Goal: Task Accomplishment & Management: Use online tool/utility

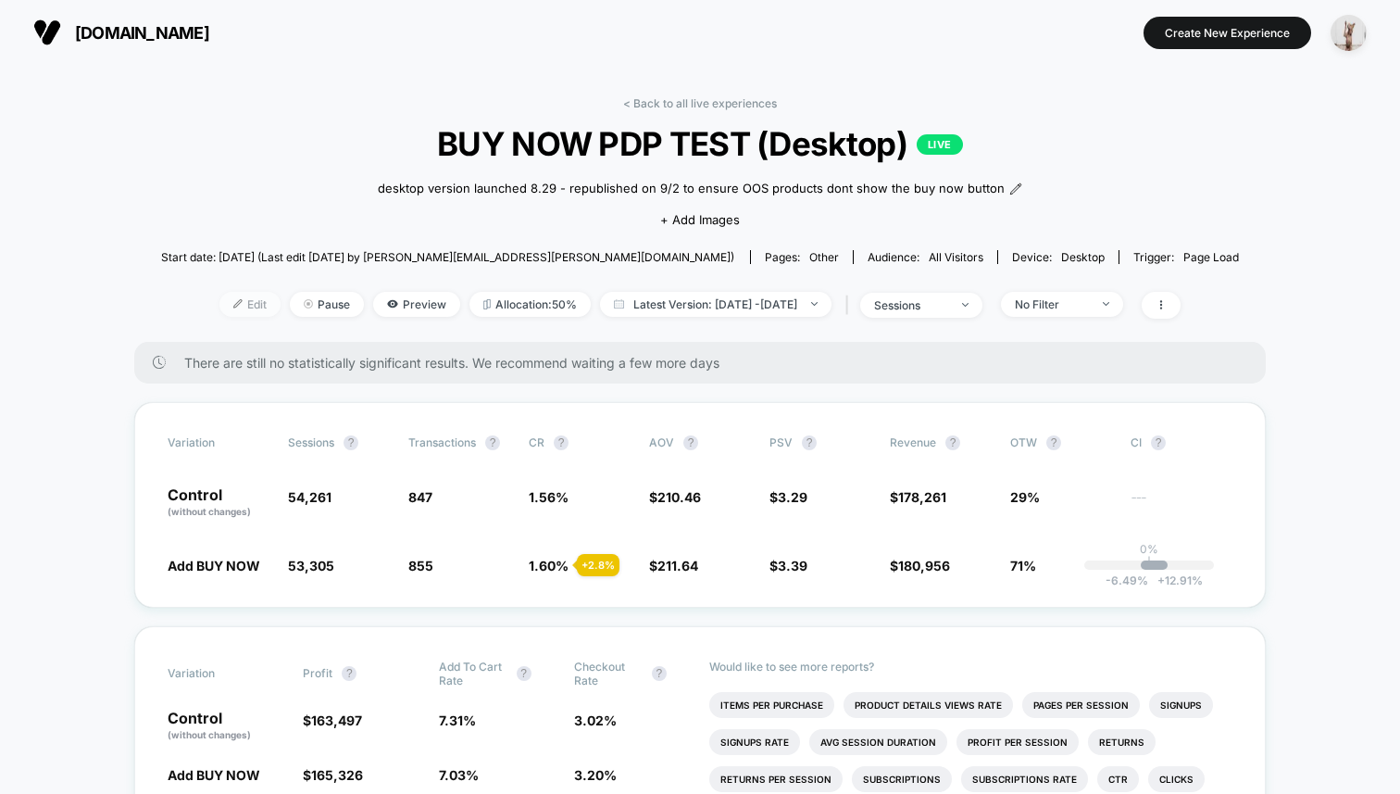
click at [236, 317] on span "Edit" at bounding box center [250, 304] width 61 height 25
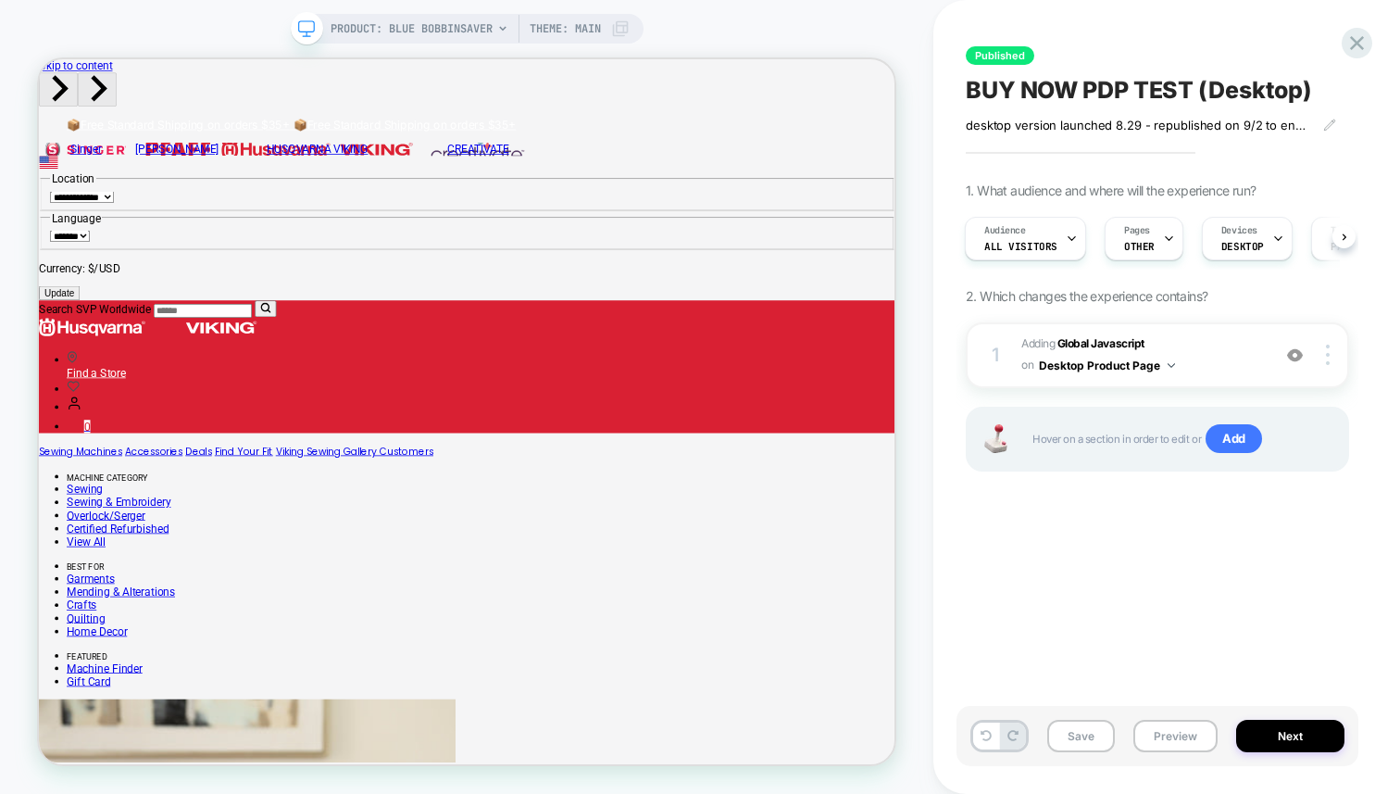
click at [1249, 623] on div "Published BUY NOW PDP TEST (Desktop) desktop version launched 8.29﻿ - republish…" at bounding box center [1158, 397] width 402 height 757
click at [1110, 357] on button "Desktop Product Page" at bounding box center [1107, 365] width 136 height 23
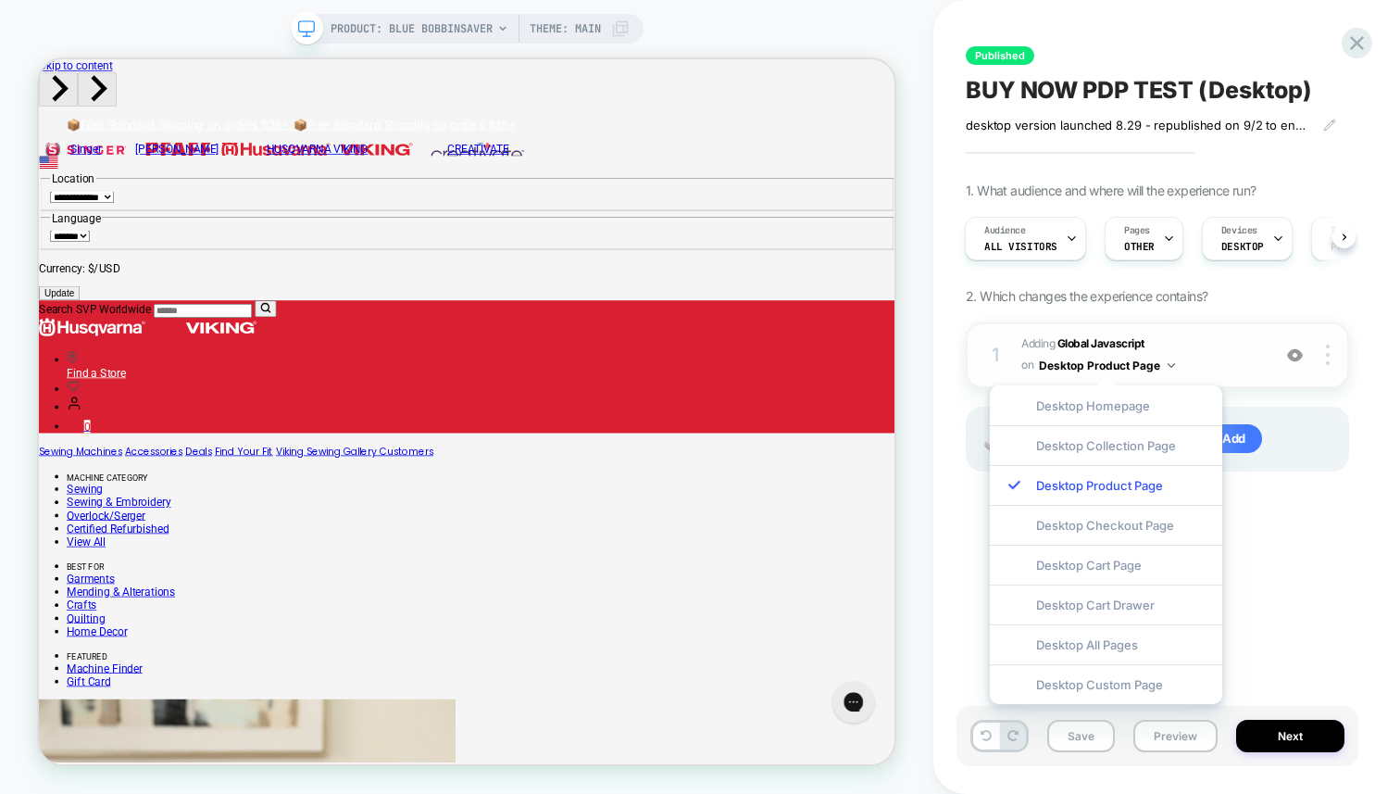
click at [1074, 350] on span "Adding Global Javascript on Desktop Product Page" at bounding box center [1142, 355] width 240 height 44
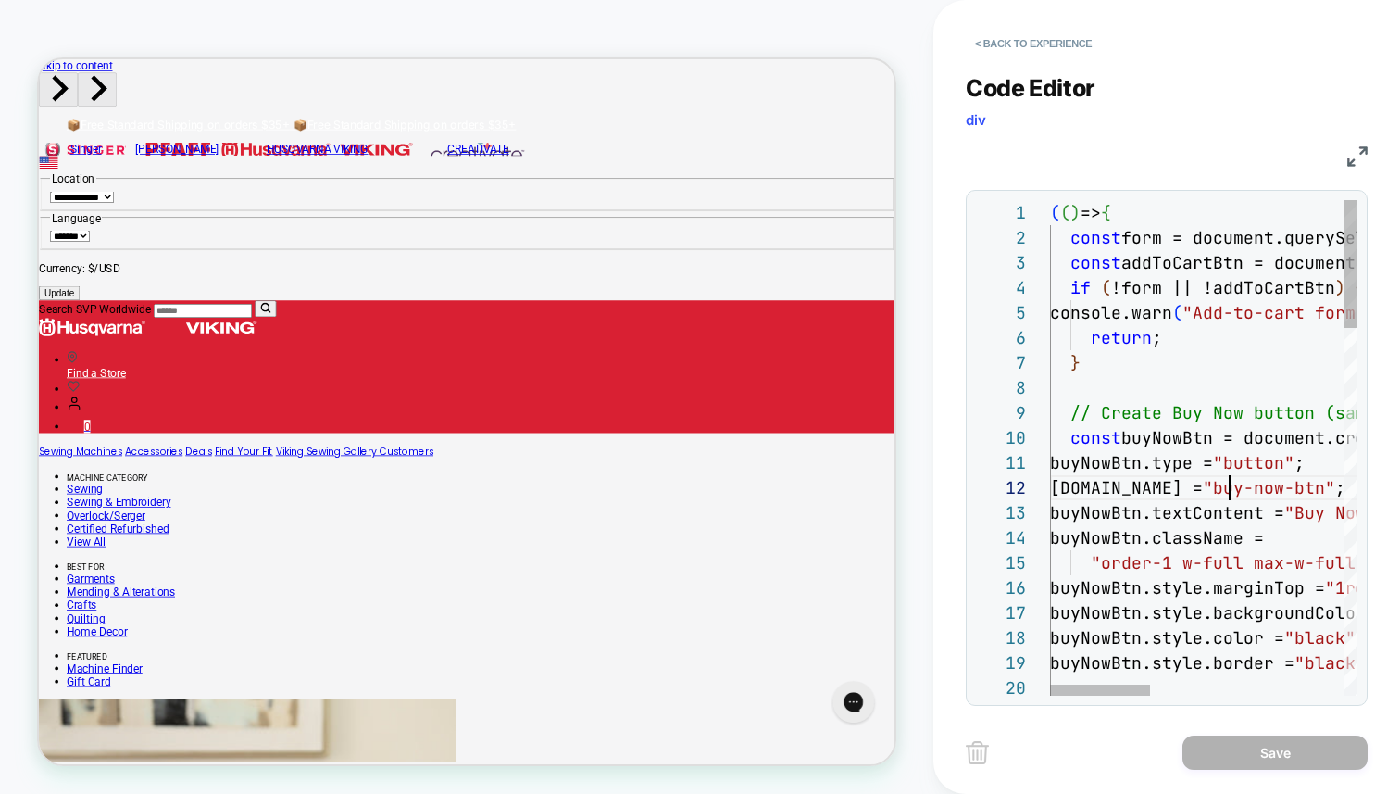
click at [1366, 147] on img at bounding box center [1358, 156] width 20 height 20
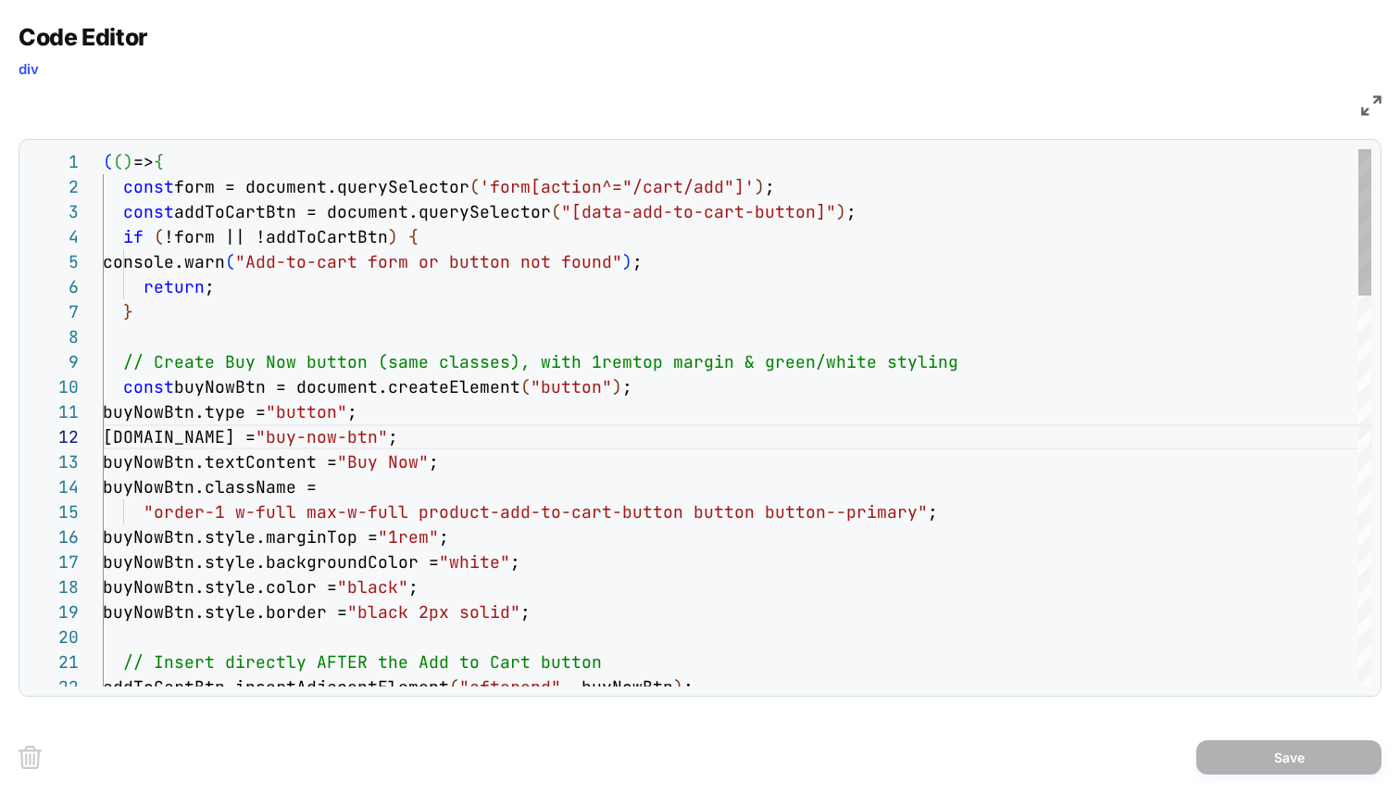
scroll to position [75, 310]
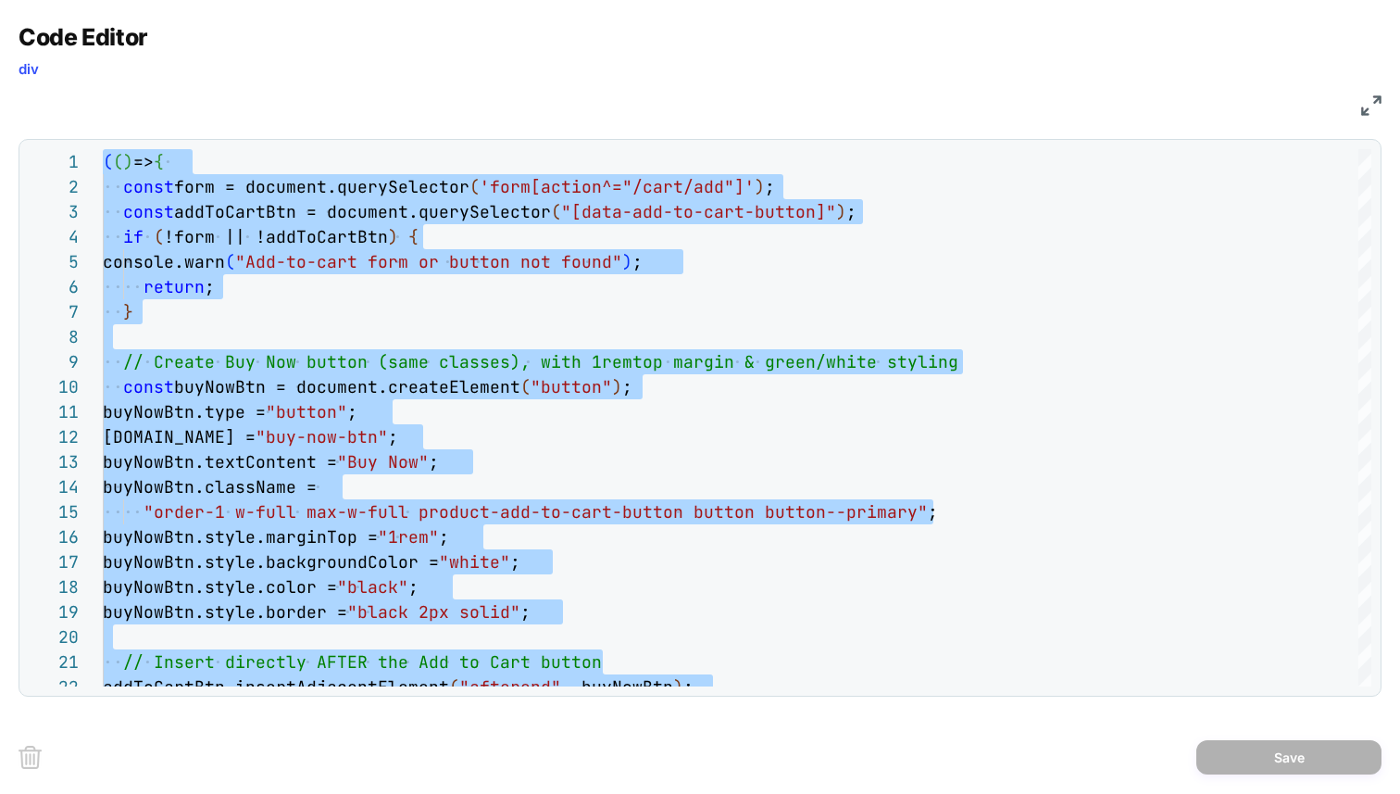
scroll to position [0, 0]
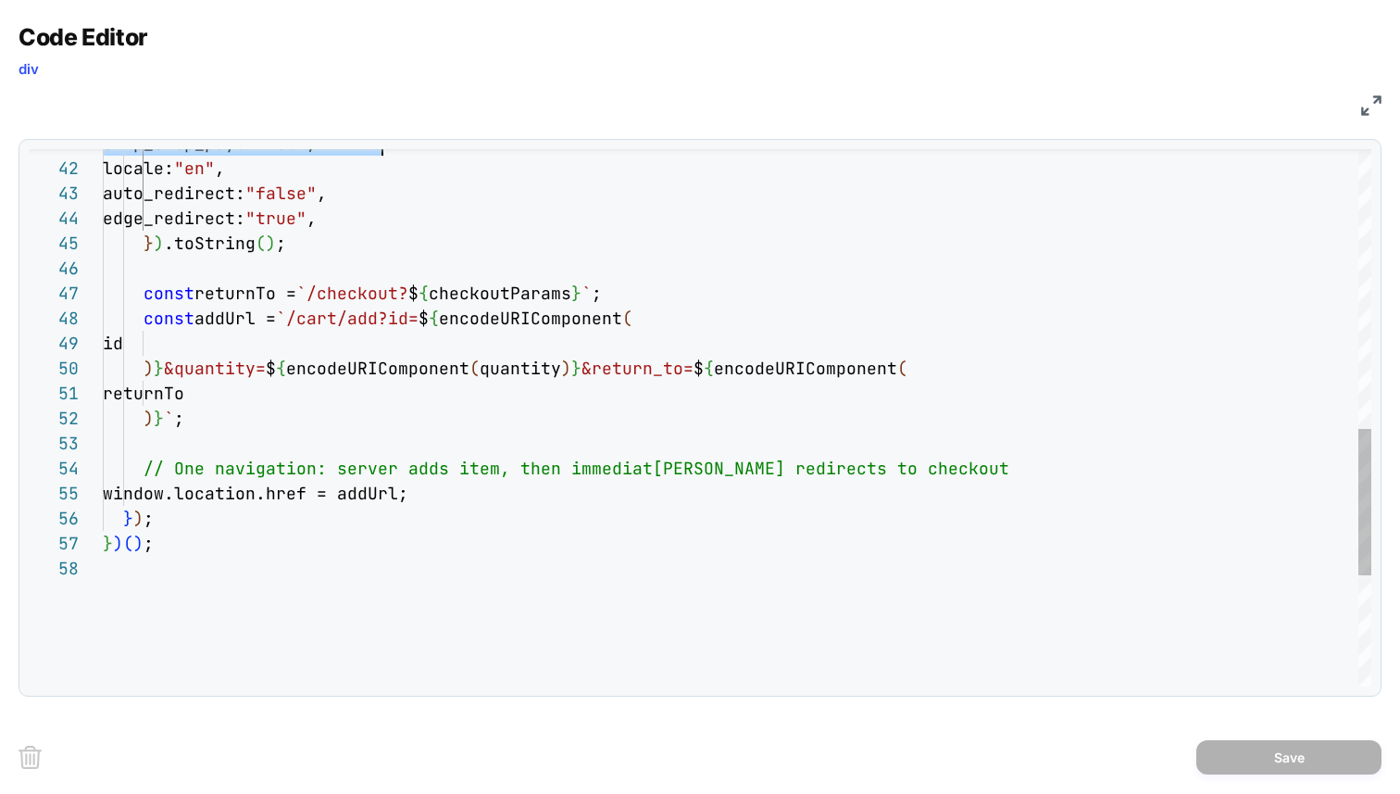
scroll to position [25, 0]
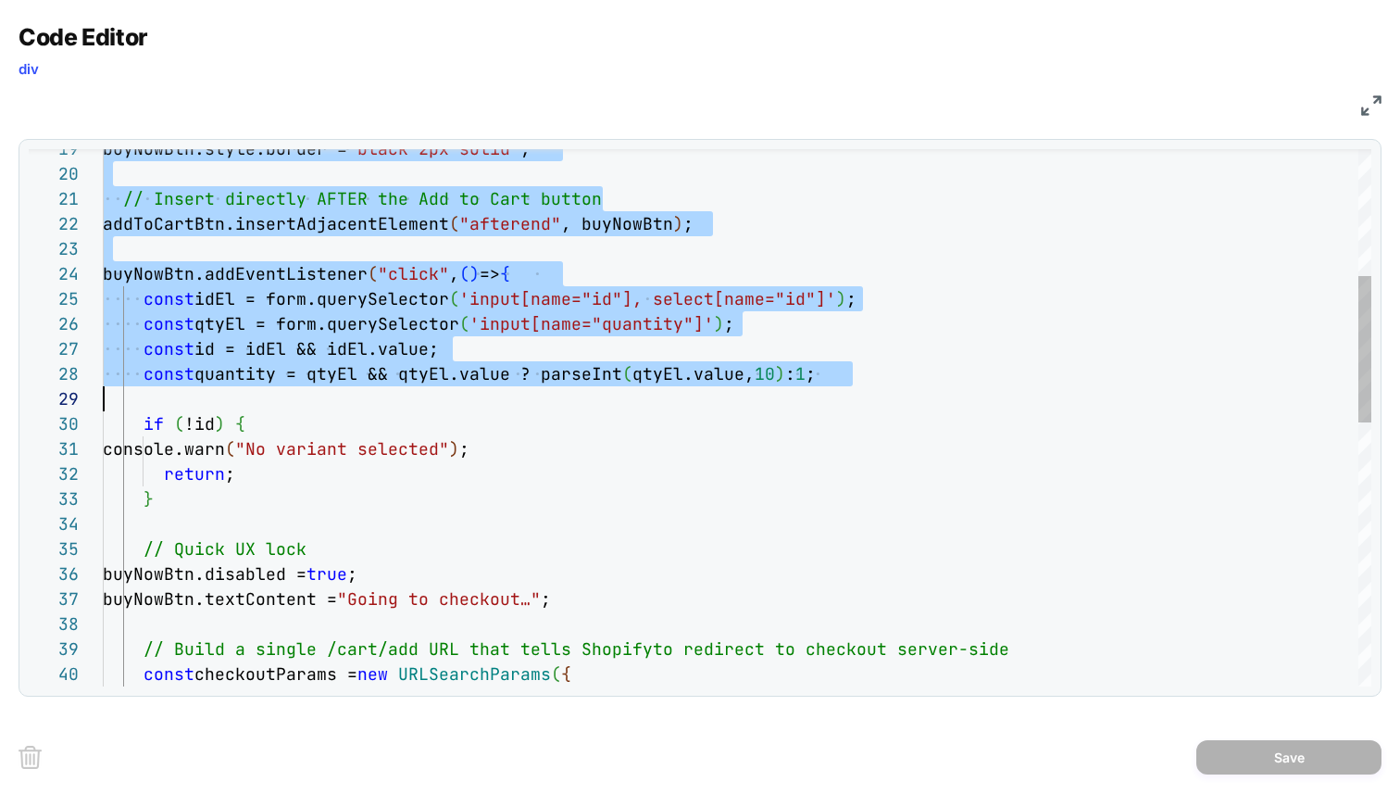
drag, startPoint x: 126, startPoint y: 184, endPoint x: 422, endPoint y: 391, distance: 361.3
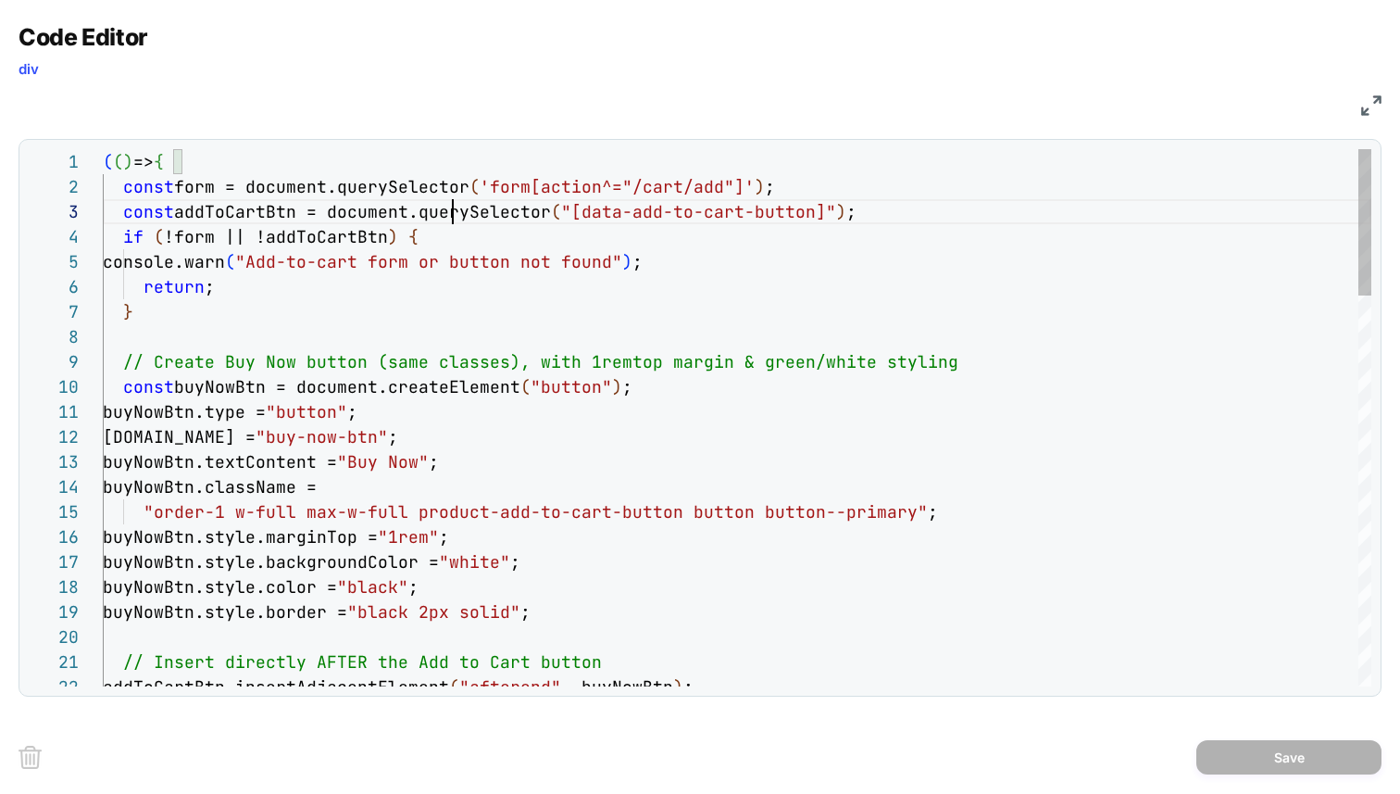
scroll to position [50, 350]
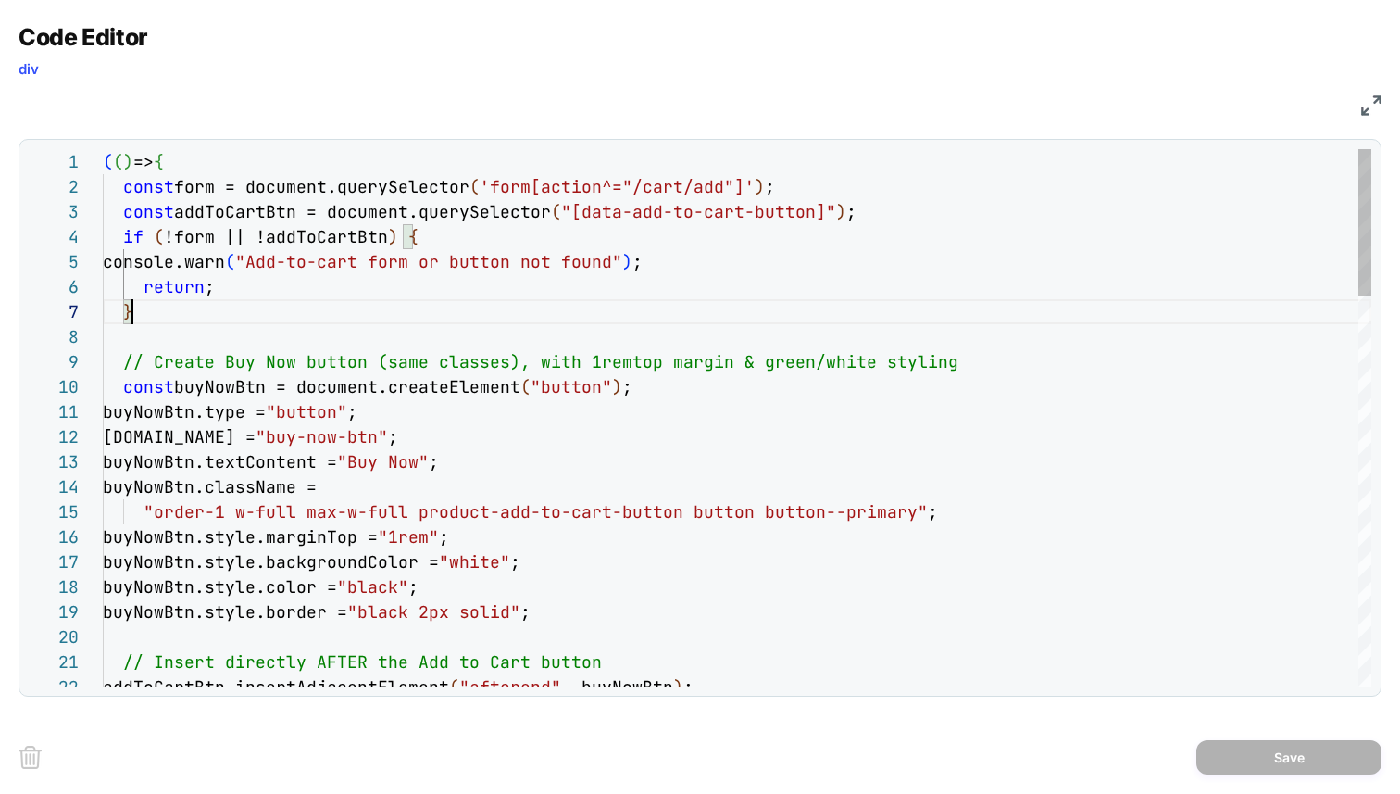
scroll to position [150, 30]
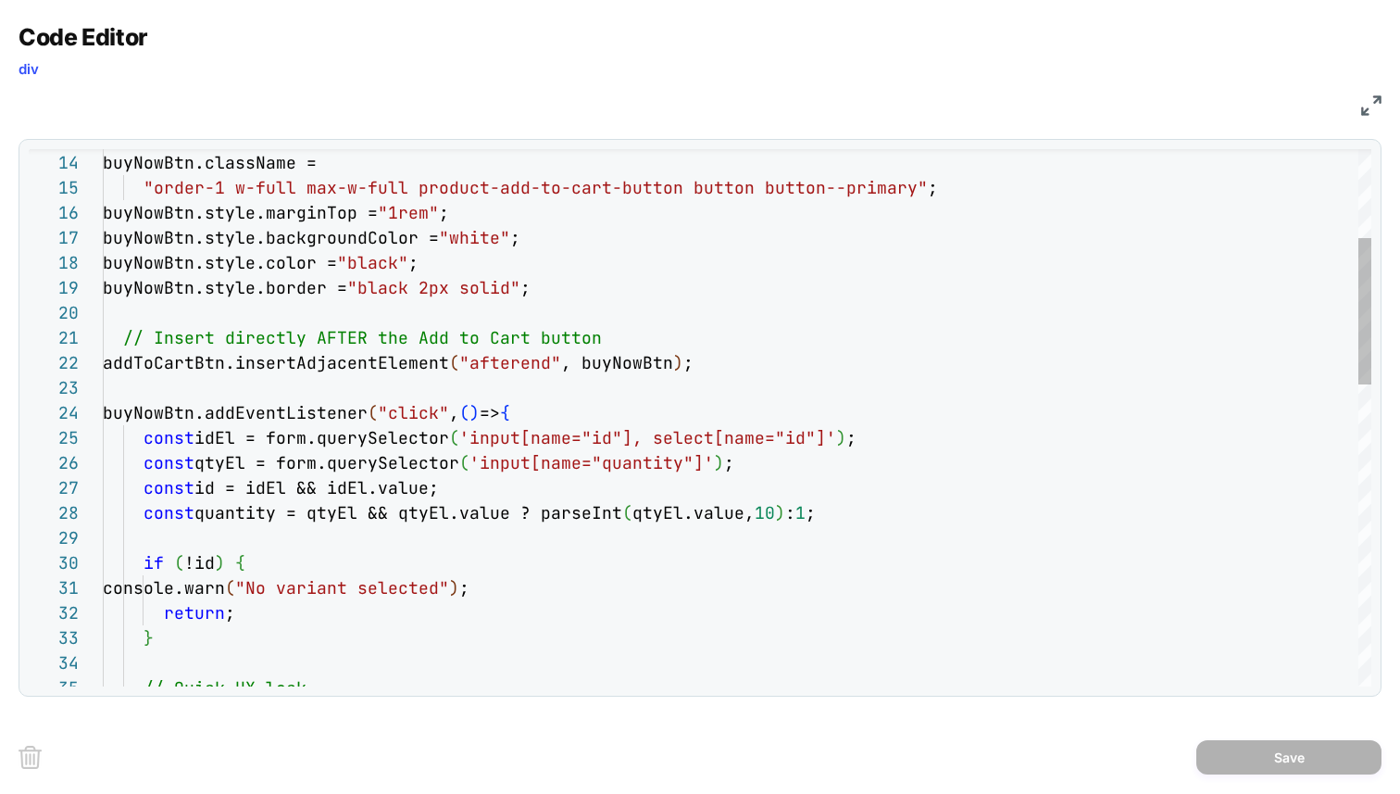
scroll to position [25, 550]
click at [652, 370] on div "buyNowBtn.style.border = "black 2px solid" ; // Insert directly AFTER the Add t…" at bounding box center [737, 806] width 1269 height 1963
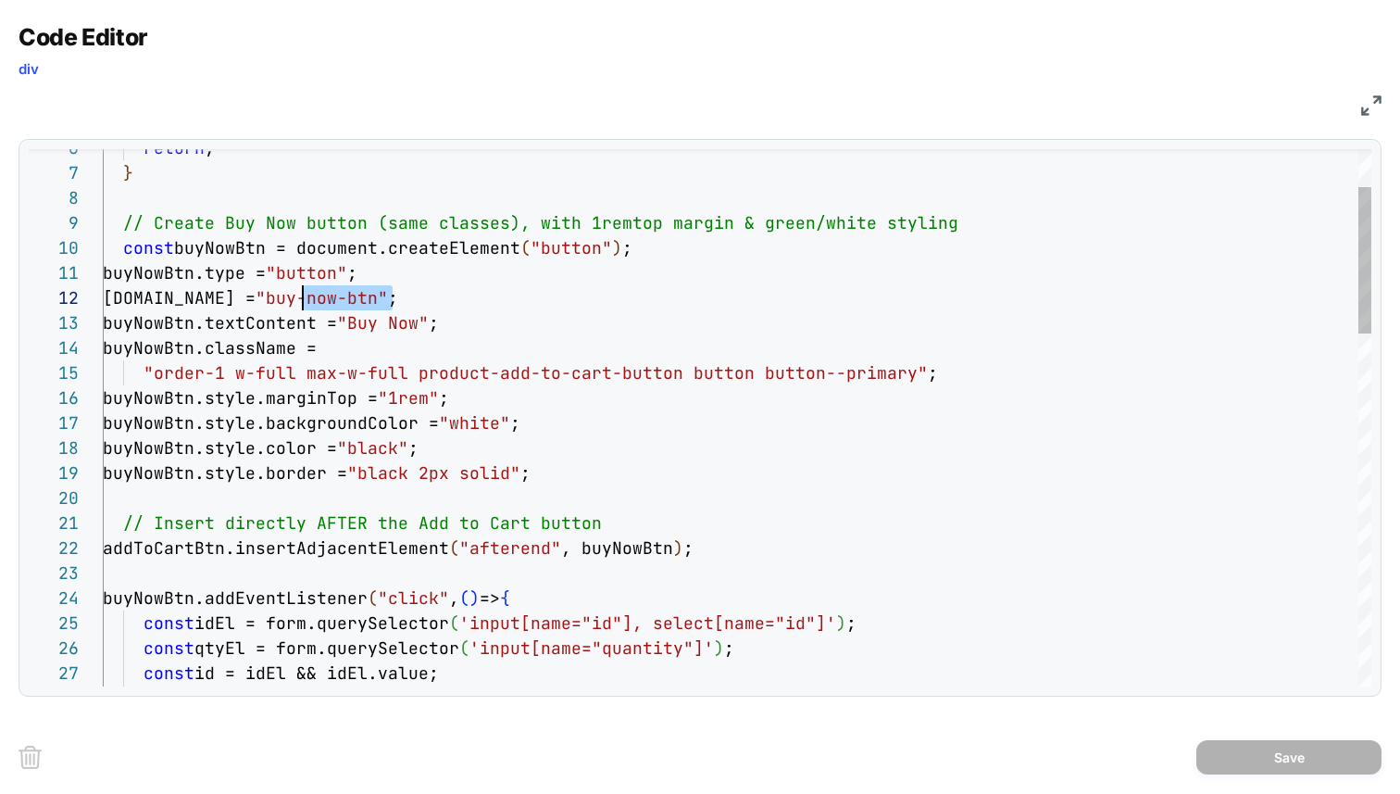
scroll to position [25, 180]
drag, startPoint x: 394, startPoint y: 300, endPoint x: 279, endPoint y: 306, distance: 115.0
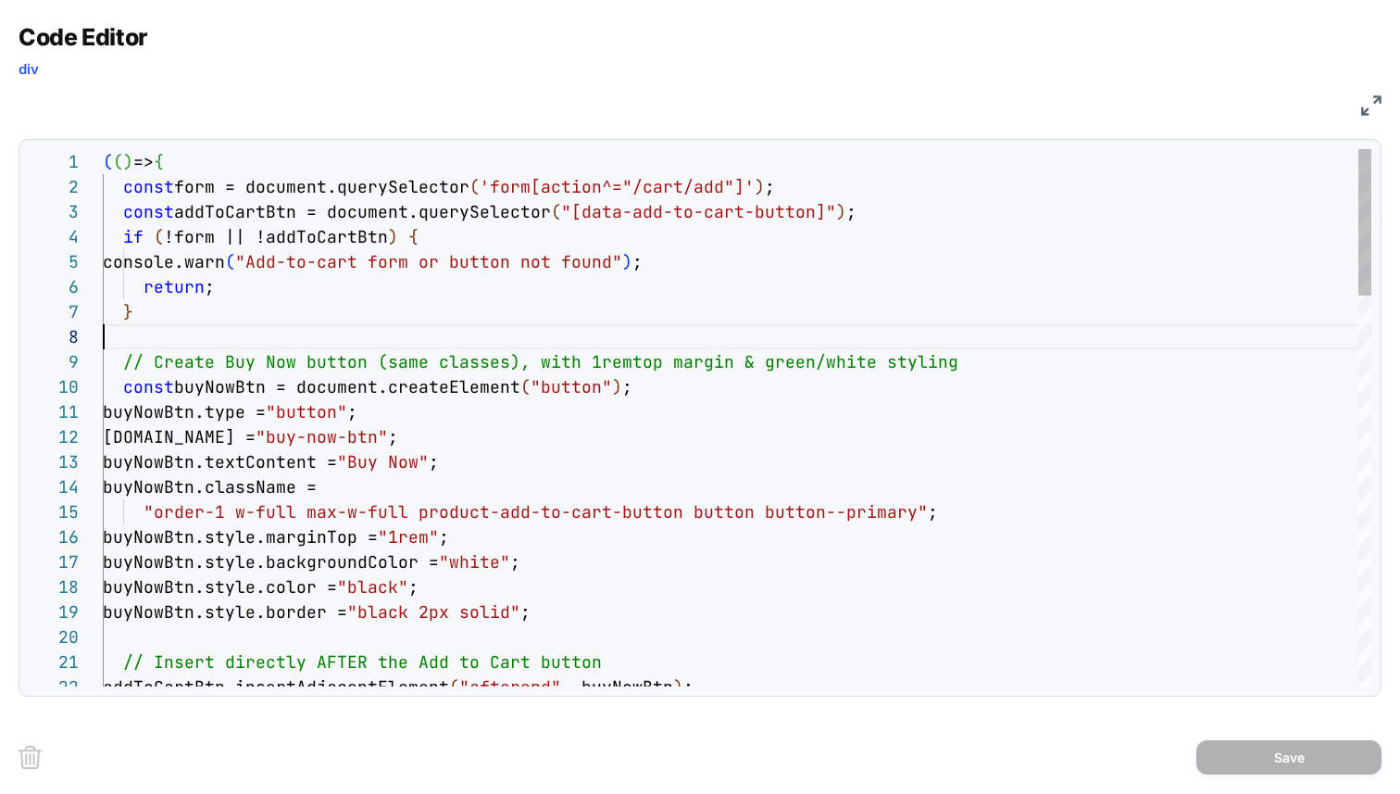
scroll to position [175, 0]
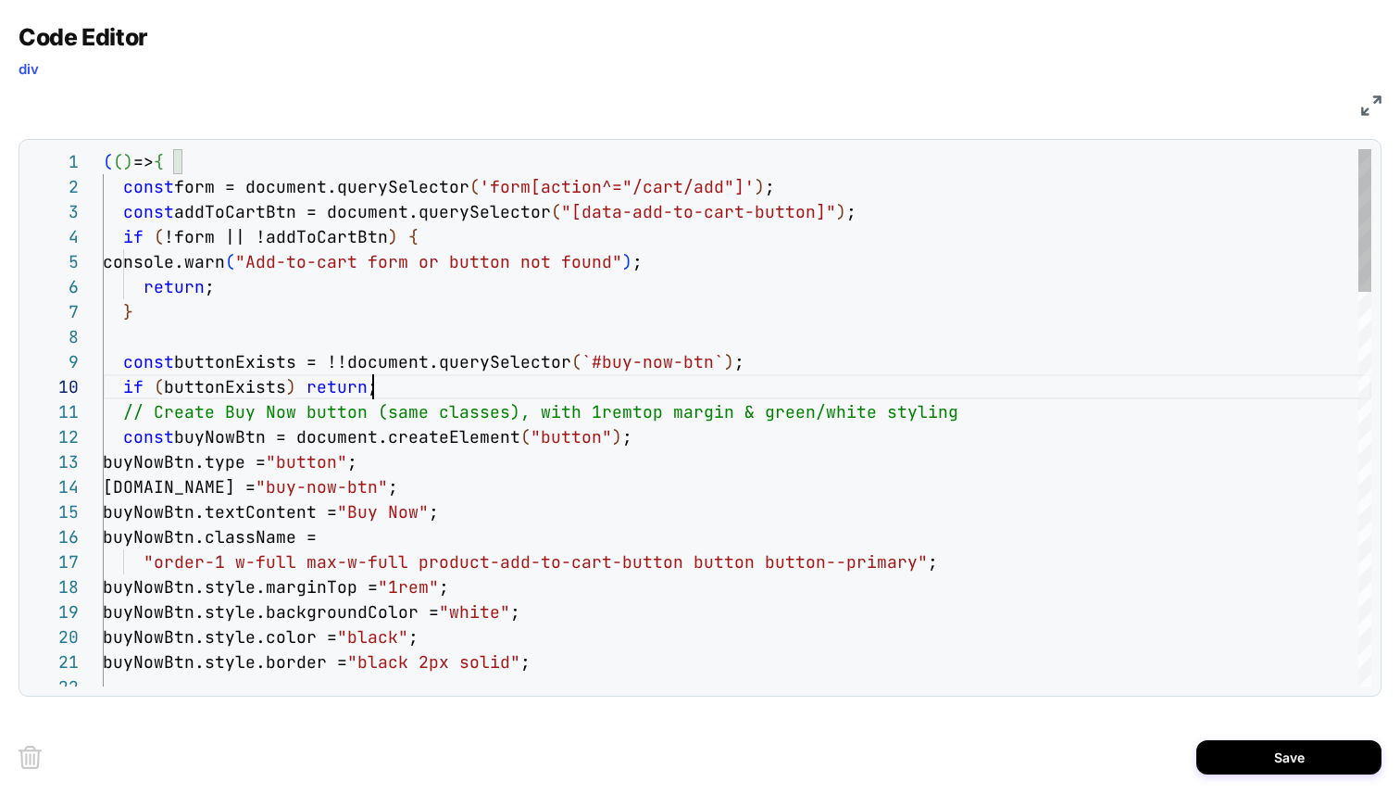
scroll to position [225, 270]
type textarea "**********"
click at [1276, 755] on button "Save" at bounding box center [1289, 757] width 185 height 34
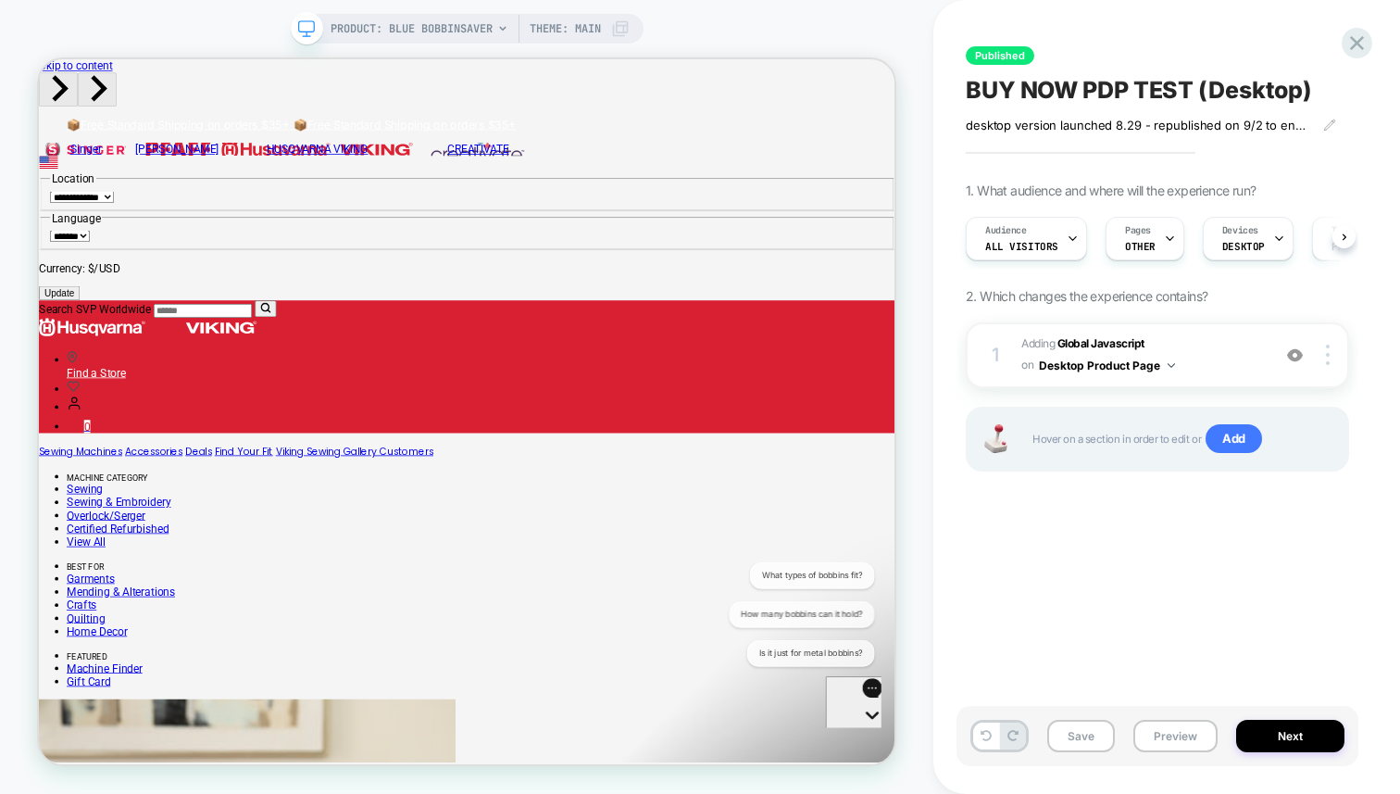
scroll to position [0, 1]
click at [1089, 527] on div "Published BUY NOW PDP TEST (Desktop) desktop version launched 8.29﻿ - republish…" at bounding box center [1158, 397] width 402 height 757
click at [1206, 356] on span "Adding Global Javascript on Desktop Product Page" at bounding box center [1142, 355] width 240 height 44
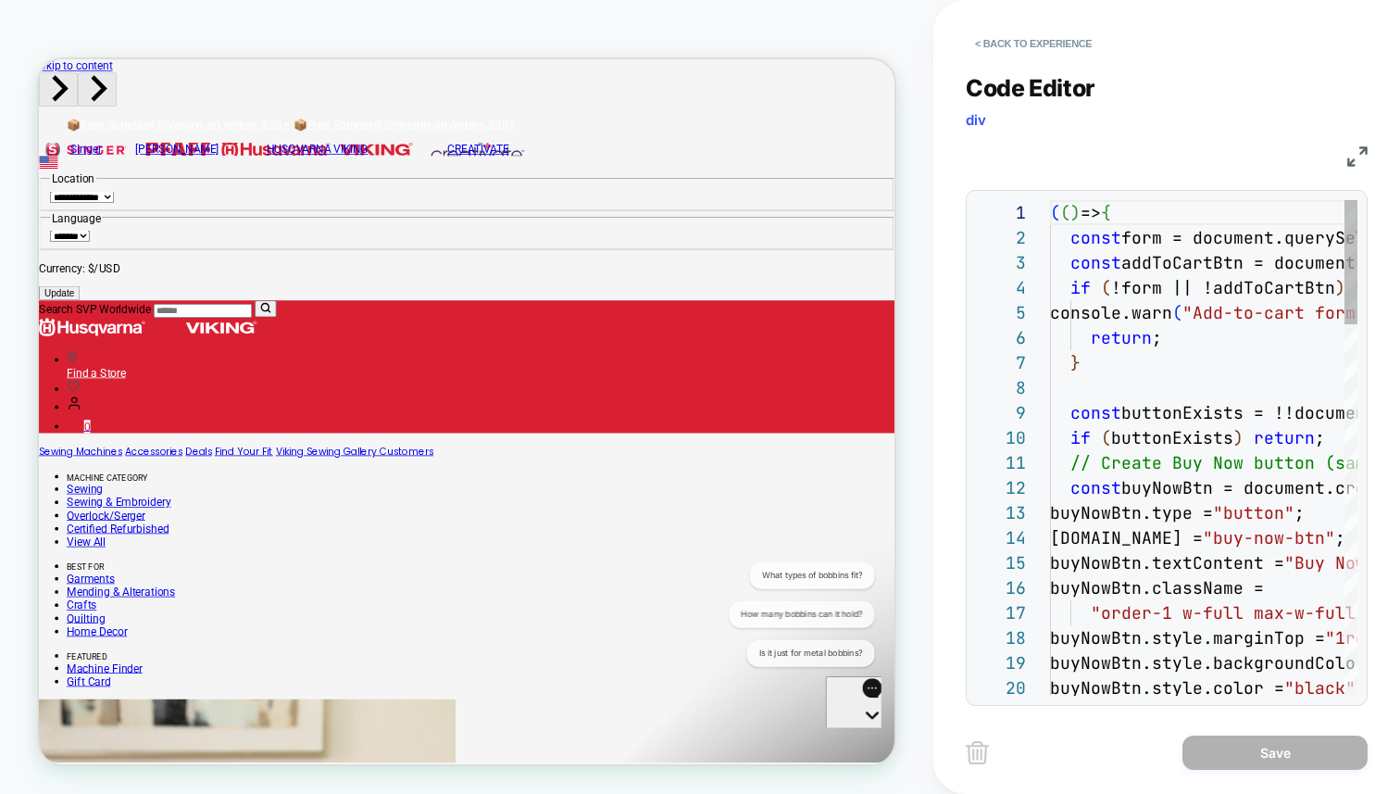
scroll to position [250, 0]
type textarea "**********"
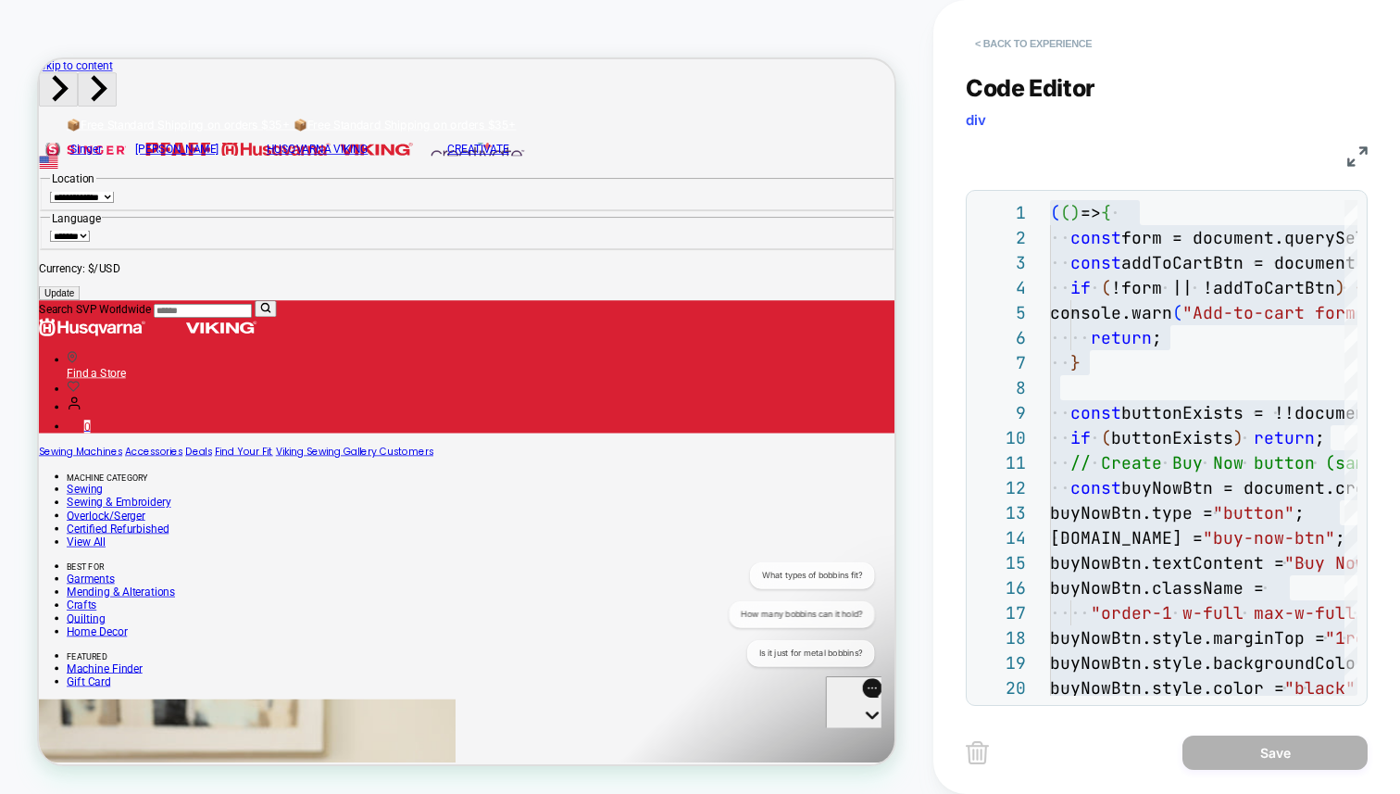
click at [1036, 46] on button "< Back to experience" at bounding box center [1033, 44] width 135 height 30
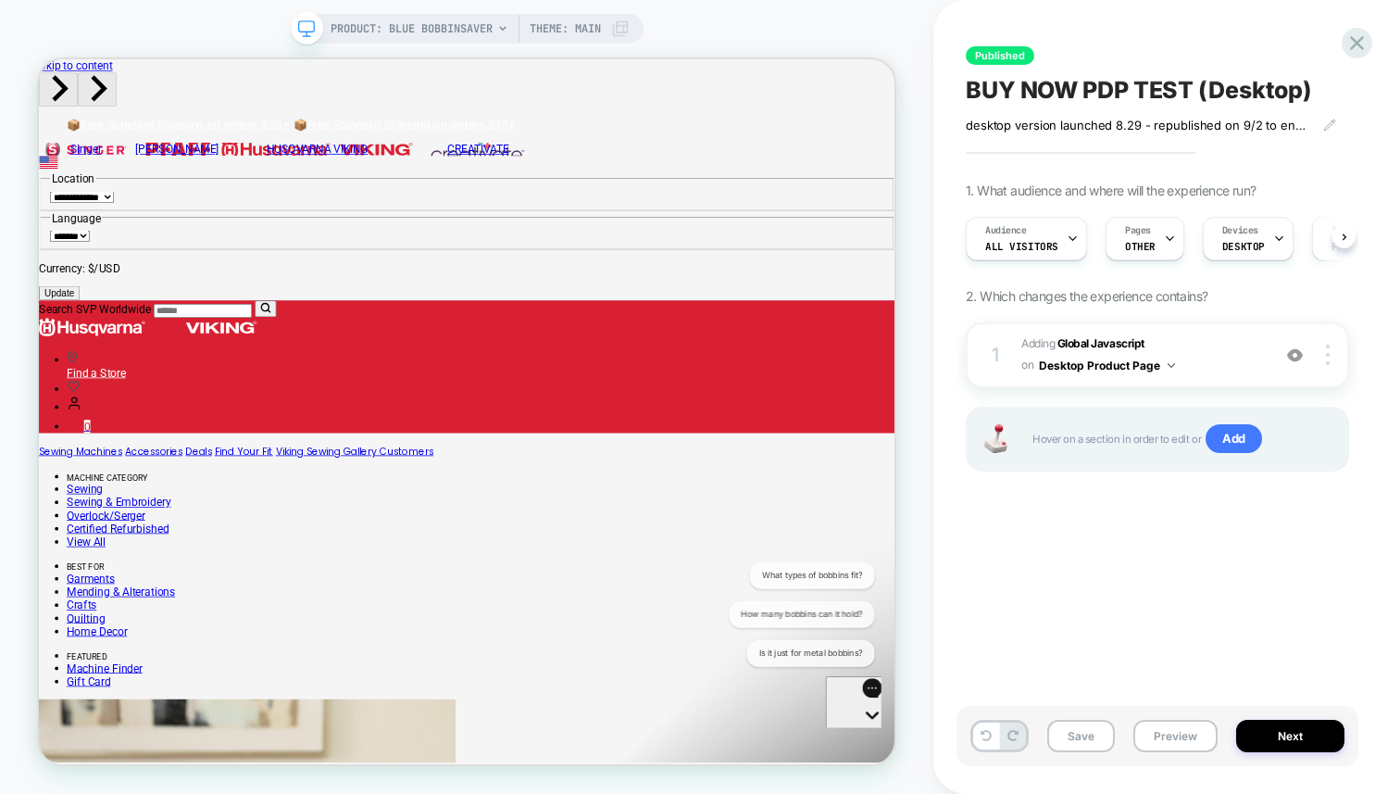
scroll to position [0, 1]
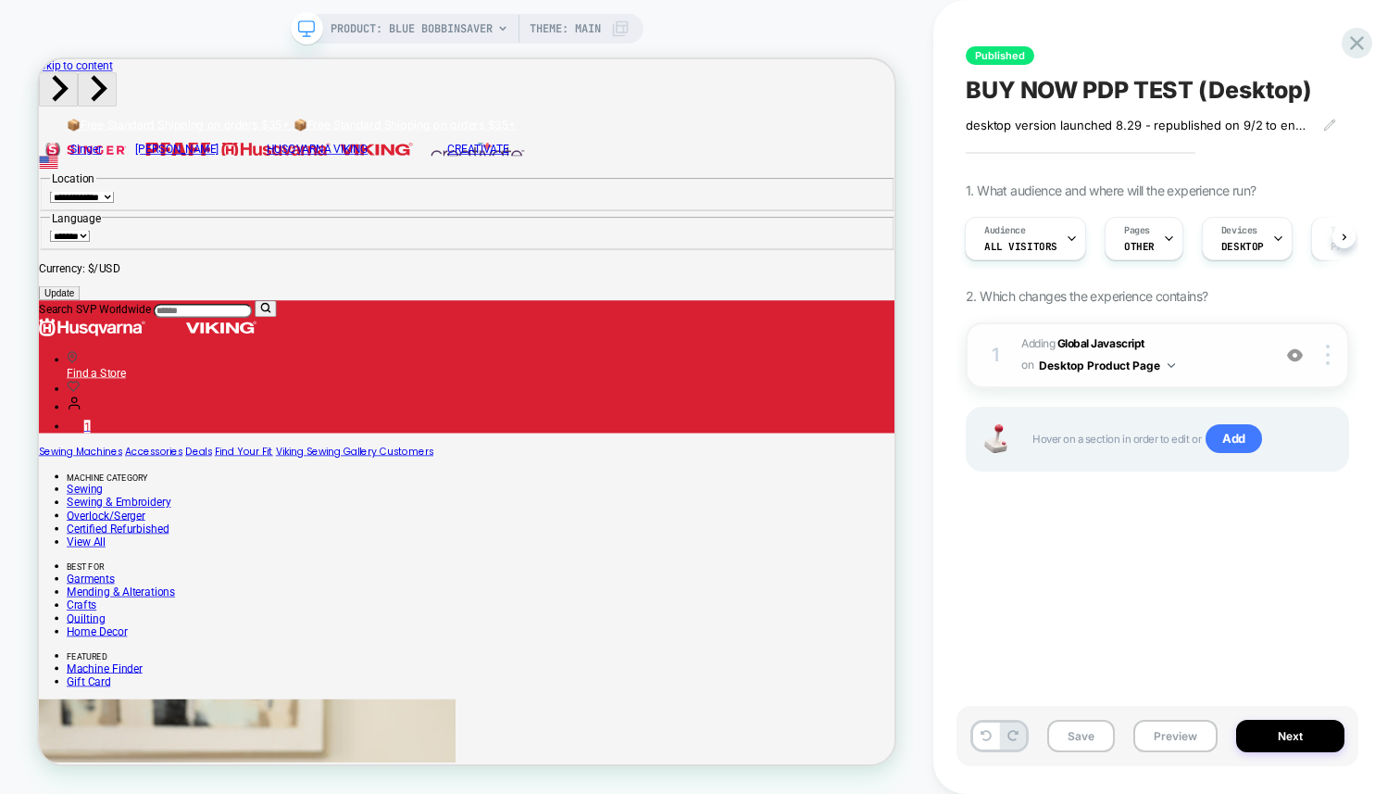
click at [1069, 351] on span "Adding Global Javascript on Desktop Product Page" at bounding box center [1142, 355] width 240 height 44
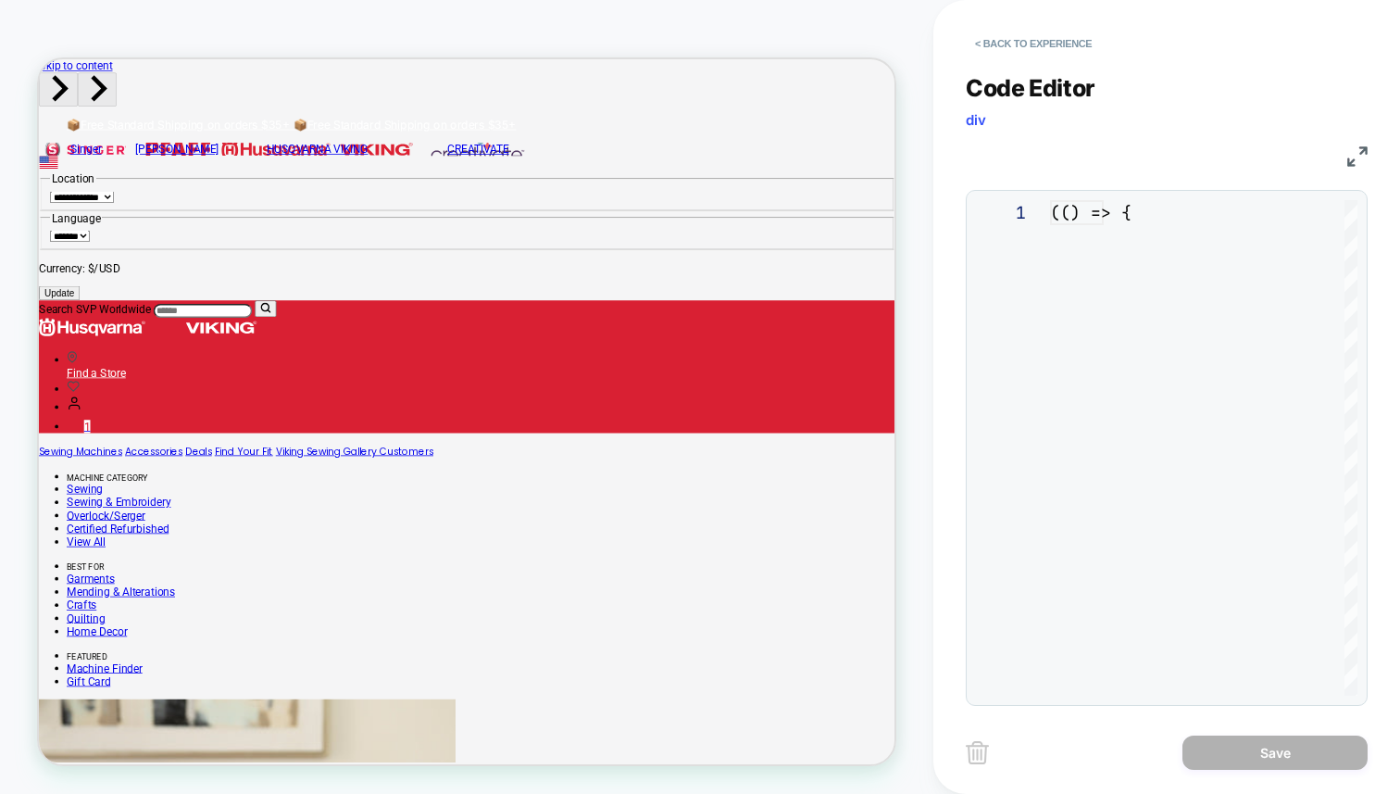
scroll to position [250, 0]
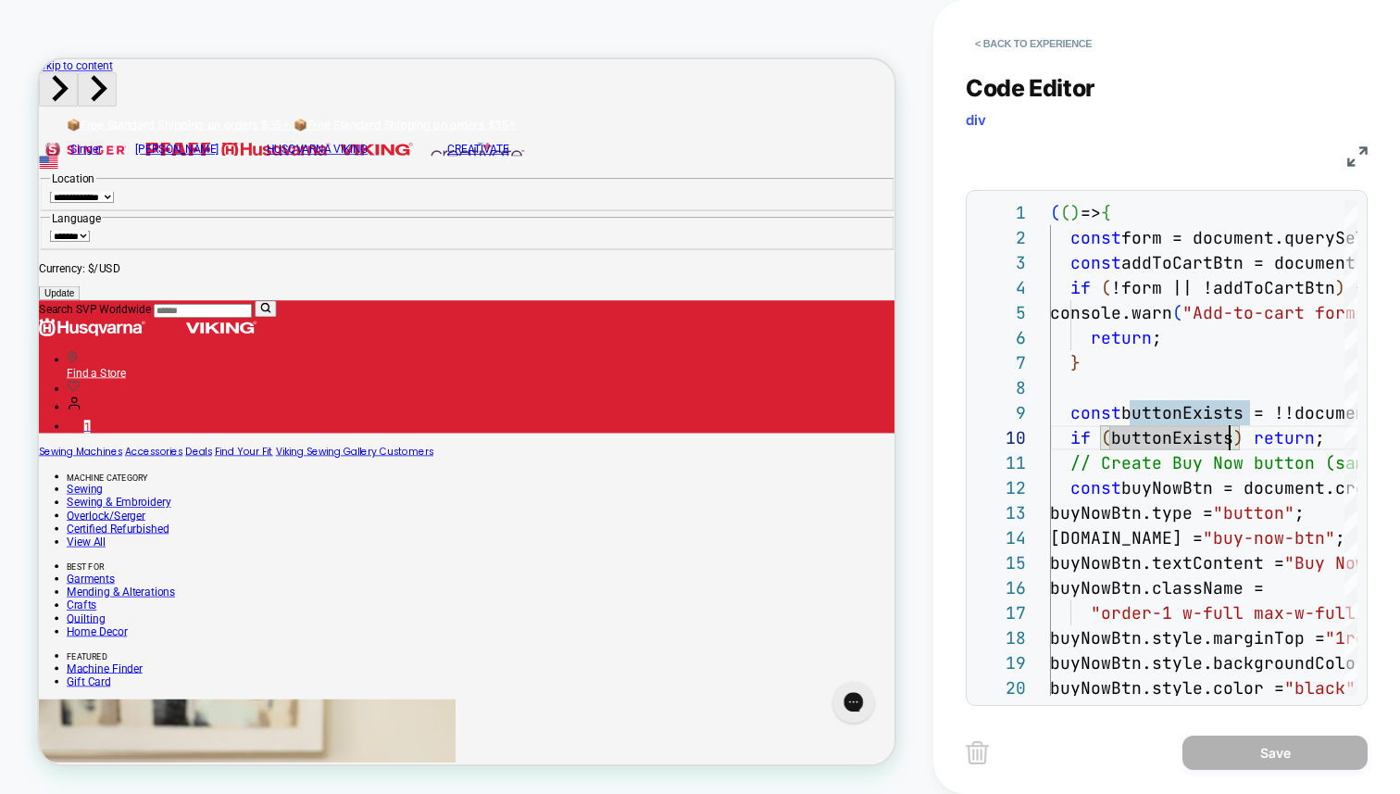
scroll to position [0, 0]
click at [1025, 46] on button "< Back to experience" at bounding box center [1033, 44] width 135 height 30
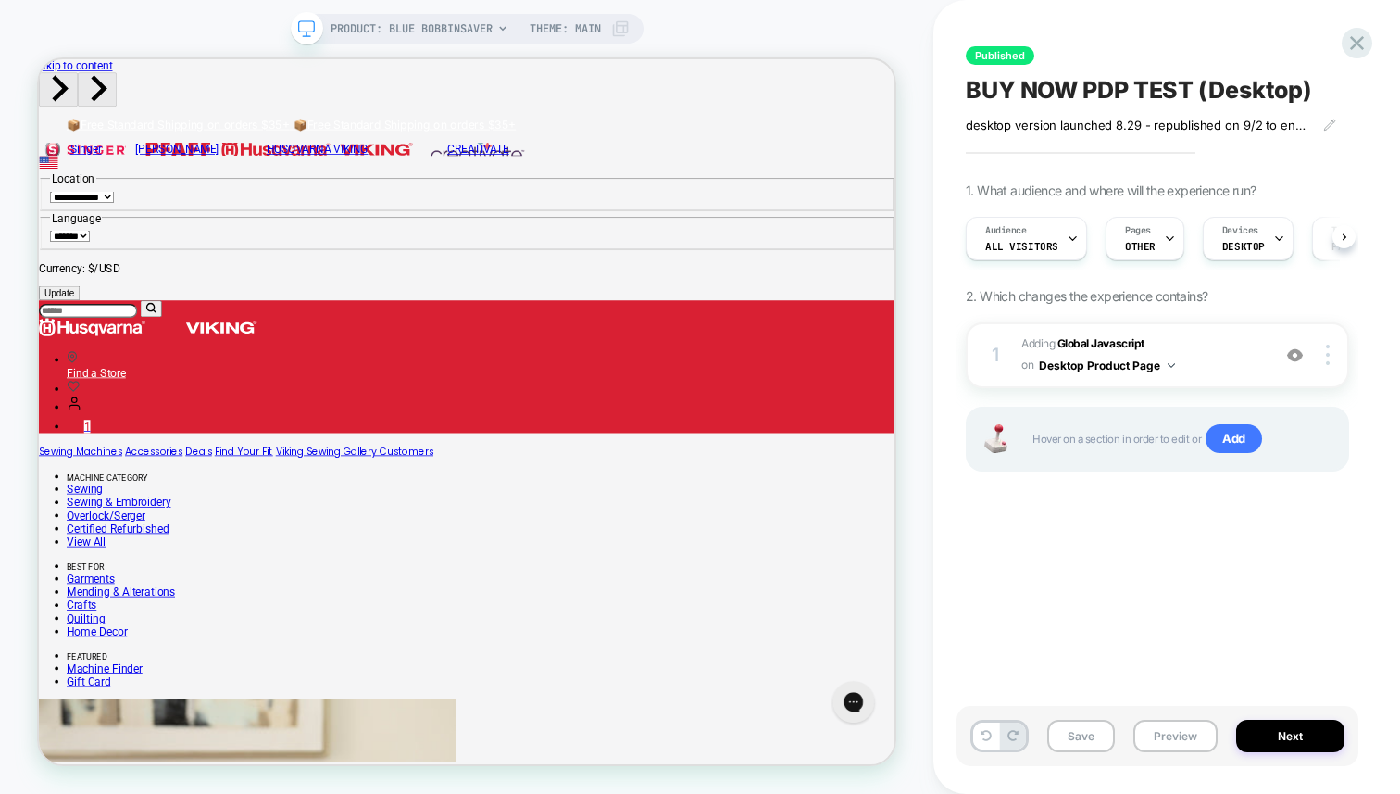
scroll to position [0, 1]
click at [1198, 354] on span "Adding Global Javascript on Desktop Product Page" at bounding box center [1142, 355] width 240 height 44
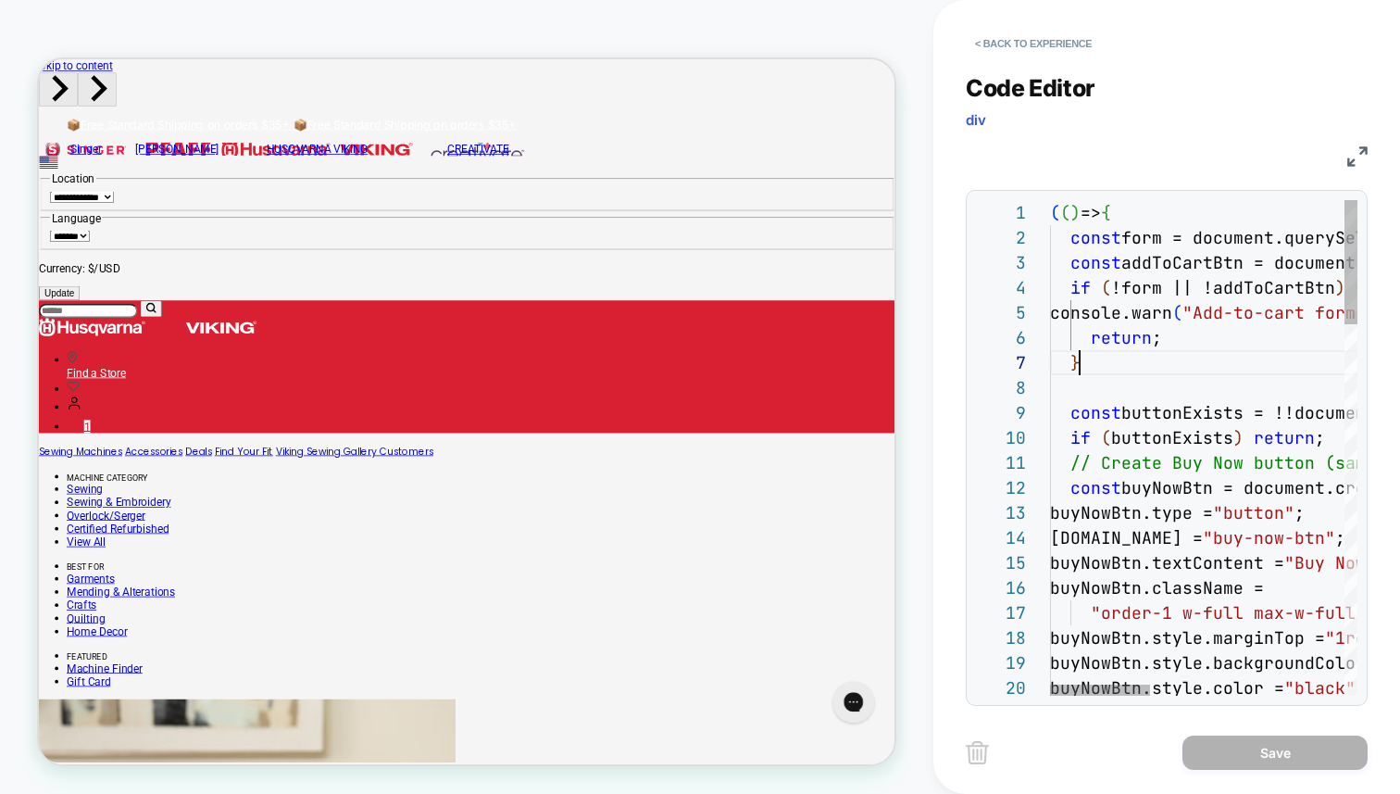
scroll to position [150, 30]
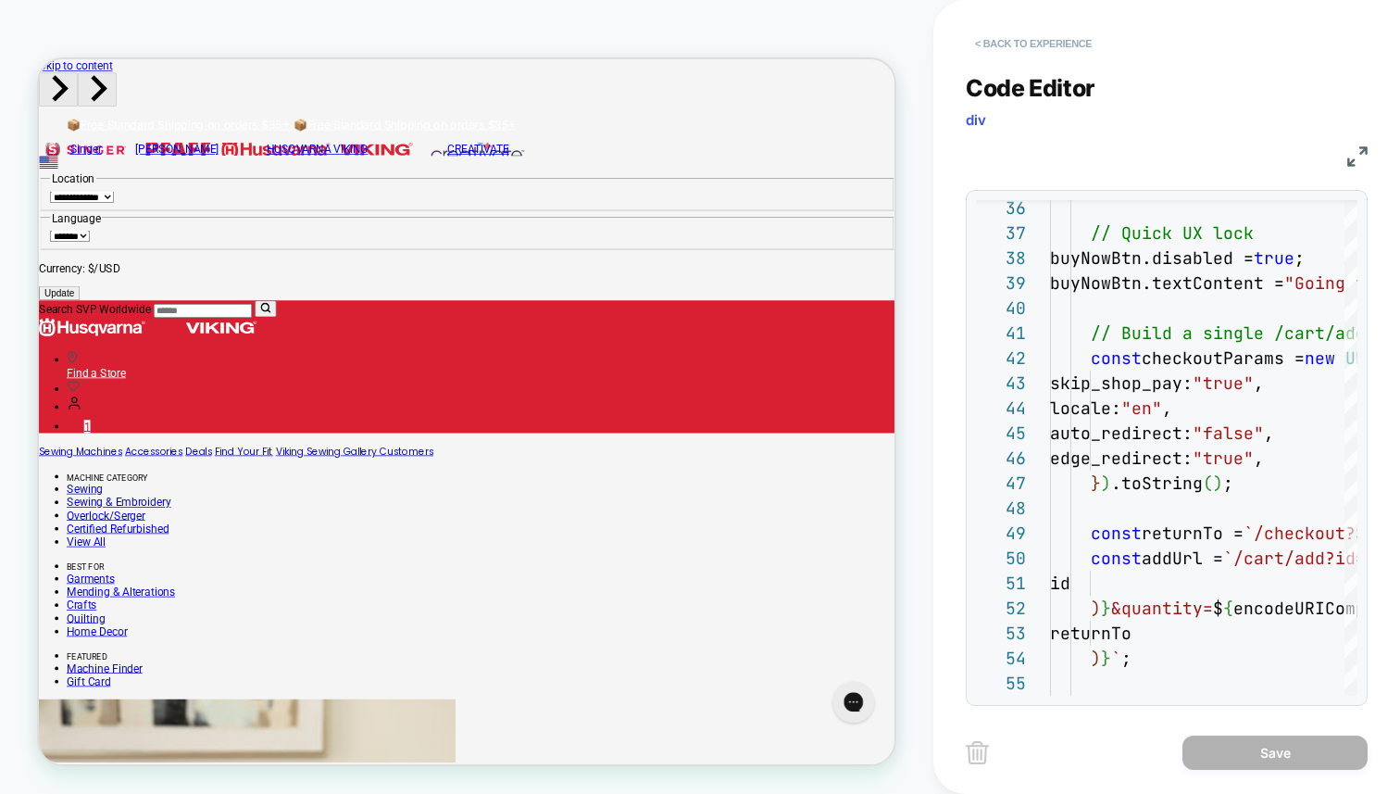
click at [1046, 44] on button "< Back to experience" at bounding box center [1033, 44] width 135 height 30
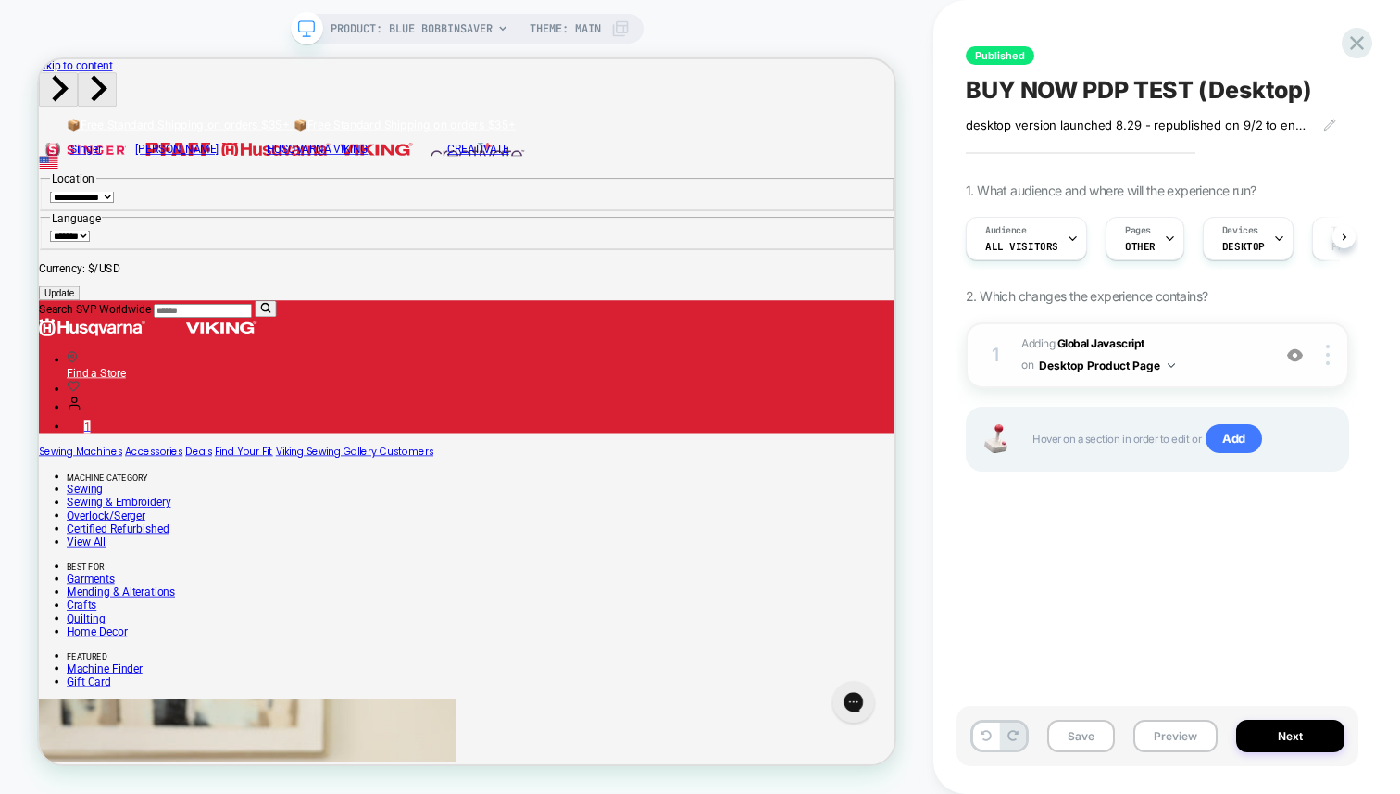
scroll to position [0, 1]
click at [1188, 361] on span "Adding Global Javascript on Desktop Product Page" at bounding box center [1142, 355] width 240 height 44
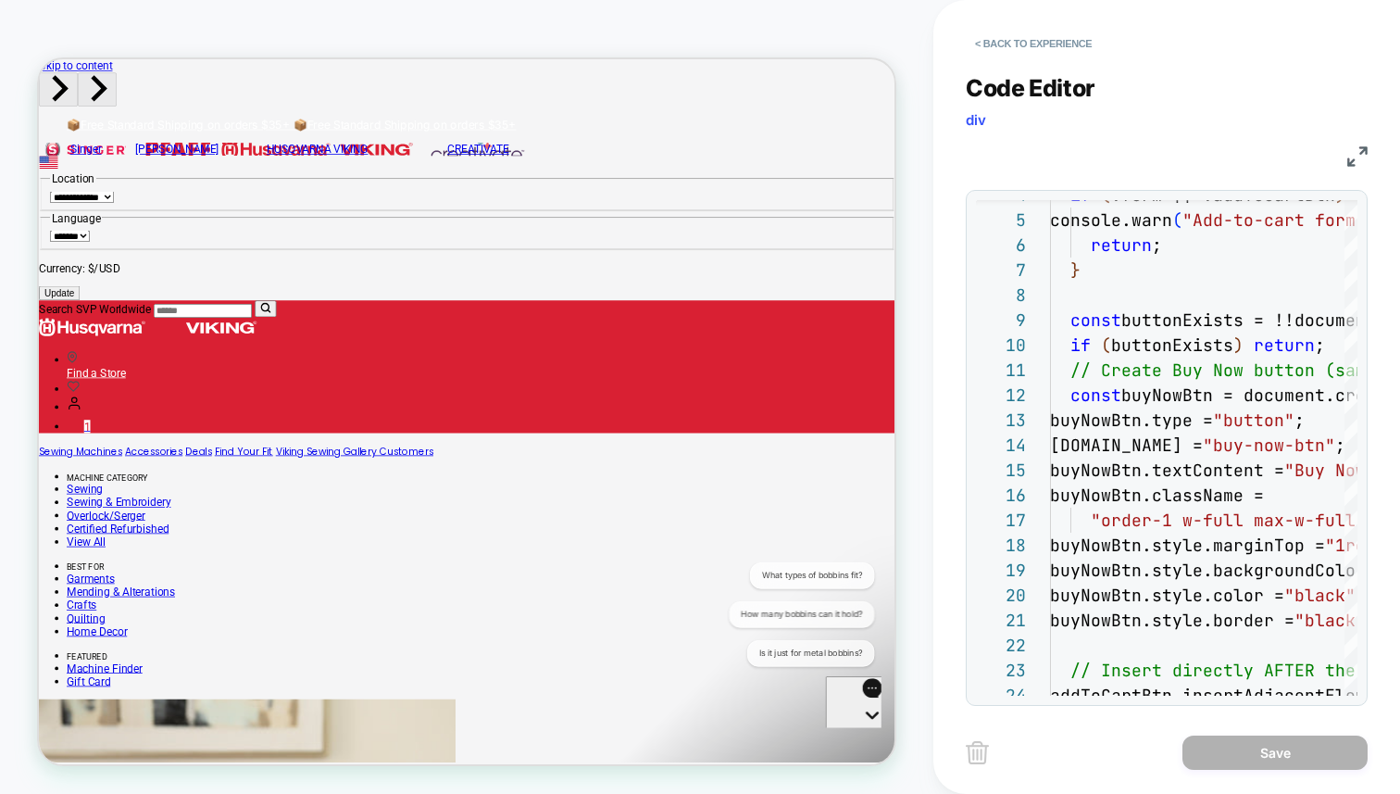
scroll to position [0, 0]
click at [1355, 151] on img at bounding box center [1358, 156] width 20 height 20
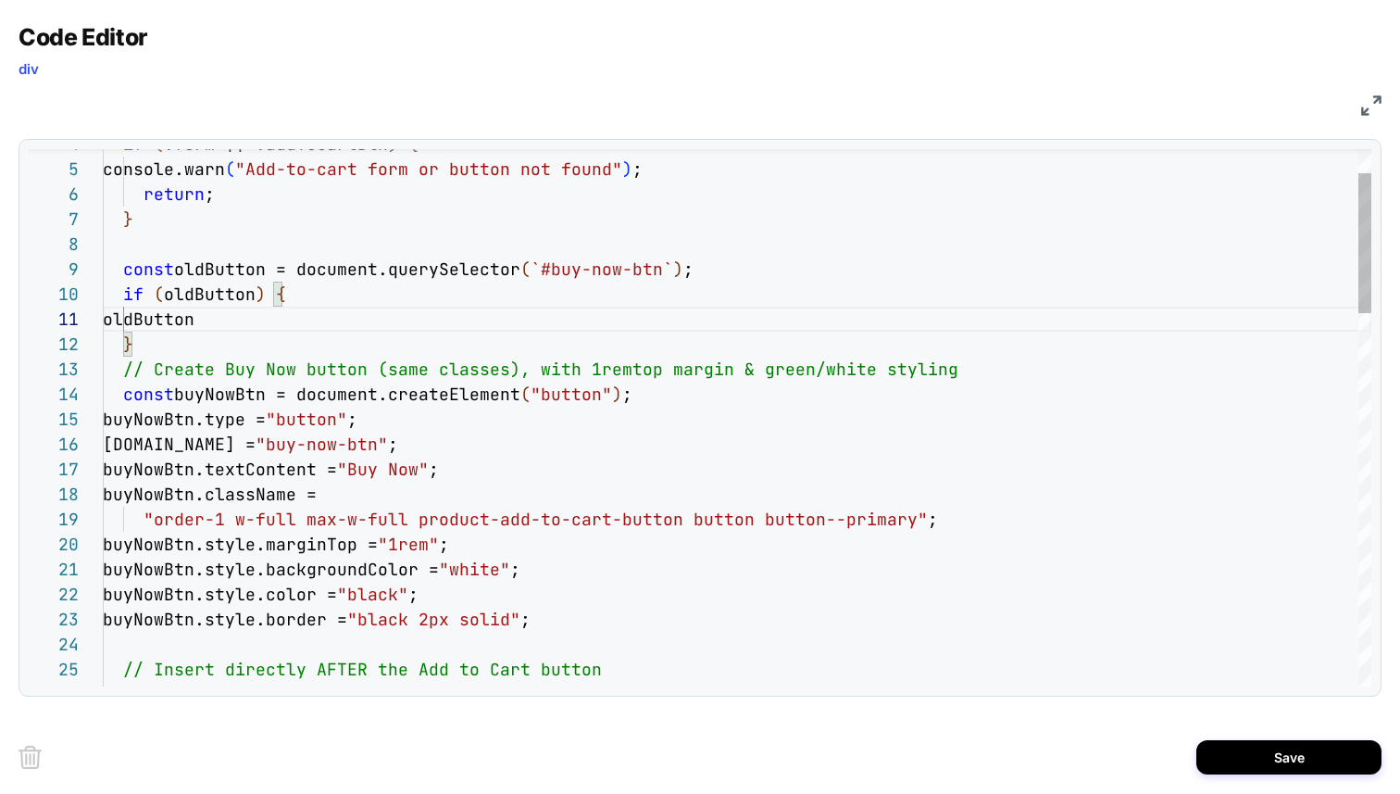
scroll to position [0, 0]
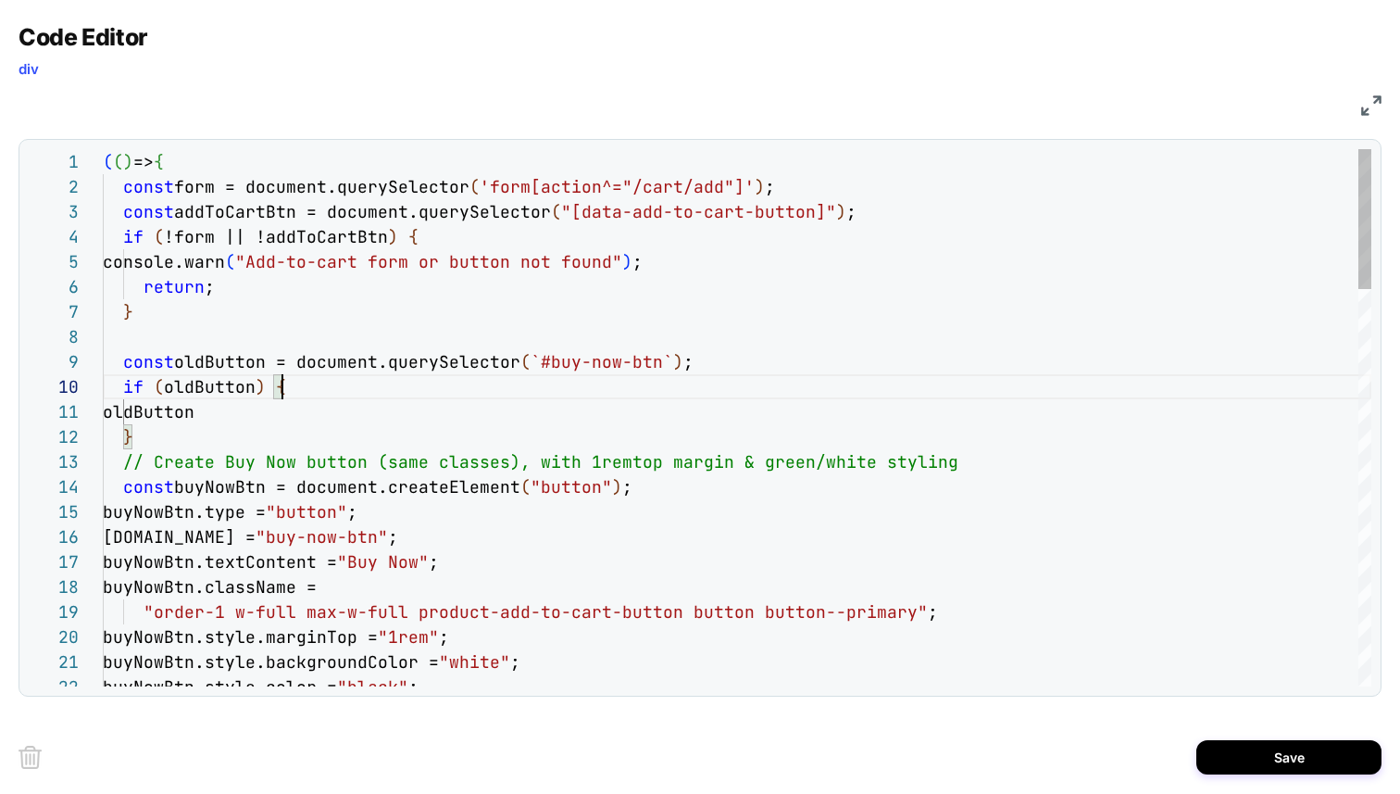
scroll to position [0, 130]
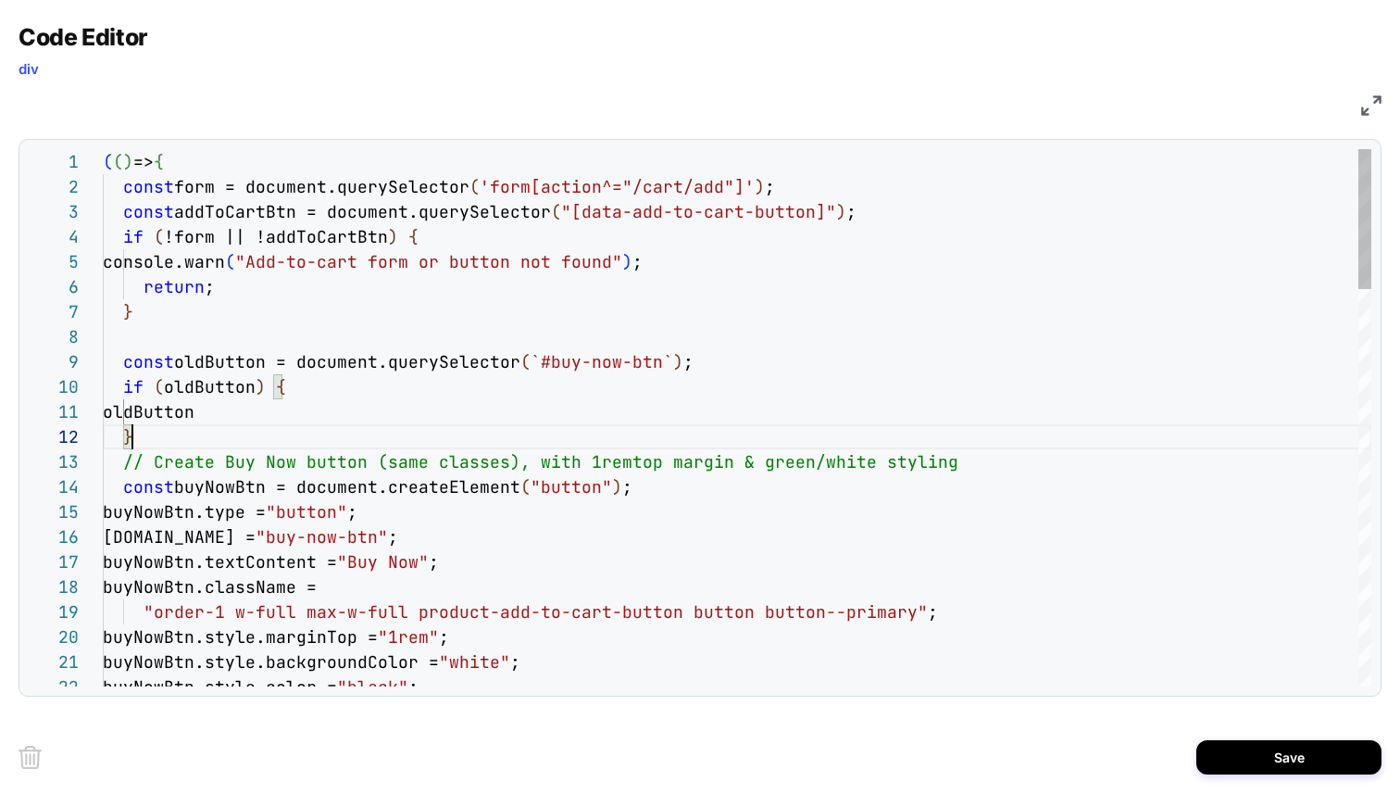
scroll to position [0, 130]
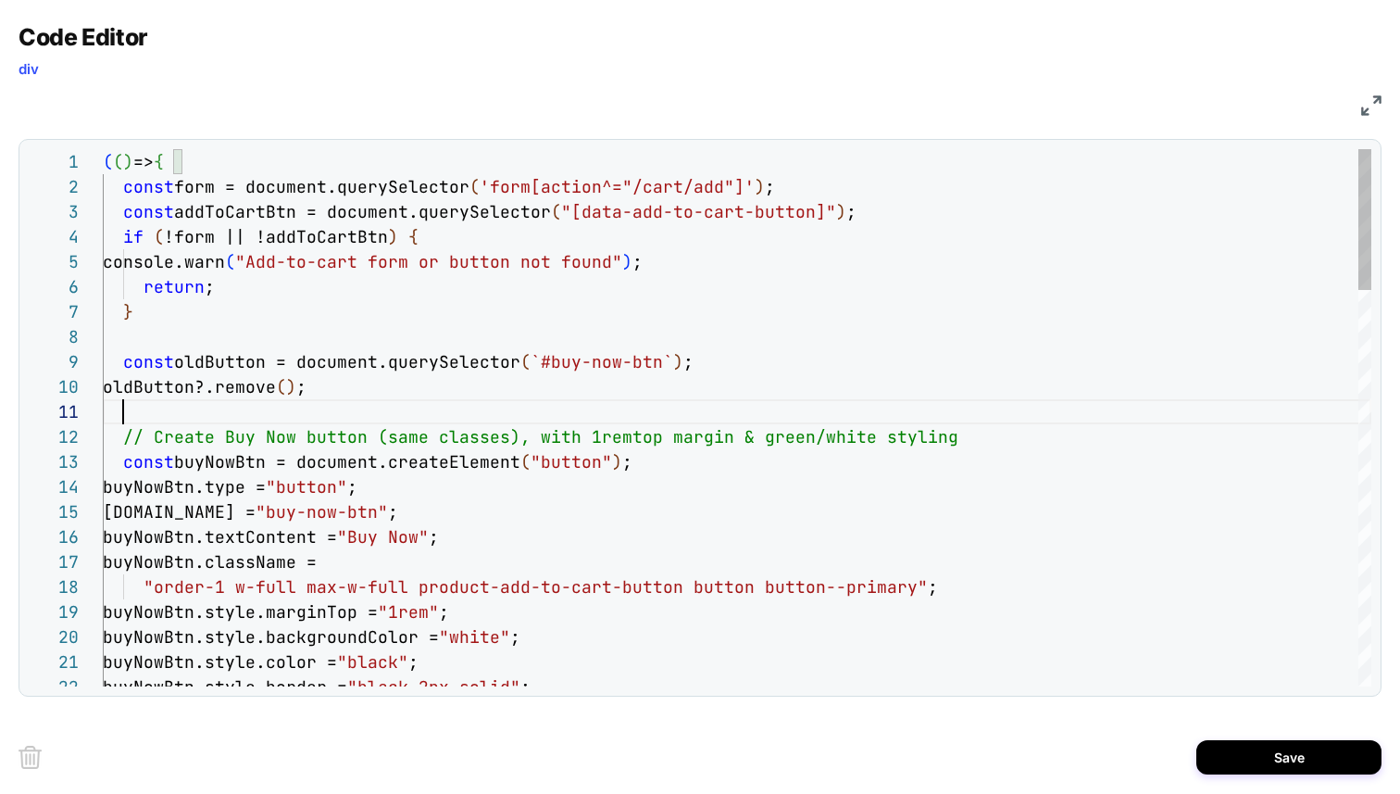
scroll to position [0, 20]
type textarea "**********"
click at [1312, 746] on button "Save" at bounding box center [1289, 757] width 185 height 34
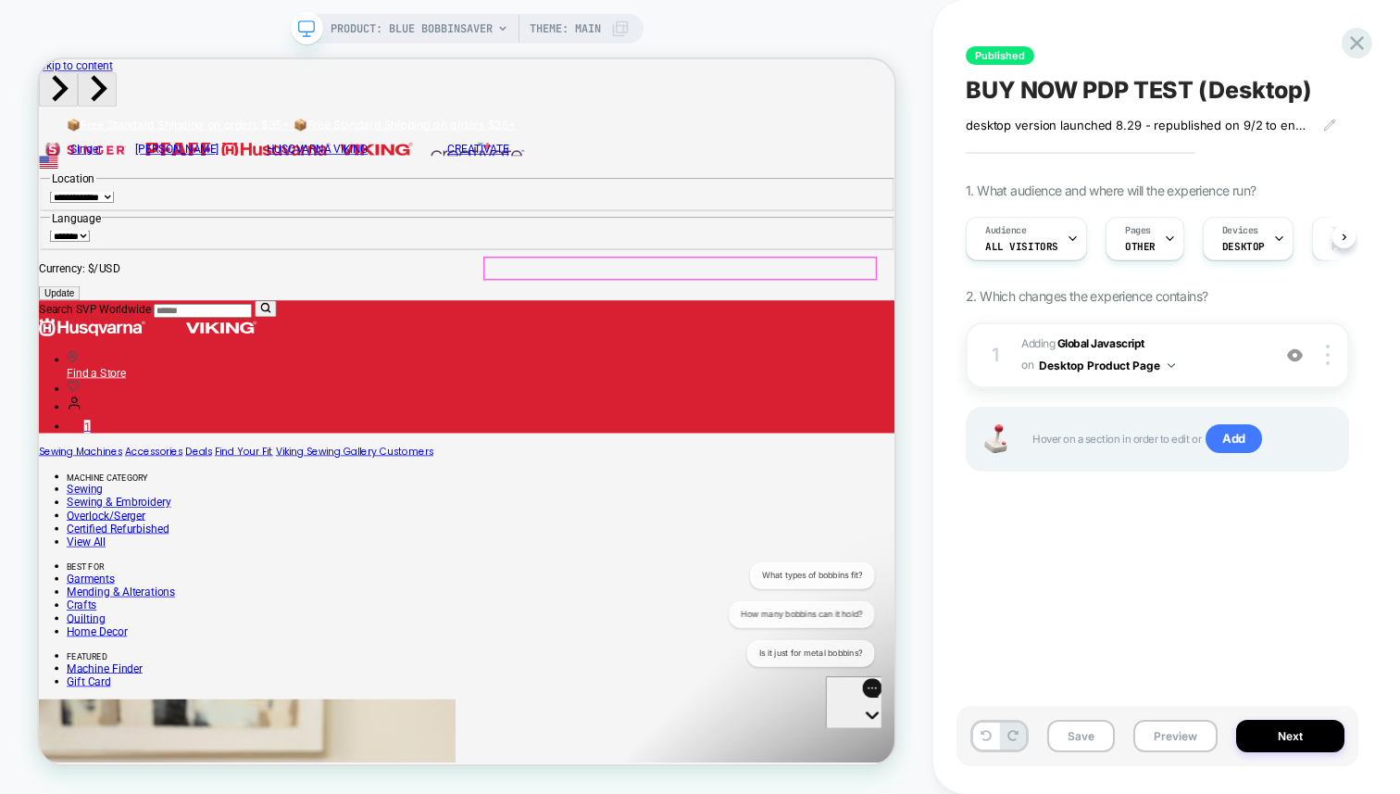
scroll to position [0, 1]
click at [1234, 363] on span "Adding Global Javascript on Desktop Product Page" at bounding box center [1142, 355] width 240 height 44
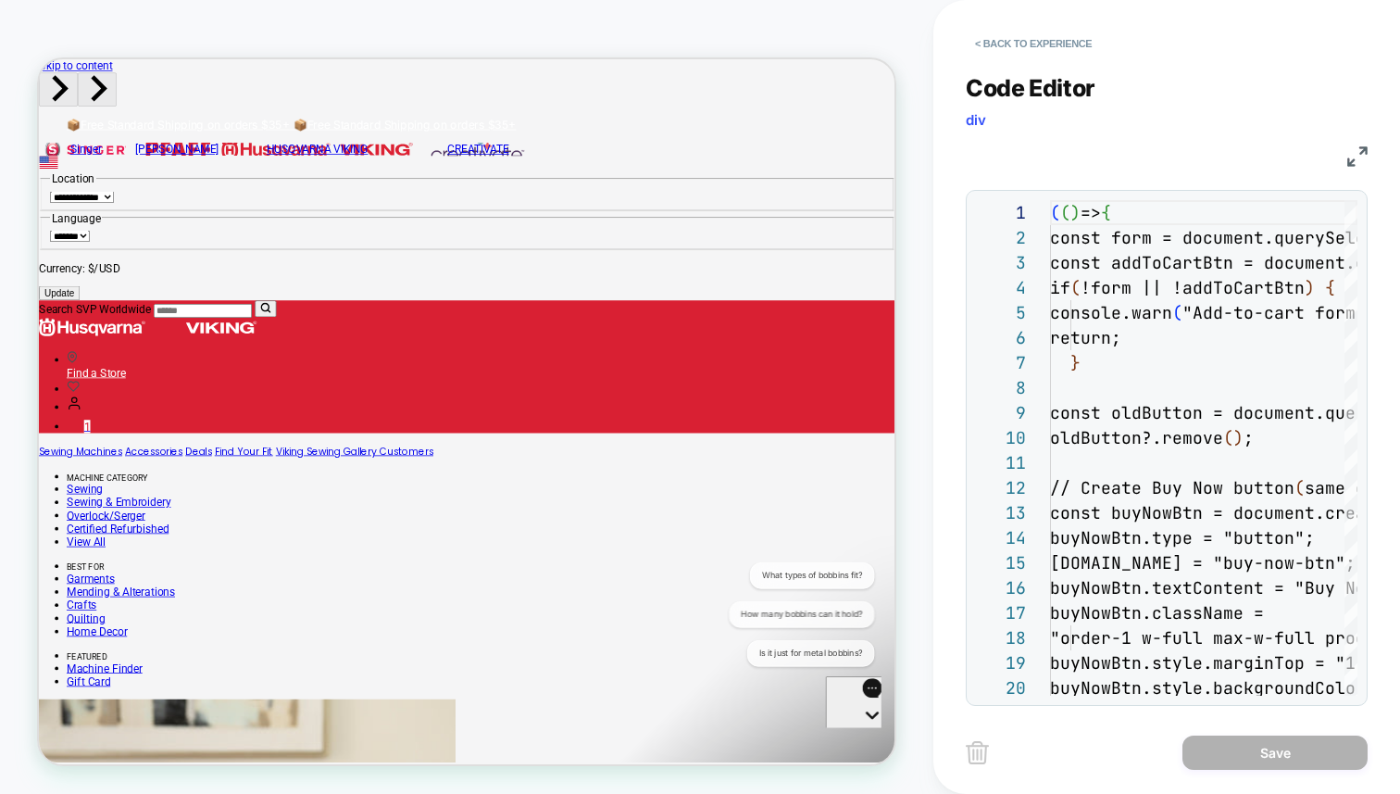
scroll to position [250, 0]
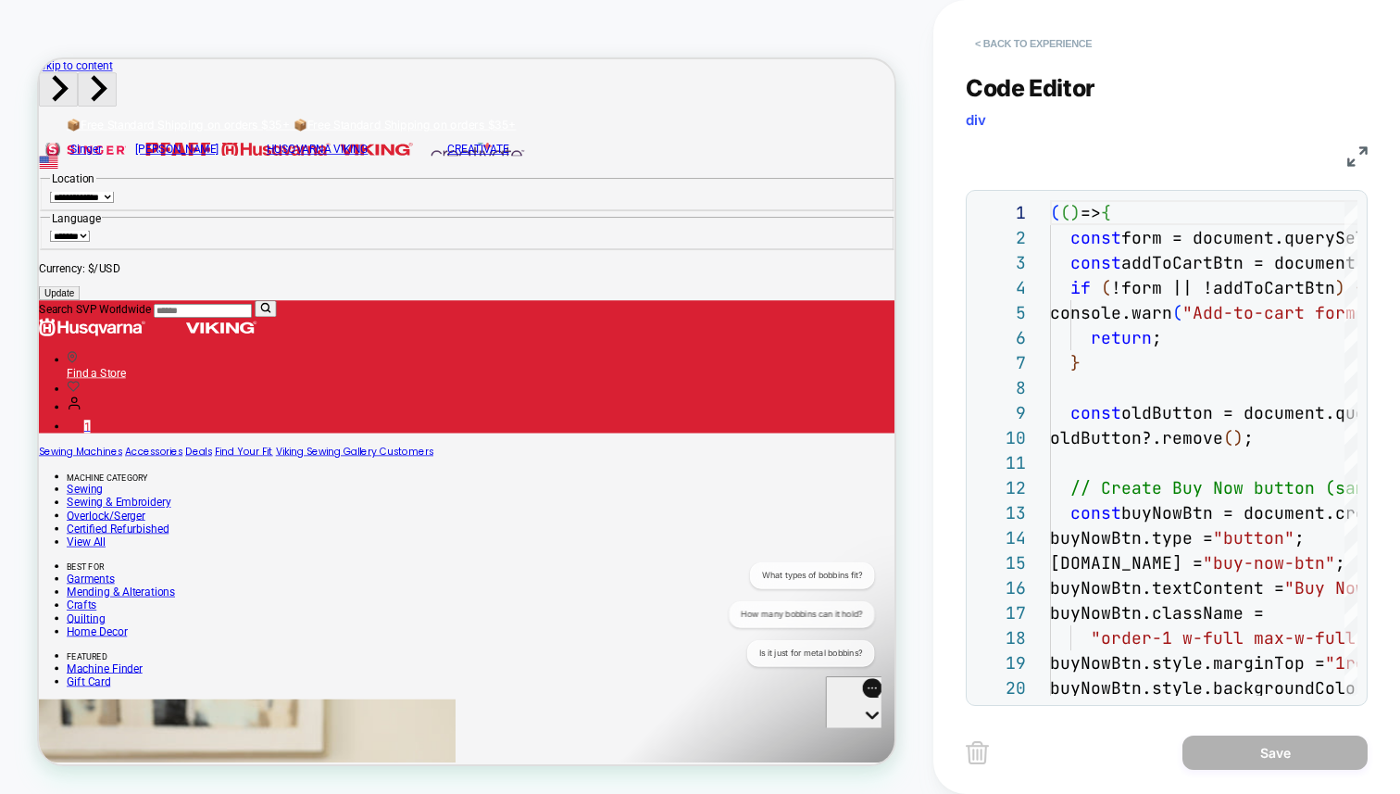
click at [1015, 44] on button "< Back to experience" at bounding box center [1033, 44] width 135 height 30
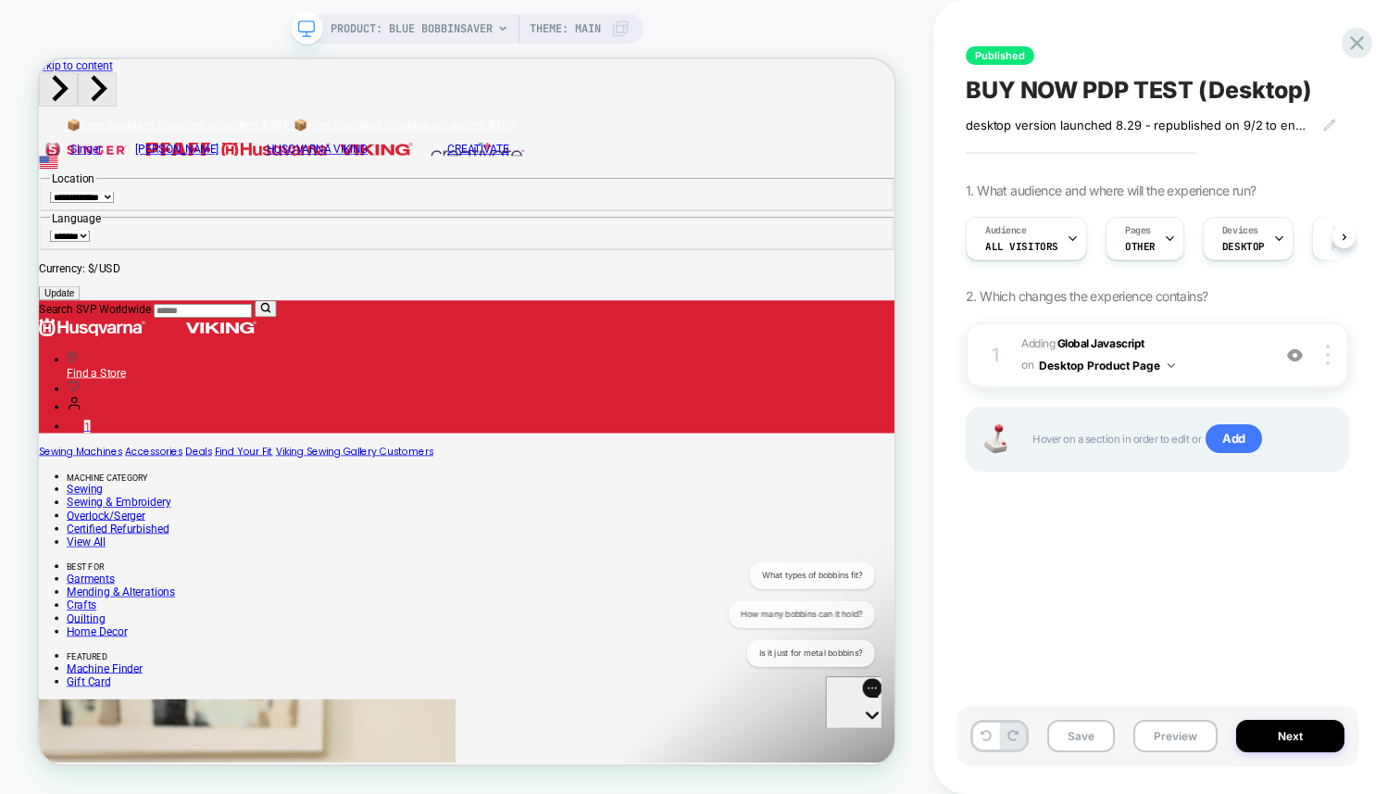
scroll to position [0, 1]
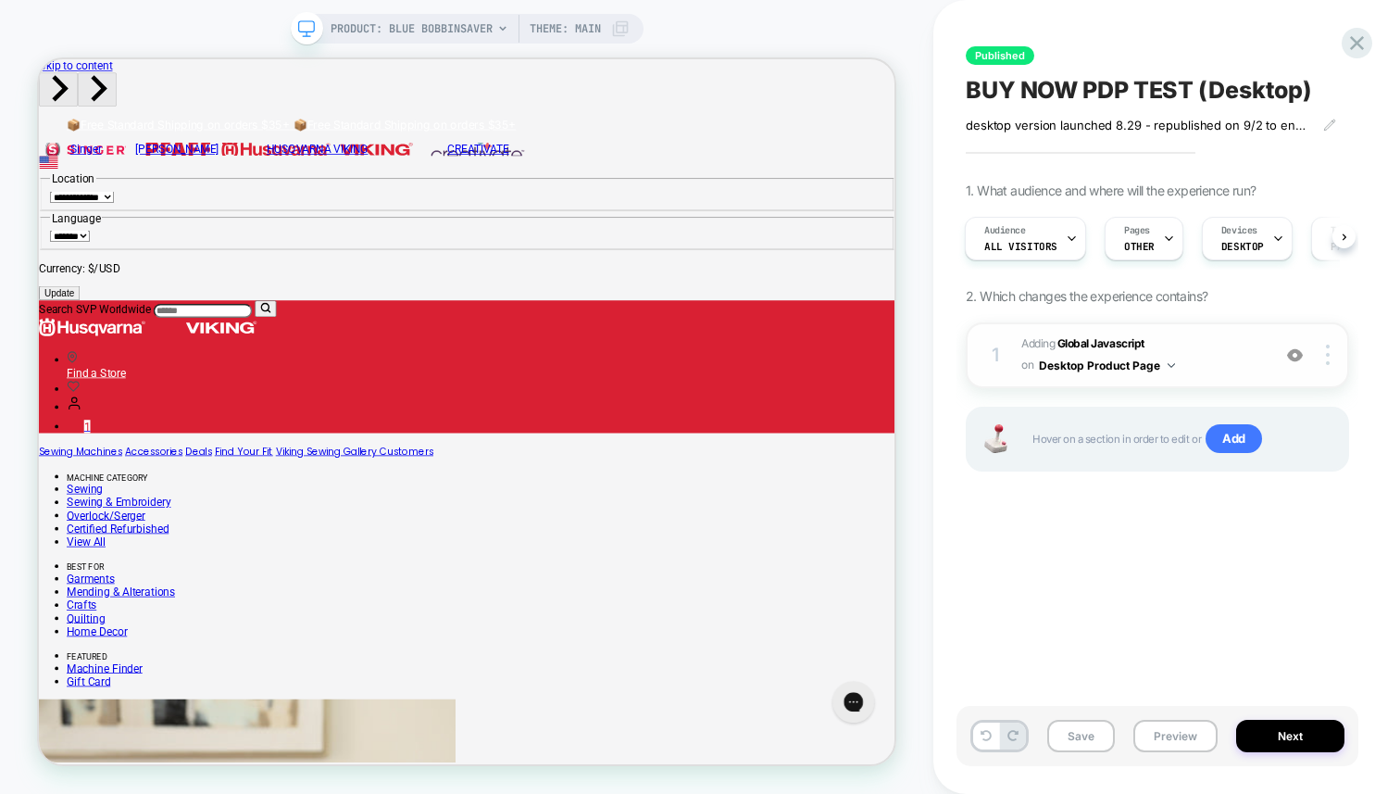
click at [1194, 325] on div "1 Adding Global Javascript on Desktop Product Page Add Before Add After Copy to…" at bounding box center [1157, 355] width 383 height 66
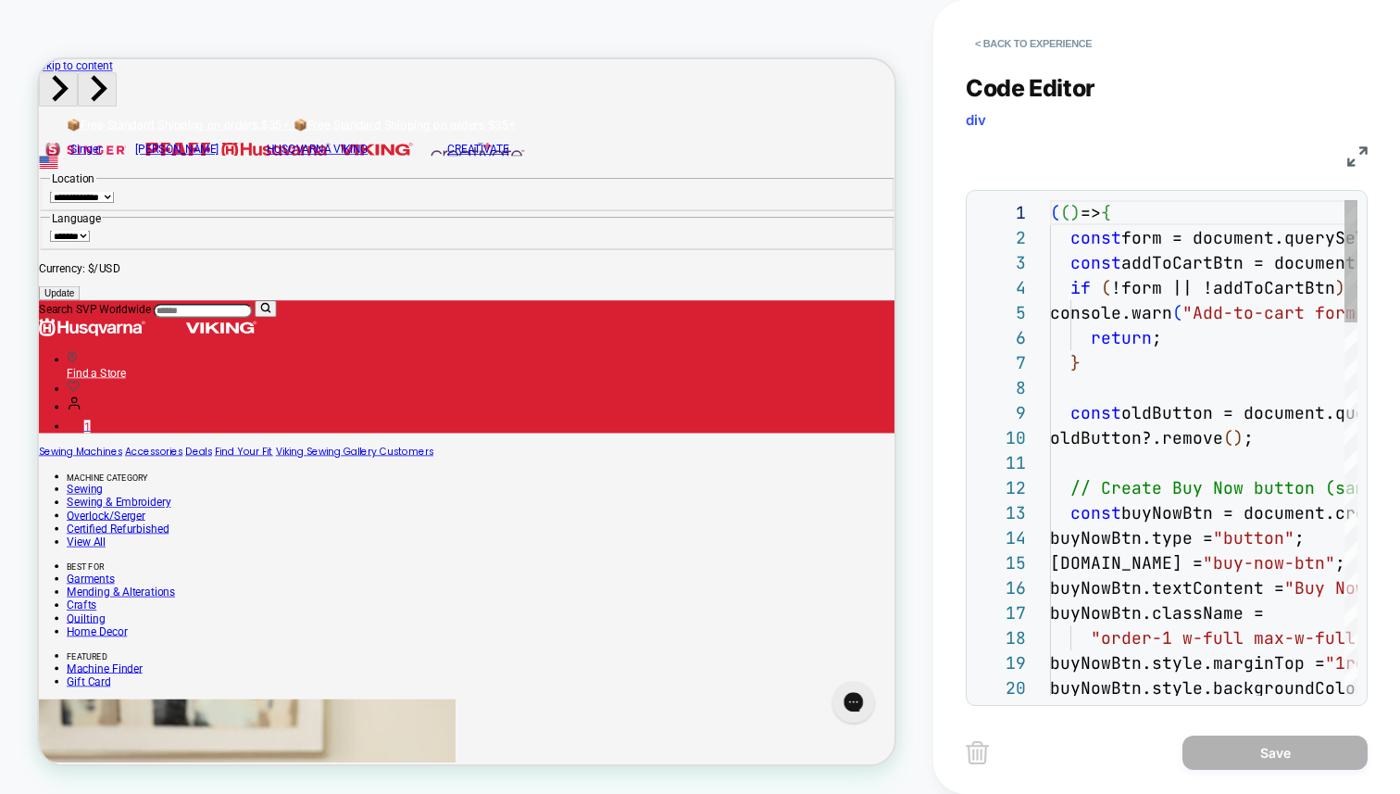
scroll to position [250, 0]
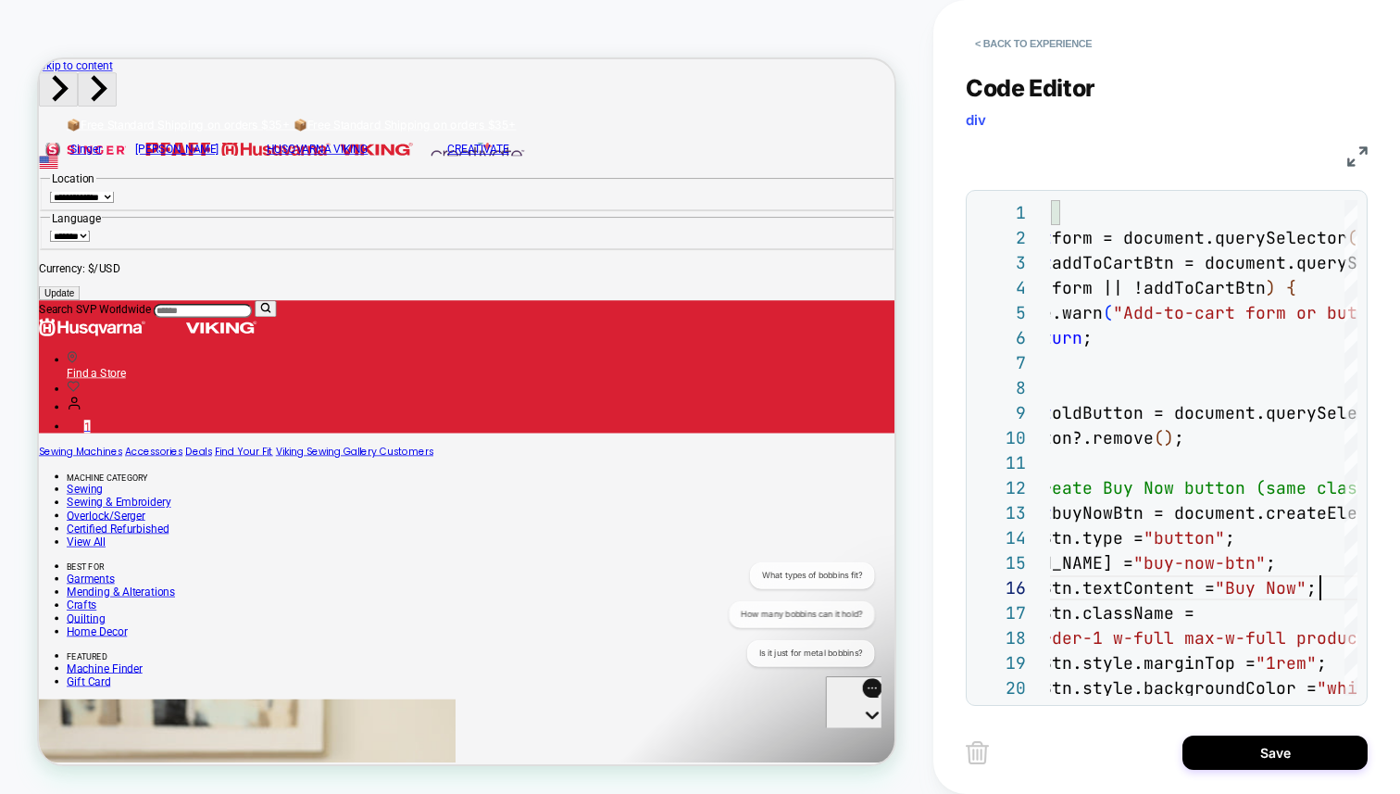
scroll to position [125, 340]
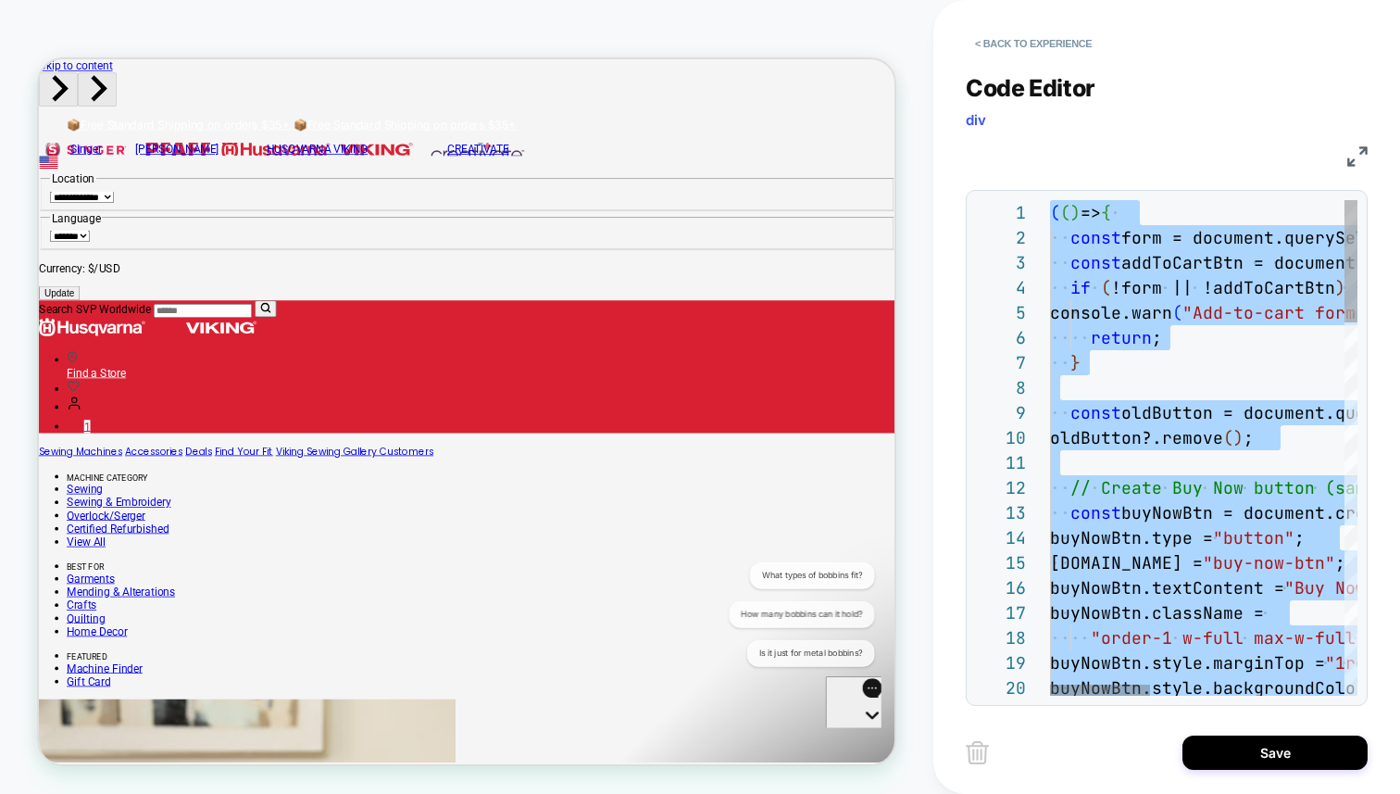
scroll to position [125, 110]
type textarea "**********"
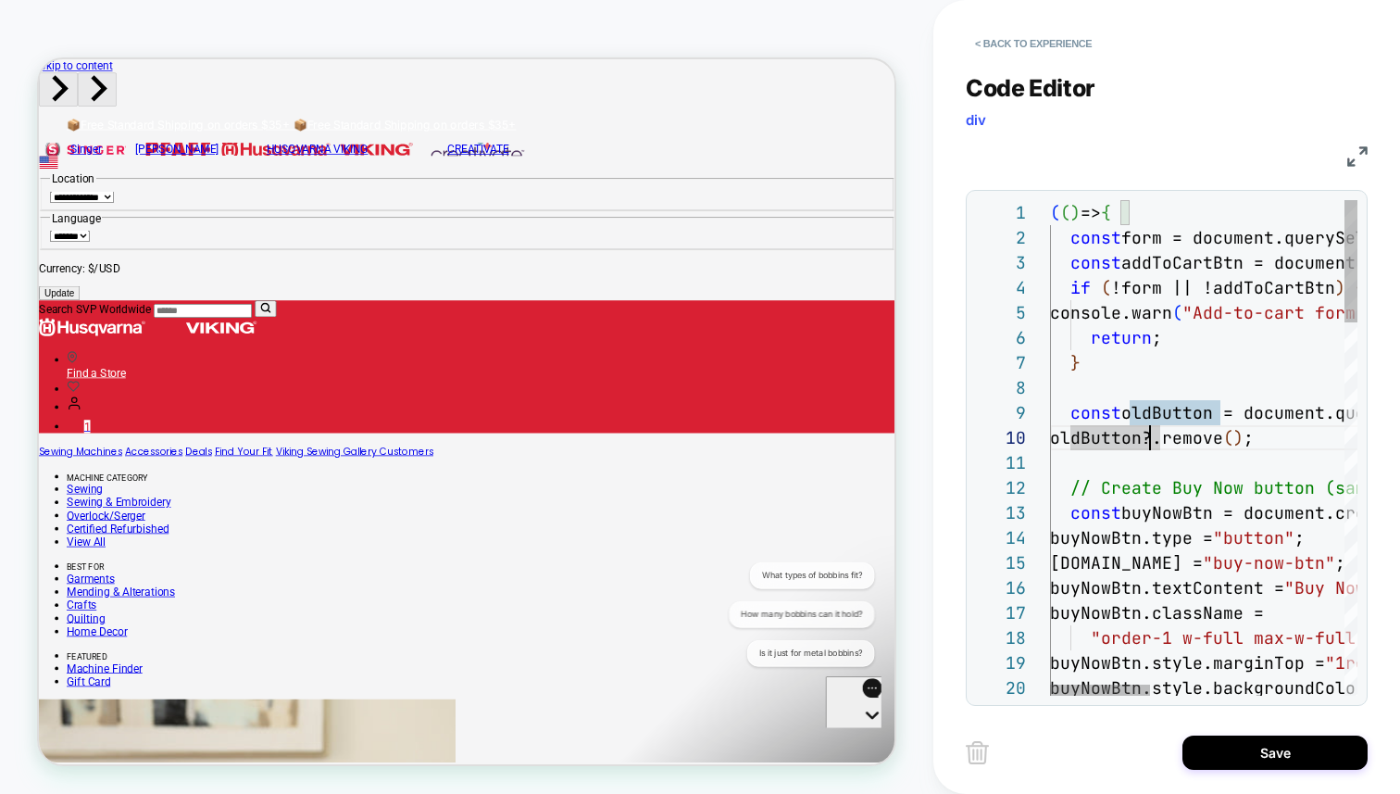
click at [1013, 43] on button "< Back to experience" at bounding box center [1033, 44] width 135 height 30
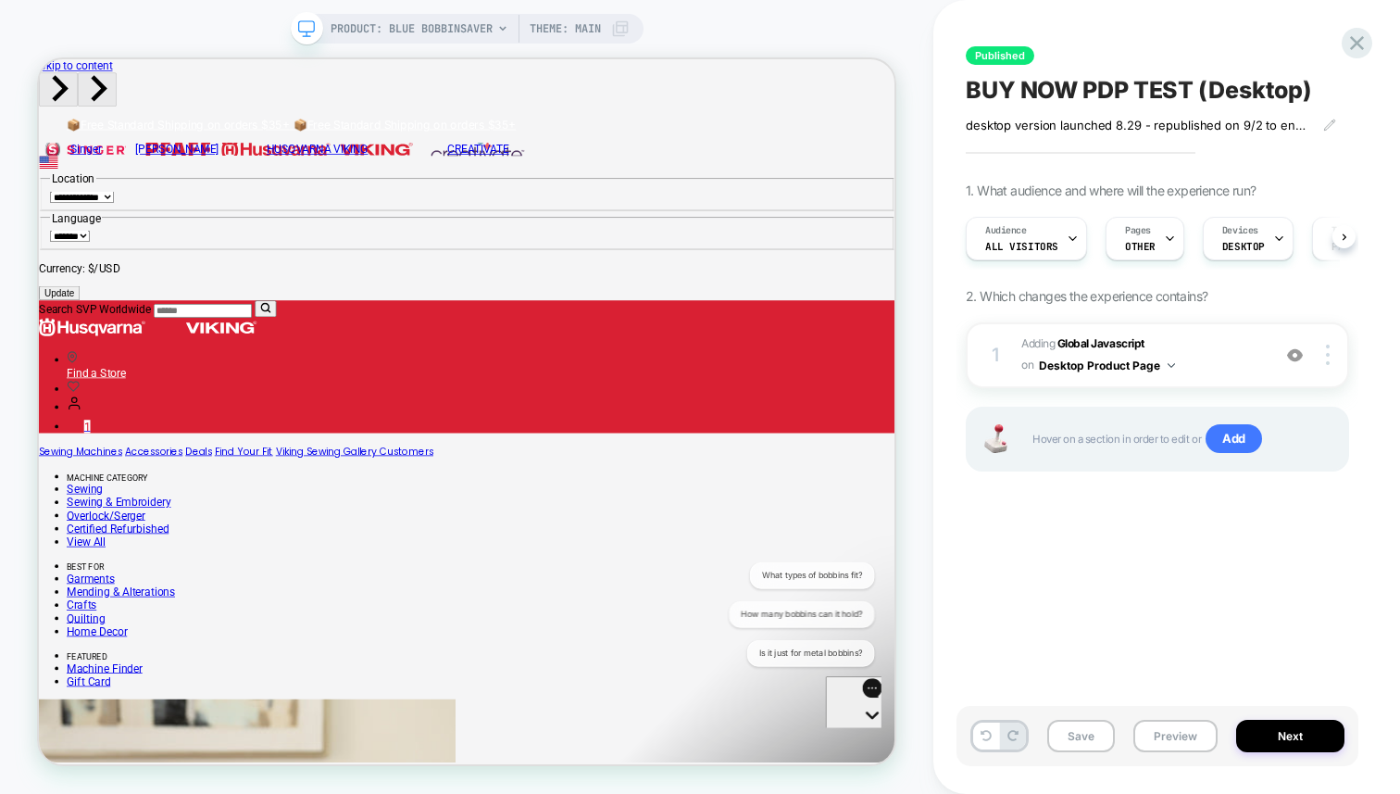
scroll to position [0, 1]
click at [1186, 604] on div "Published BUY NOW PDP TEST (Desktop) desktop version launched 8.29﻿ - republish…" at bounding box center [1158, 397] width 402 height 757
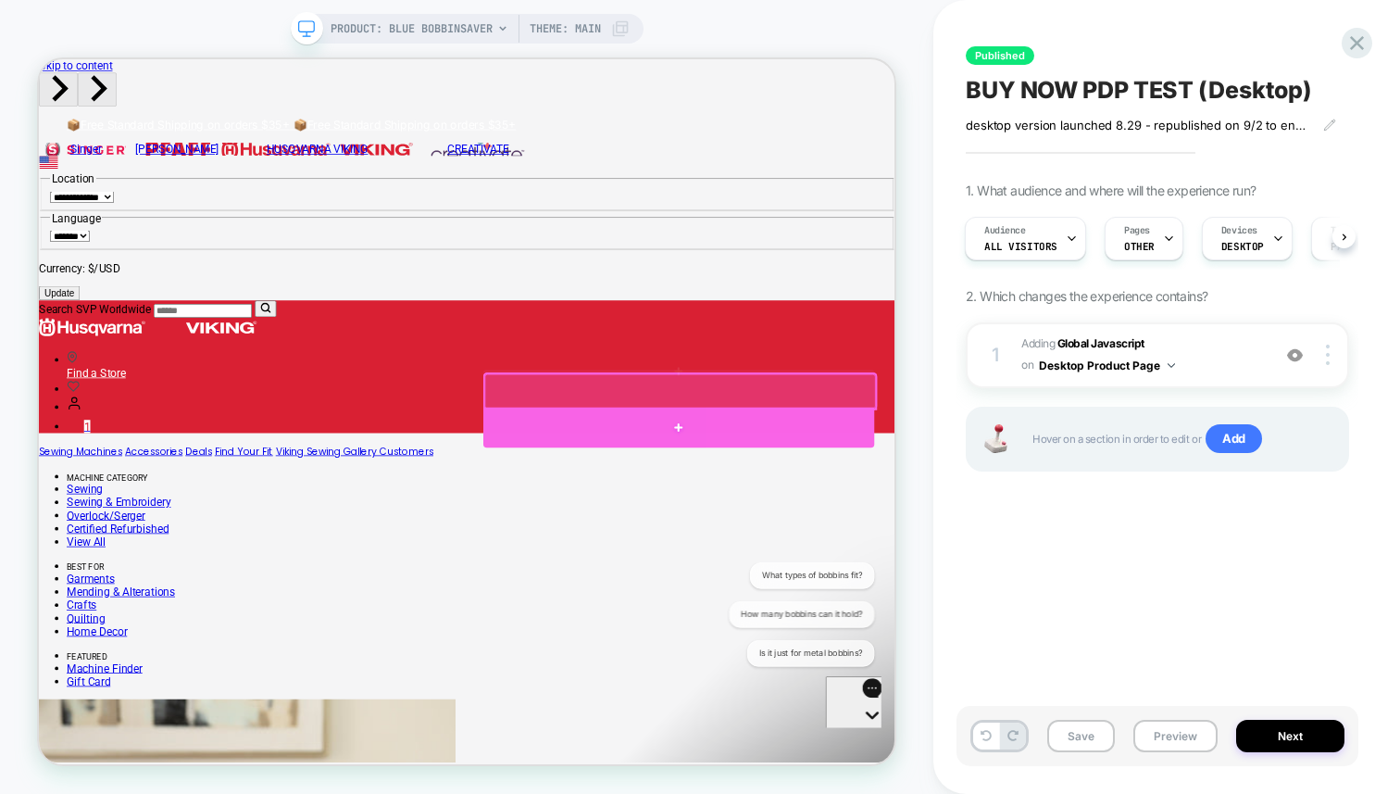
click at [1049, 556] on div at bounding box center [892, 550] width 521 height 54
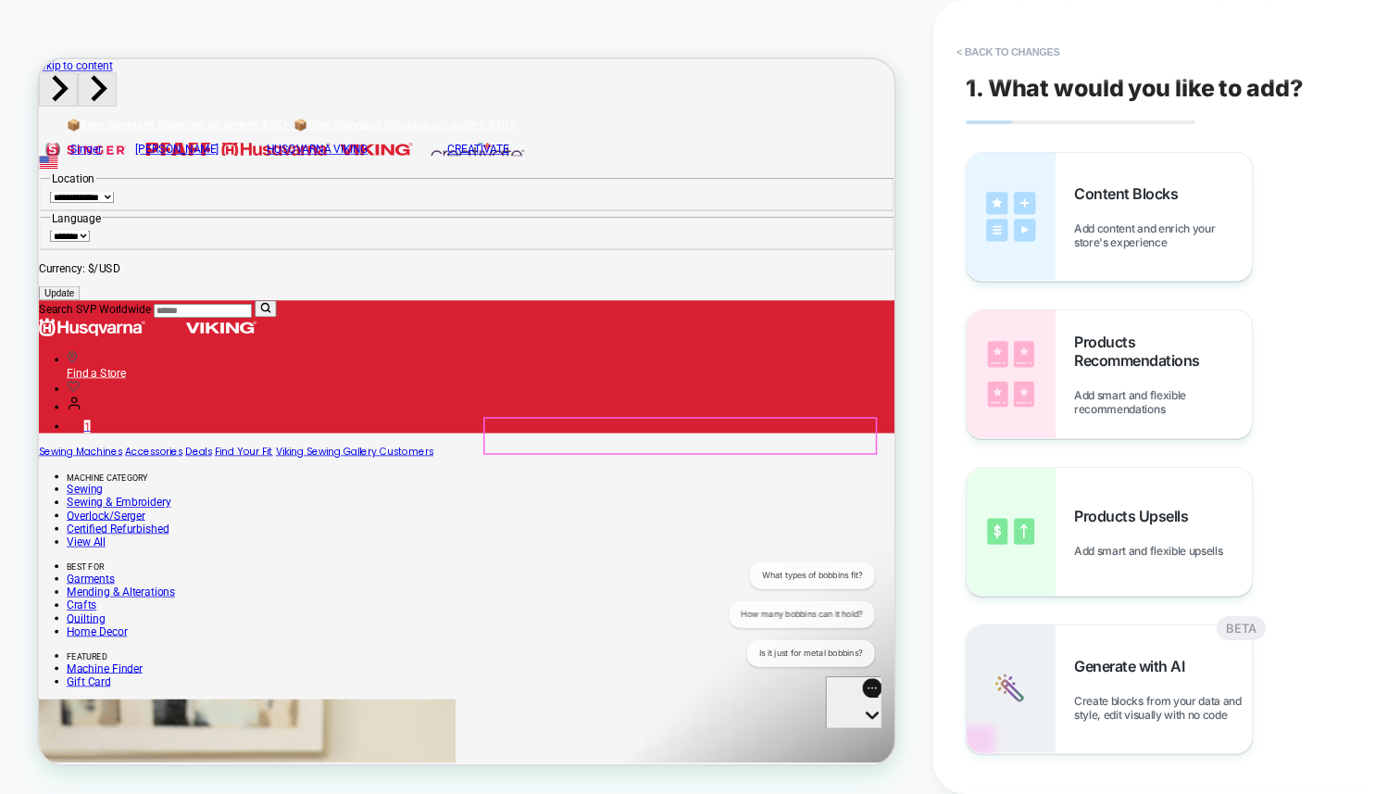
scroll to position [0, 0]
click at [1013, 44] on button "< Back to changes" at bounding box center [1009, 52] width 122 height 30
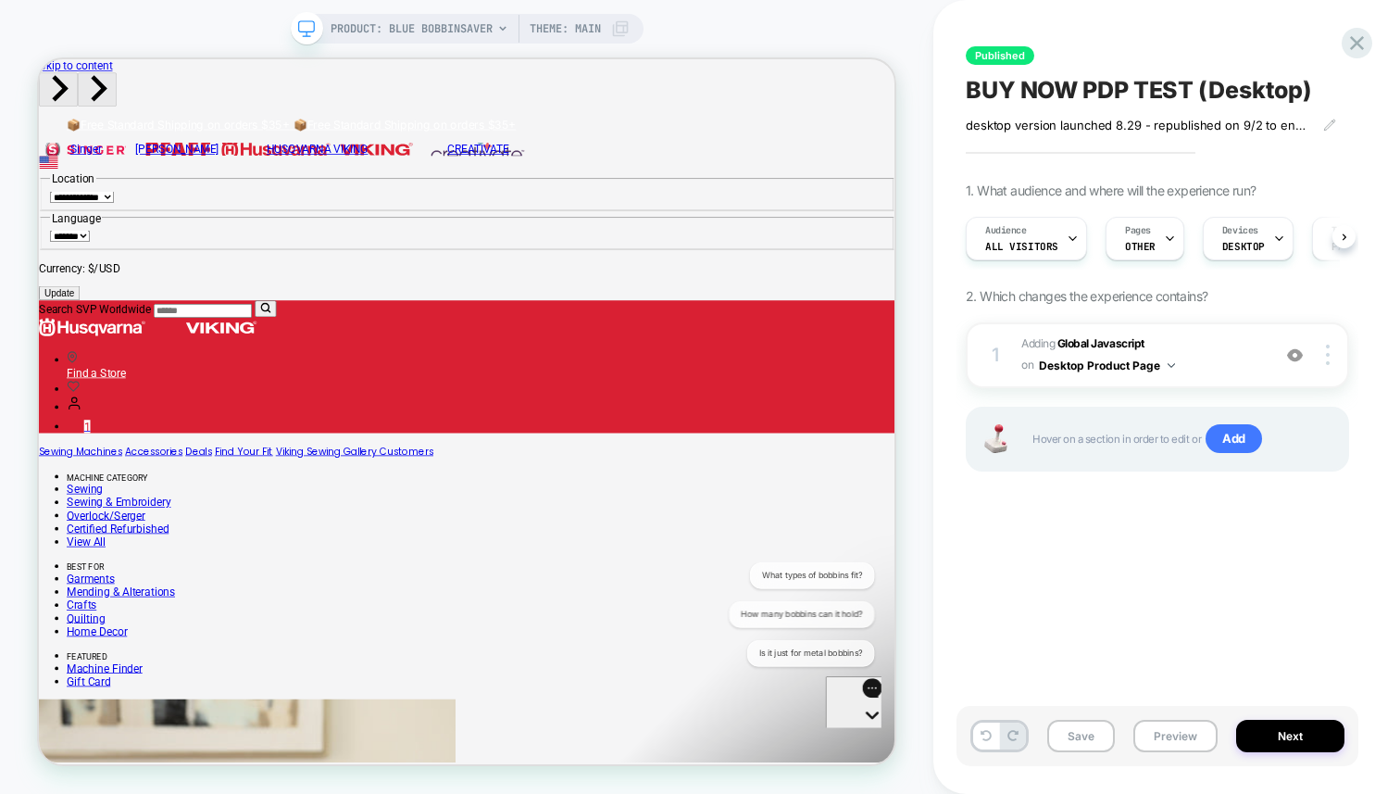
scroll to position [0, 1]
click at [1205, 350] on span "Adding Global Javascript on Desktop Product Page" at bounding box center [1142, 355] width 240 height 44
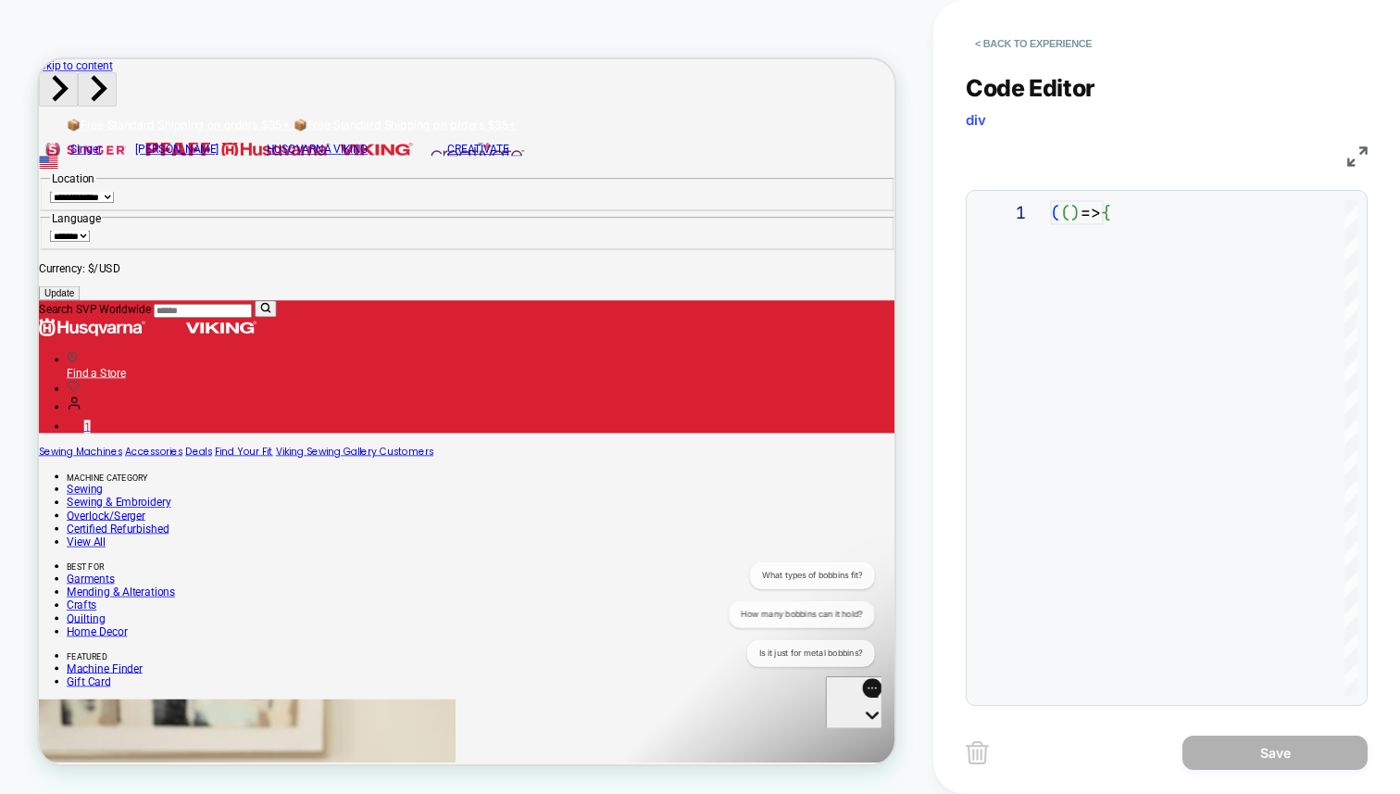
scroll to position [250, 0]
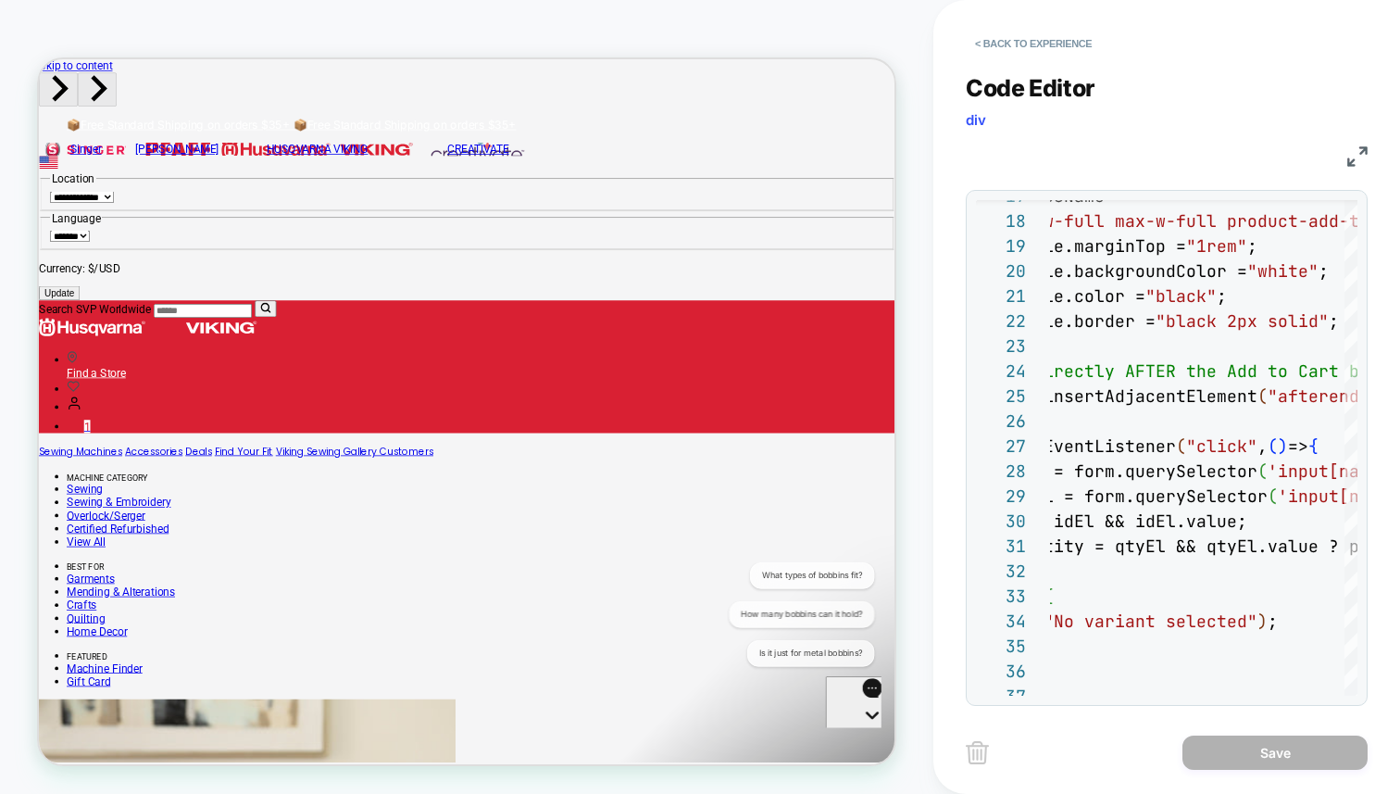
click at [1364, 154] on img at bounding box center [1358, 156] width 20 height 20
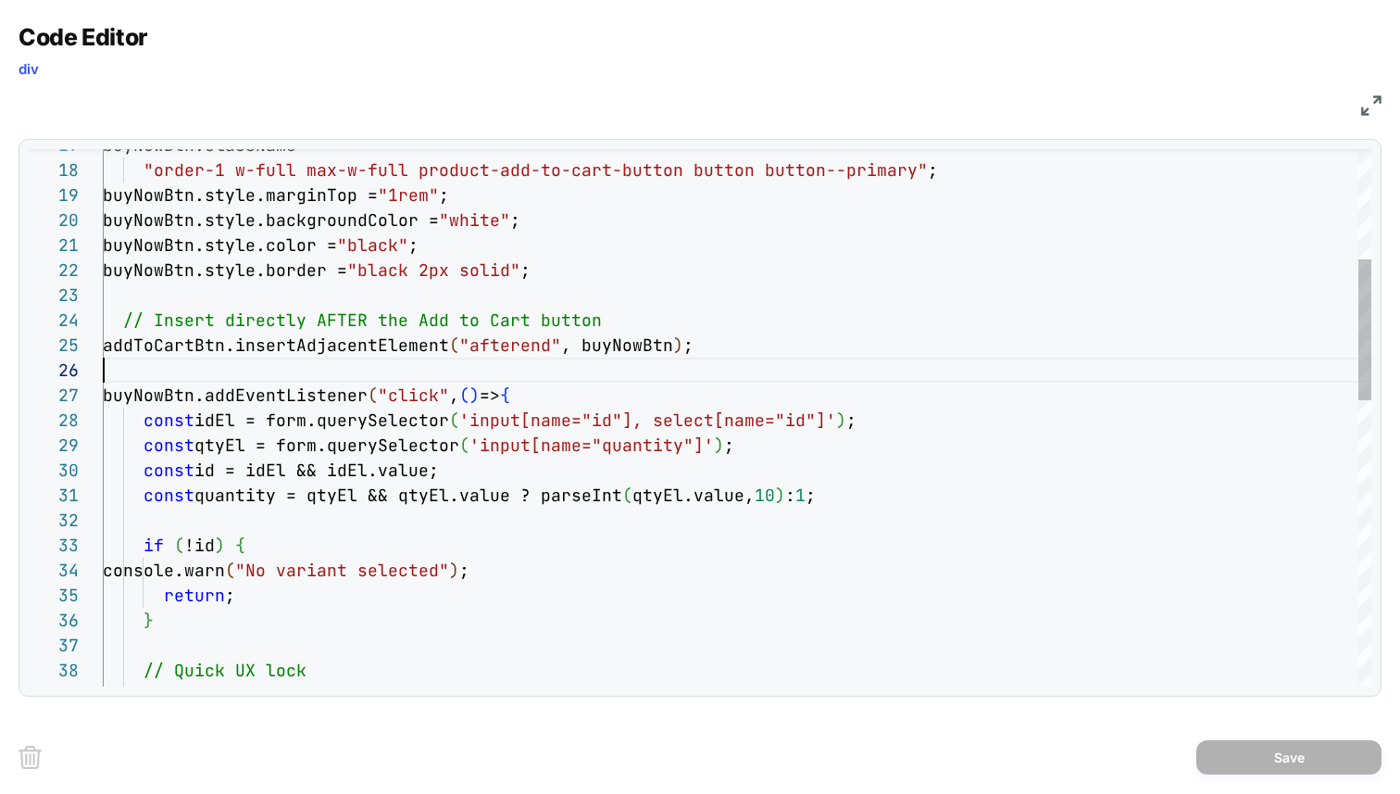
scroll to position [125, 0]
click at [571, 367] on div "buyNowBtn.className = "order-1 w-full max-w-full product-add-to-cart-but ton bu…" at bounding box center [737, 751] width 1269 height 2038
click at [697, 403] on div "buyNowBtn.className = "order-1 w-full max-w-full product-add-to-cart-but ton bu…" at bounding box center [737, 751] width 1269 height 2038
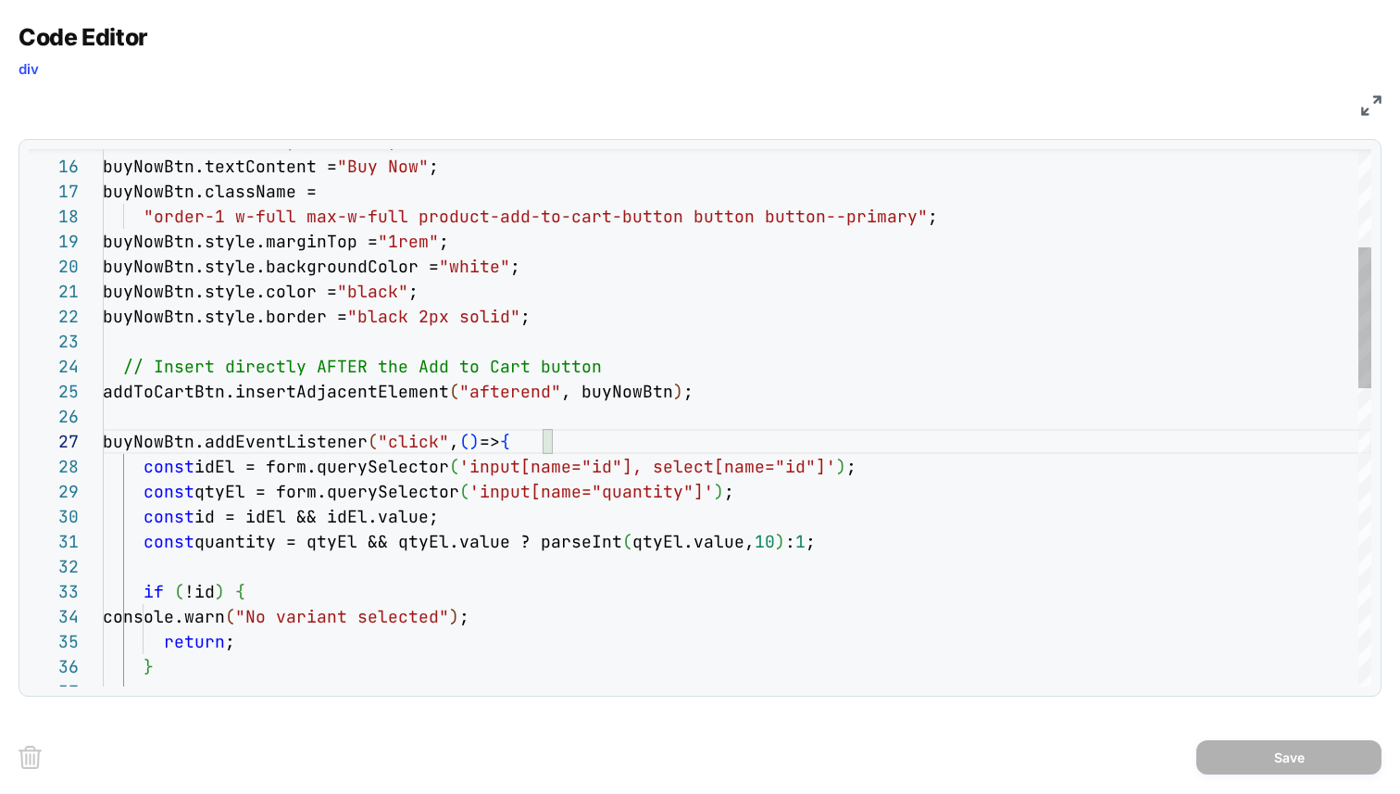
click at [348, 392] on div "addToCartBtn.insertAdjacentElement ( "afterend" , buyNowBtn ) ; buyNowBtn.addEv…" at bounding box center [737, 798] width 1269 height 2038
click at [211, 403] on div "addToCartBtn.insertAdjacentElement ( "afterend" , buyNowBtn ) ; buyNowBtn.addEv…" at bounding box center [737, 798] width 1269 height 2038
click at [402, 393] on div "addToCartBtn.insertAdjacentElement ( "afterend" , buyNowBtn ) ; buyNowBtn.addEv…" at bounding box center [737, 798] width 1269 height 2038
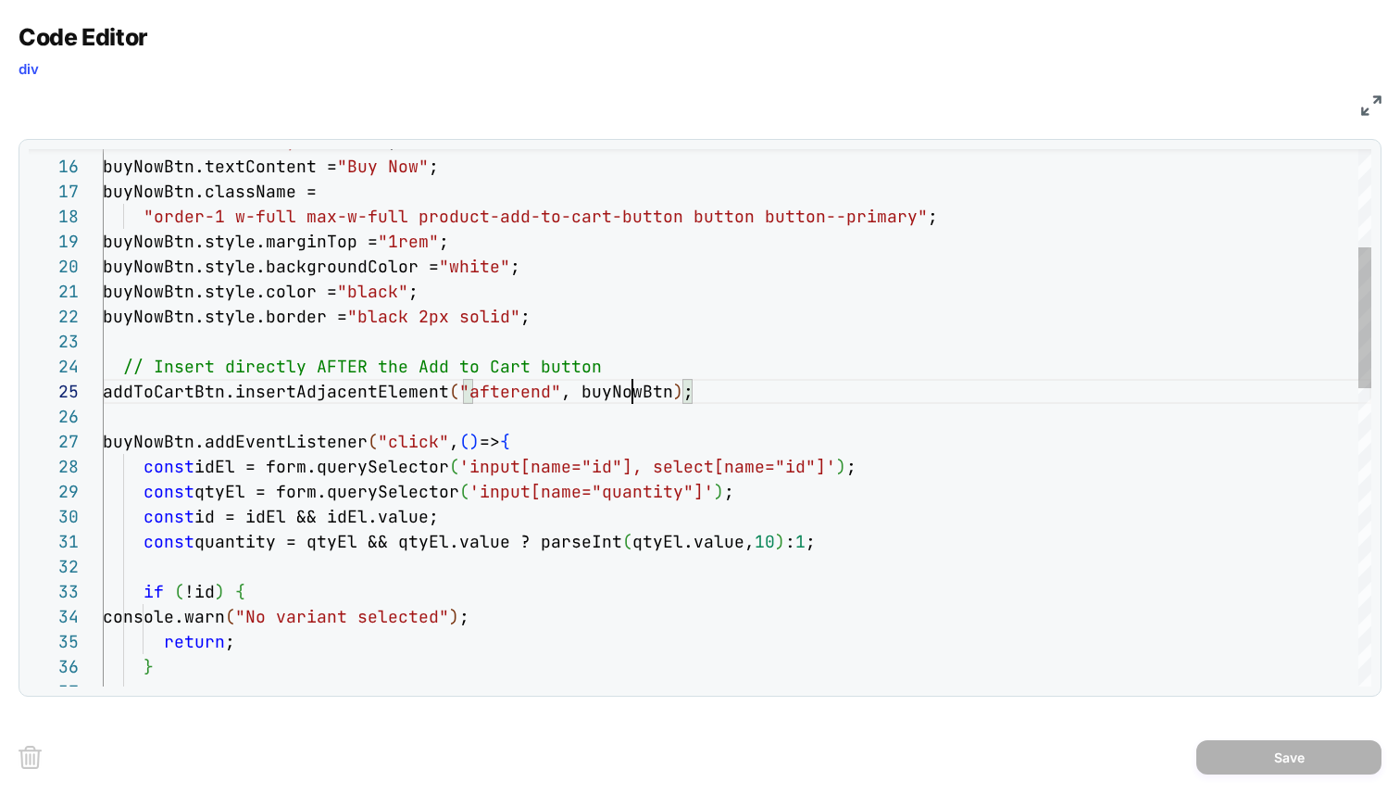
click at [631, 397] on div "addToCartBtn.insertAdjacentElement ( "afterend" , buyNowBtn ) ; buyNowBtn.addEv…" at bounding box center [737, 798] width 1269 height 2038
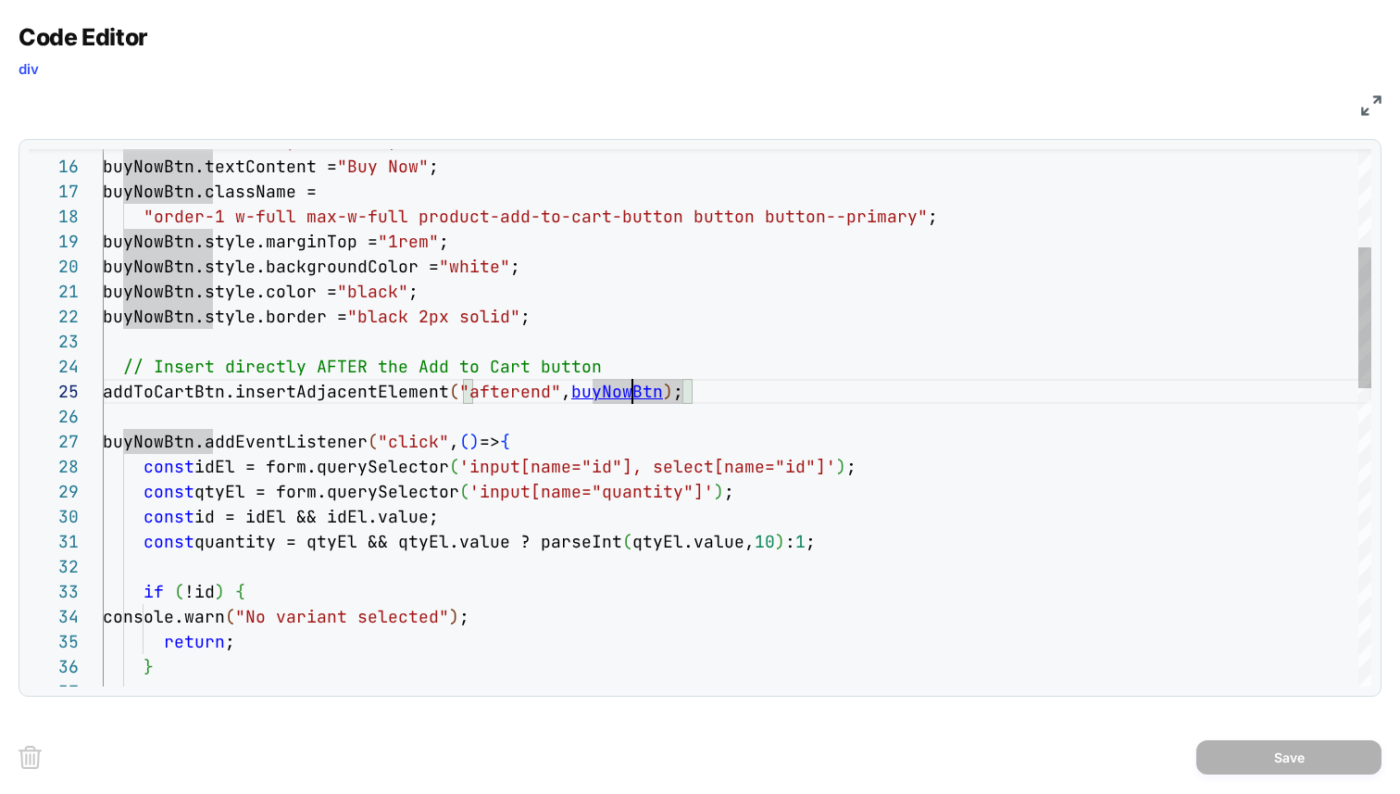
click at [633, 393] on div "addToCartBtn.insertAdjacentElement ( "afterend" , buyNowBtn ) ; buyNowBtn.addEv…" at bounding box center [737, 798] width 1269 height 2038
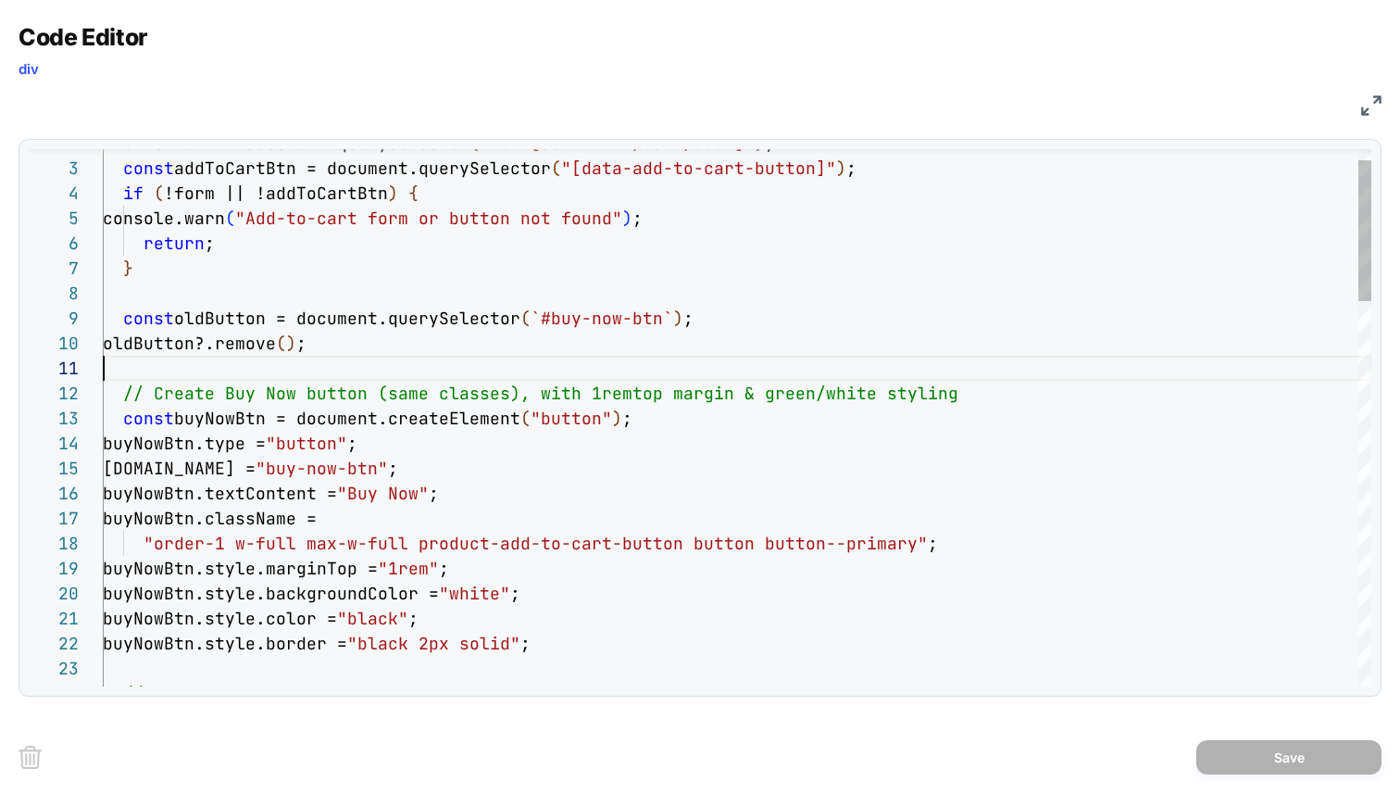
scroll to position [0, 0]
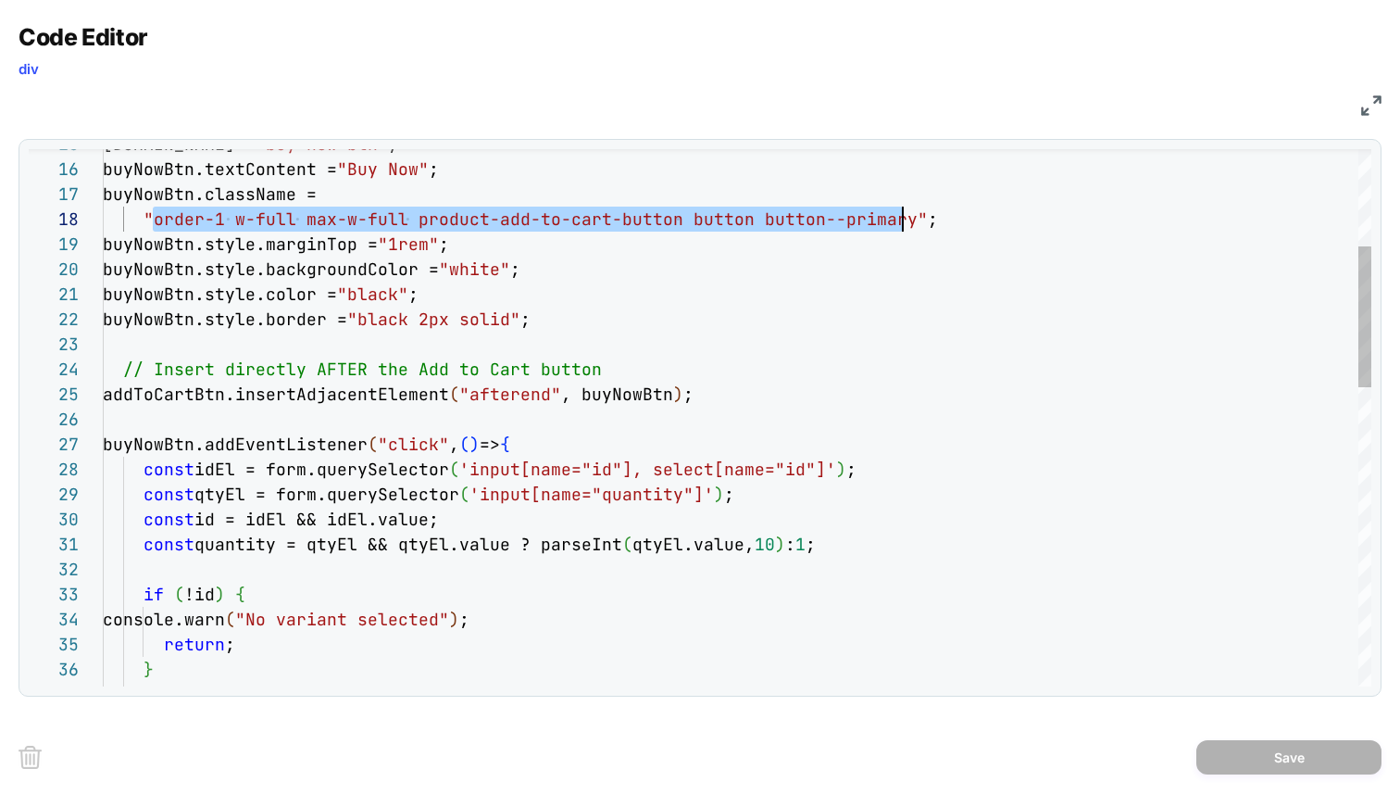
drag, startPoint x: 152, startPoint y: 223, endPoint x: 905, endPoint y: 215, distance: 753.1
click at [905, 215] on div "// Insert directly AFTER the Add to Cart button buyNowBtn.style.color = "black"…" at bounding box center [737, 800] width 1269 height 2038
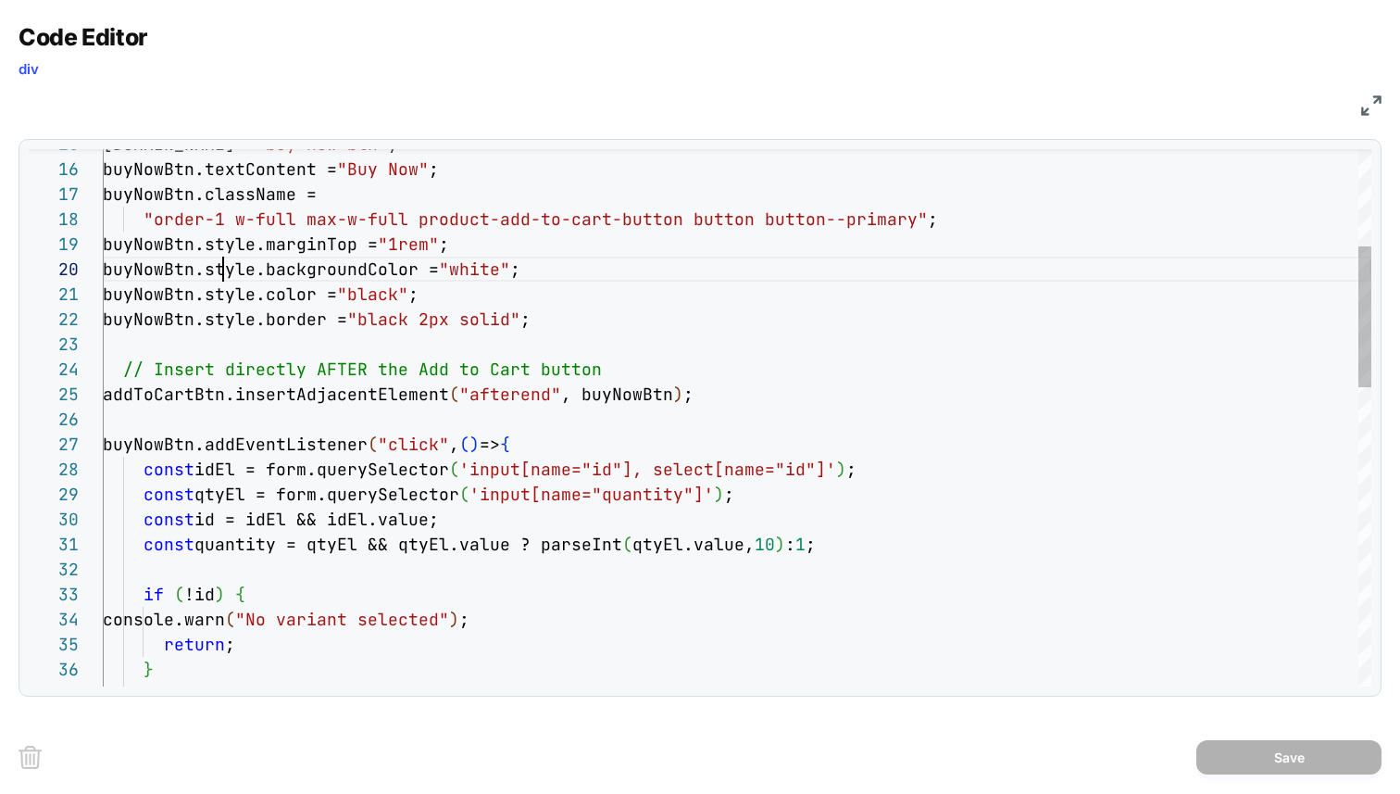
click at [221, 263] on div "// Insert directly AFTER the Add to Cart button buyNowBtn.style.color = "black"…" at bounding box center [737, 800] width 1269 height 2038
click at [330, 248] on div "// Insert directly AFTER the Add to Cart button buyNowBtn.style.color = "black"…" at bounding box center [737, 800] width 1269 height 2038
click at [328, 273] on div "// Insert directly AFTER the Add to Cart button buyNowBtn.style.color = "black"…" at bounding box center [737, 800] width 1269 height 2038
click at [256, 295] on div "// Insert directly AFTER the Add to Cart button buyNowBtn.style.color = "black"…" at bounding box center [737, 800] width 1269 height 2038
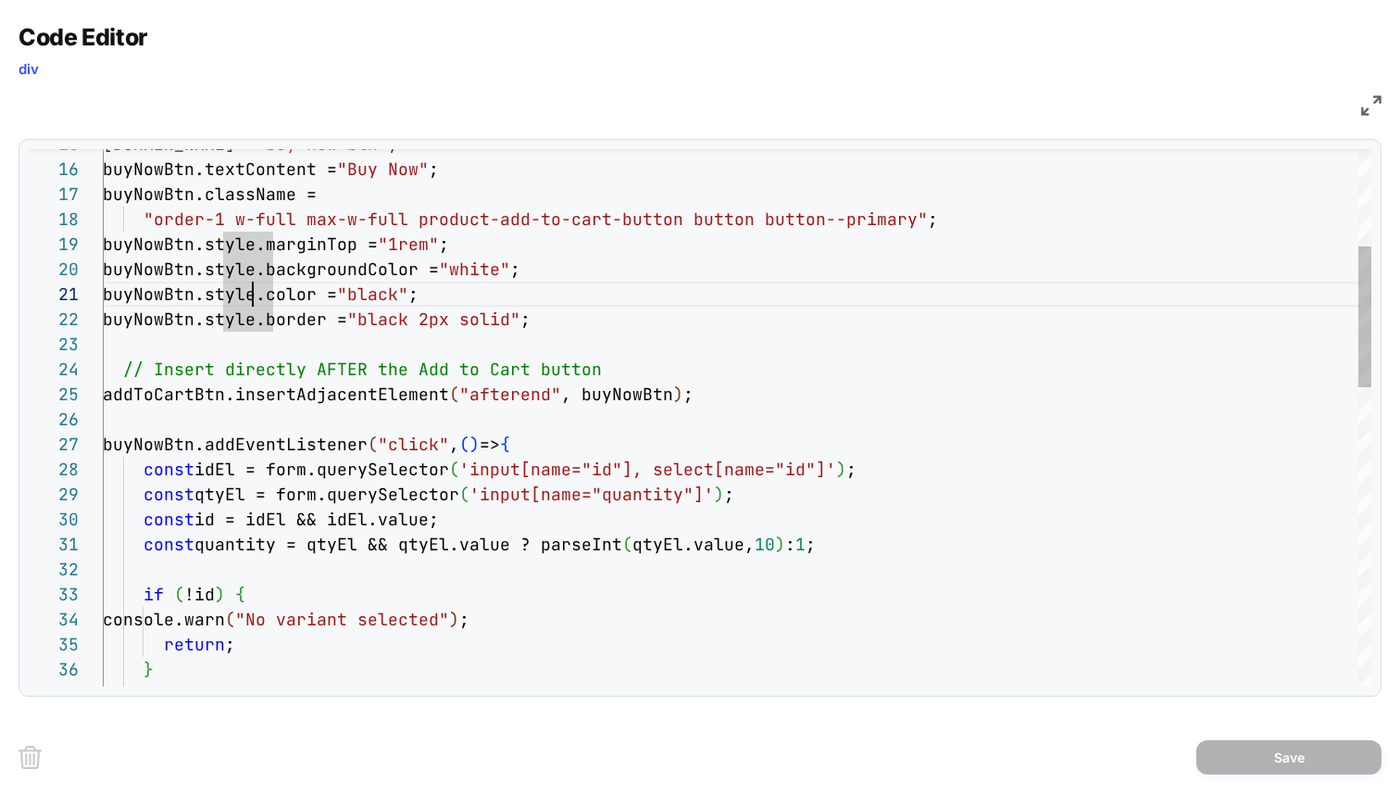
scroll to position [0, 190]
click at [289, 295] on div "// Insert directly AFTER the Add to Cart button buyNowBtn.style.color = "black"…" at bounding box center [737, 800] width 1269 height 2038
click at [307, 315] on div "// Insert directly AFTER the Add to Cart button buyNowBtn.style.color = "black"…" at bounding box center [737, 800] width 1269 height 2038
click at [291, 387] on div "// Insert directly AFTER the Add to Cart button buyNowBtn.style.color = "black"…" at bounding box center [737, 800] width 1269 height 2038
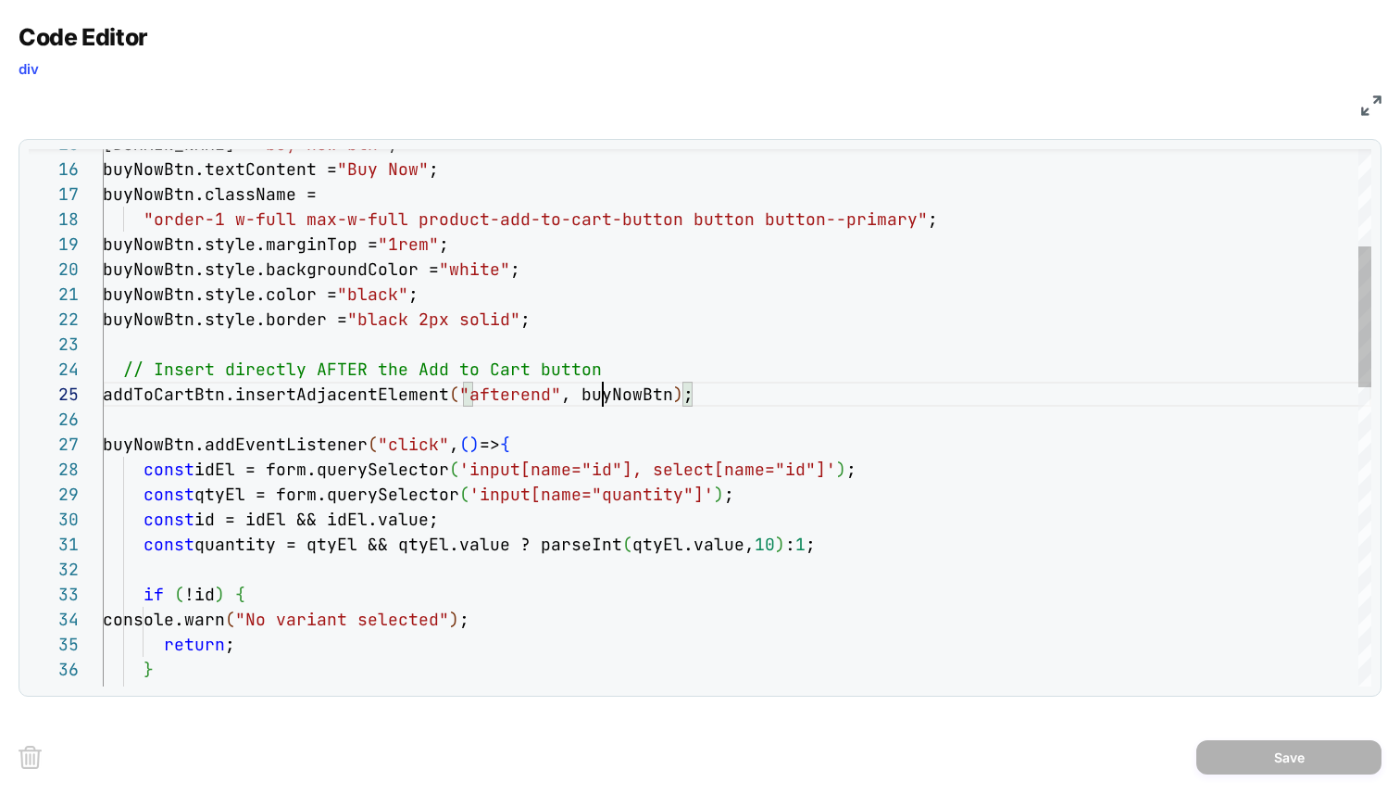
click at [608, 395] on div "// Insert directly AFTER the Add to Cart button buyNowBtn.style.color = "black"…" at bounding box center [737, 800] width 1269 height 2038
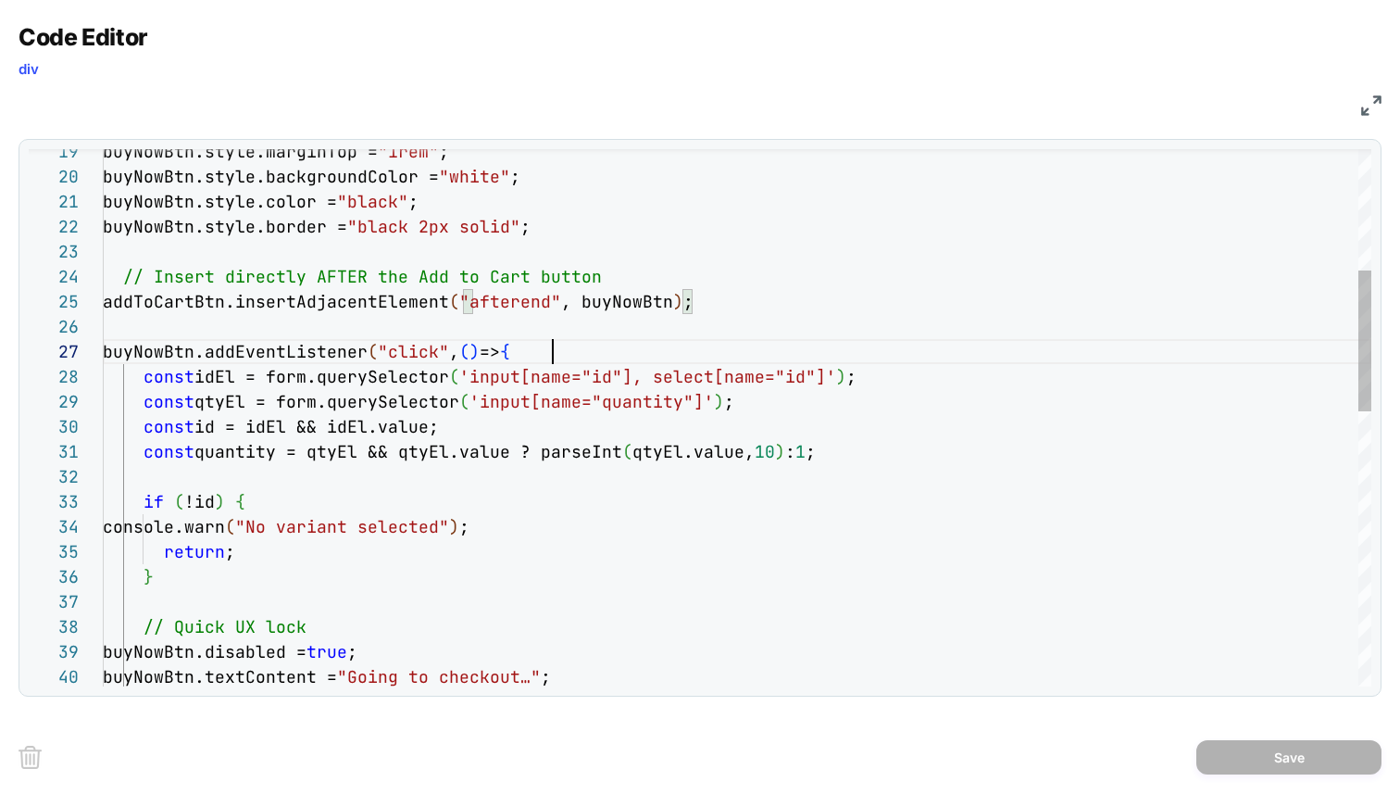
scroll to position [150, 450]
click at [585, 359] on div "// Insert directly AFTER the Add to Cart button buyNowBtn.style.color = "black"…" at bounding box center [737, 708] width 1269 height 2038
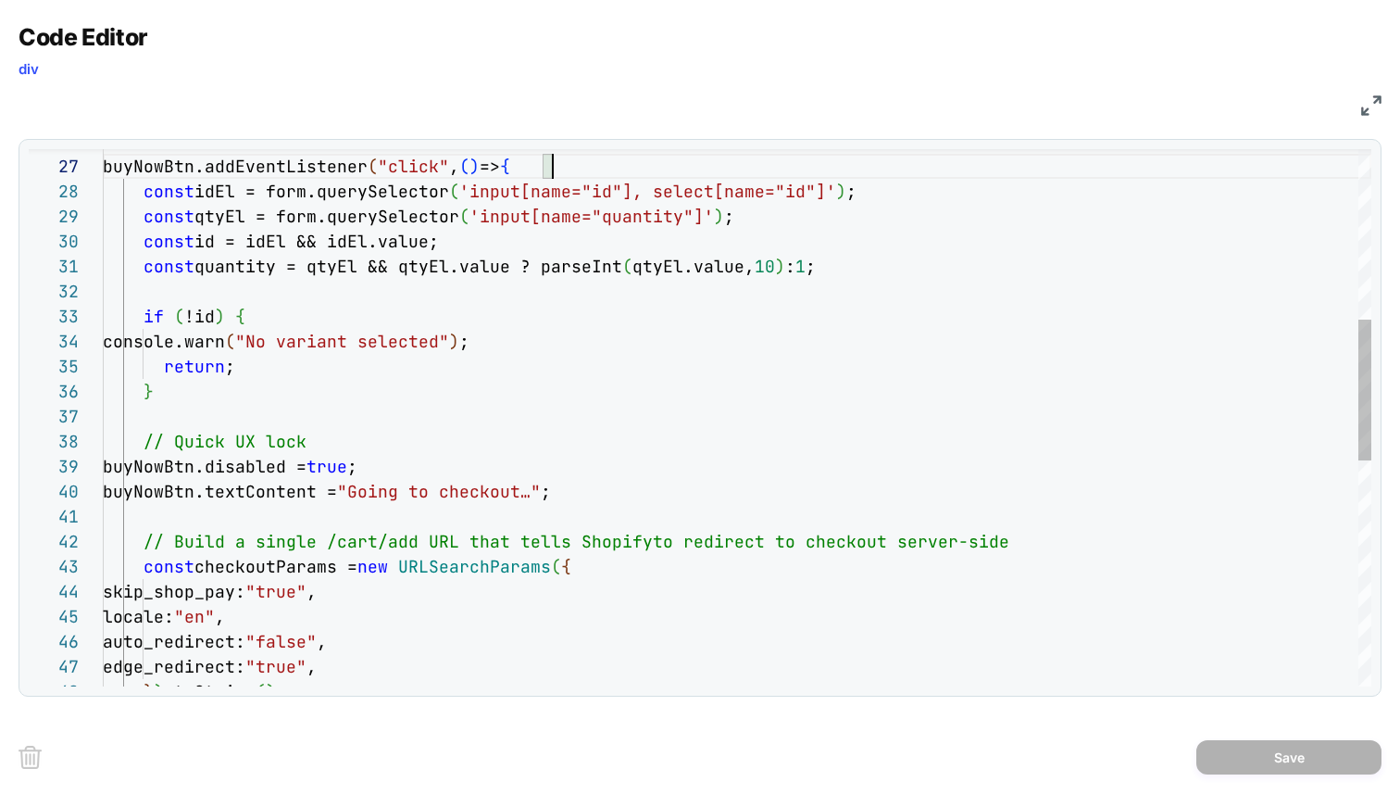
scroll to position [175, 200]
click at [496, 445] on div "buyNowBtn.addEventListener ( "click" , ( ) => { const idEl = form.querySelector…" at bounding box center [737, 523] width 1269 height 2038
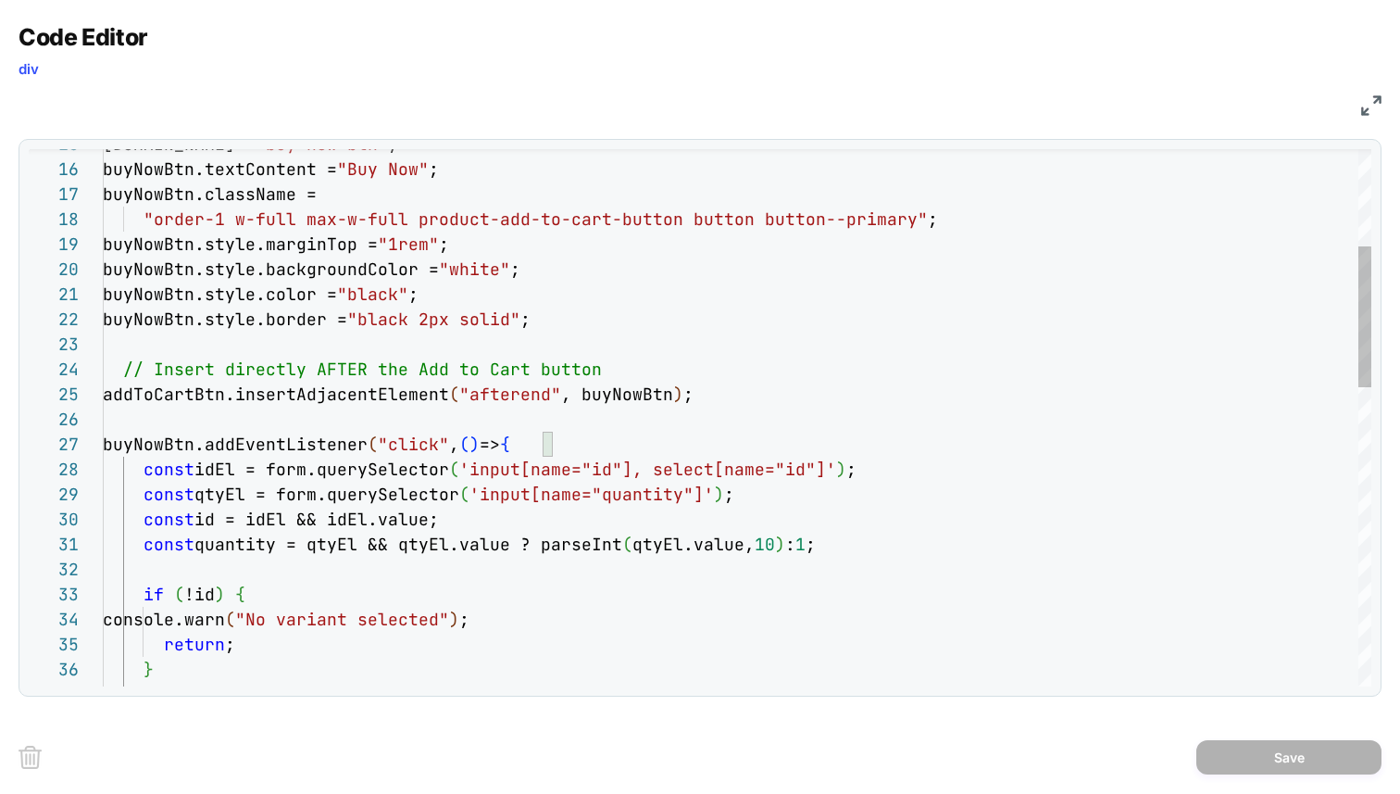
scroll to position [150, 40]
click at [144, 449] on div "buyNowBtn.addEventListener ( "click" , ( ) => { const idEl = form.querySelector…" at bounding box center [737, 800] width 1269 height 2038
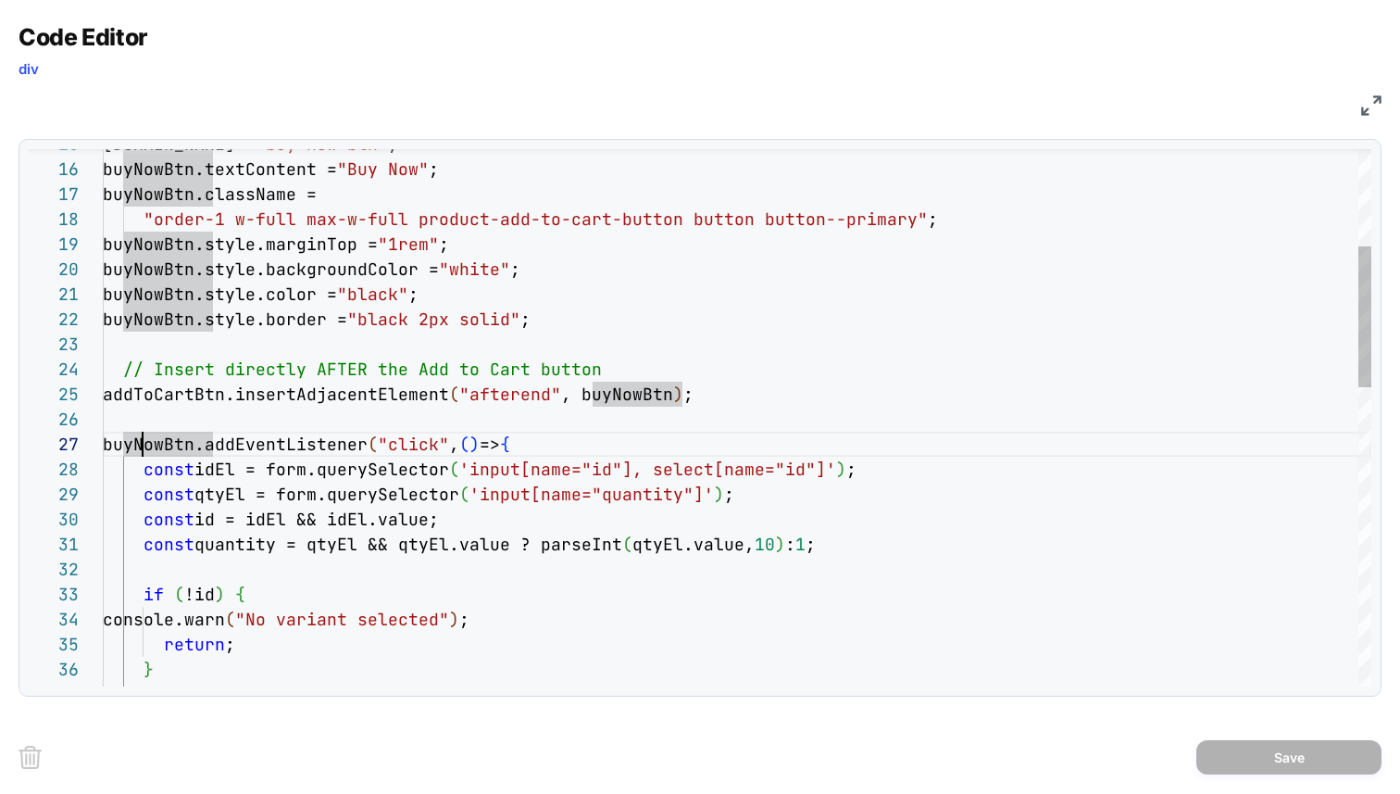
click at [146, 448] on div "buyNowBtn.addEventListener ( "click" , ( ) => { const idEl = form.querySelector…" at bounding box center [737, 800] width 1269 height 2038
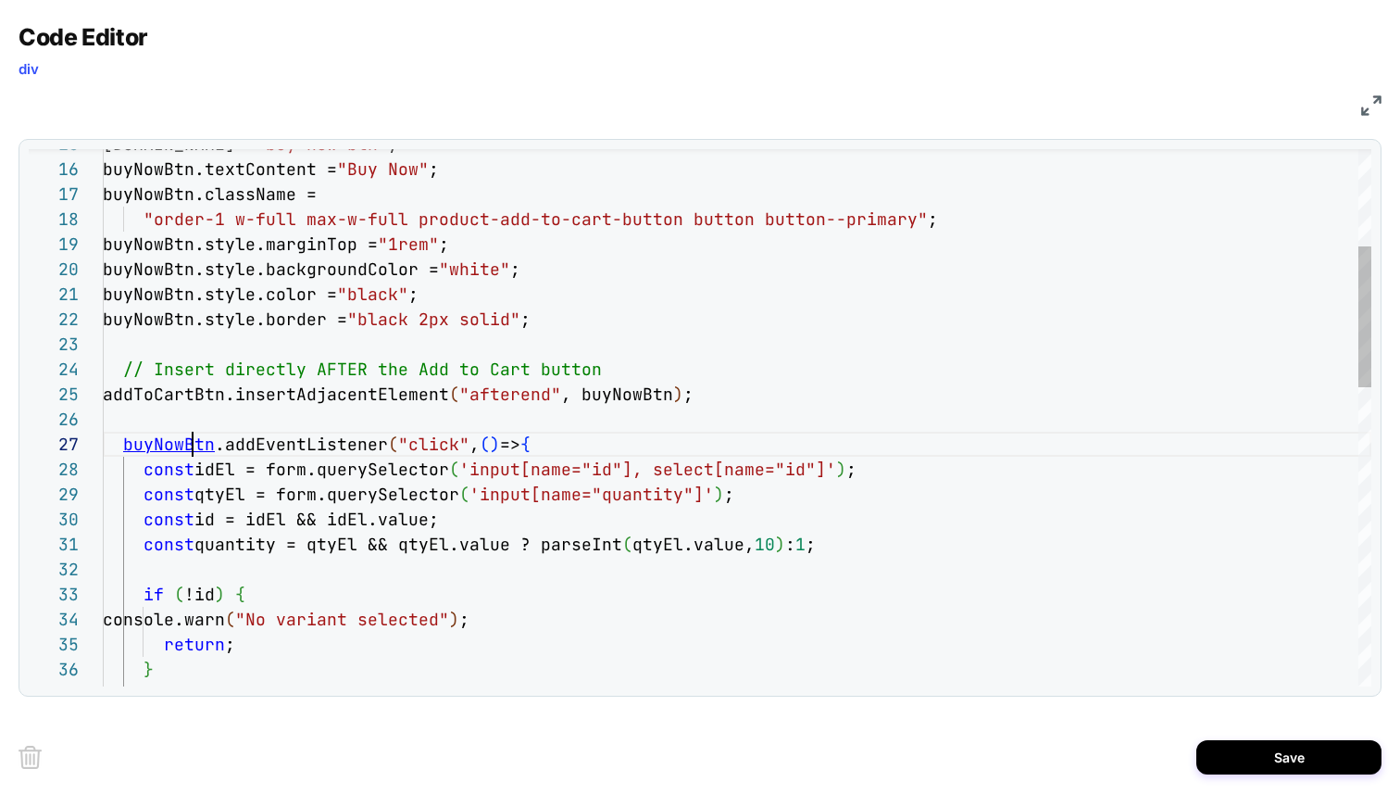
click at [195, 448] on div "buyNowBtn .addEventListener ( "click" , ( ) => { const idEl = form.querySelecto…" at bounding box center [737, 800] width 1269 height 2038
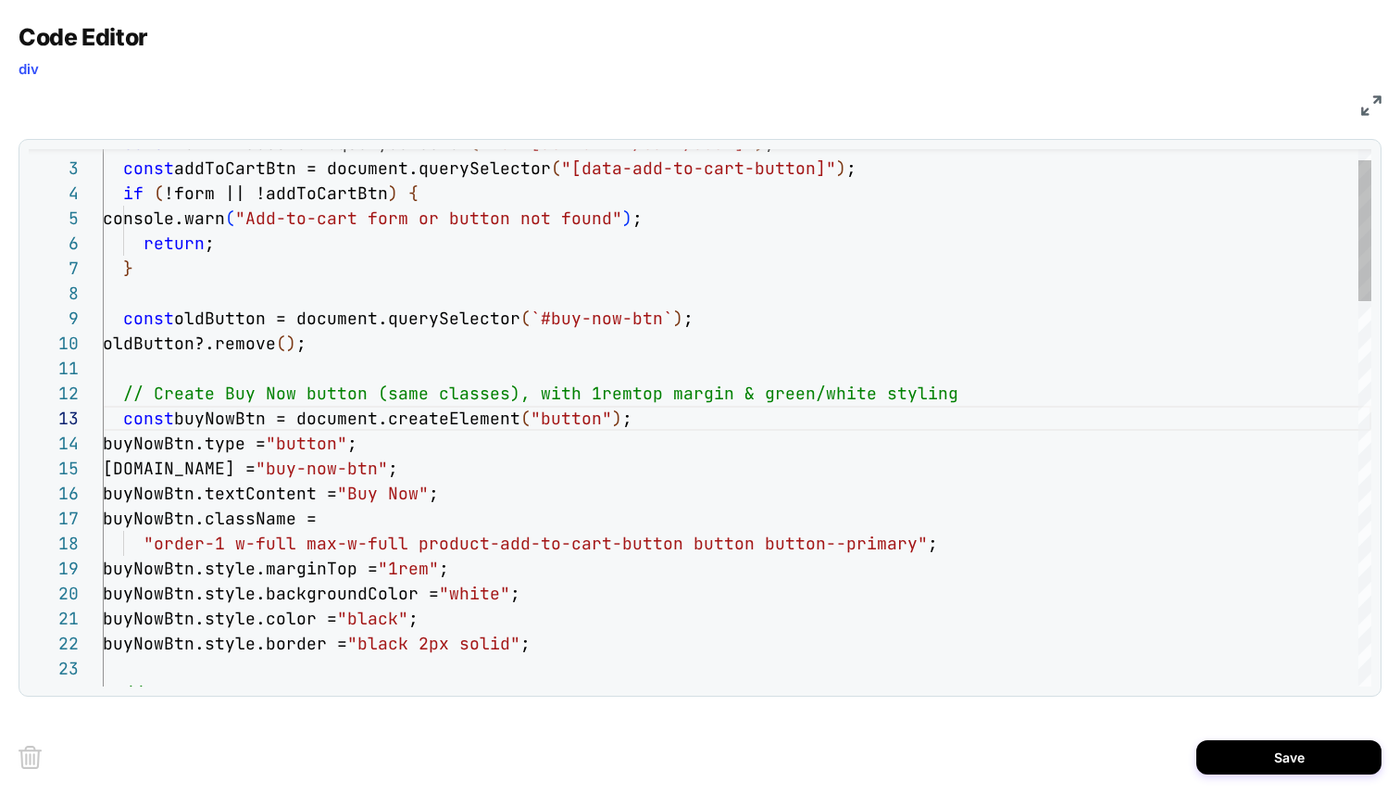
scroll to position [50, 530]
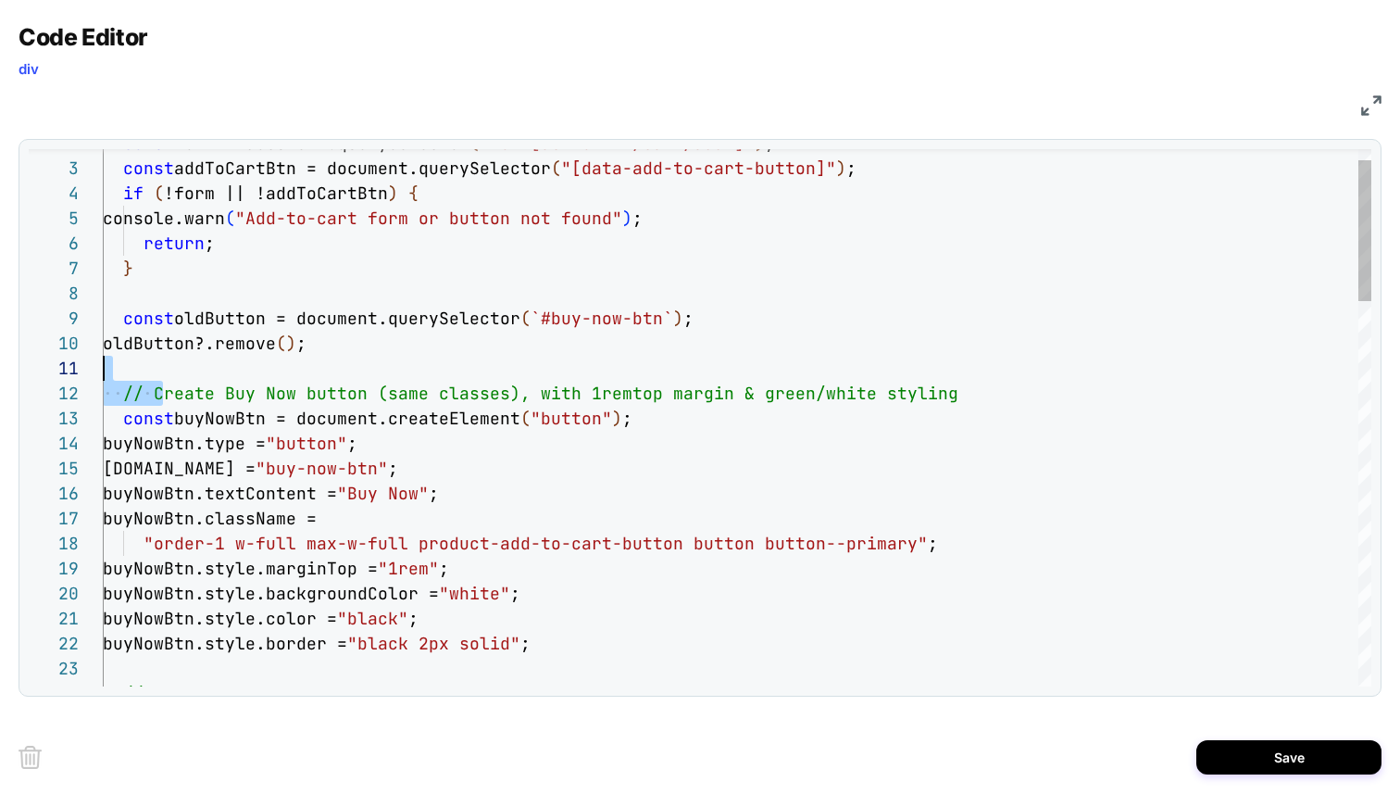
scroll to position [25, 240]
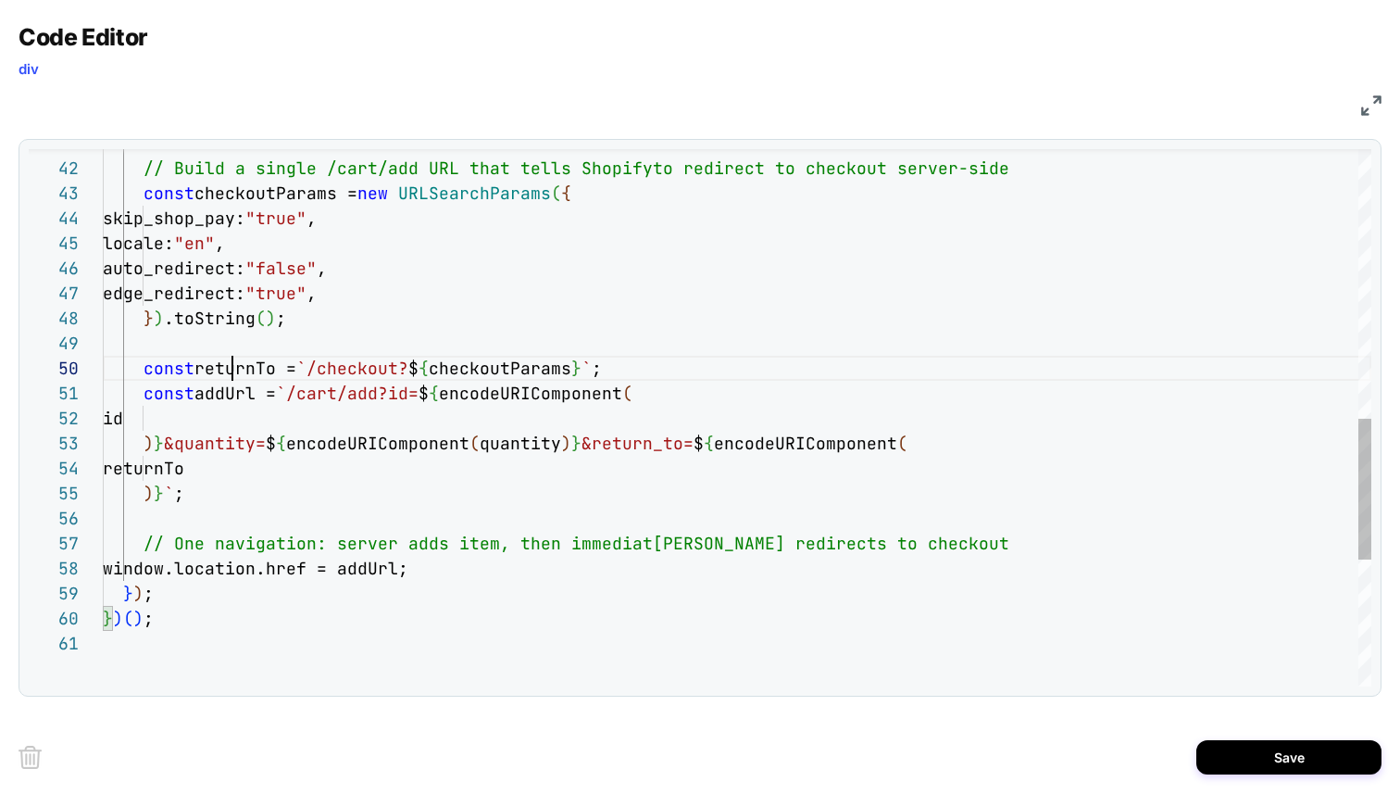
scroll to position [225, 130]
click at [228, 376] on div "// Build a single /cart/add URL that tells Shopify to redirect to checkout serv…" at bounding box center [737, 149] width 1269 height 2038
click at [245, 394] on div "// Build a single /cart/add URL that tells Shopify to redirect to checkout serv…" at bounding box center [737, 149] width 1269 height 2038
click at [257, 376] on div "// Build a single /cart/add URL that tells Shopify to redirect to checkout serv…" at bounding box center [737, 149] width 1269 height 2038
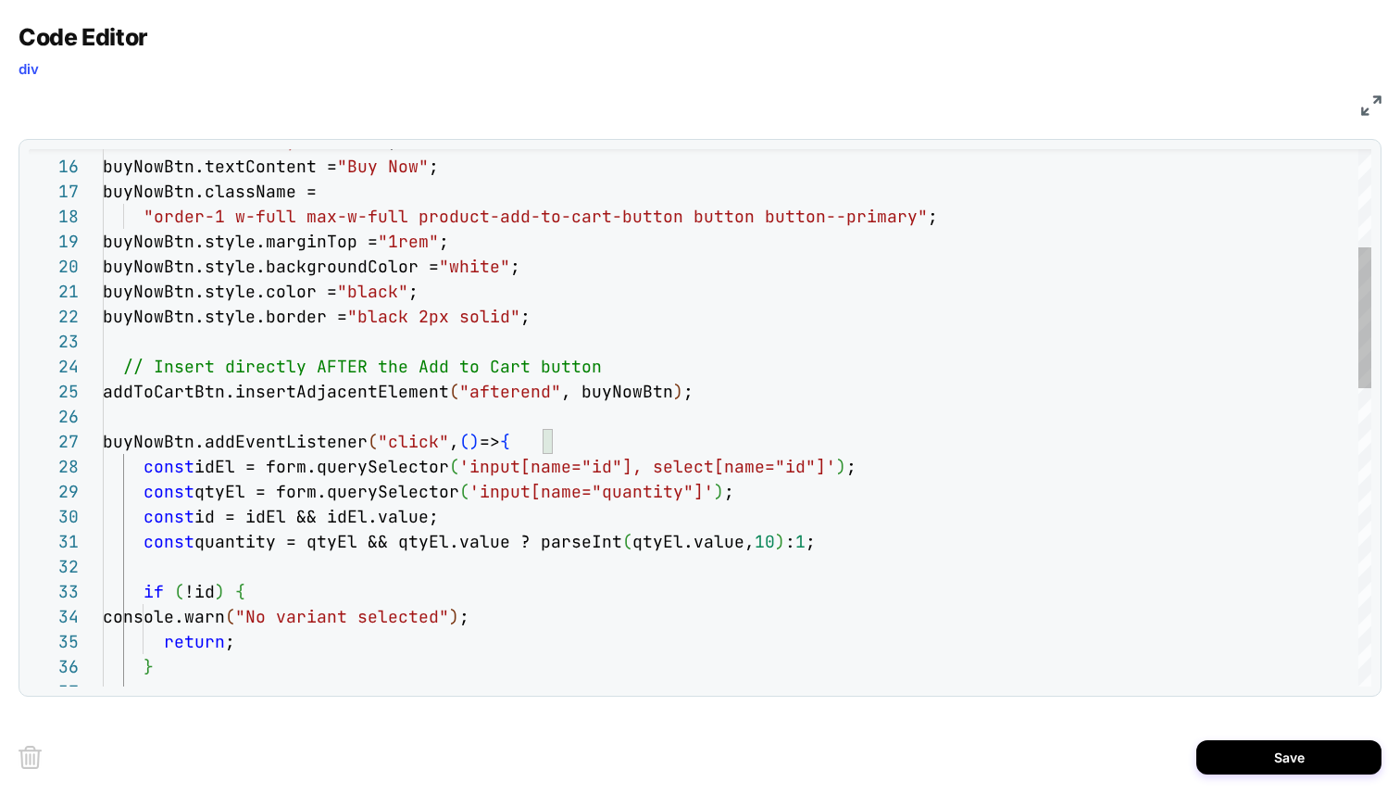
scroll to position [150, 190]
click at [297, 446] on div "if ( !id ) { console.warn ( "No variant selected" ) ; return ; } addToCartBtn.i…" at bounding box center [737, 798] width 1269 height 2038
click at [345, 387] on div "if ( !id ) { console.warn ( "No variant selected" ) ; return ; } addToCartBtn.i…" at bounding box center [737, 798] width 1269 height 2038
click at [638, 397] on div "if ( !id ) { console.warn ( "No variant selected" ) ; return ; } addToCartBtn.i…" at bounding box center [737, 798] width 1269 height 2038
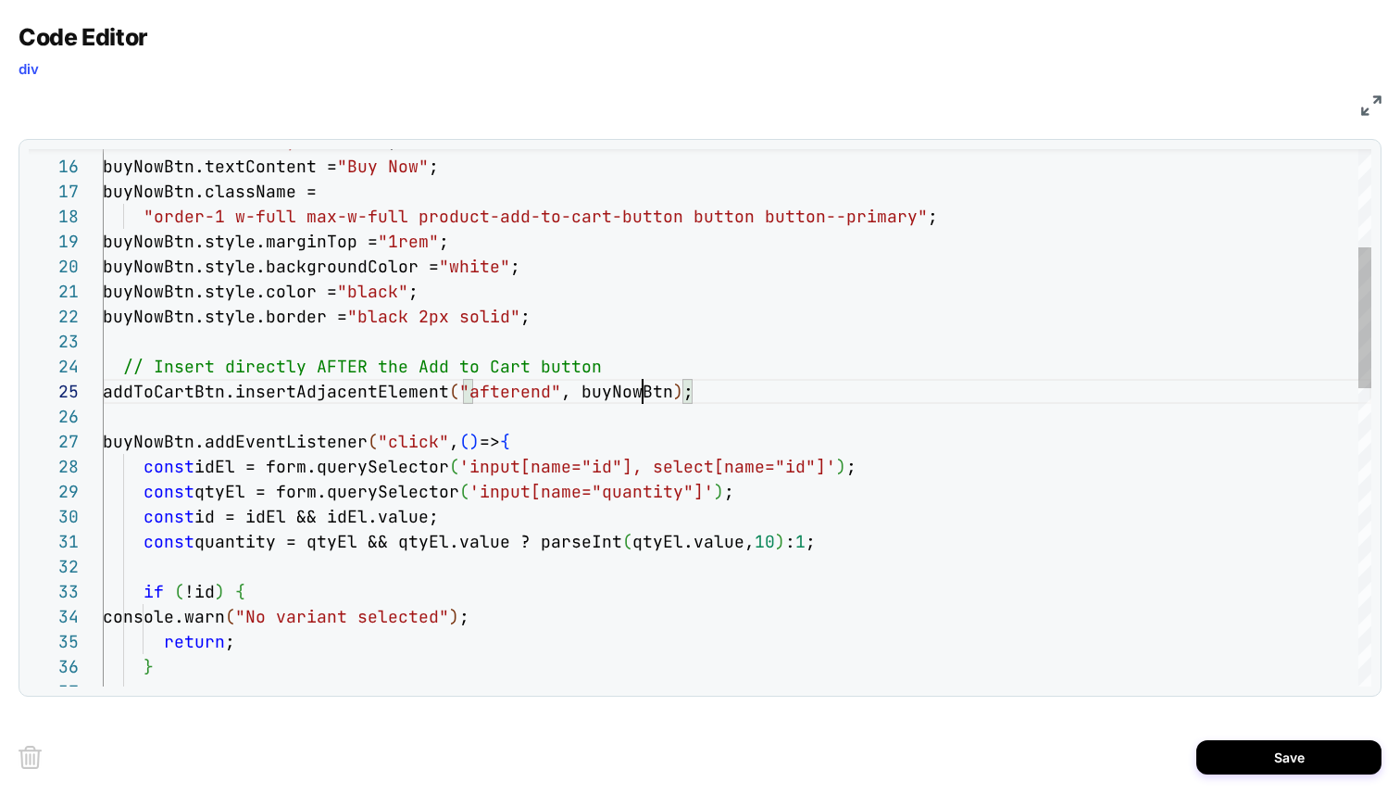
click at [638, 397] on div "if ( !id ) { console.warn ( "No variant selected" ) ; return ; } addToCartBtn.i…" at bounding box center [737, 798] width 1269 height 2038
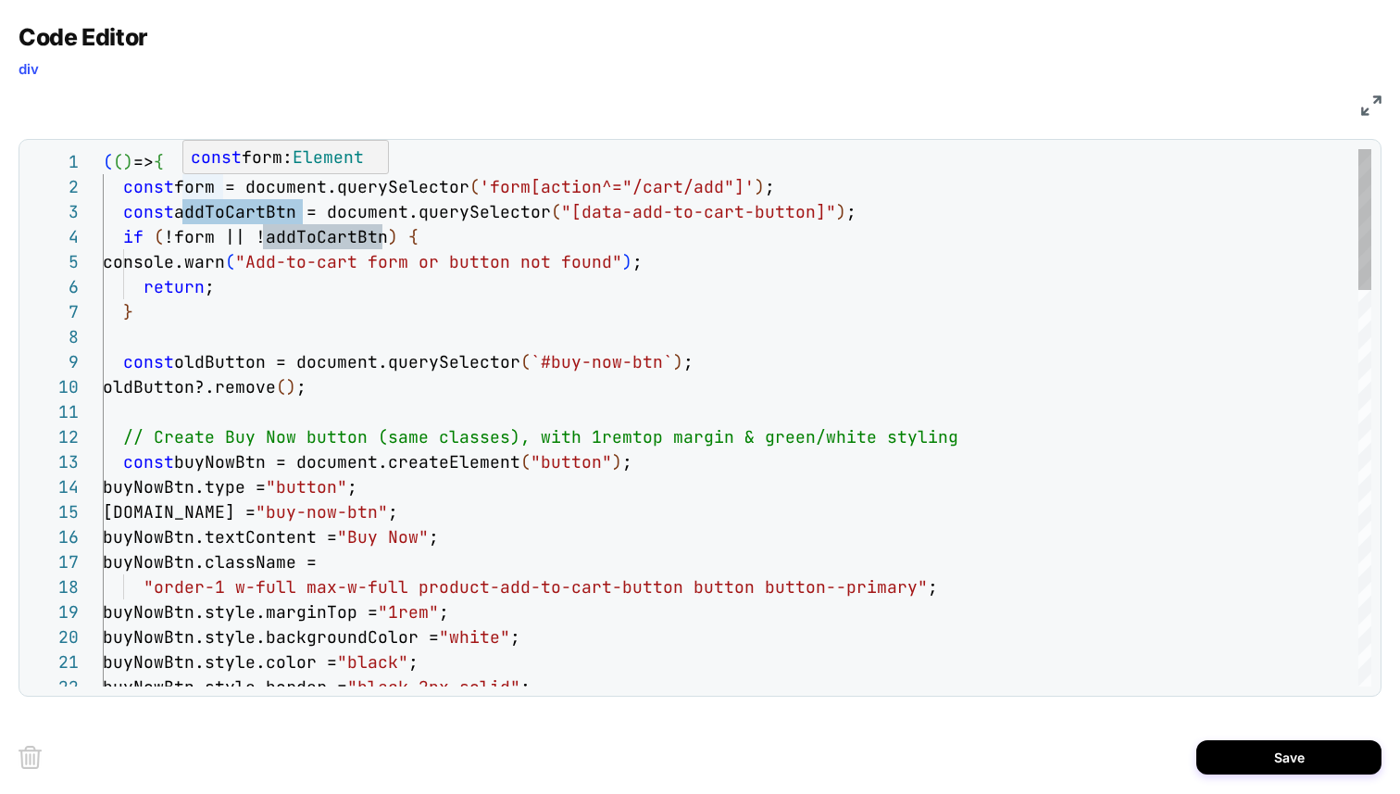
scroll to position [25, 110]
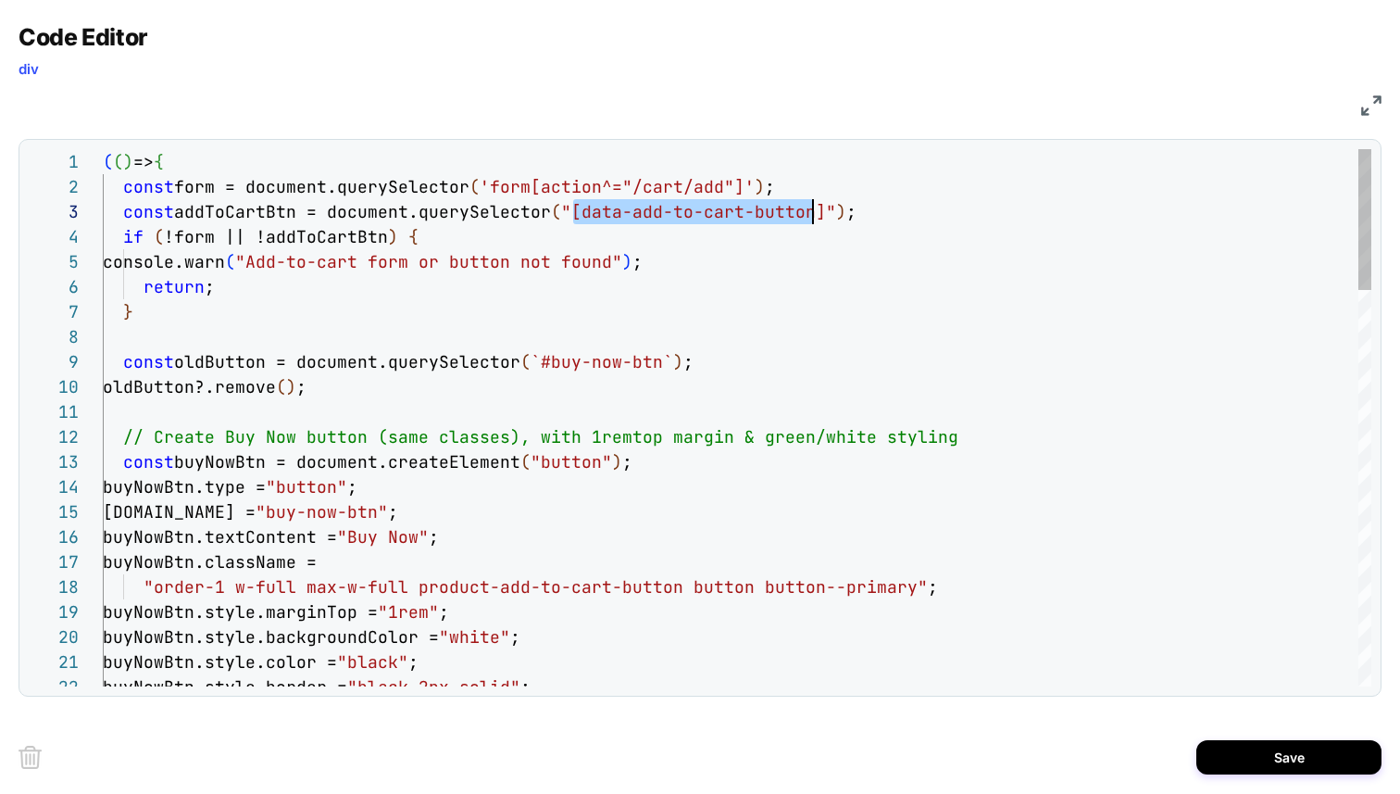
scroll to position [50, 721]
drag, startPoint x: 571, startPoint y: 208, endPoint x: 824, endPoint y: 205, distance: 253.8
type textarea "**********"
click at [1360, 94] on div "JS" at bounding box center [700, 102] width 1363 height 31
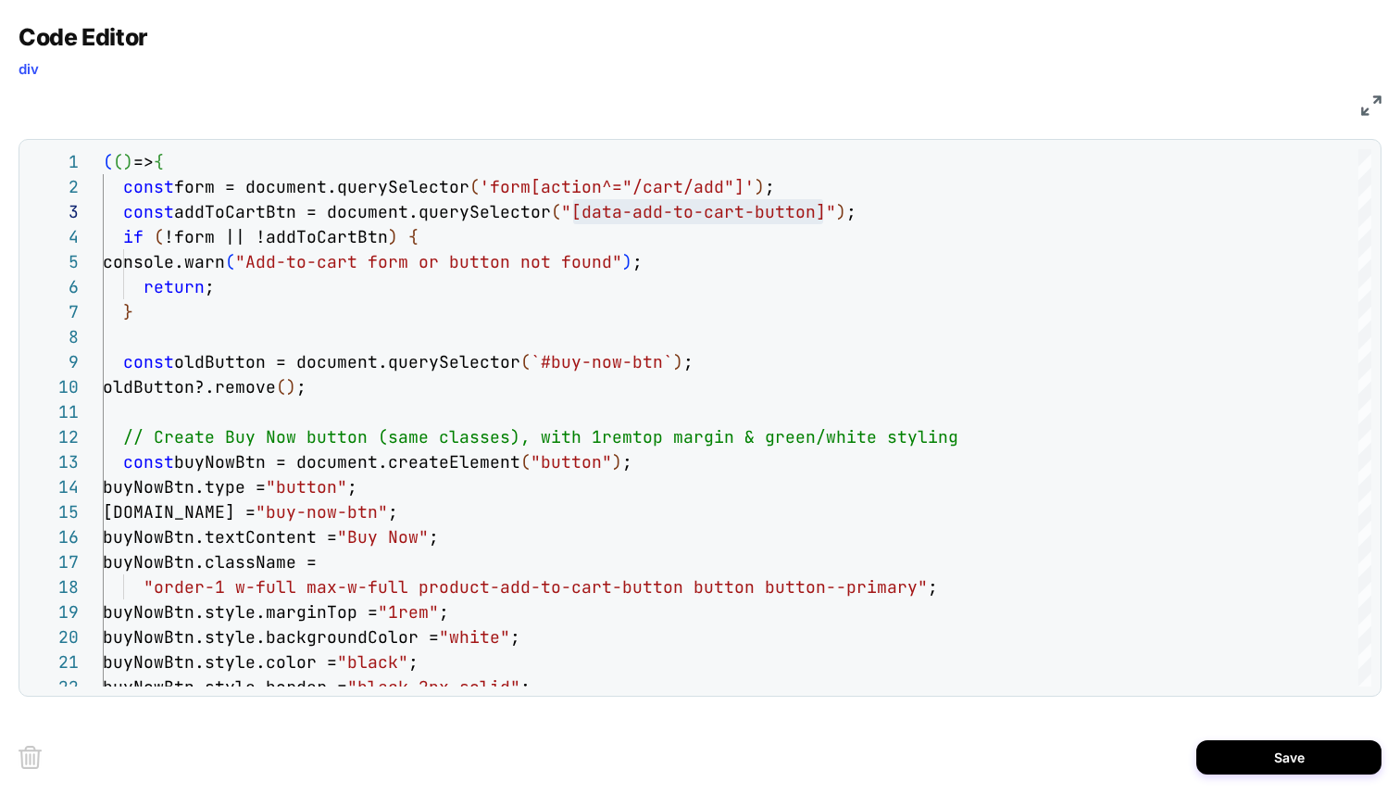
click at [1364, 95] on img at bounding box center [1372, 105] width 20 height 20
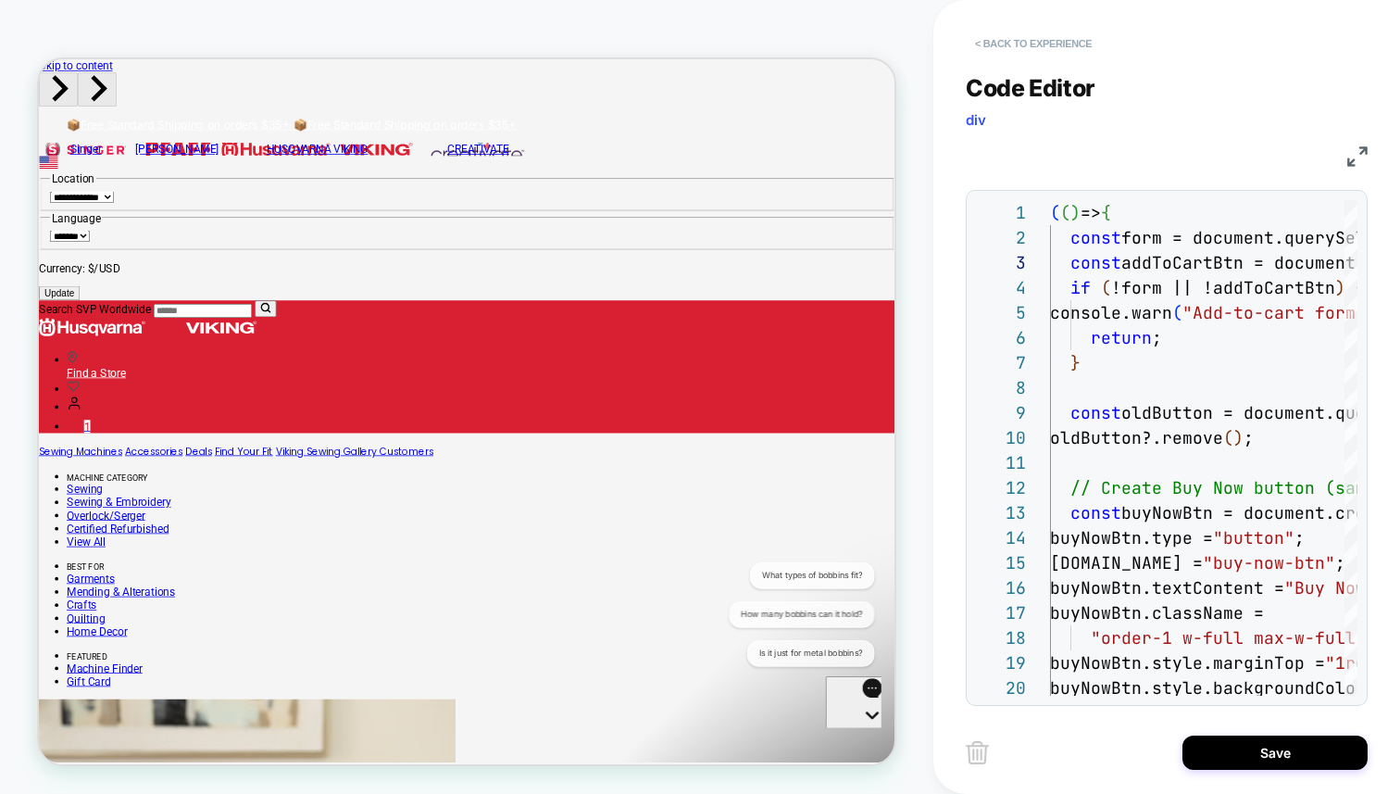
click at [1070, 44] on button "< Back to experience" at bounding box center [1033, 44] width 135 height 30
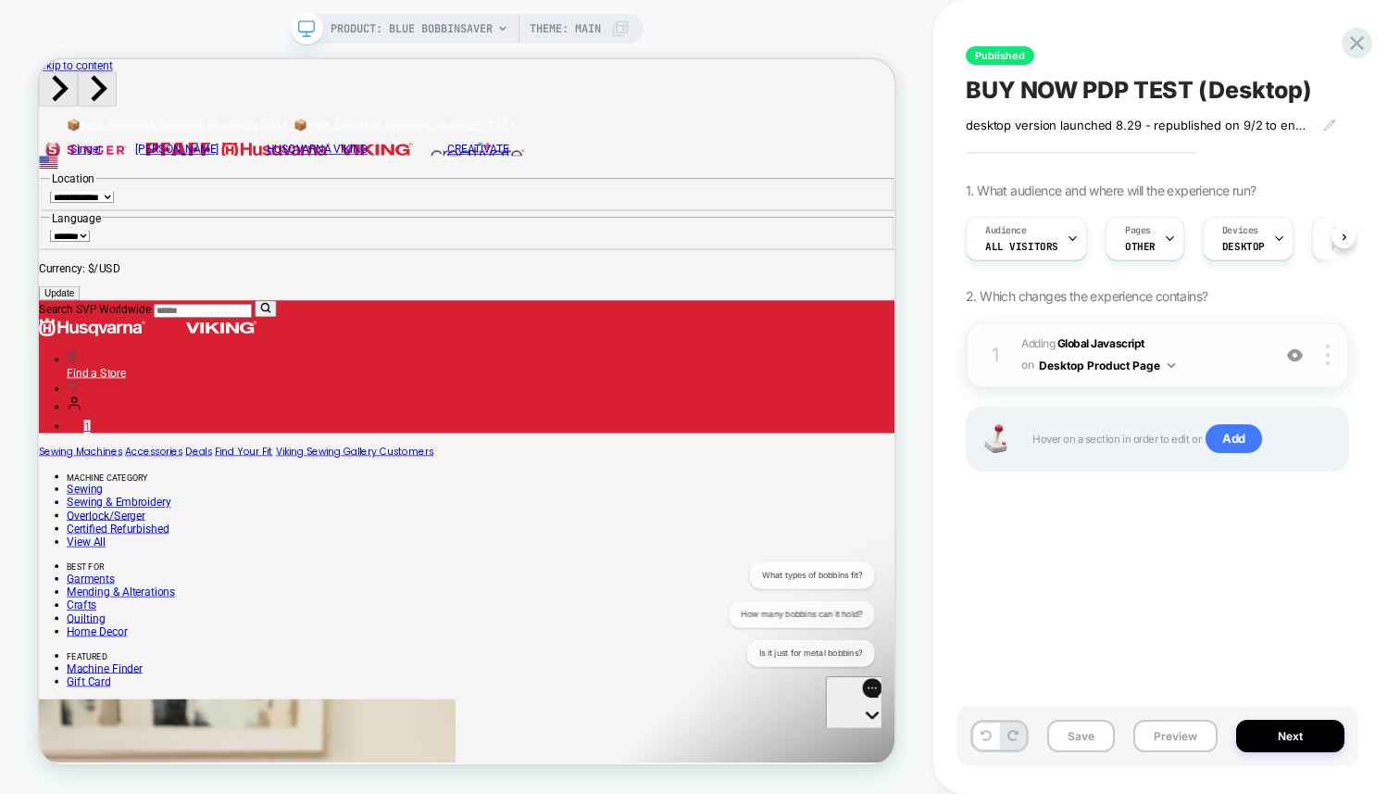
scroll to position [0, 1]
click at [1231, 444] on span "Add" at bounding box center [1234, 439] width 56 height 30
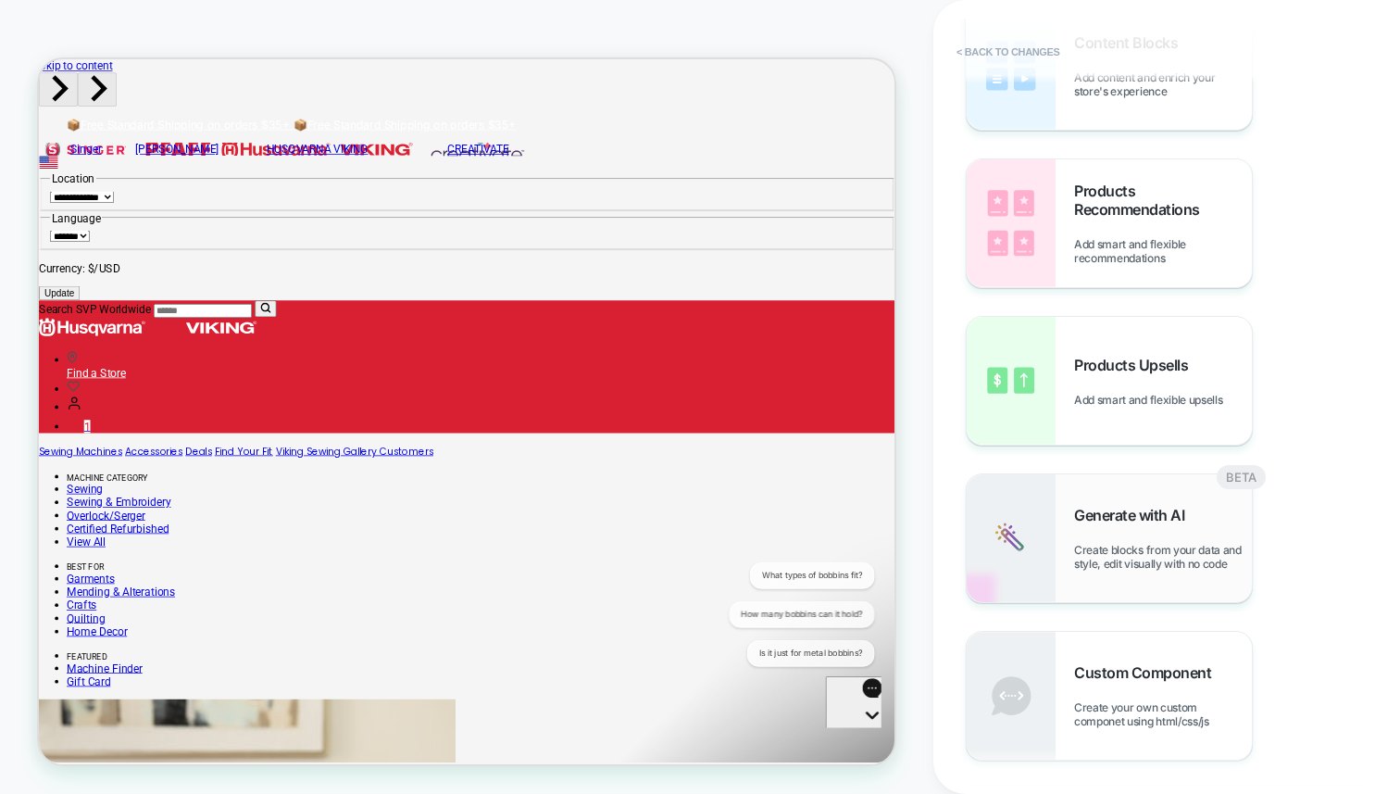
scroll to position [162, 0]
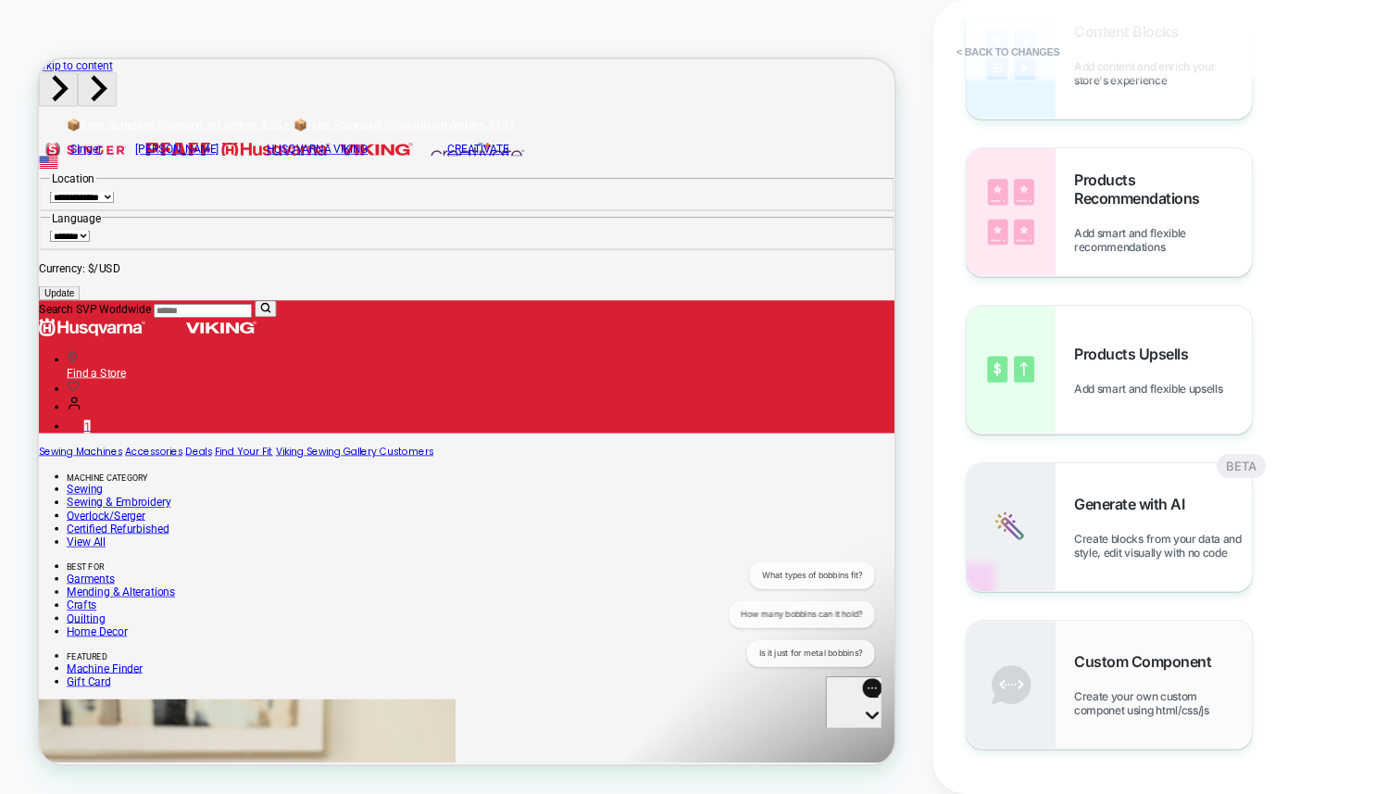
click at [1159, 676] on div "Custom Component Create your own custom componet using html/css/js" at bounding box center [1163, 684] width 178 height 65
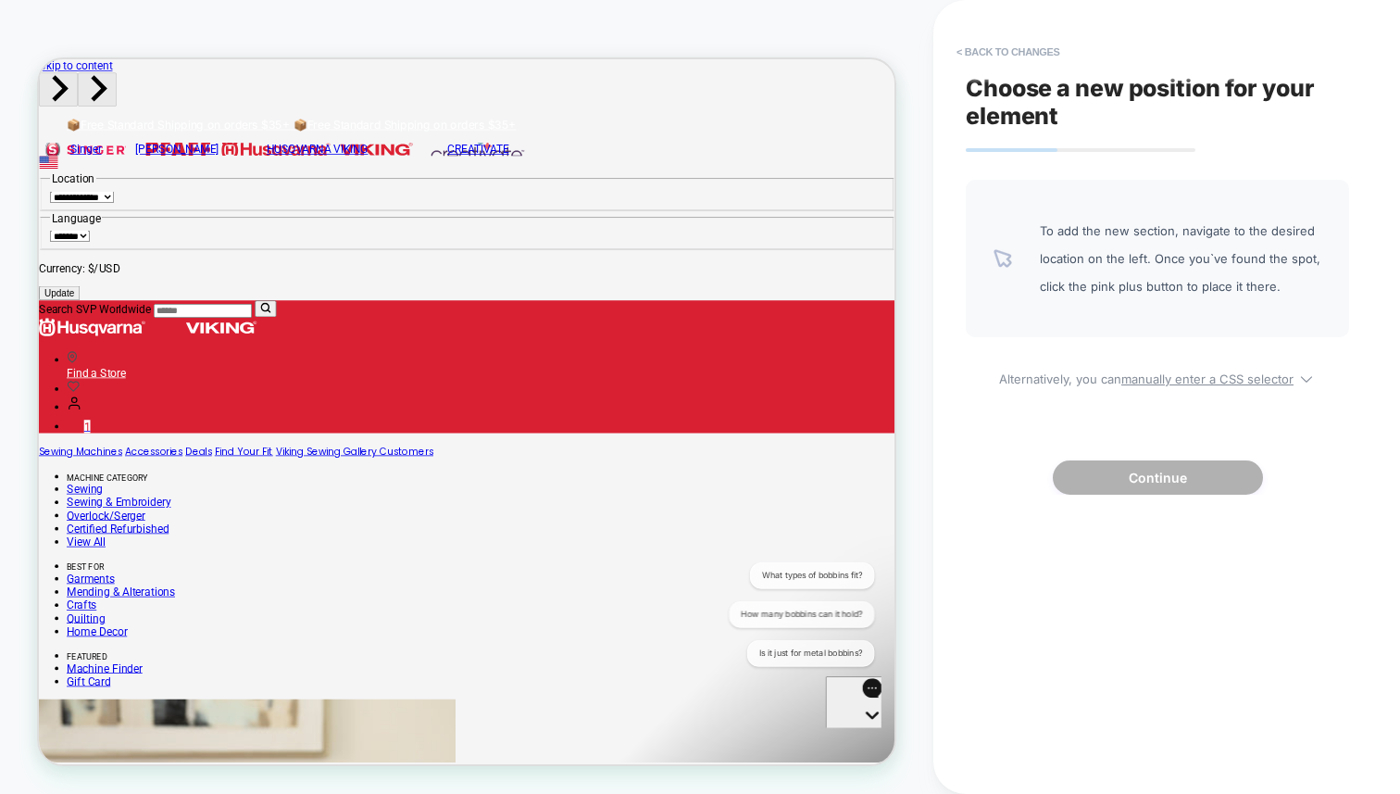
click at [1164, 400] on div "To add the new section, navigate to the desired location on the left. Once you`…" at bounding box center [1157, 337] width 383 height 315
click at [1174, 387] on div "To add the new section, navigate to the desired location on the left. Once you`…" at bounding box center [1157, 337] width 383 height 315
click at [1174, 375] on u "manually enter a CSS selector" at bounding box center [1208, 378] width 172 height 15
select select "*******"
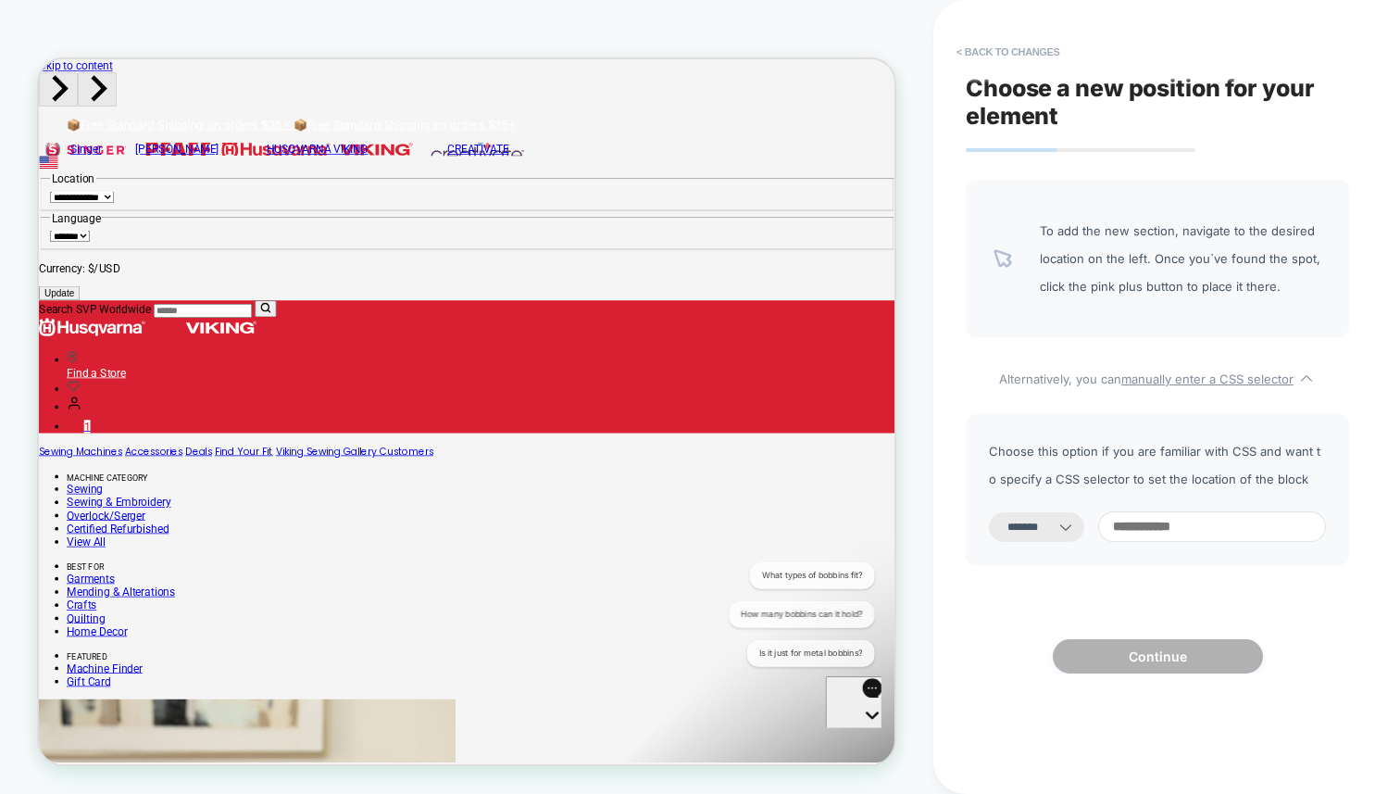
click at [1173, 523] on input at bounding box center [1213, 526] width 228 height 31
paste input "**********"
type input "**********"
select select "*********"
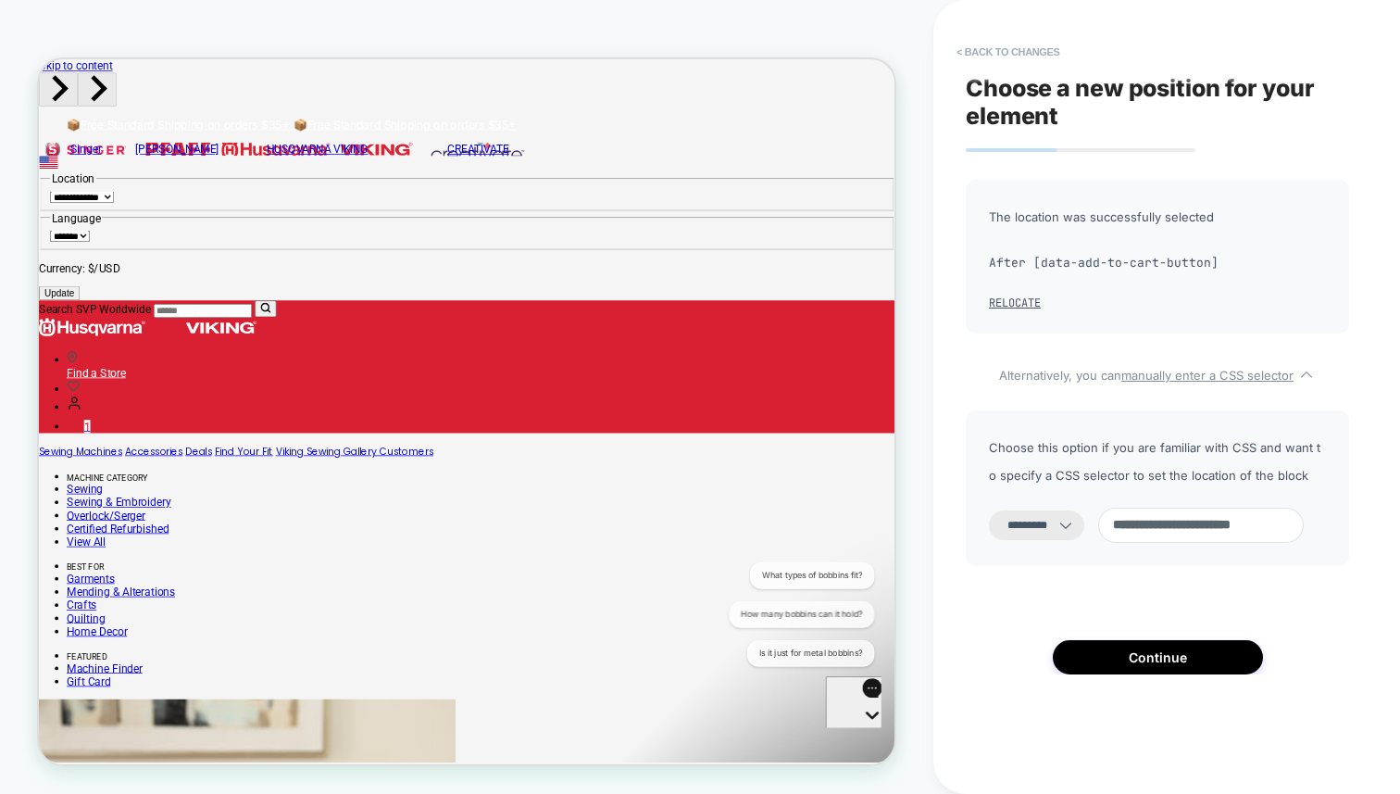
type input "**********"
click at [1051, 524] on select "**********" at bounding box center [1036, 525] width 95 height 30
click at [989, 510] on select "**********" at bounding box center [1036, 525] width 95 height 30
click at [1033, 526] on select "**********" at bounding box center [1036, 525] width 95 height 30
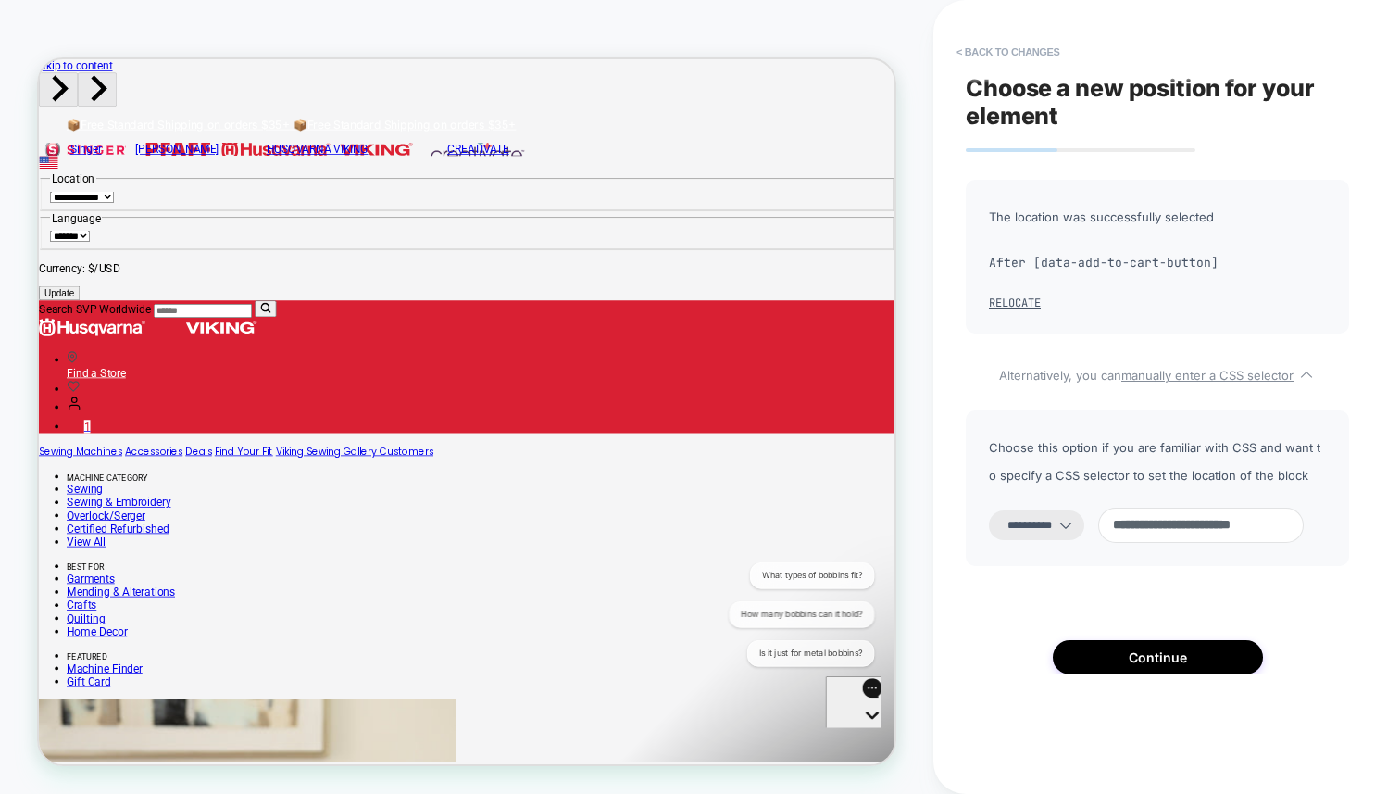
click at [989, 510] on select "**********" at bounding box center [1036, 525] width 95 height 30
click at [1273, 520] on input "**********" at bounding box center [1202, 525] width 206 height 35
drag, startPoint x: 1216, startPoint y: 524, endPoint x: 1446, endPoint y: 528, distance: 229.7
click at [1400, 528] on html "**********" at bounding box center [700, 397] width 1400 height 794
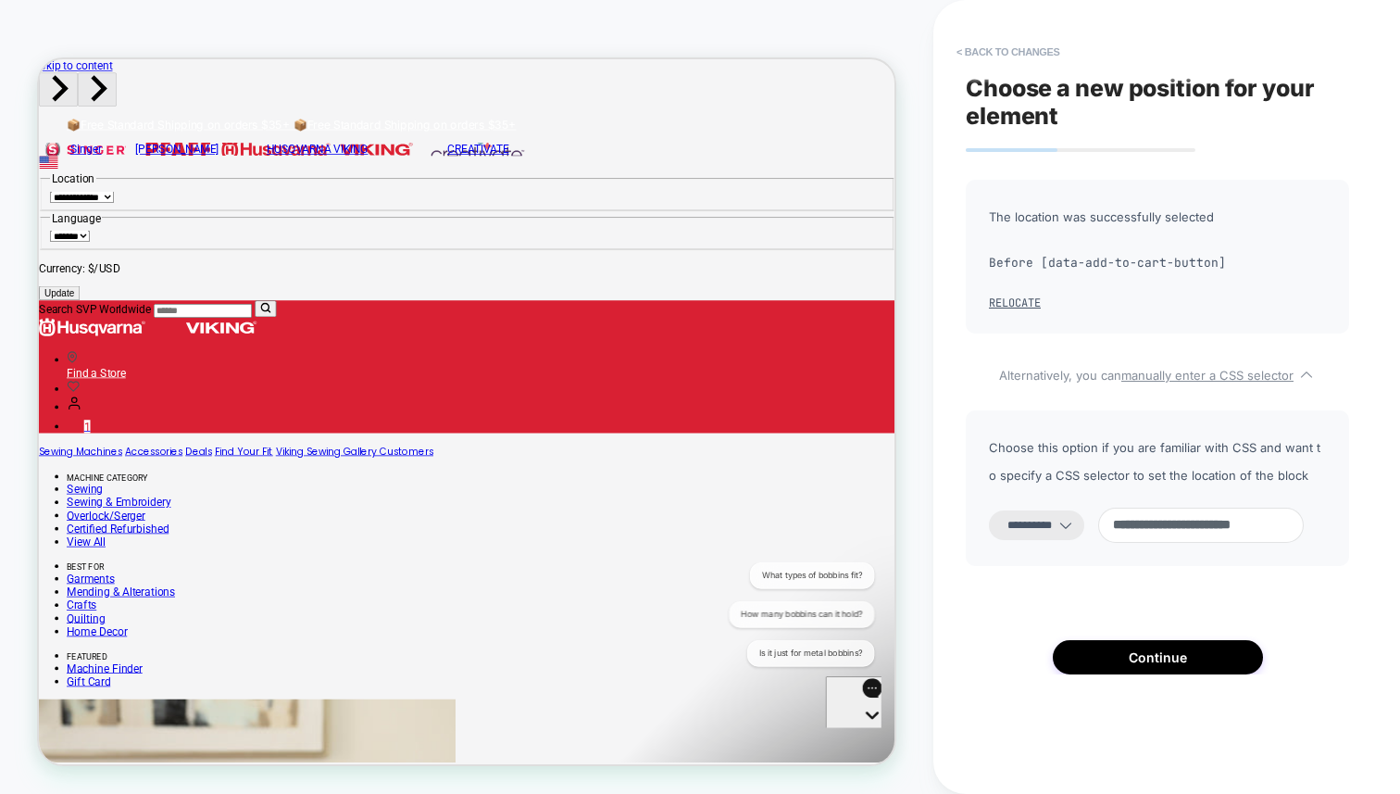
click at [1274, 529] on input "**********" at bounding box center [1202, 525] width 206 height 35
drag, startPoint x: 1247, startPoint y: 526, endPoint x: 935, endPoint y: 503, distance: 313.0
click at [935, 503] on div "**********" at bounding box center [1167, 397] width 467 height 794
click at [1210, 520] on input "**********" at bounding box center [1202, 525] width 206 height 35
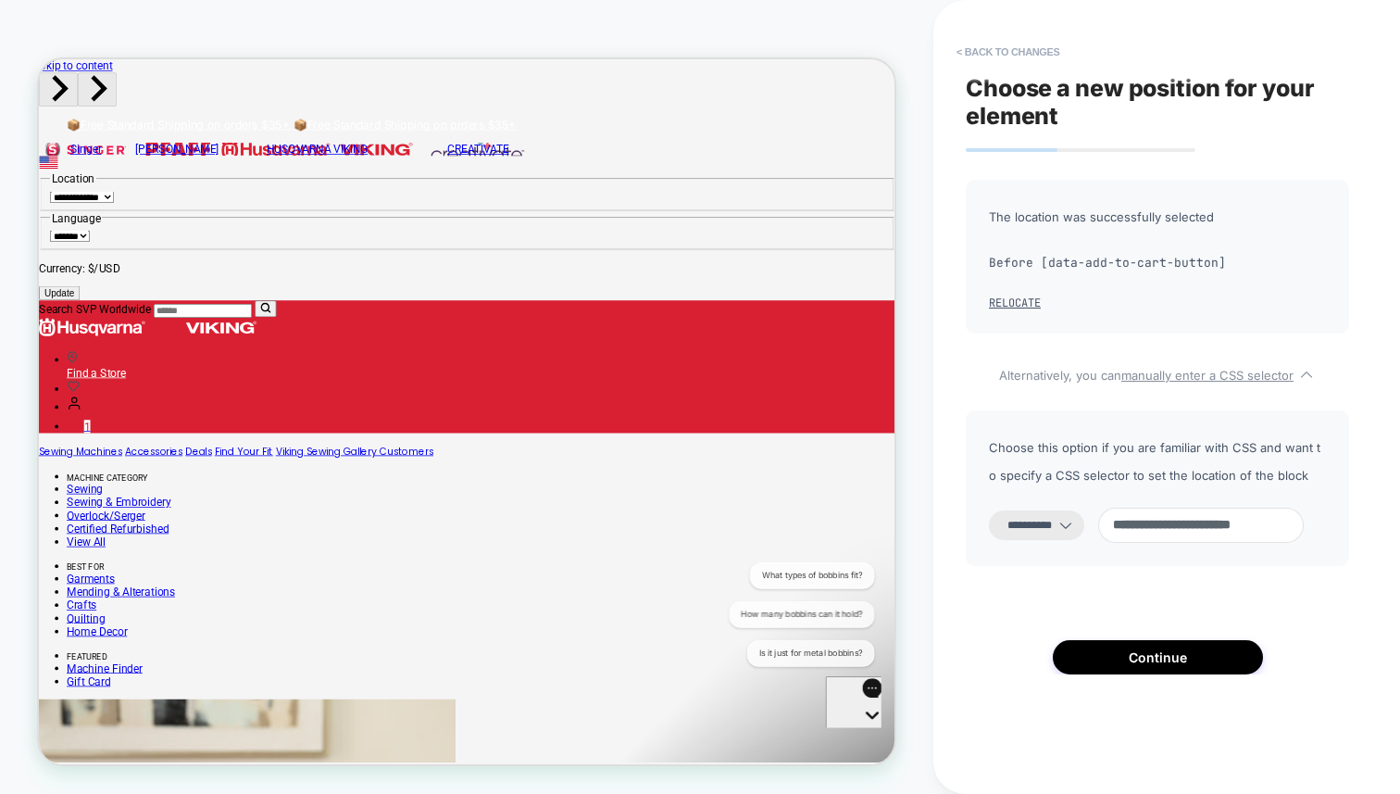
click at [1075, 521] on icon at bounding box center [1066, 525] width 19 height 19
click at [1068, 524] on select "**********" at bounding box center [1036, 525] width 95 height 30
click at [989, 510] on select "**********" at bounding box center [1036, 525] width 95 height 30
click at [1056, 523] on select "**********" at bounding box center [1036, 525] width 95 height 30
select select "*********"
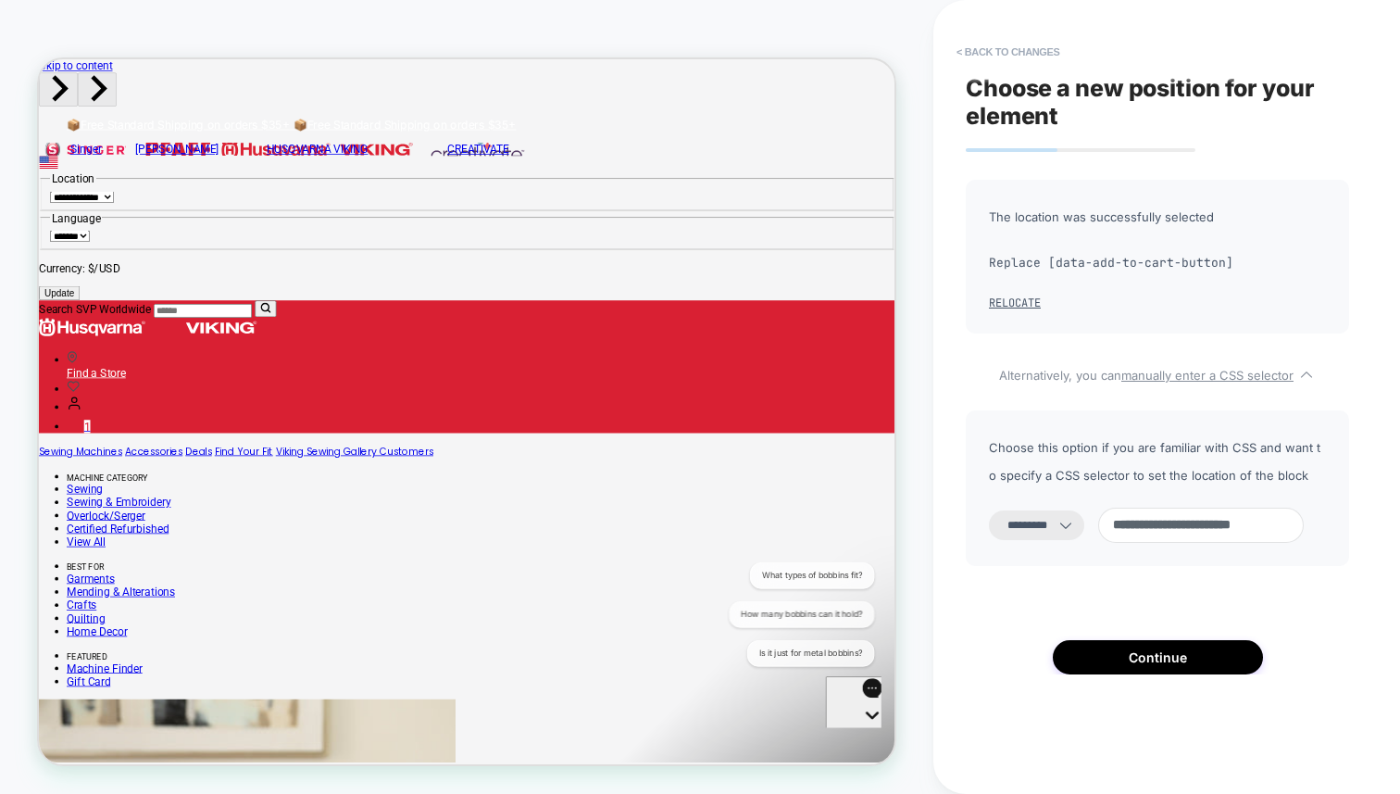
click at [989, 510] on select "**********" at bounding box center [1036, 525] width 95 height 30
click at [1162, 651] on button "Continue" at bounding box center [1158, 657] width 210 height 34
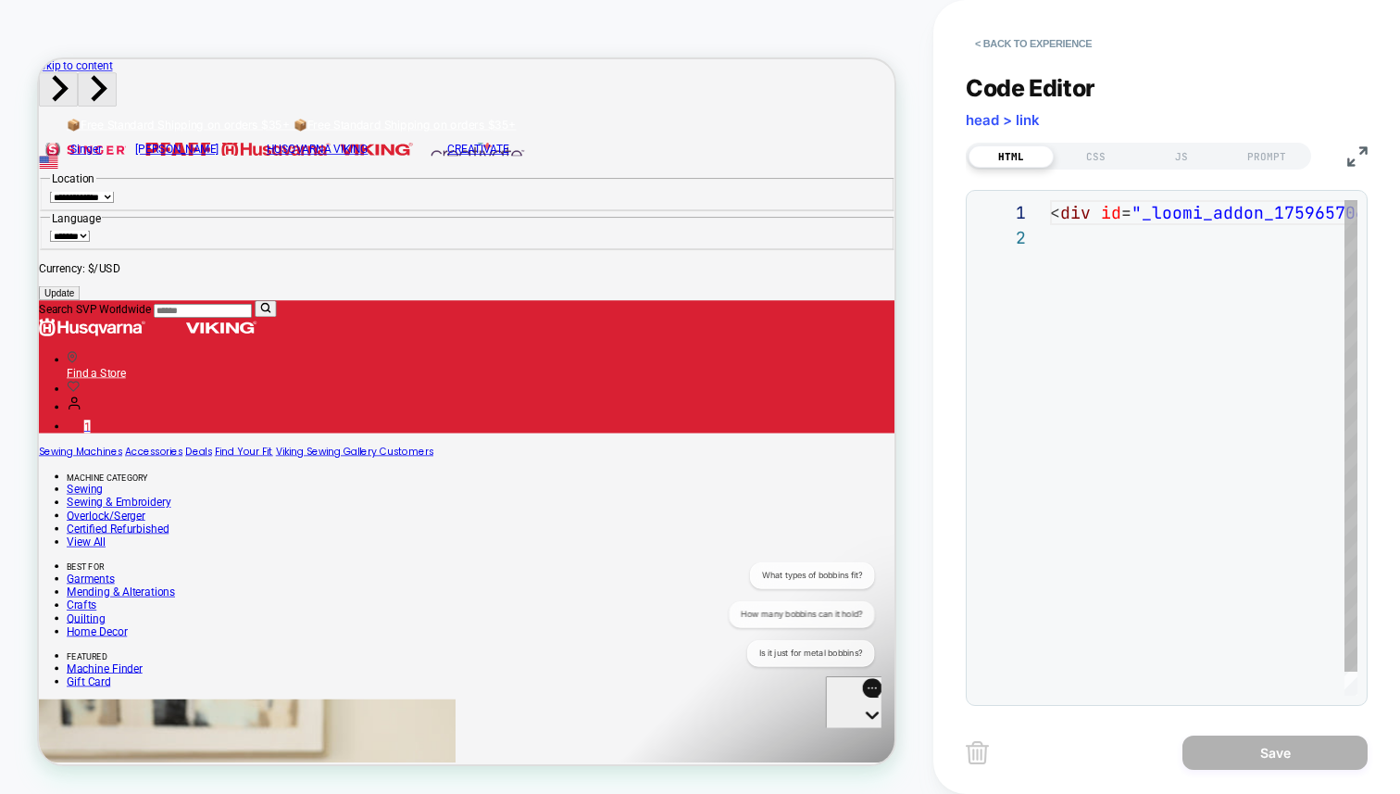
scroll to position [25, 0]
click at [1209, 233] on div "< div id = "_loomi_addon_1759657064878" > Change Me! </ div >" at bounding box center [1341, 460] width 583 height 521
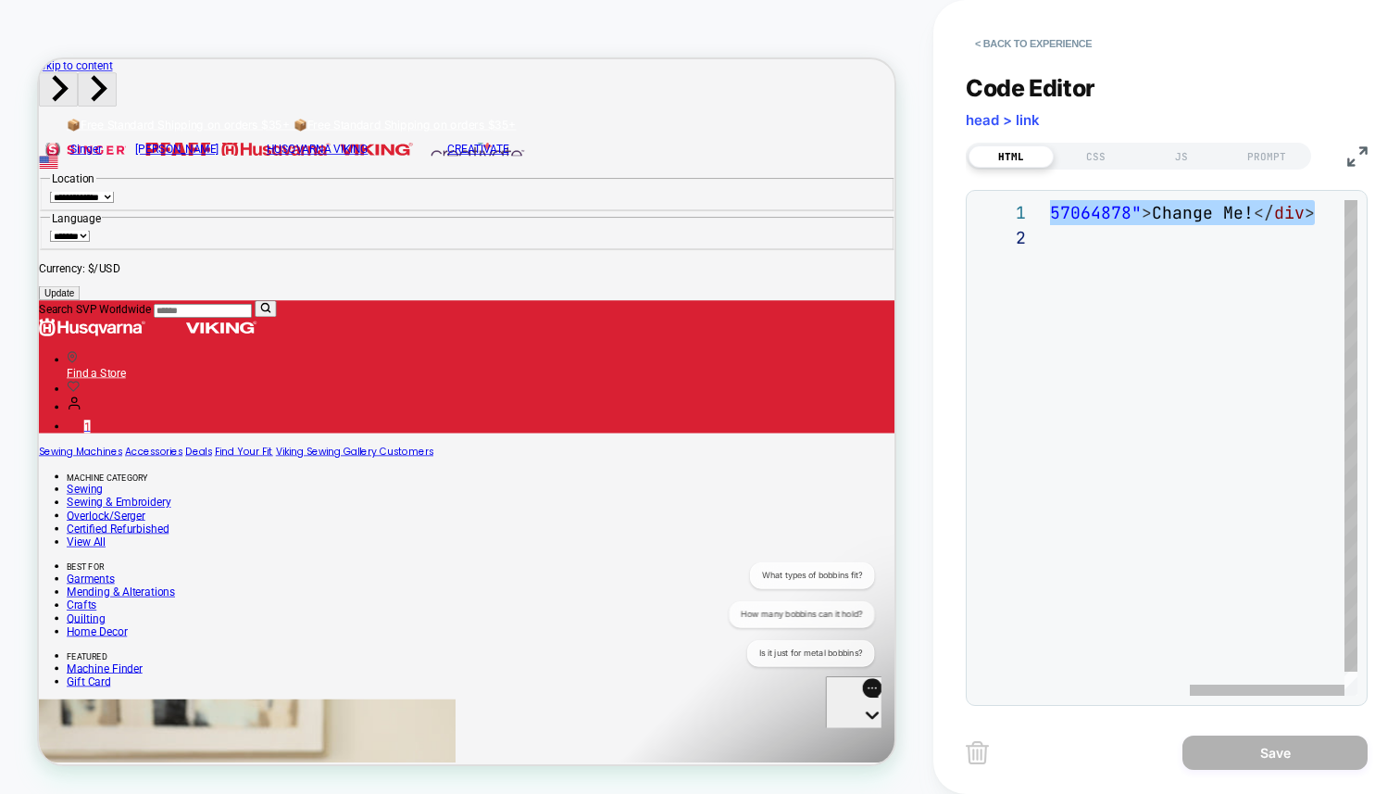
click at [1164, 205] on div "< div id = "_loomi_addon_1759657064878" > Change Me! </ div >" at bounding box center [1066, 460] width 583 height 521
click at [1166, 218] on div "< div id = "_loomi_addon_1759657064878" > Change Me! </ div >" at bounding box center [1066, 460] width 583 height 521
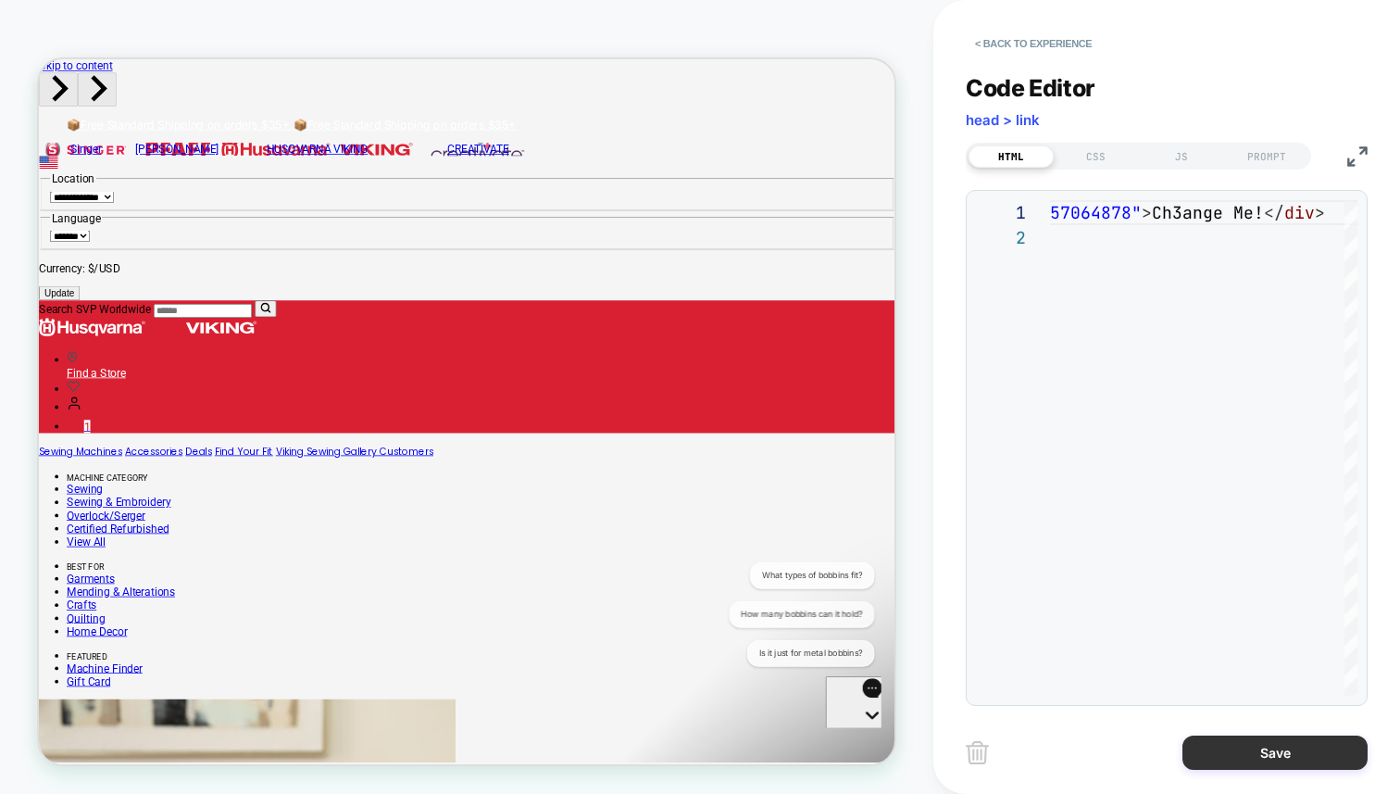
type textarea "**********"
click at [1292, 741] on button "Save" at bounding box center [1275, 752] width 185 height 34
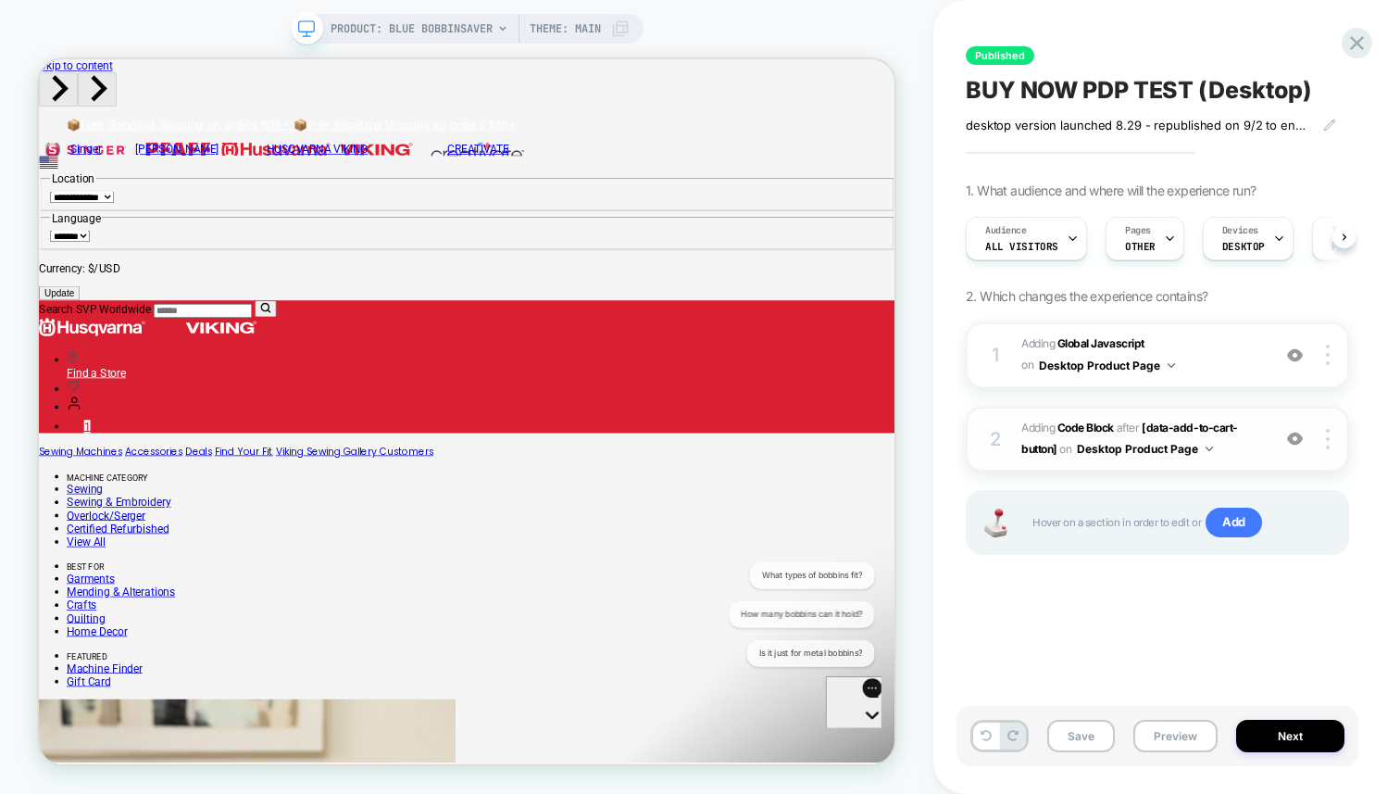
scroll to position [0, 1]
click at [1294, 355] on img at bounding box center [1295, 355] width 16 height 16
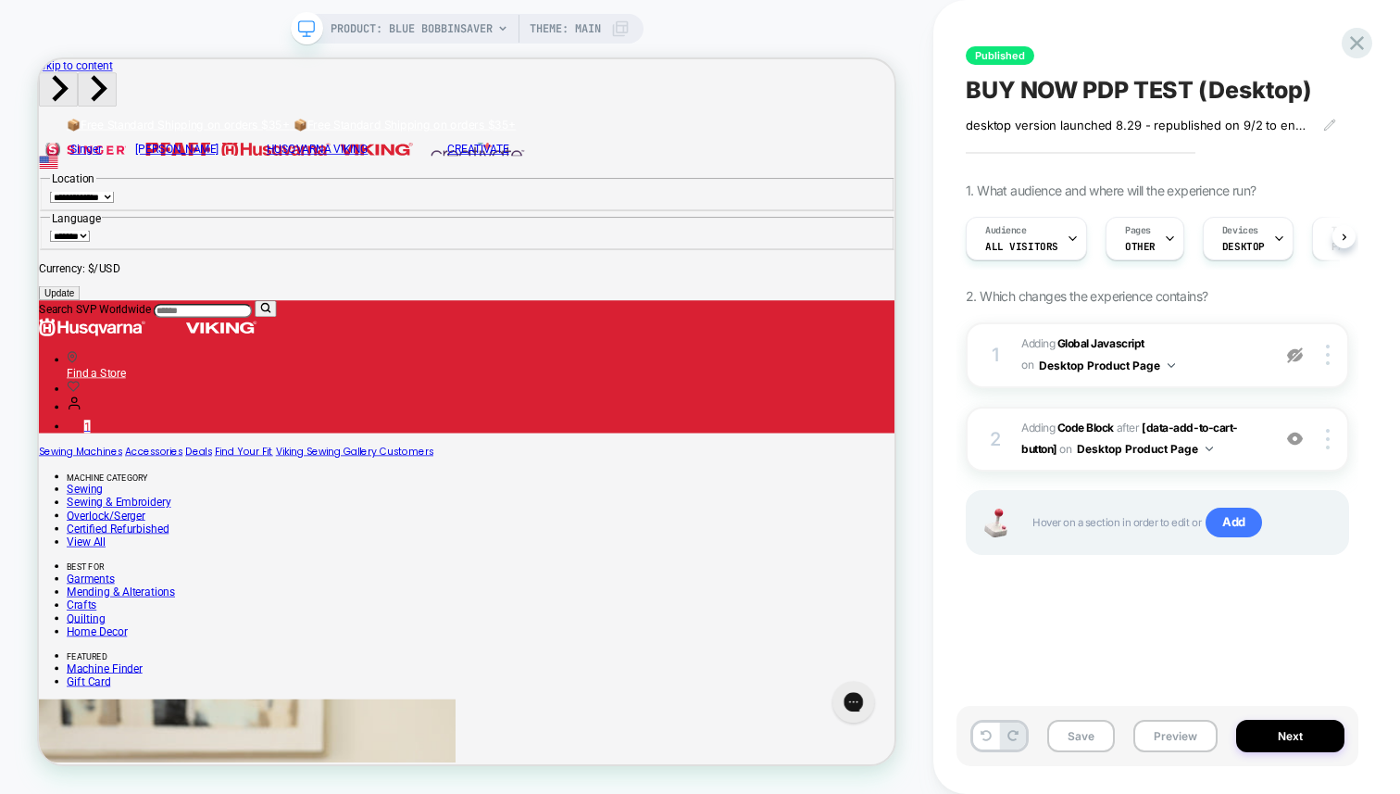
scroll to position [0, 1]
click at [1056, 422] on span "Adding Code Block" at bounding box center [1068, 428] width 93 height 14
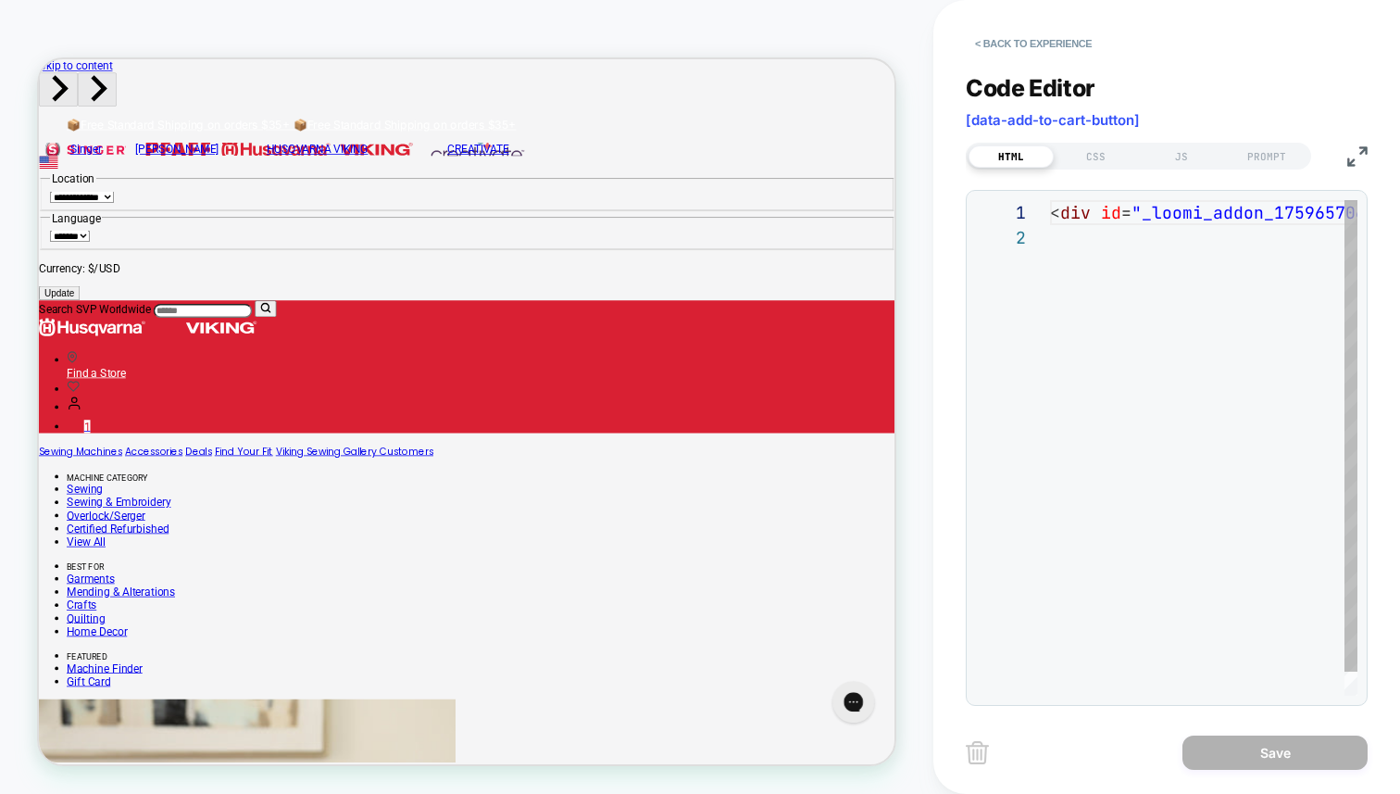
scroll to position [25, 0]
click at [1257, 265] on div "< div id = "_loomi_addon_1759657064878" > Ch3ange Me! </ div >" at bounding box center [1346, 460] width 593 height 521
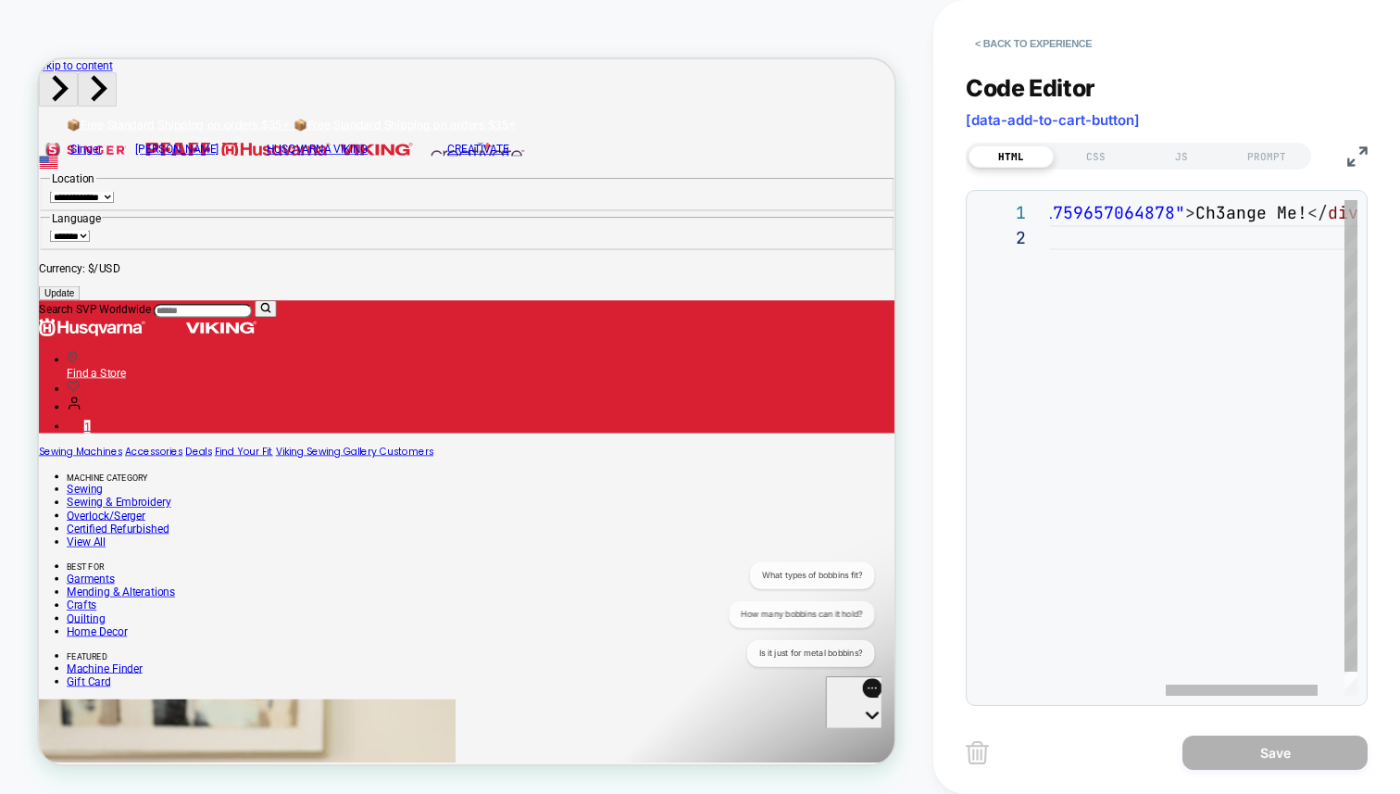
scroll to position [0, 0]
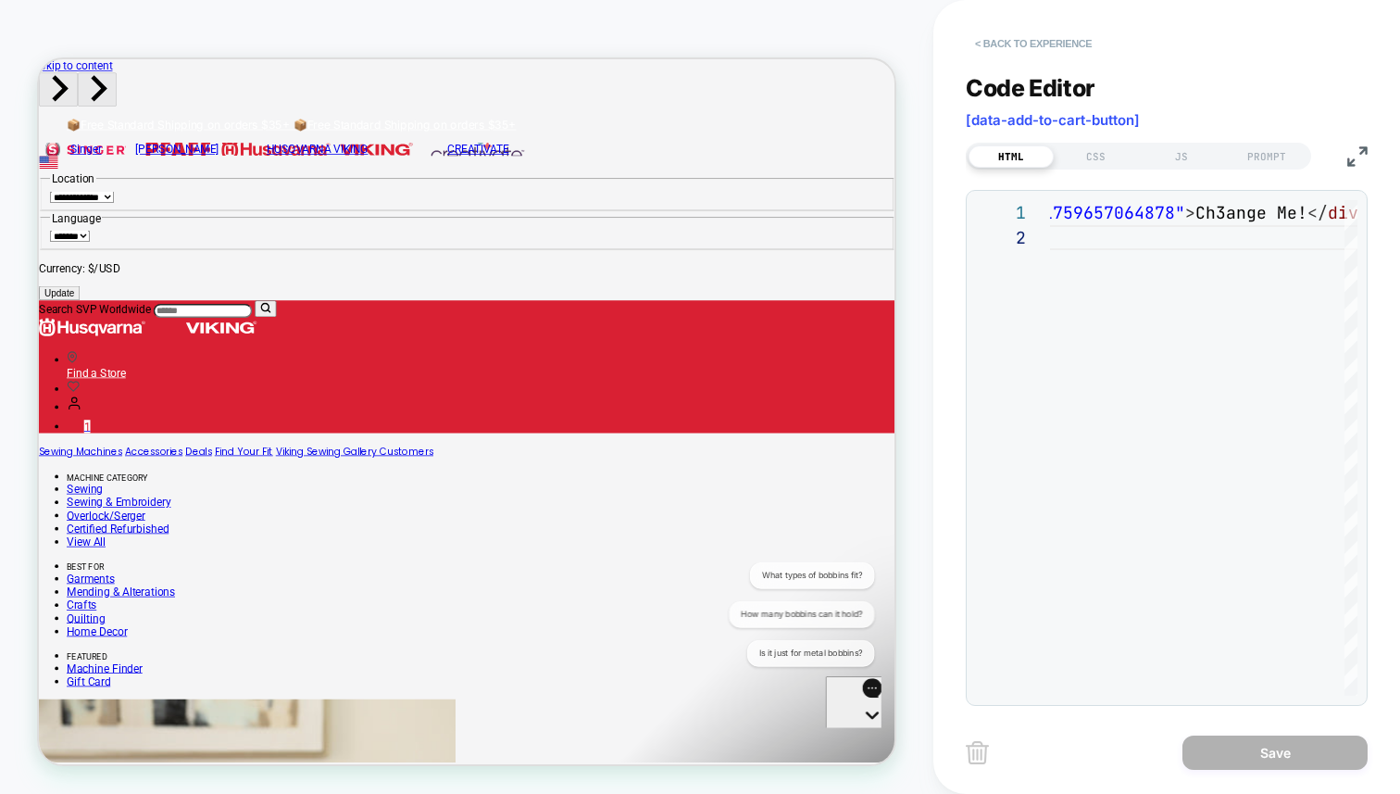
click at [1048, 40] on button "< Back to experience" at bounding box center [1033, 44] width 135 height 30
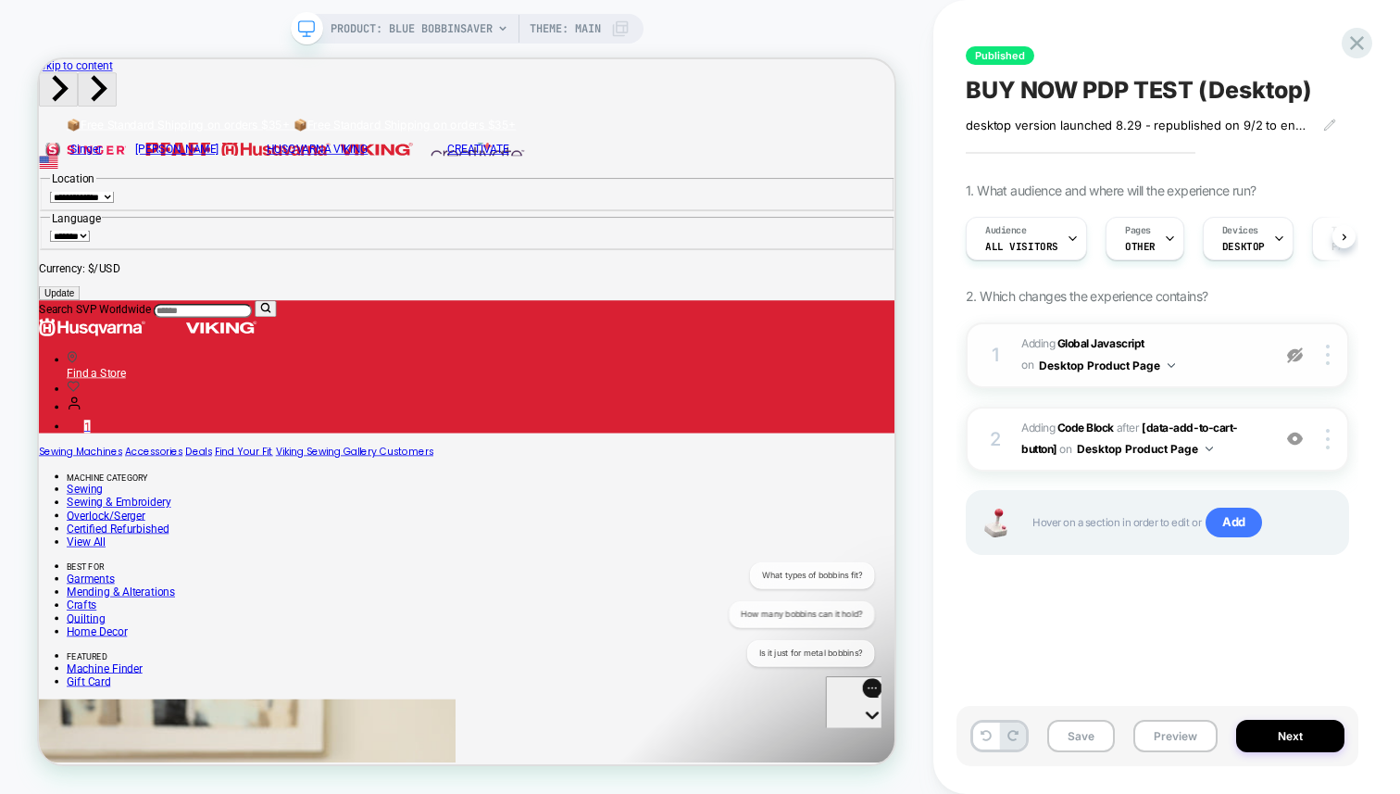
scroll to position [0, 1]
click at [1329, 434] on img at bounding box center [1328, 439] width 4 height 20
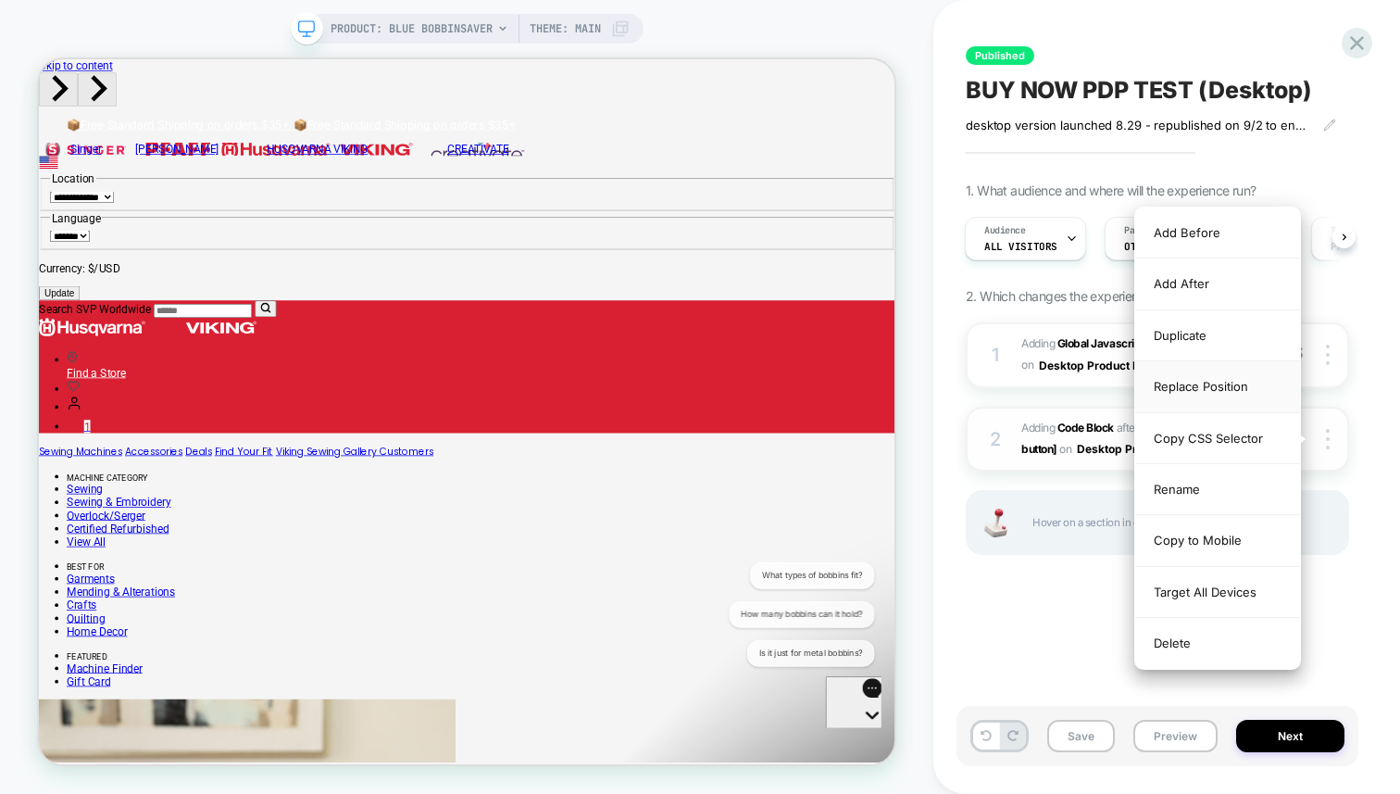
click at [1215, 387] on div "Replace Position" at bounding box center [1218, 386] width 165 height 51
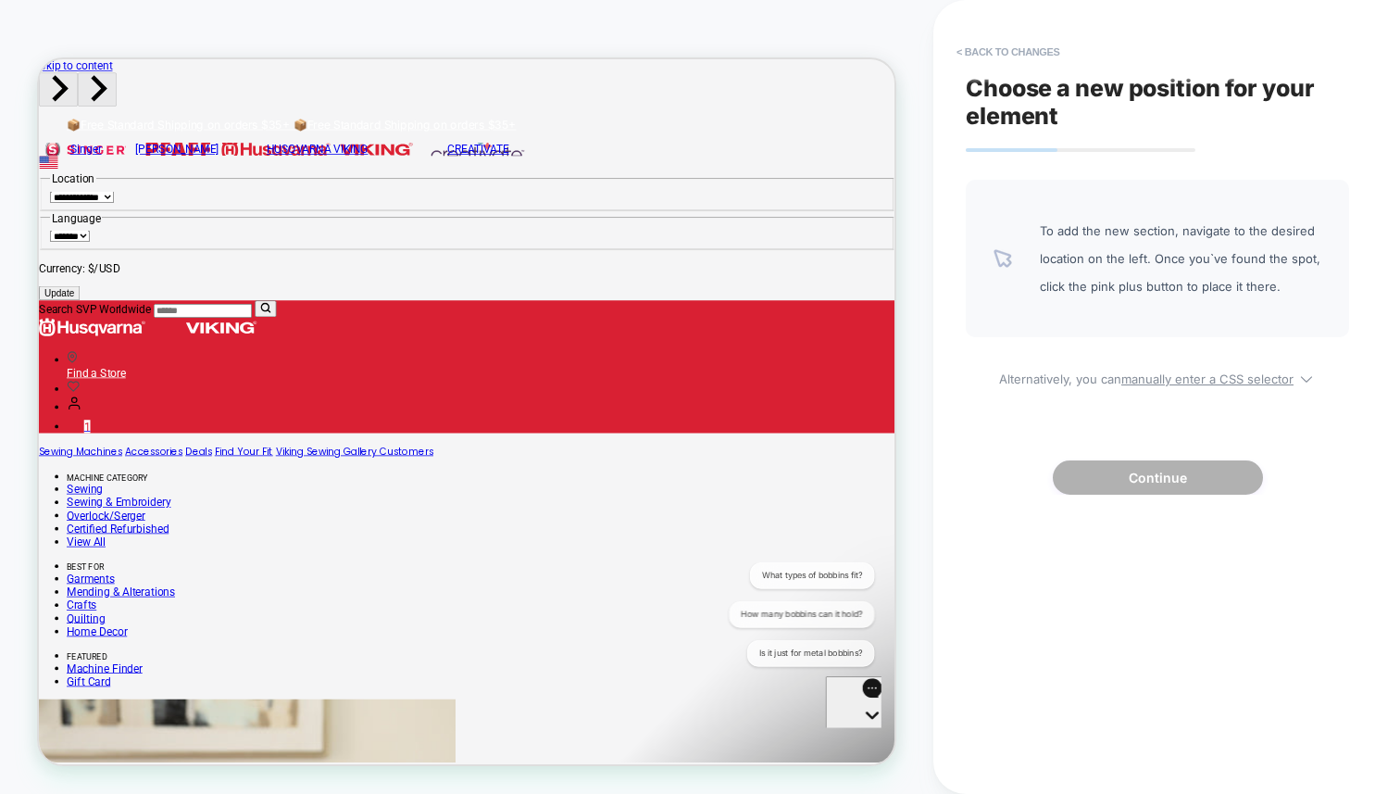
click at [1221, 392] on div "To add the new section, navigate to the desired location on the left. Once you`…" at bounding box center [1157, 337] width 383 height 315
click at [1222, 388] on div "To add the new section, navigate to the desired location on the left. Once you`…" at bounding box center [1157, 337] width 383 height 315
click at [1219, 383] on u "manually enter a CSS selector" at bounding box center [1208, 378] width 172 height 15
select select "*******"
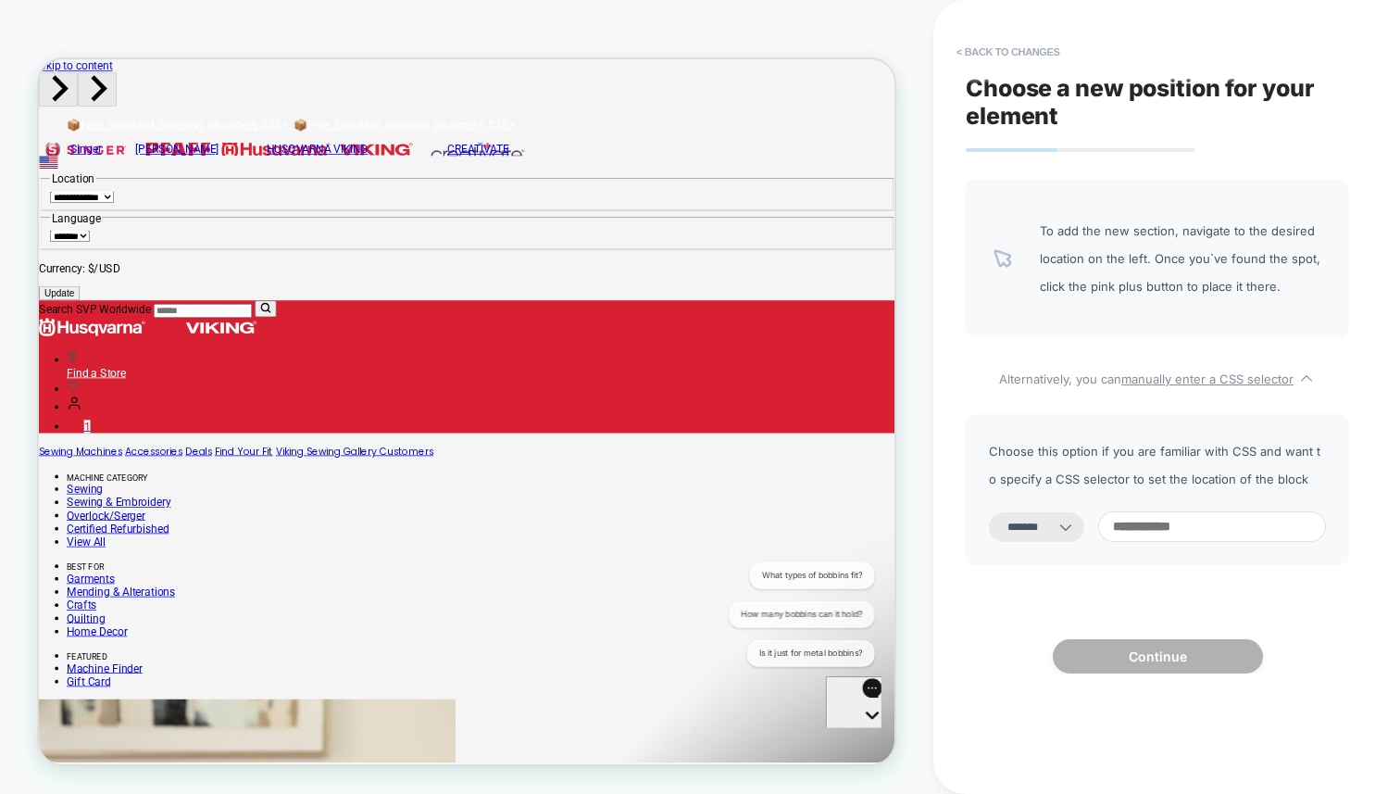
click at [1182, 531] on input at bounding box center [1213, 526] width 228 height 31
type input "*******"
select select "*********"
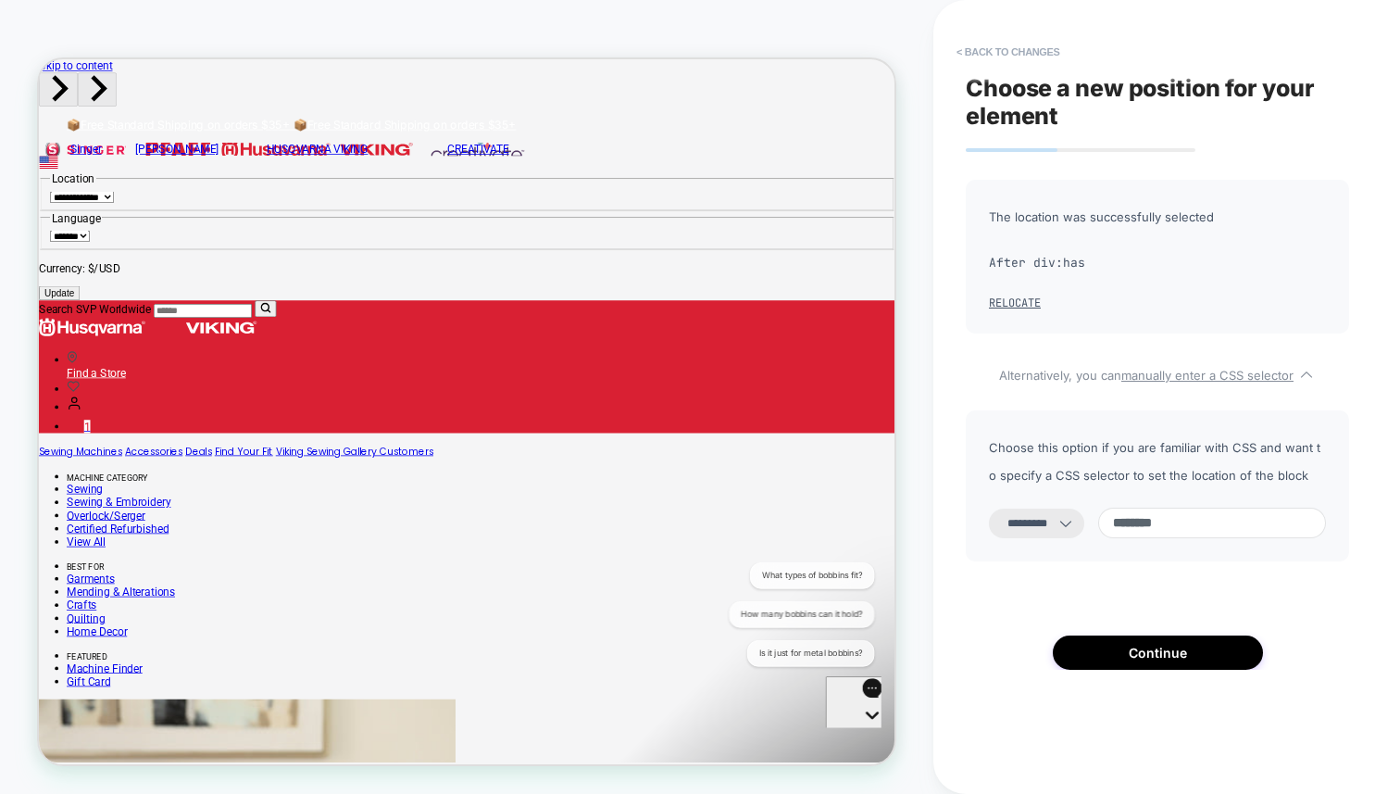
paste input "**********"
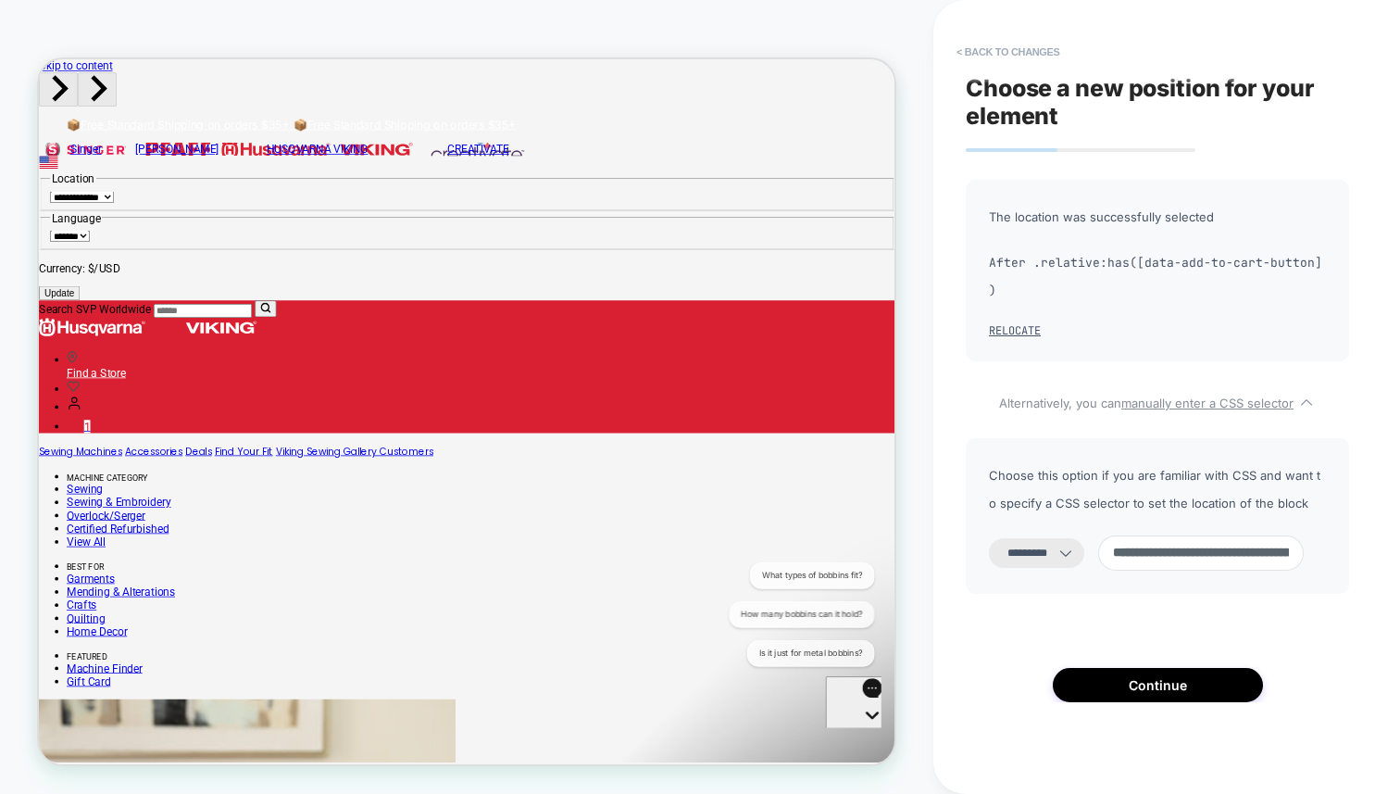
scroll to position [0, 136]
paste input
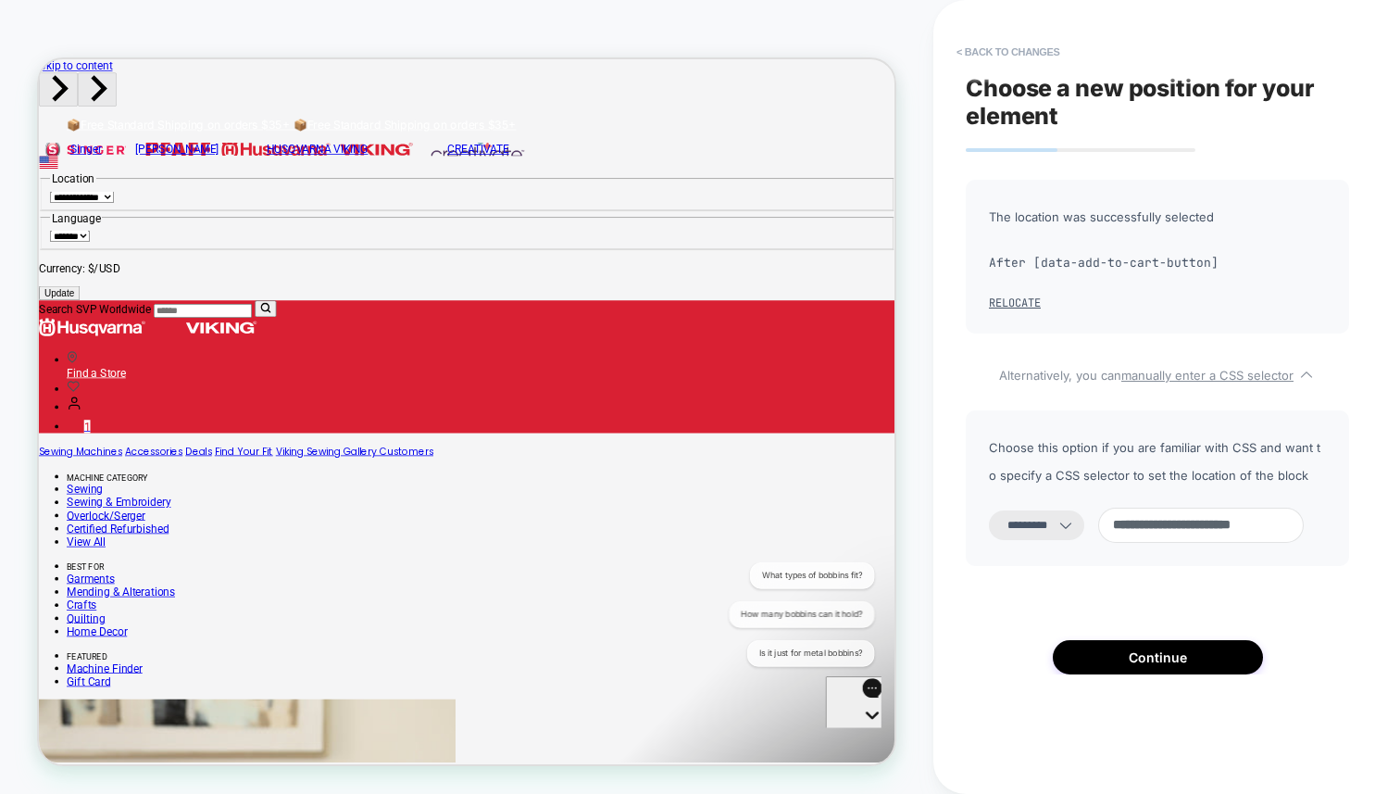
type input "**********"
click at [1193, 522] on input "**********" at bounding box center [1202, 525] width 206 height 35
drag, startPoint x: 1185, startPoint y: 525, endPoint x: 1375, endPoint y: 519, distance: 190.9
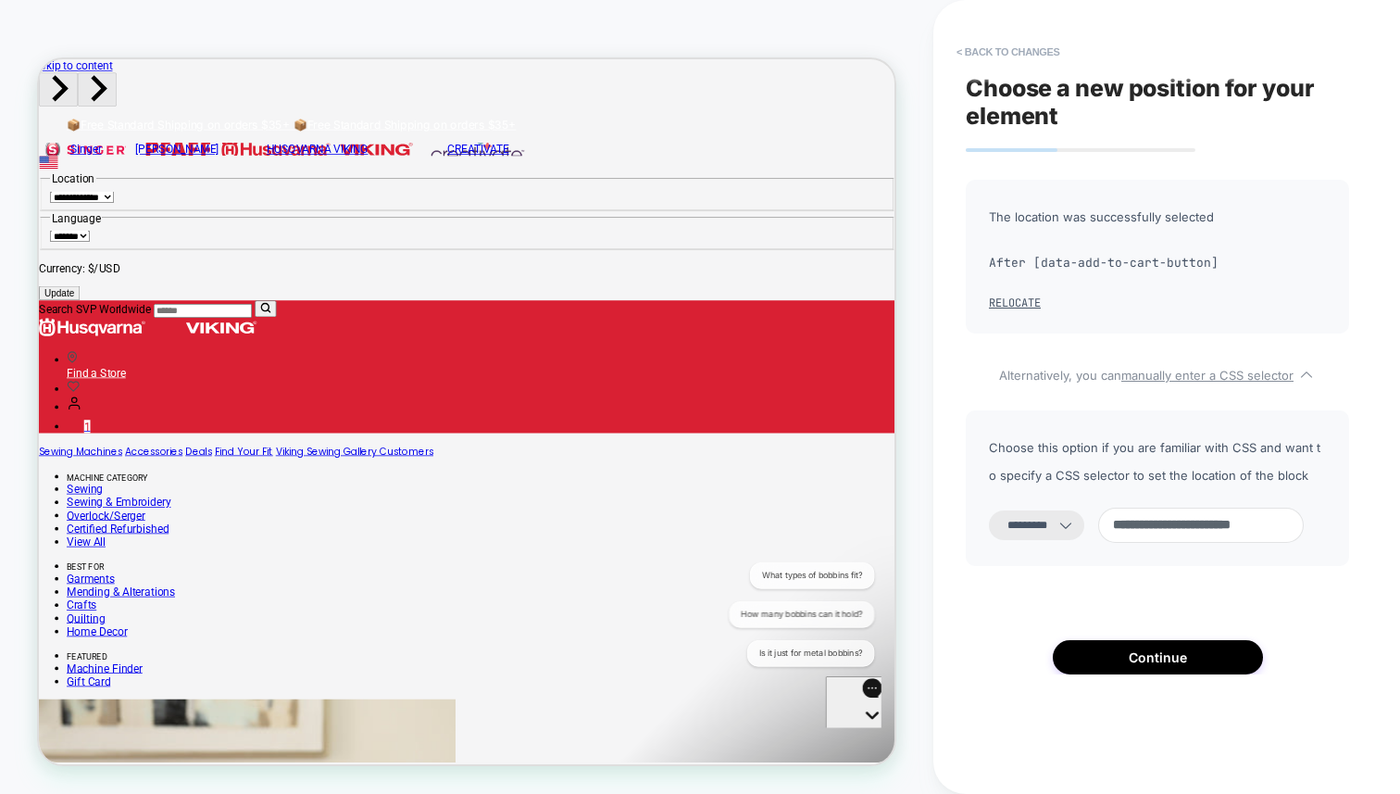
click at [1375, 519] on div "**********" at bounding box center [1167, 397] width 467 height 794
click at [1297, 525] on input "**********" at bounding box center [1202, 525] width 206 height 35
click at [1304, 521] on input "**********" at bounding box center [1202, 525] width 206 height 35
click at [1141, 527] on input "**********" at bounding box center [1202, 525] width 206 height 35
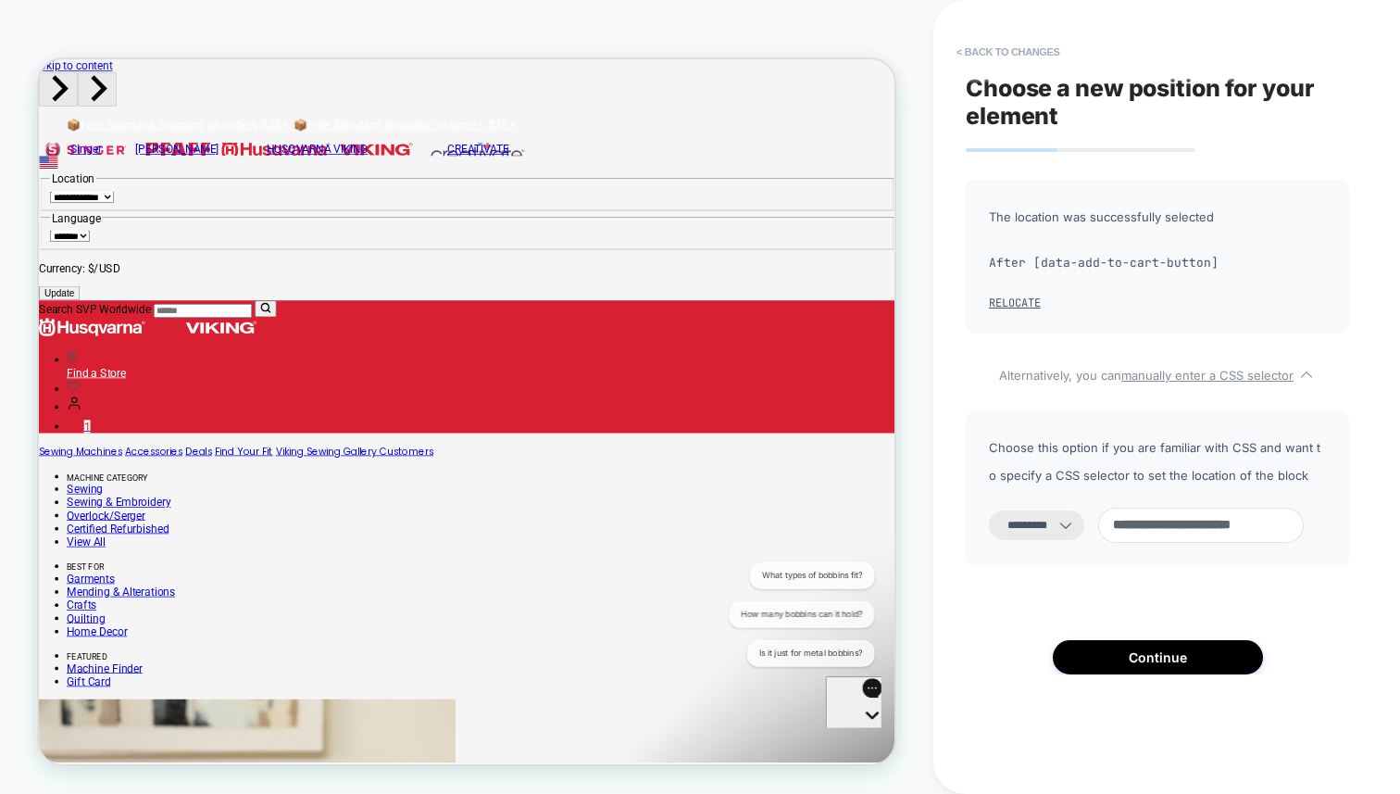
click at [1136, 529] on input "**********" at bounding box center [1202, 525] width 206 height 35
click at [1194, 661] on button "Continue" at bounding box center [1158, 657] width 210 height 34
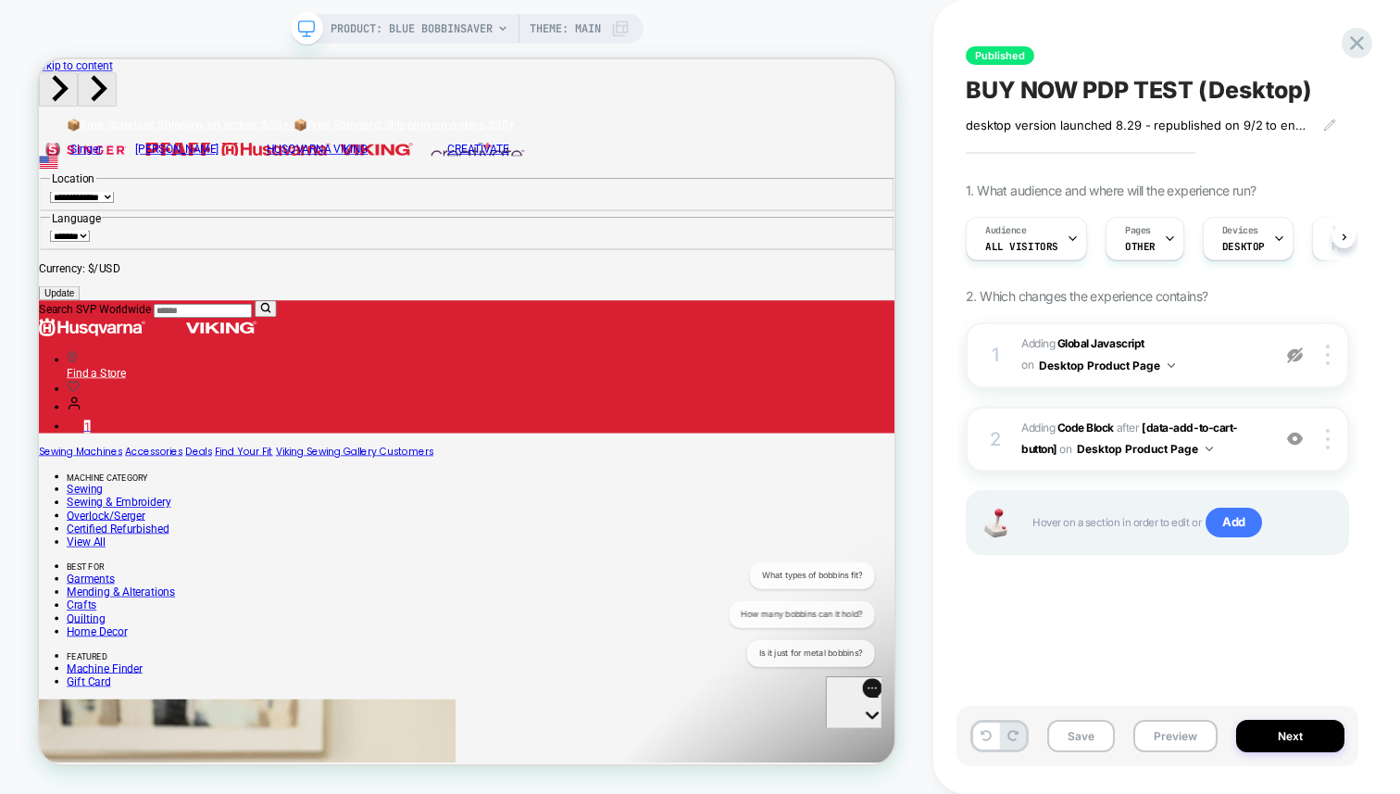
scroll to position [0, 1]
click at [1238, 437] on span "Adding Code Block AFTER [data-add-to-cart-button] [data-add-to-cart-button] on …" at bounding box center [1142, 440] width 240 height 44
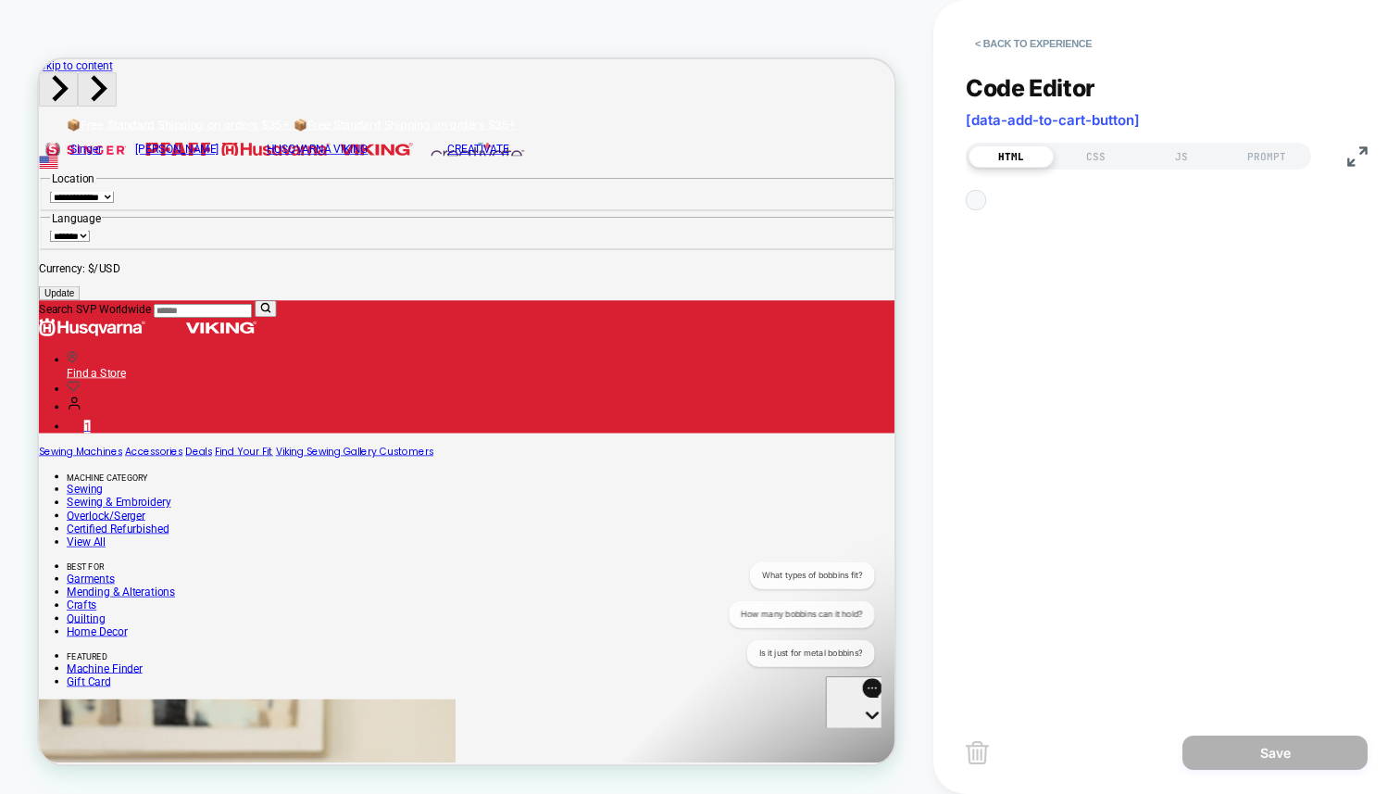
scroll to position [25, 0]
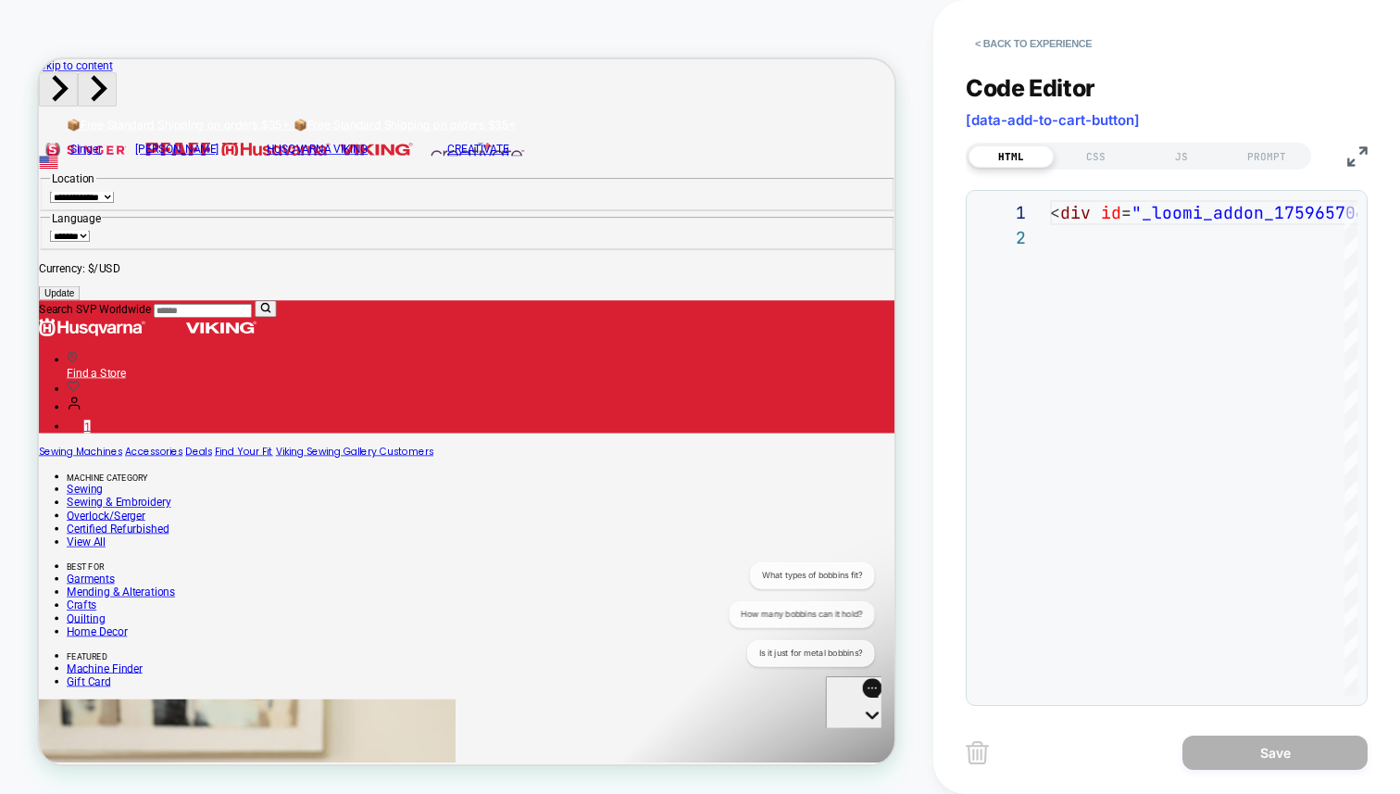
click at [1224, 192] on div "**********" at bounding box center [1167, 448] width 402 height 516
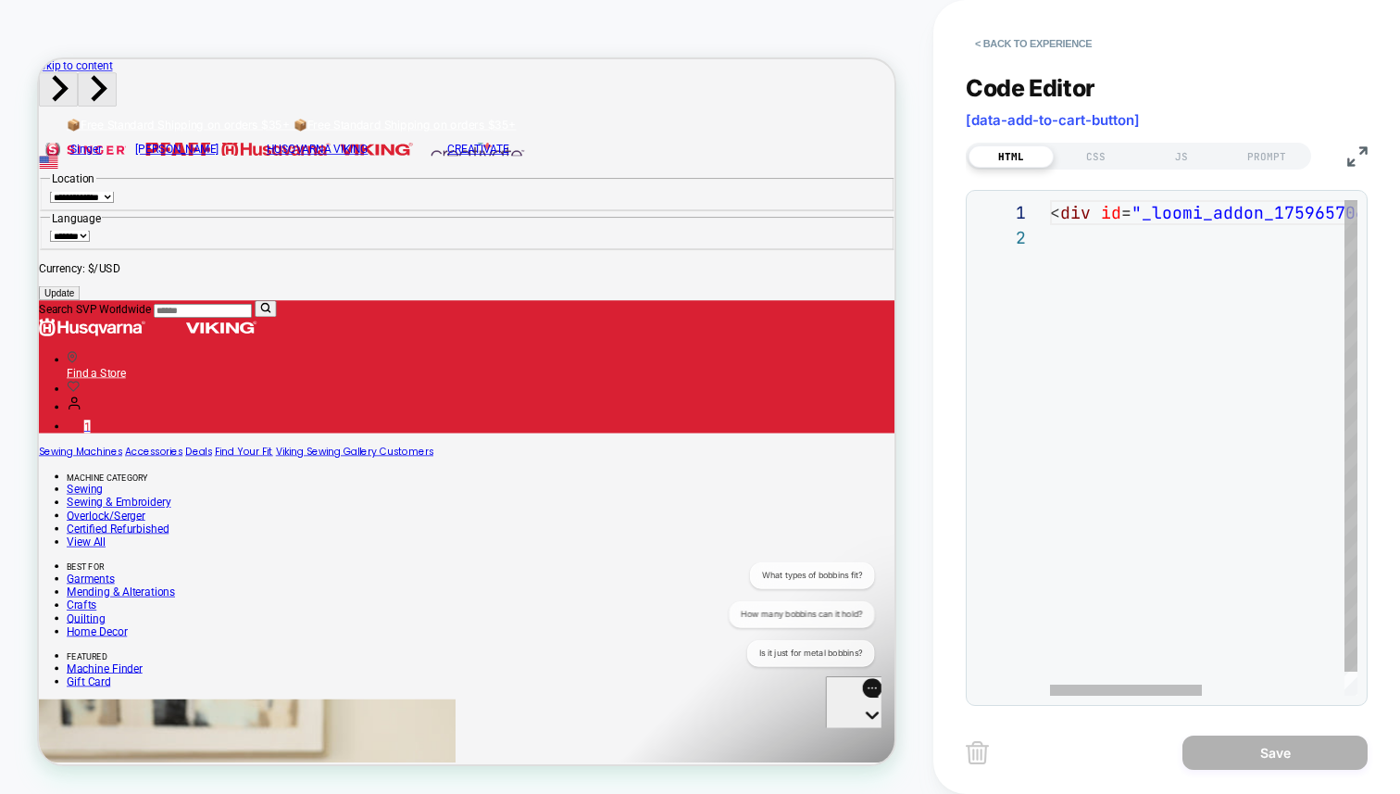
scroll to position [0, 180]
click at [1225, 215] on div "< div id = "_loomi_addon_1759657064878" > Ch3ange Me! </ div >" at bounding box center [1346, 460] width 593 height 521
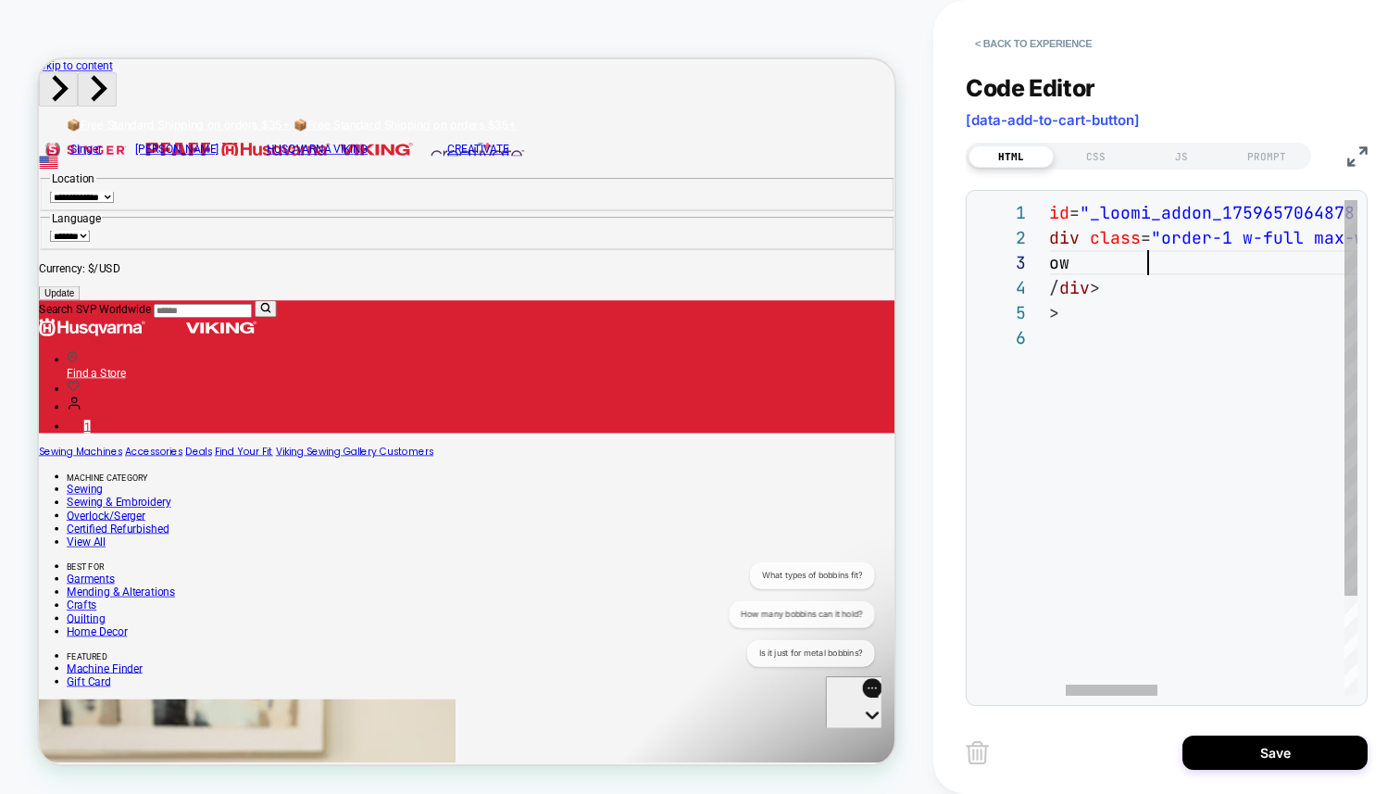
scroll to position [50, 150]
type textarea "**********"
click at [1105, 154] on div "CSS" at bounding box center [1096, 156] width 85 height 22
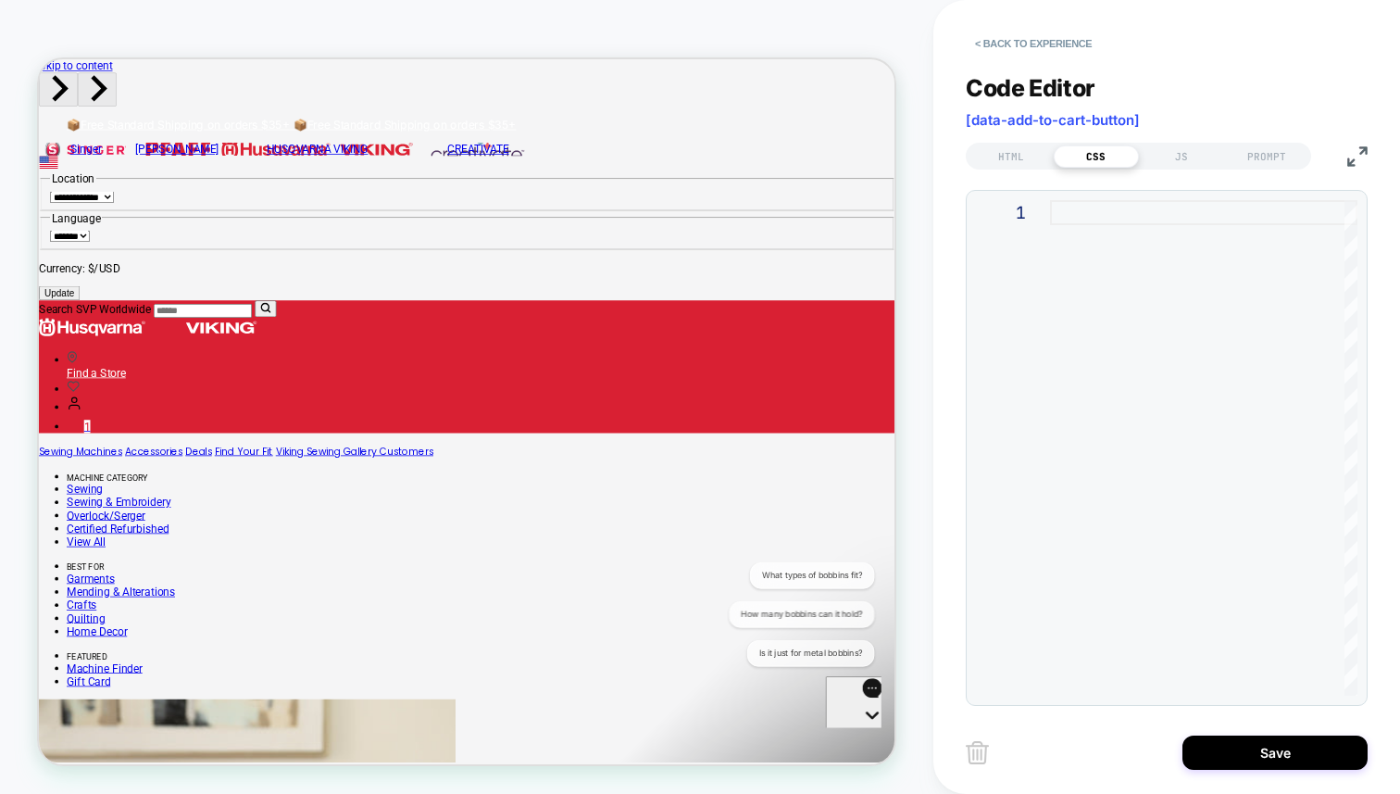
click at [1132, 308] on div at bounding box center [1204, 448] width 308 height 496
type textarea "**********"
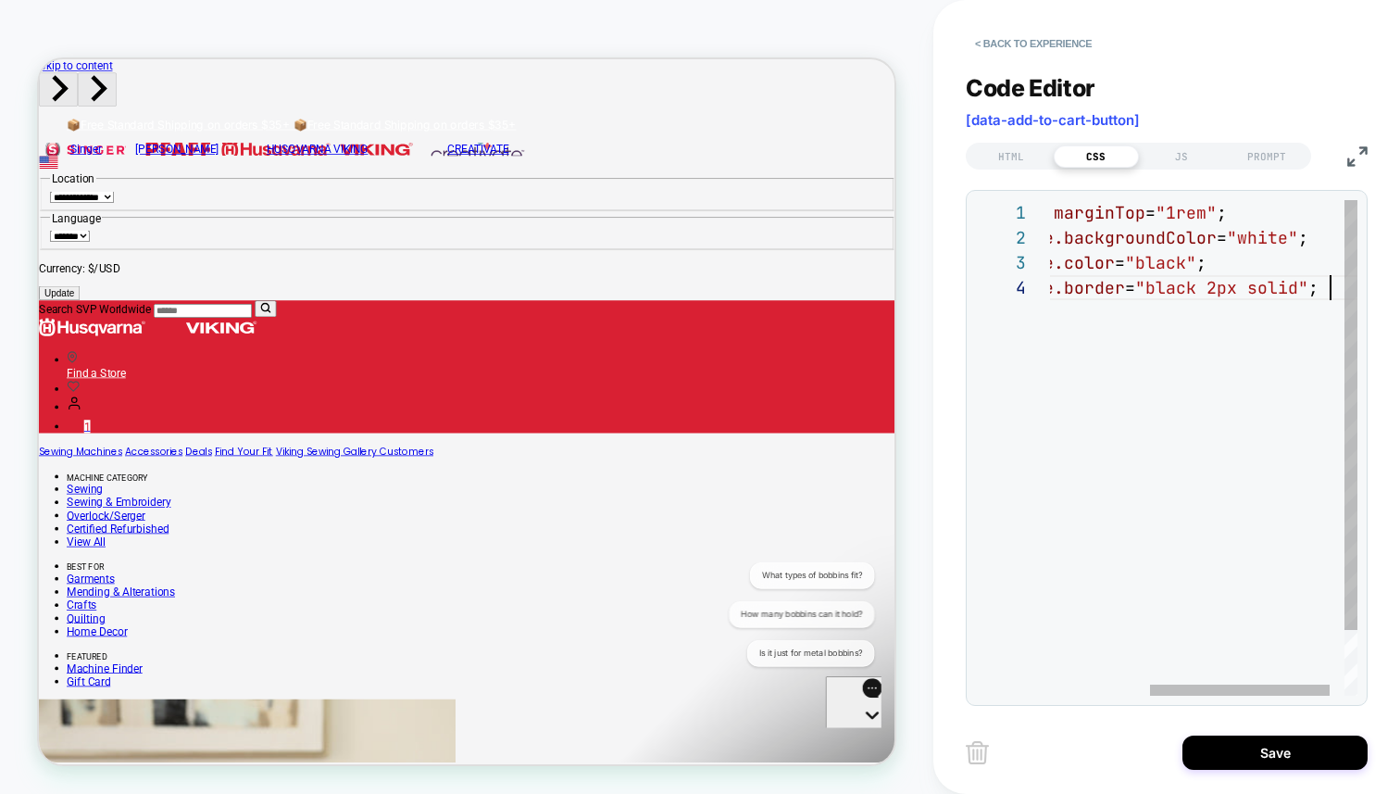
scroll to position [75, 449]
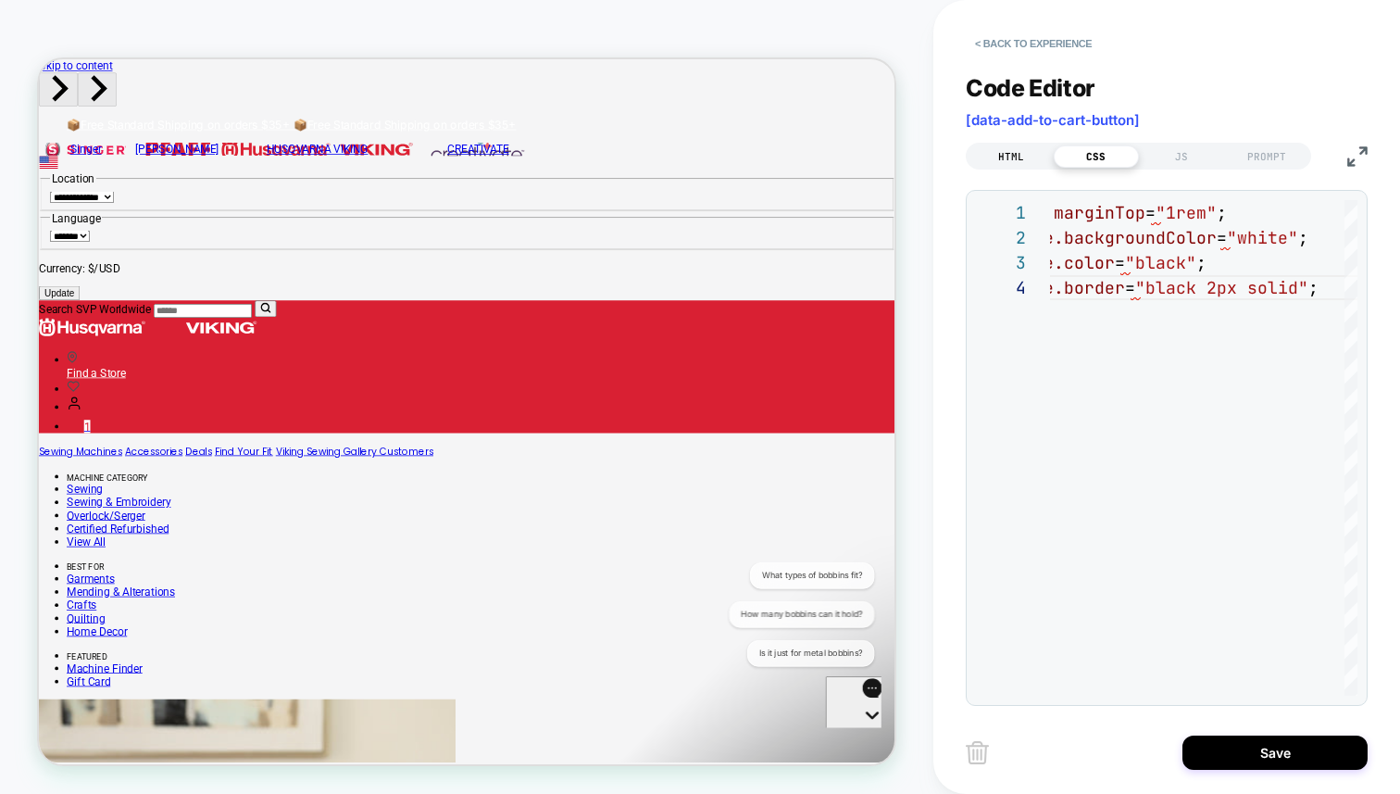
click at [1018, 160] on div "HTML" at bounding box center [1011, 156] width 85 height 22
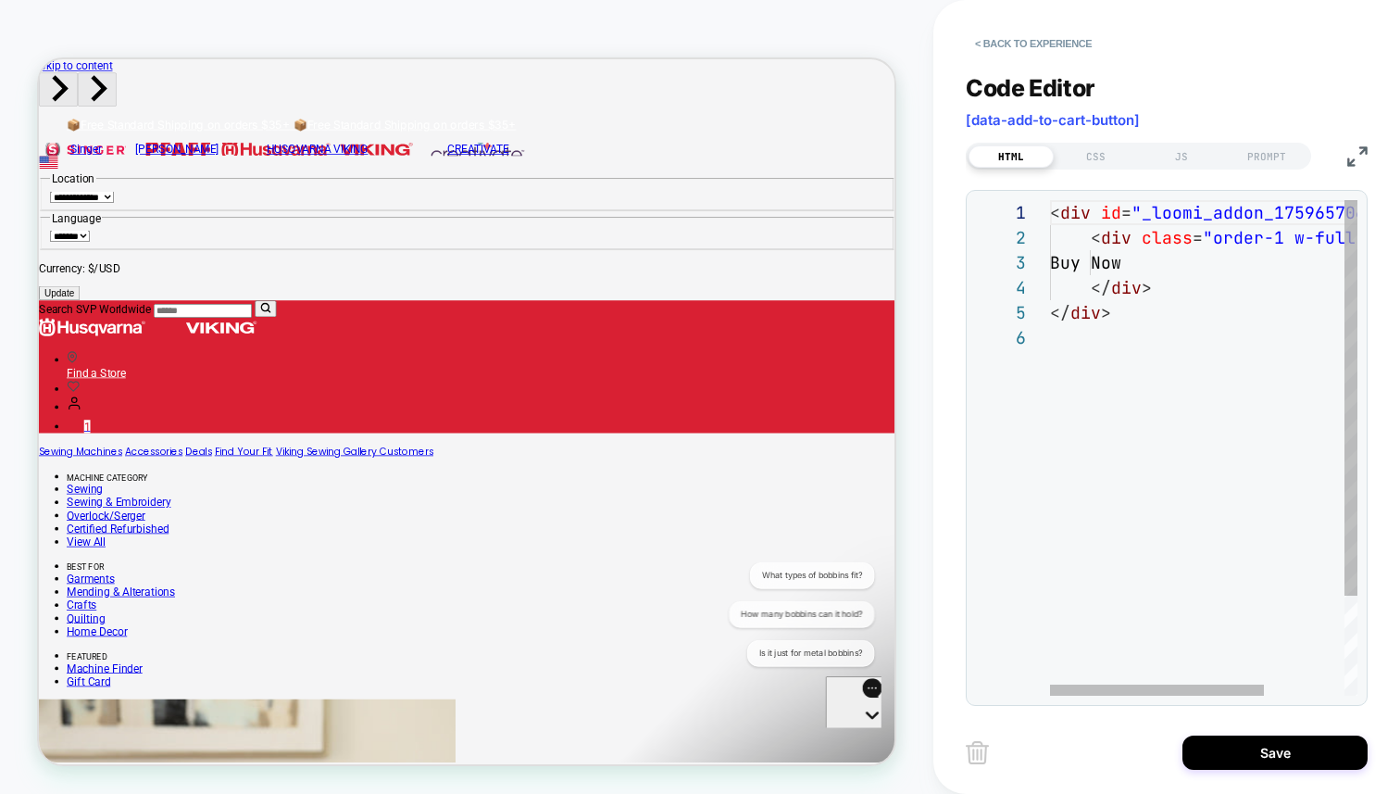
scroll to position [0, 350]
click at [1186, 215] on div "< div id = "_loomi_addon_1759657064878" > < div class = "order-1 w-full max-w-f…" at bounding box center [1261, 510] width 423 height 621
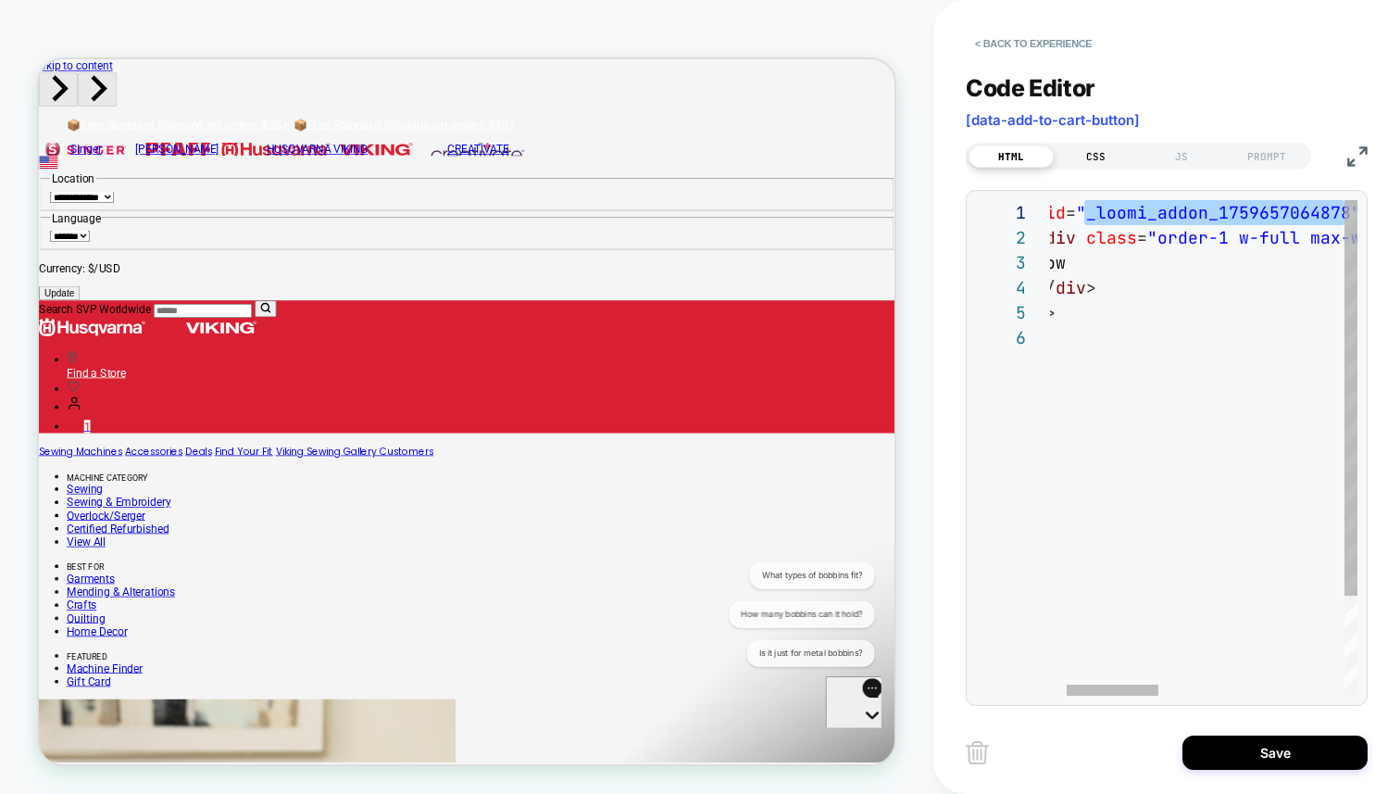
click at [1125, 160] on div "CSS" at bounding box center [1096, 156] width 85 height 22
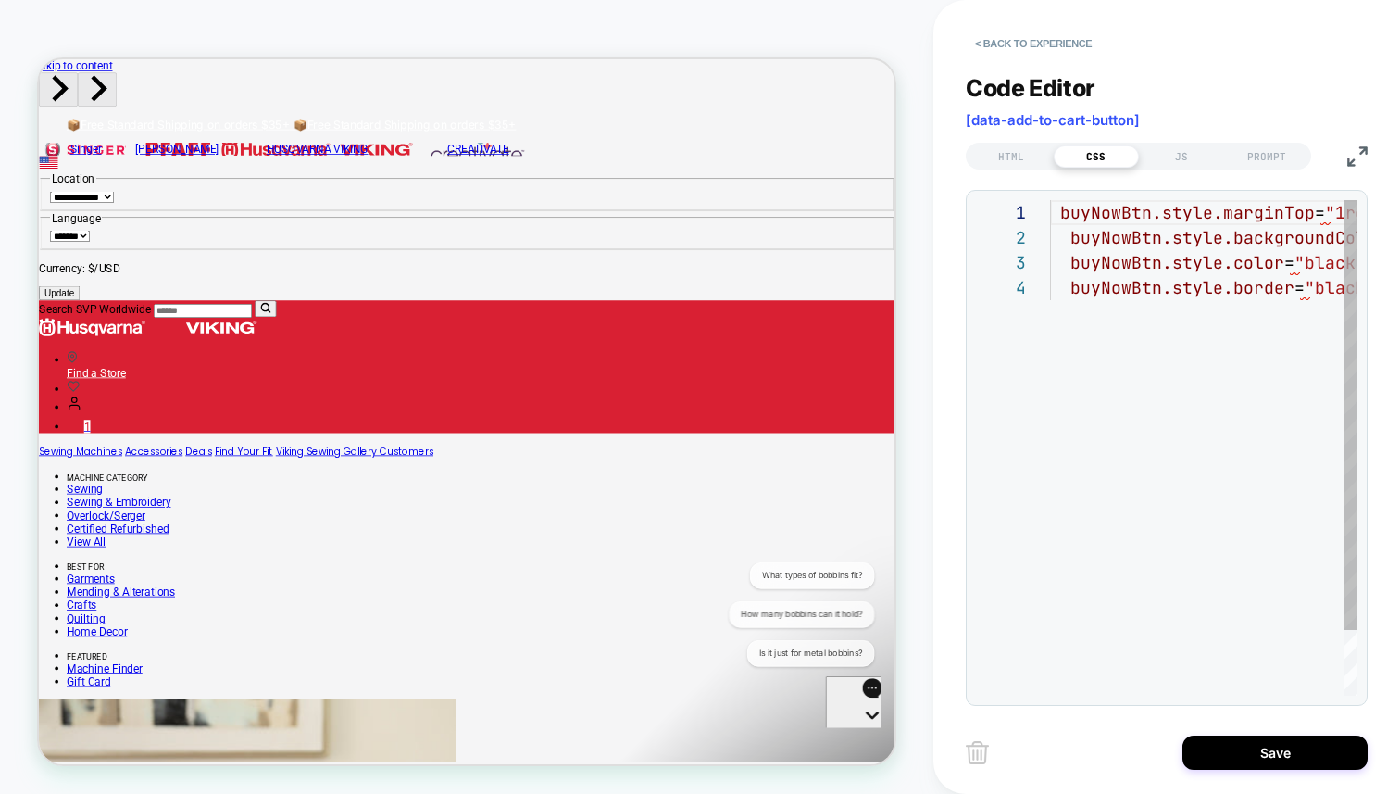
scroll to position [75, 0]
click at [1126, 216] on div "buyNowBtn.style.marginTop = "1rem" ; buyNowBtn.style.backgroundColor = "white" …" at bounding box center [1301, 485] width 503 height 571
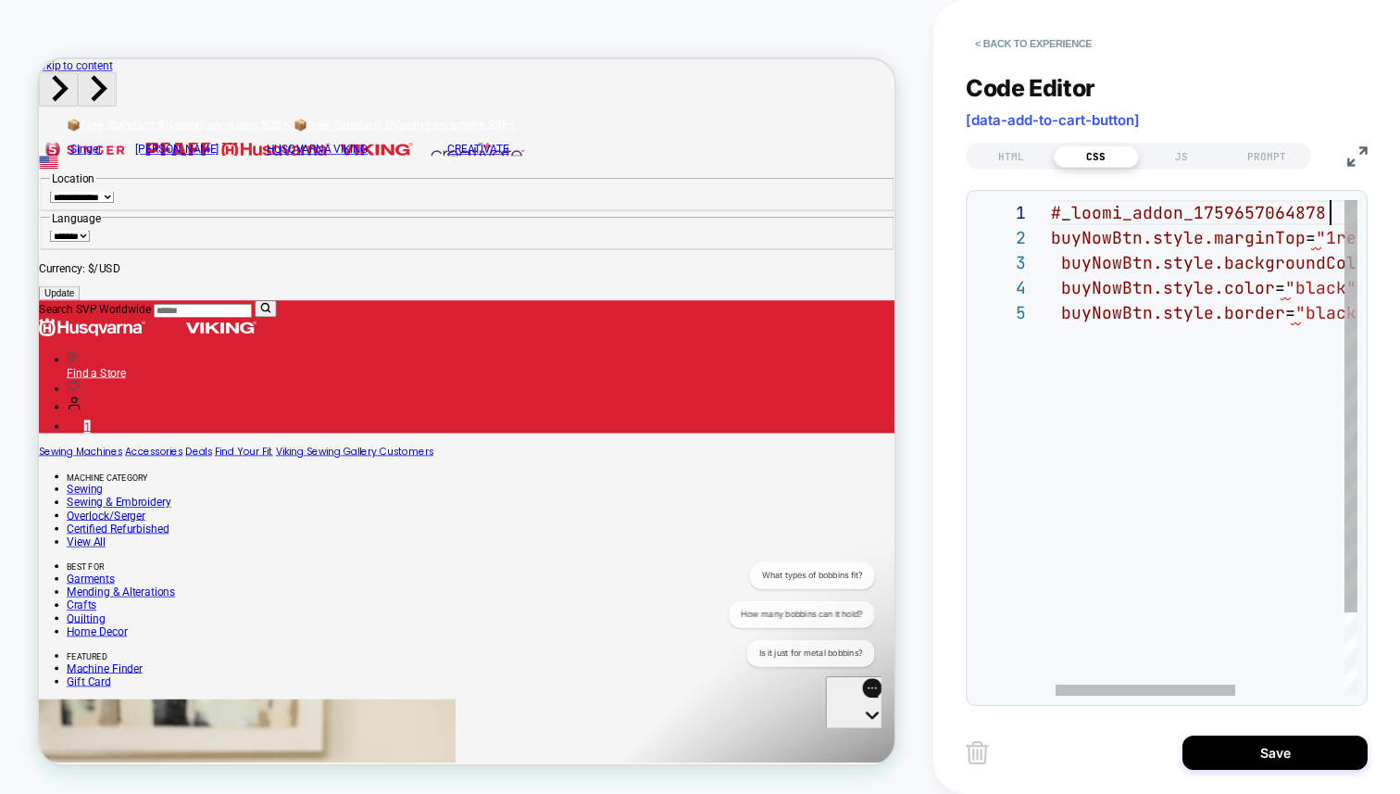
scroll to position [0, 290]
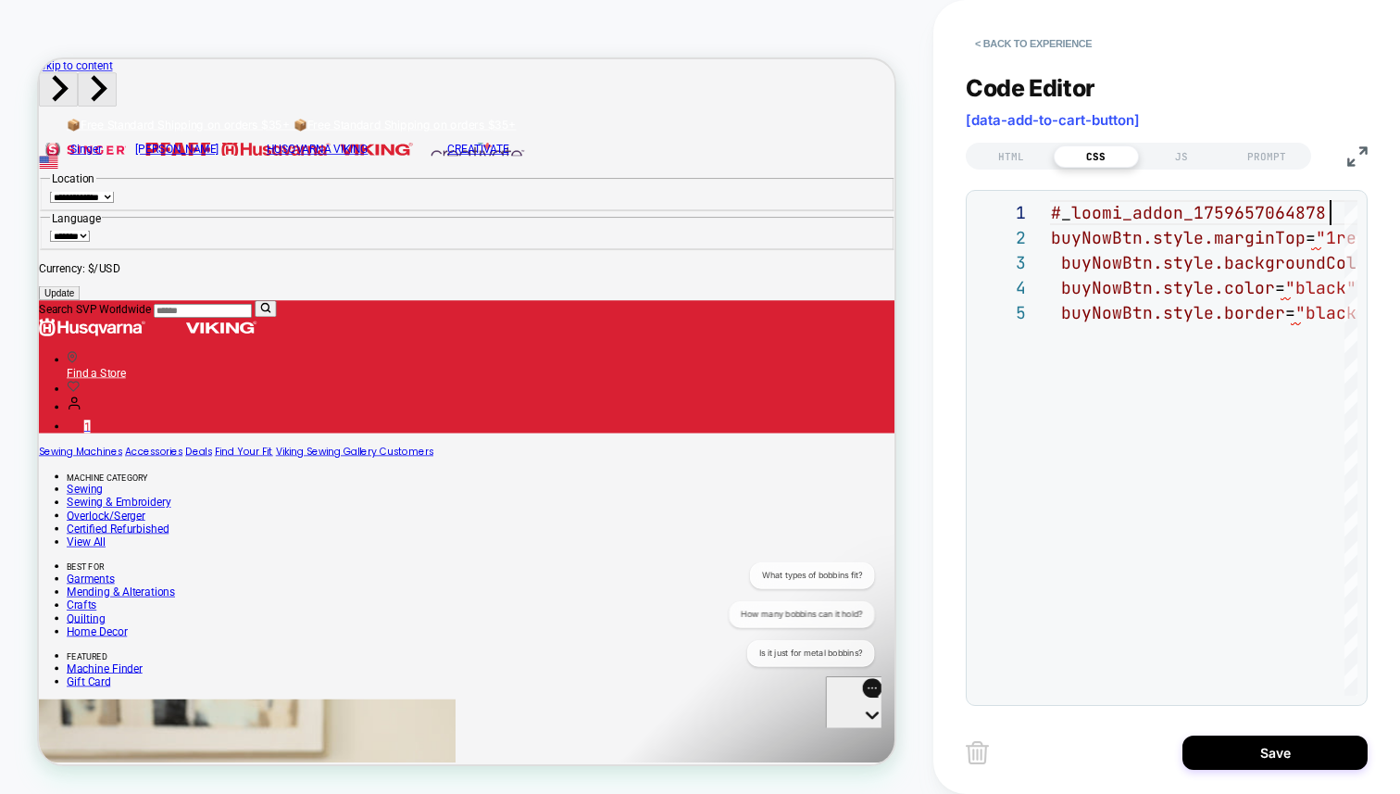
type textarea "**********"
click at [1037, 166] on div "HTML CSS JS PROMPT" at bounding box center [1138, 156] width 345 height 27
click at [1012, 157] on div "HTML" at bounding box center [1011, 156] width 85 height 22
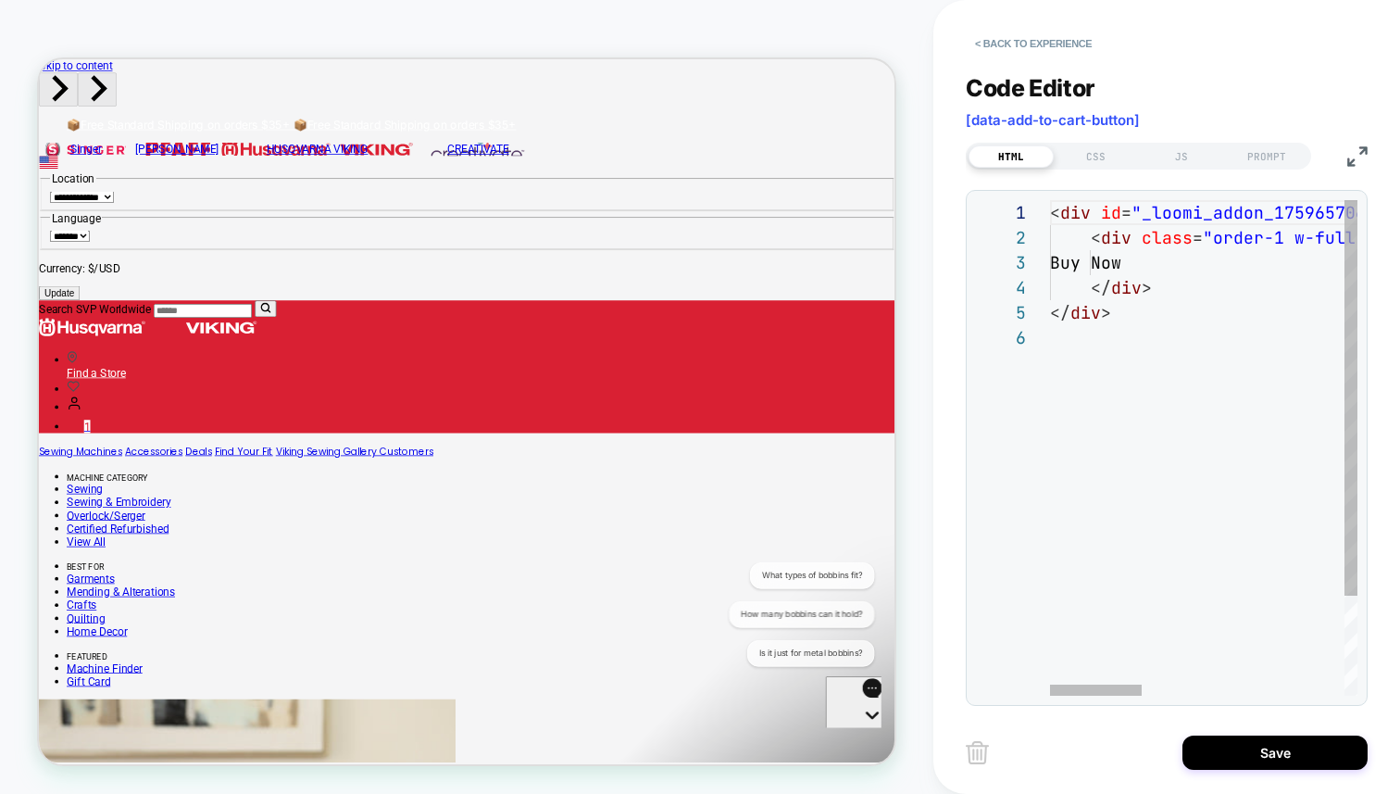
scroll to position [25, 200]
click at [1094, 158] on div "CSS" at bounding box center [1096, 156] width 85 height 22
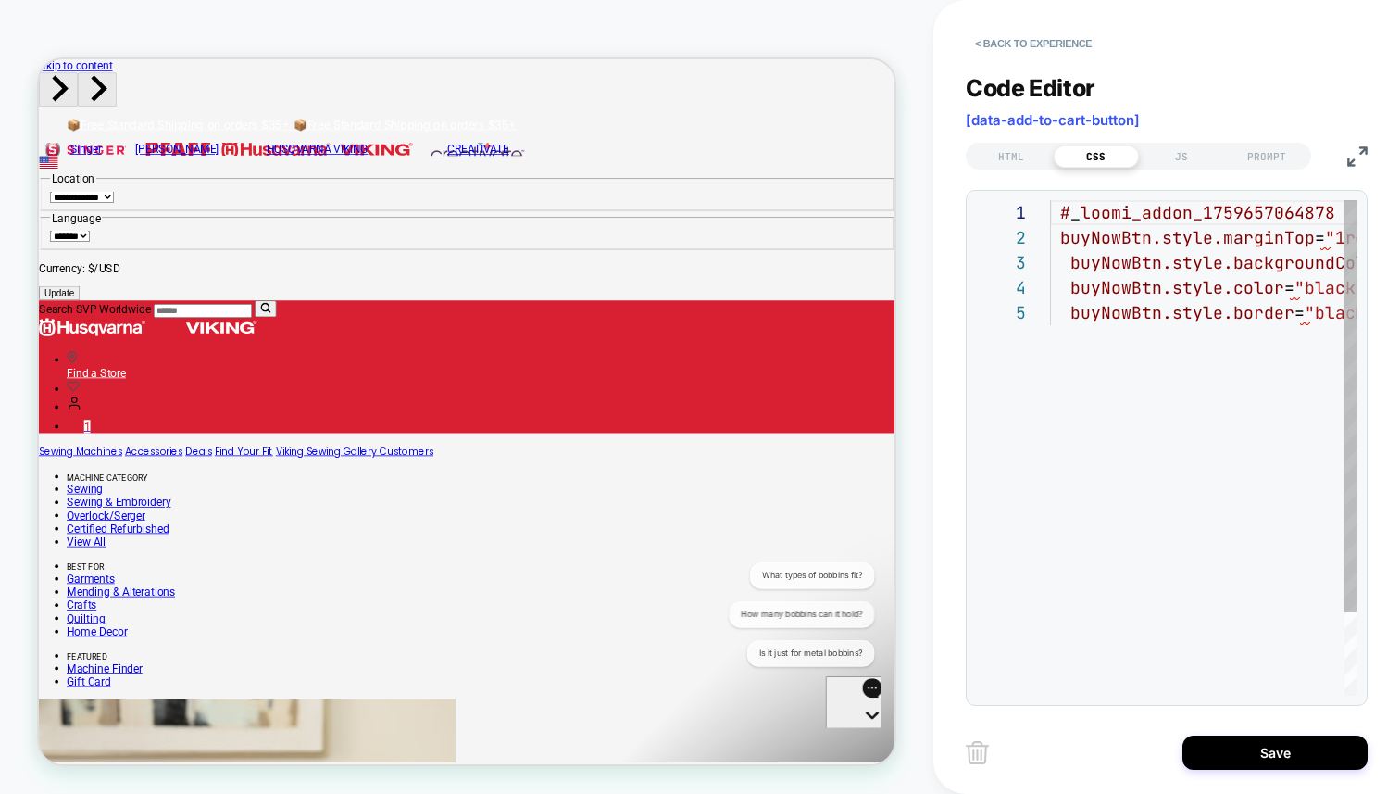
scroll to position [100, 0]
click at [1245, 207] on div "# _ loomi_addon_1759657064878 buyNowBtn.style.marginTop = "1rem" ; buyNowBtn.st…" at bounding box center [1301, 498] width 503 height 596
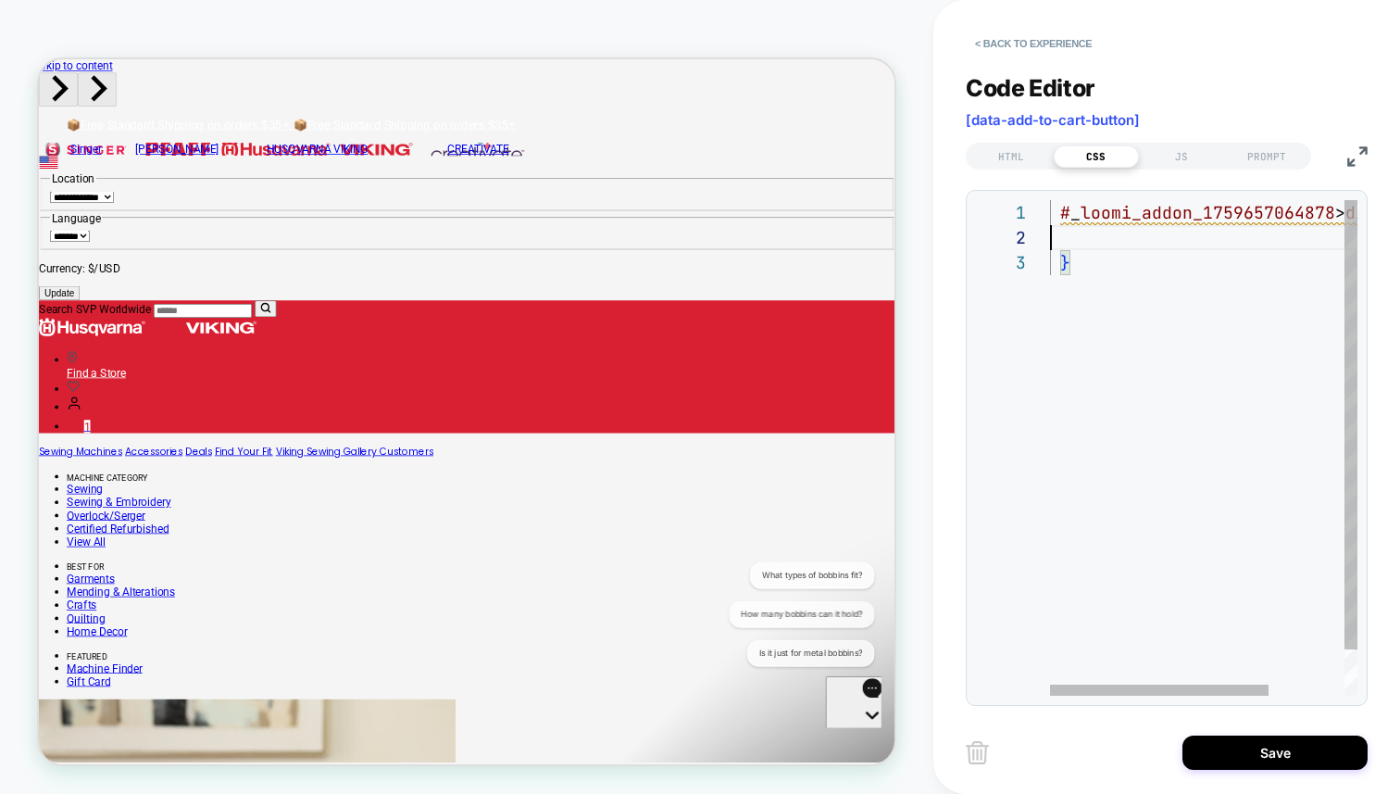
scroll to position [25, 0]
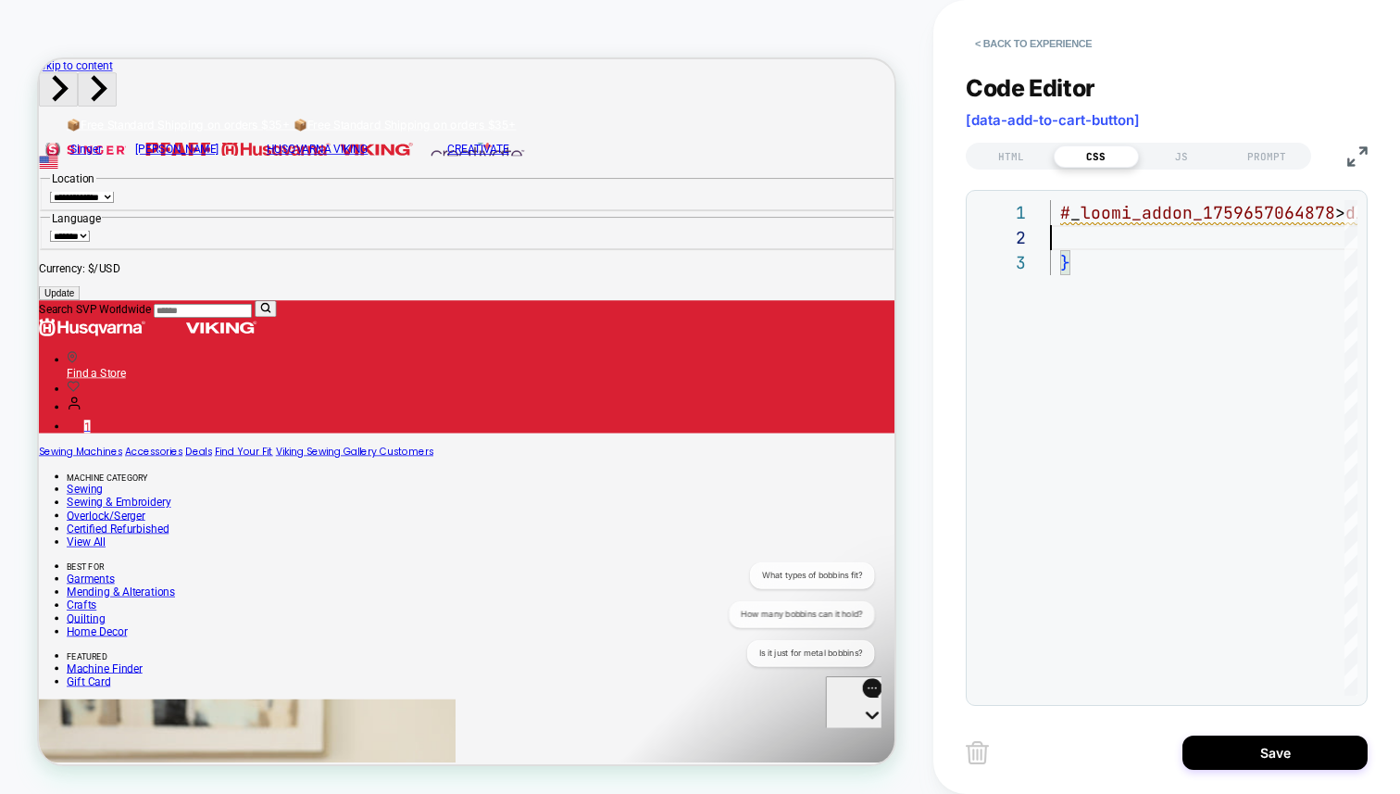
type textarea "**********"
click at [1016, 169] on div "**********" at bounding box center [1167, 378] width 402 height 655
click at [1022, 155] on div "HTML" at bounding box center [1011, 156] width 85 height 22
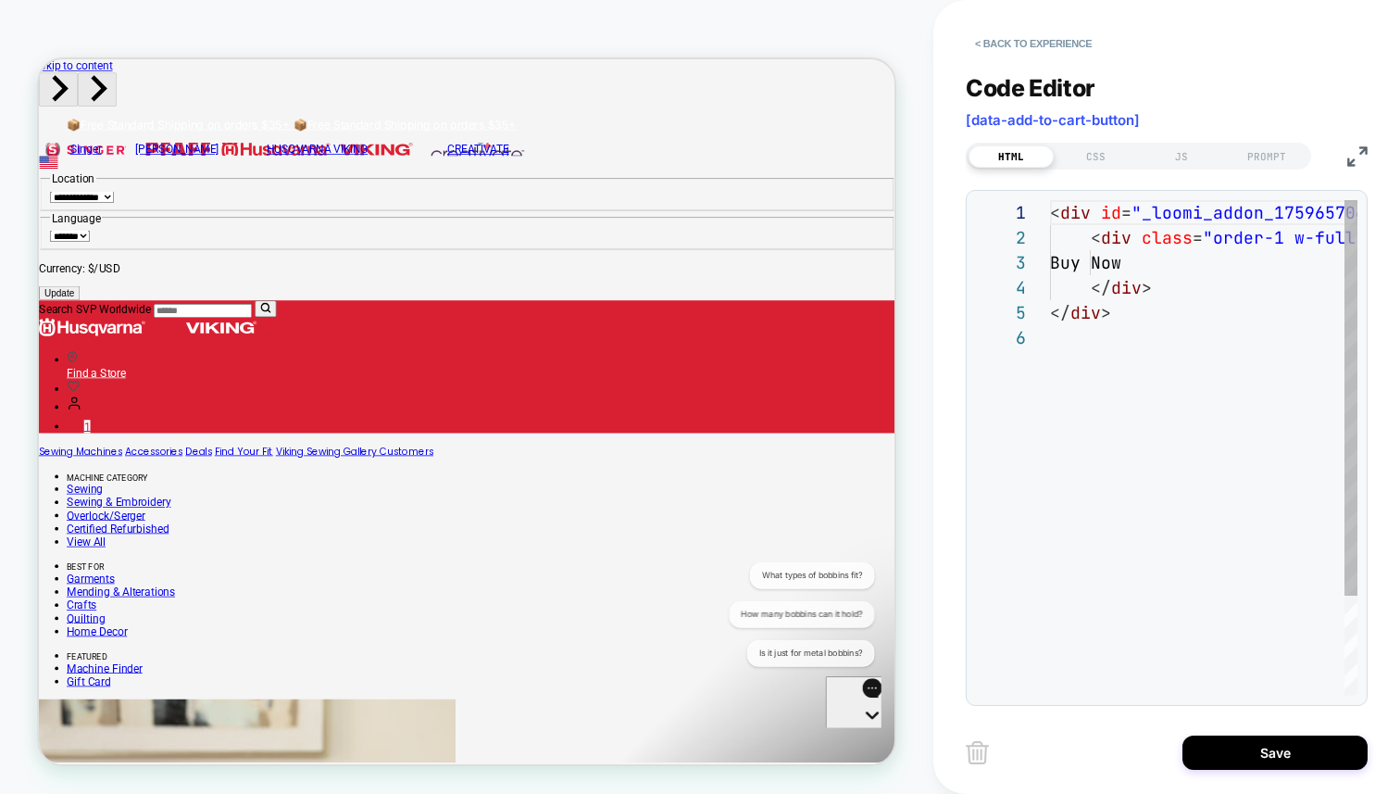
scroll to position [125, 0]
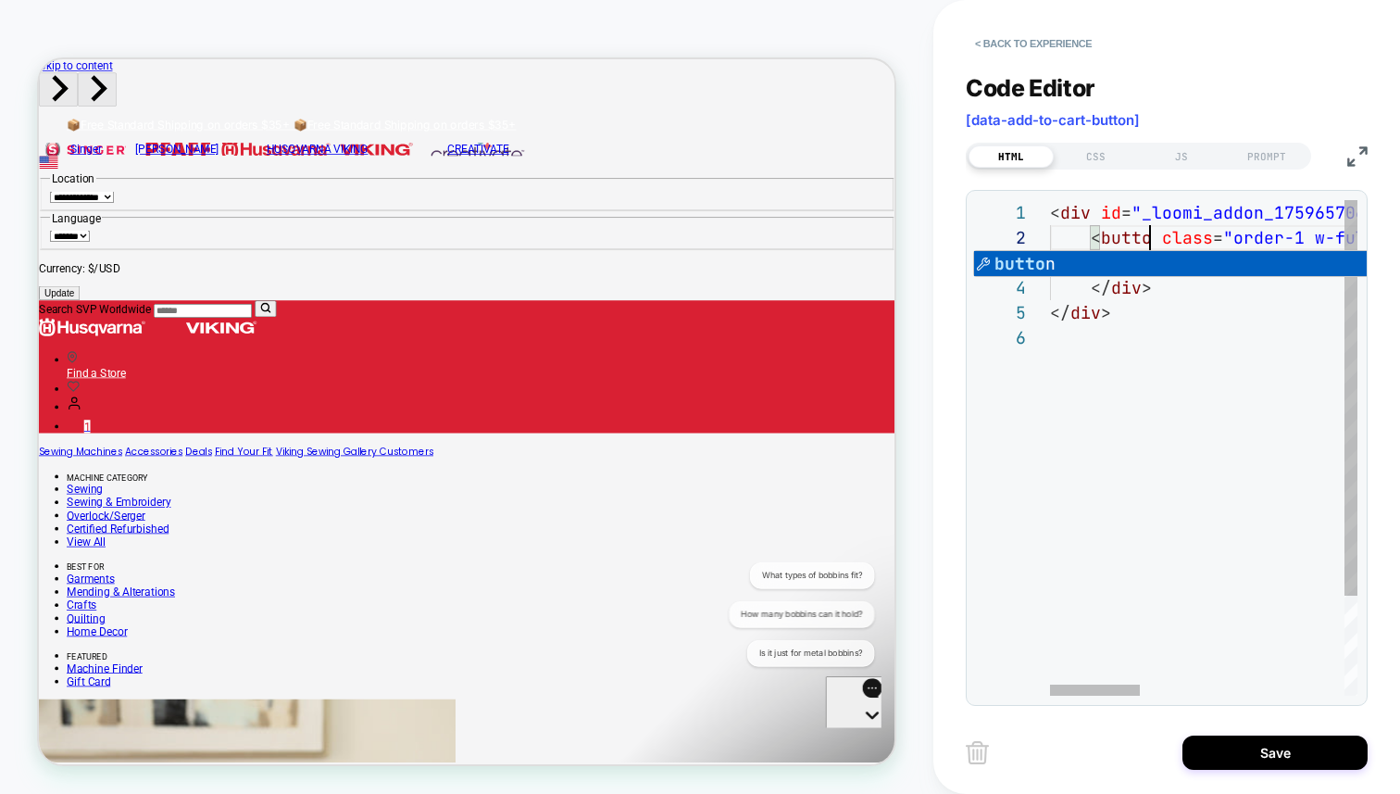
scroll to position [25, 110]
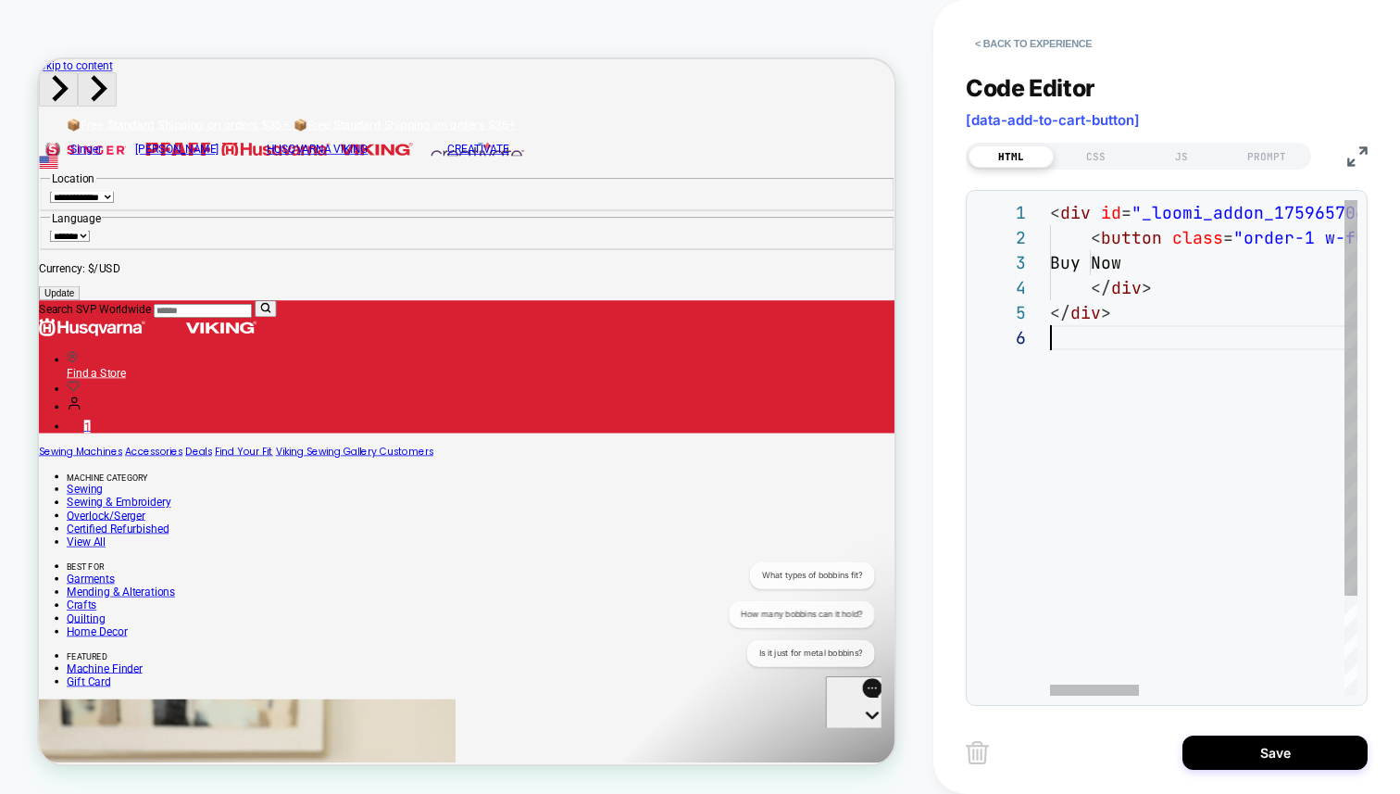
scroll to position [100, 60]
type textarea "**********"
click at [1099, 162] on div "CSS" at bounding box center [1096, 156] width 85 height 22
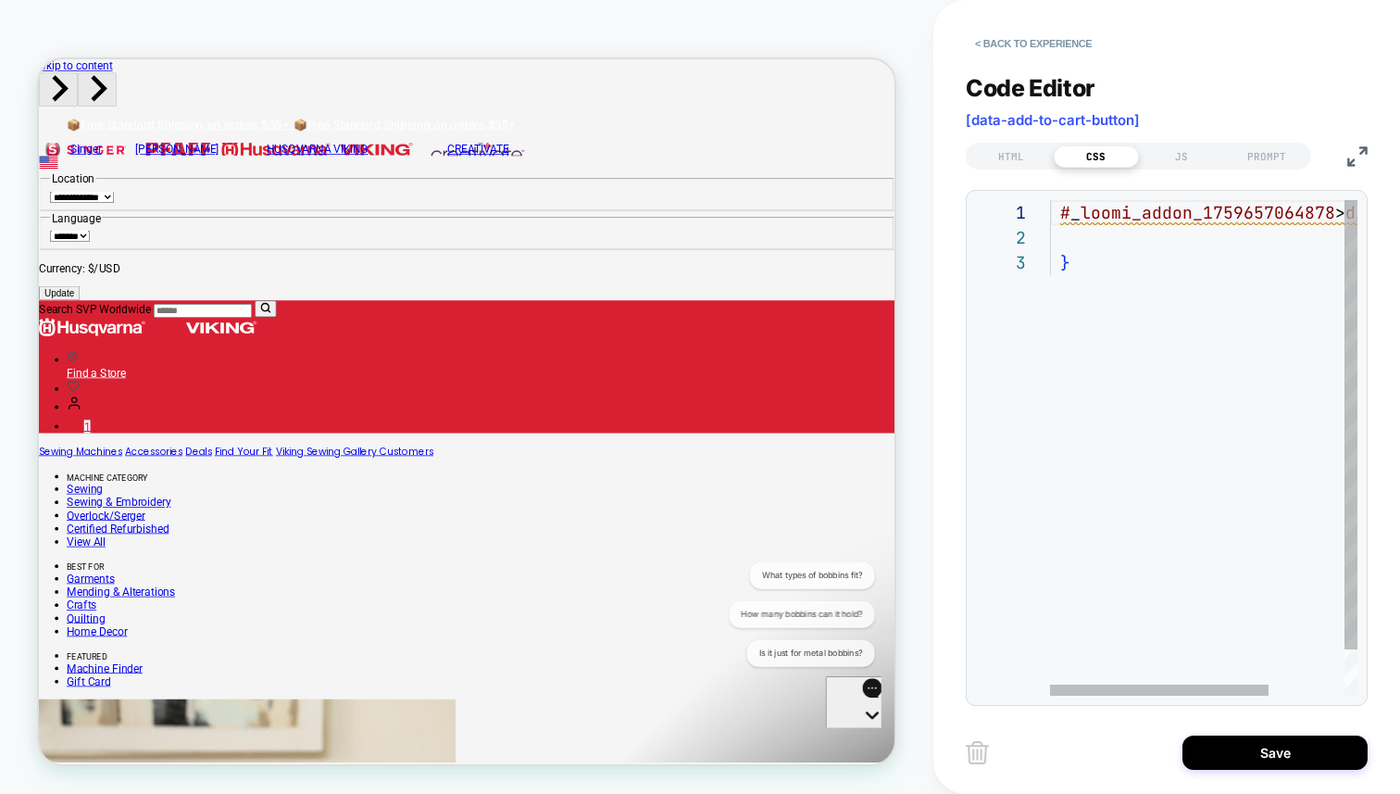
scroll to position [0, 70]
click at [1121, 224] on div "# _ loomi_addon_1759657064878 > div { }" at bounding box center [1256, 473] width 413 height 546
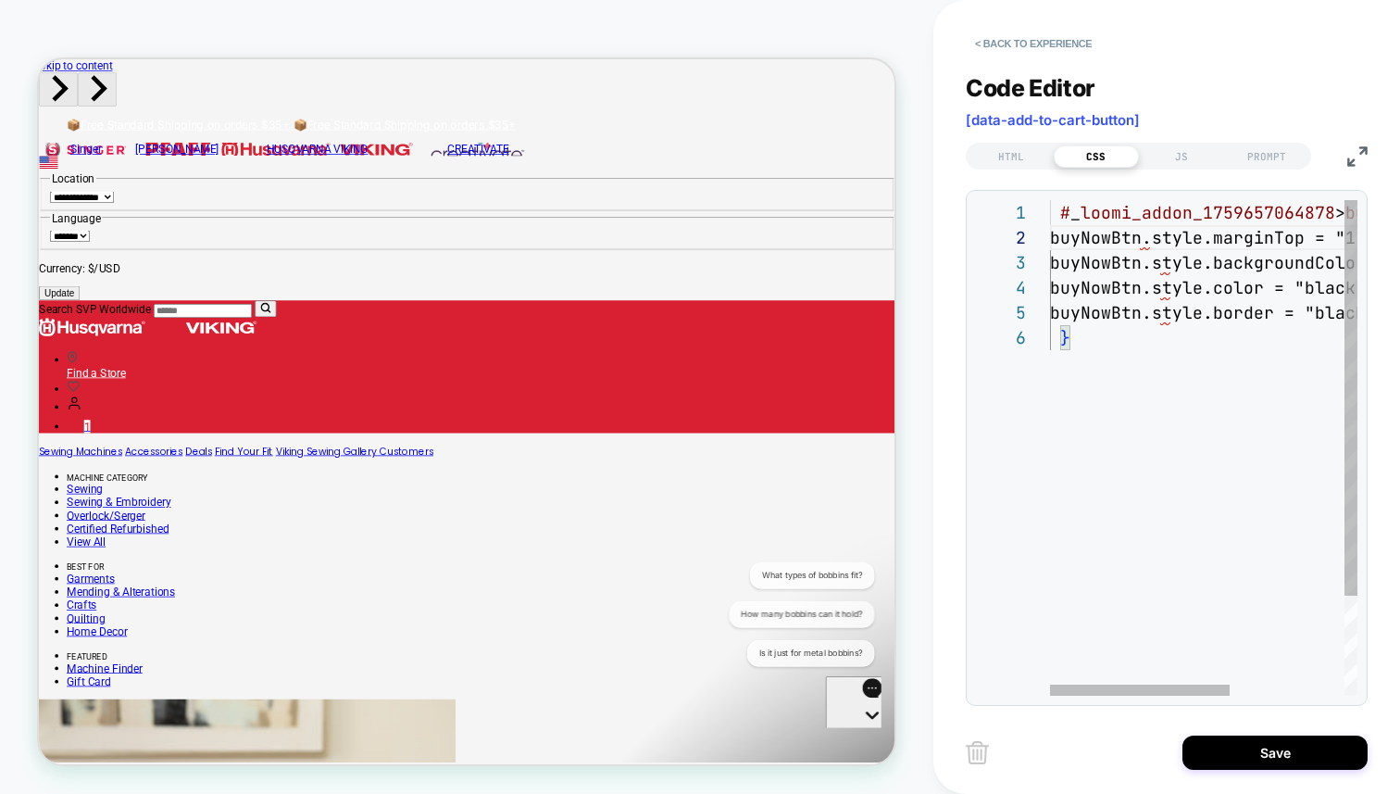
scroll to position [0, 0]
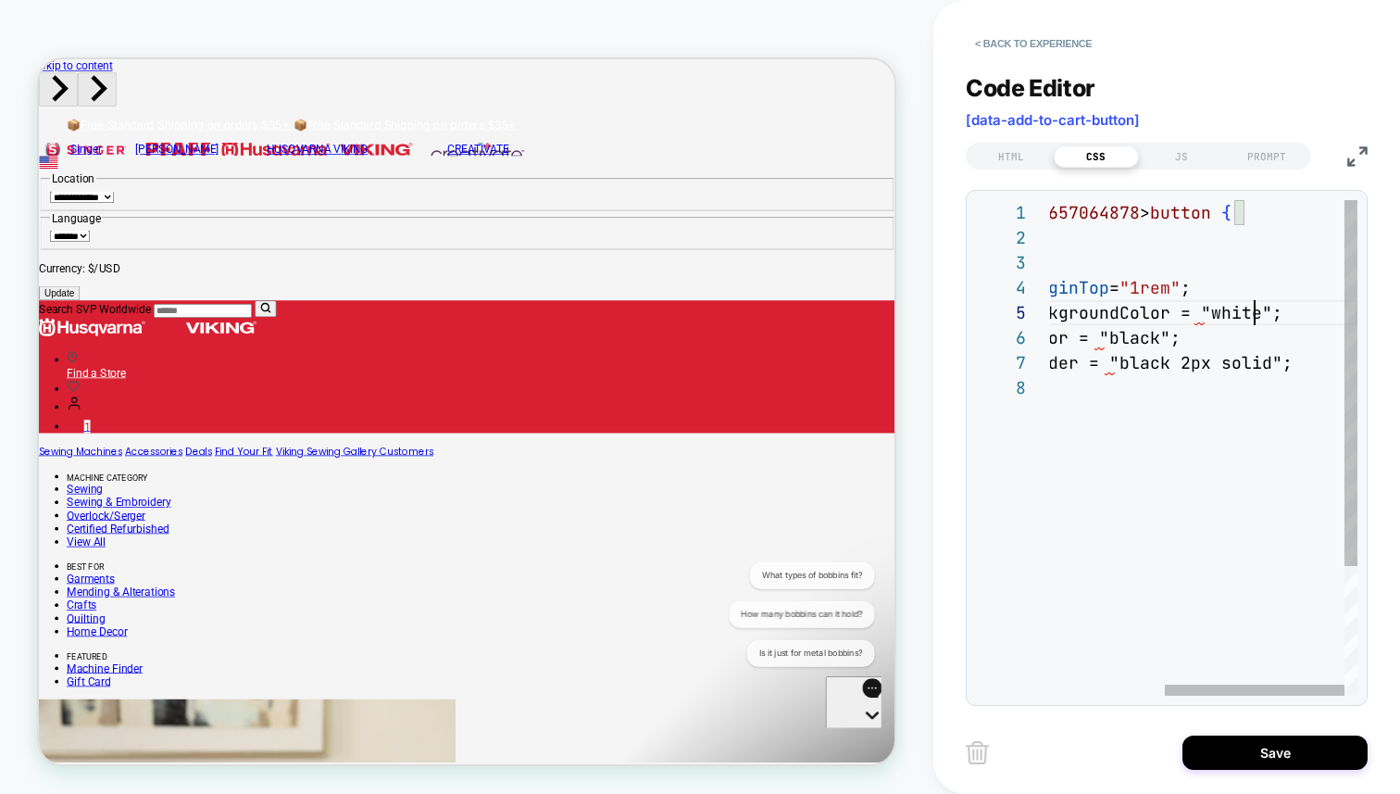
click at [1260, 320] on div "# _ loomi_addon_1759657064878 > button { margin-top: 1rem ; buyNowBtn.style.bac…" at bounding box center [1106, 535] width 503 height 671
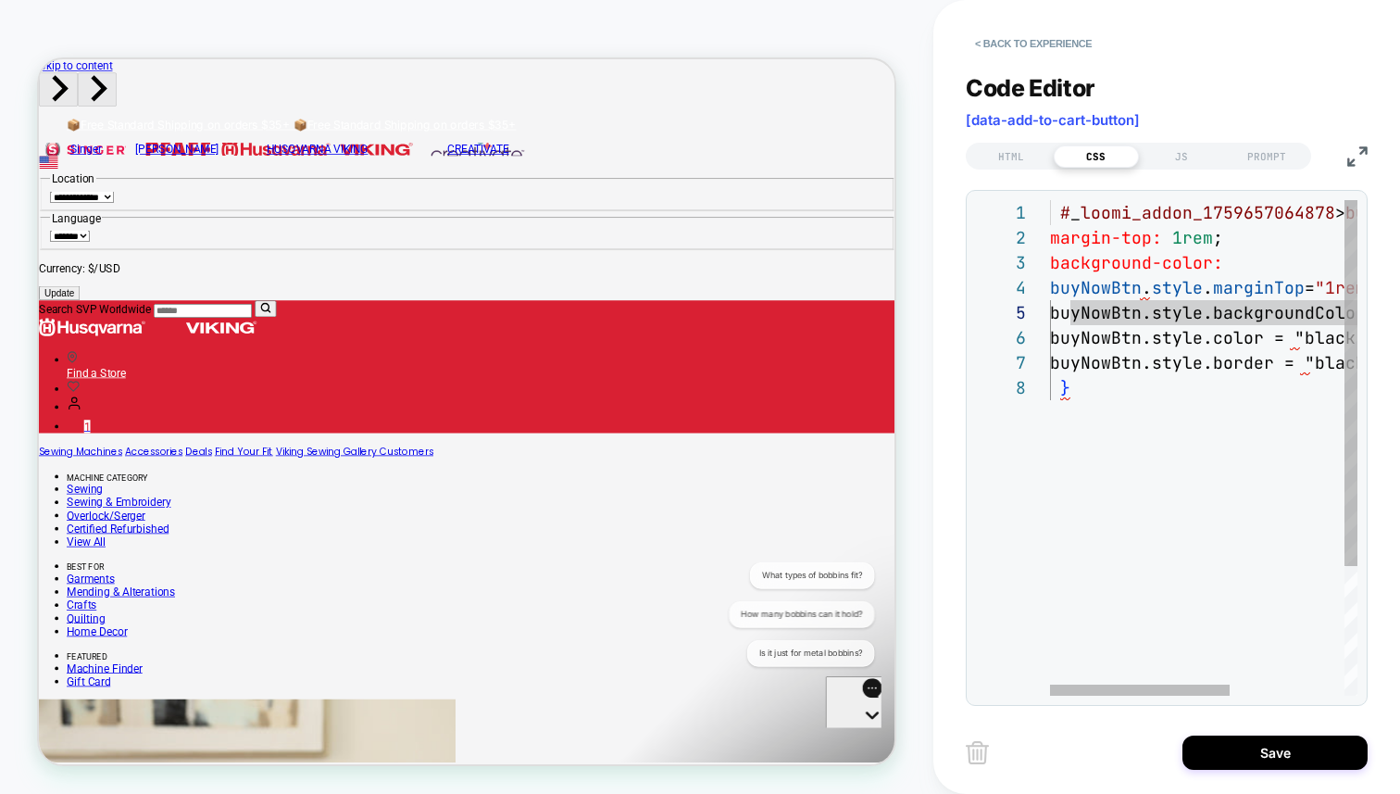
click at [1259, 251] on div "# _ loomi_addon_1759657064878 > button { margin-top: 1rem ; buyNowBtn.style.bac…" at bounding box center [1301, 535] width 503 height 671
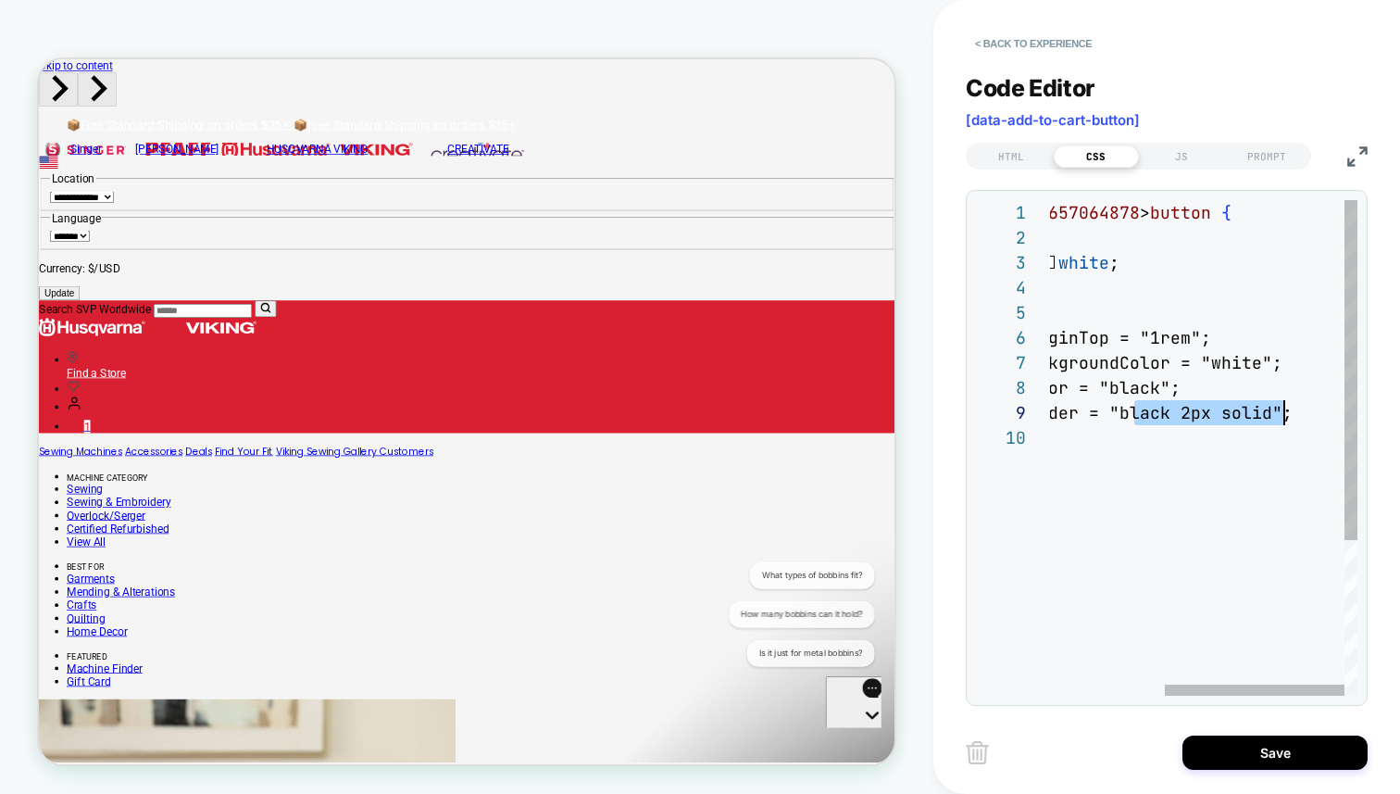
drag, startPoint x: 1137, startPoint y: 414, endPoint x: 1289, endPoint y: 414, distance: 151.9
click at [1289, 414] on div "# _ loomi_addon_1759657064878 > button { margin-top: 1rem ; buyNowBtn.style.bac…" at bounding box center [1106, 560] width 503 height 721
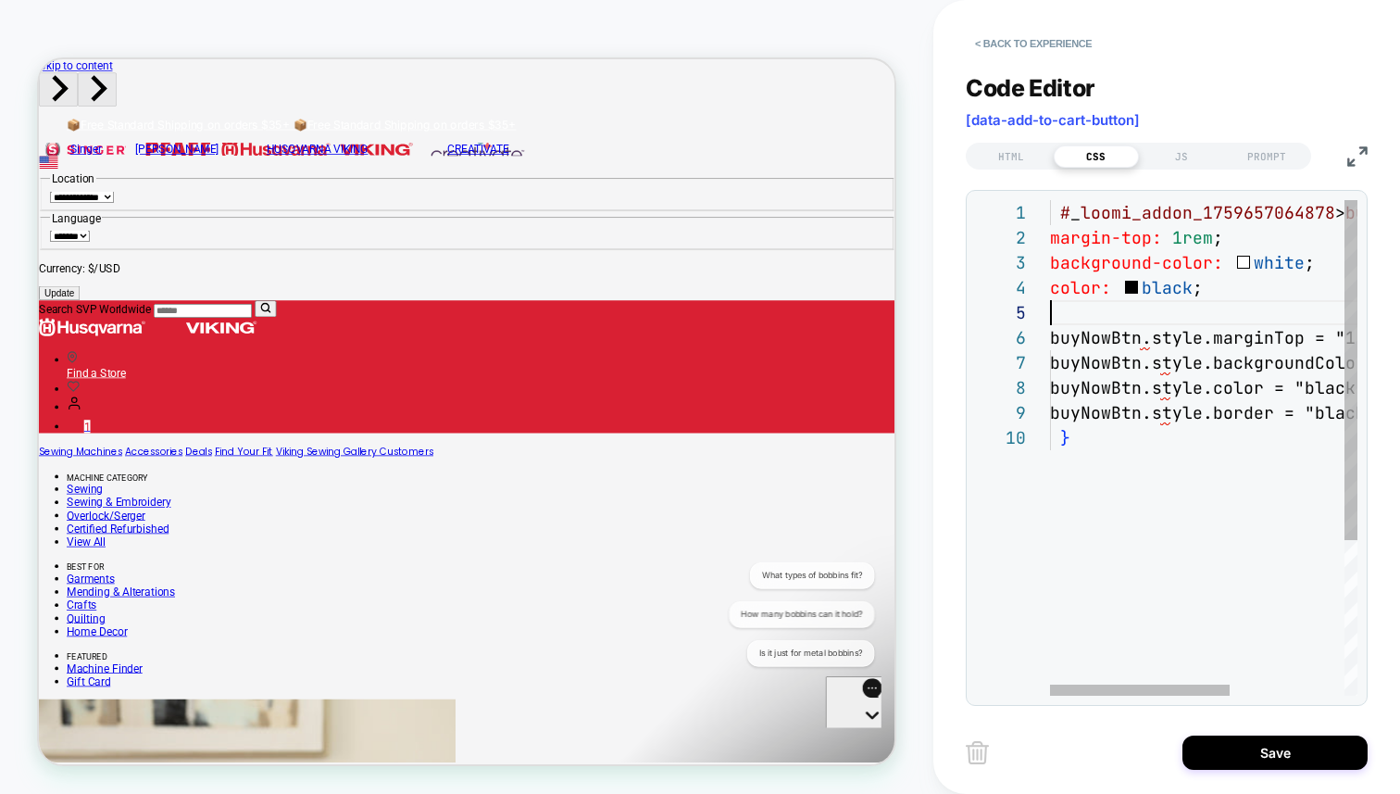
click at [1243, 316] on div "# _ loomi_addon_1759657064878 > button { margin-top: 1rem ; buyNowBtn.style.bac…" at bounding box center [1301, 560] width 503 height 721
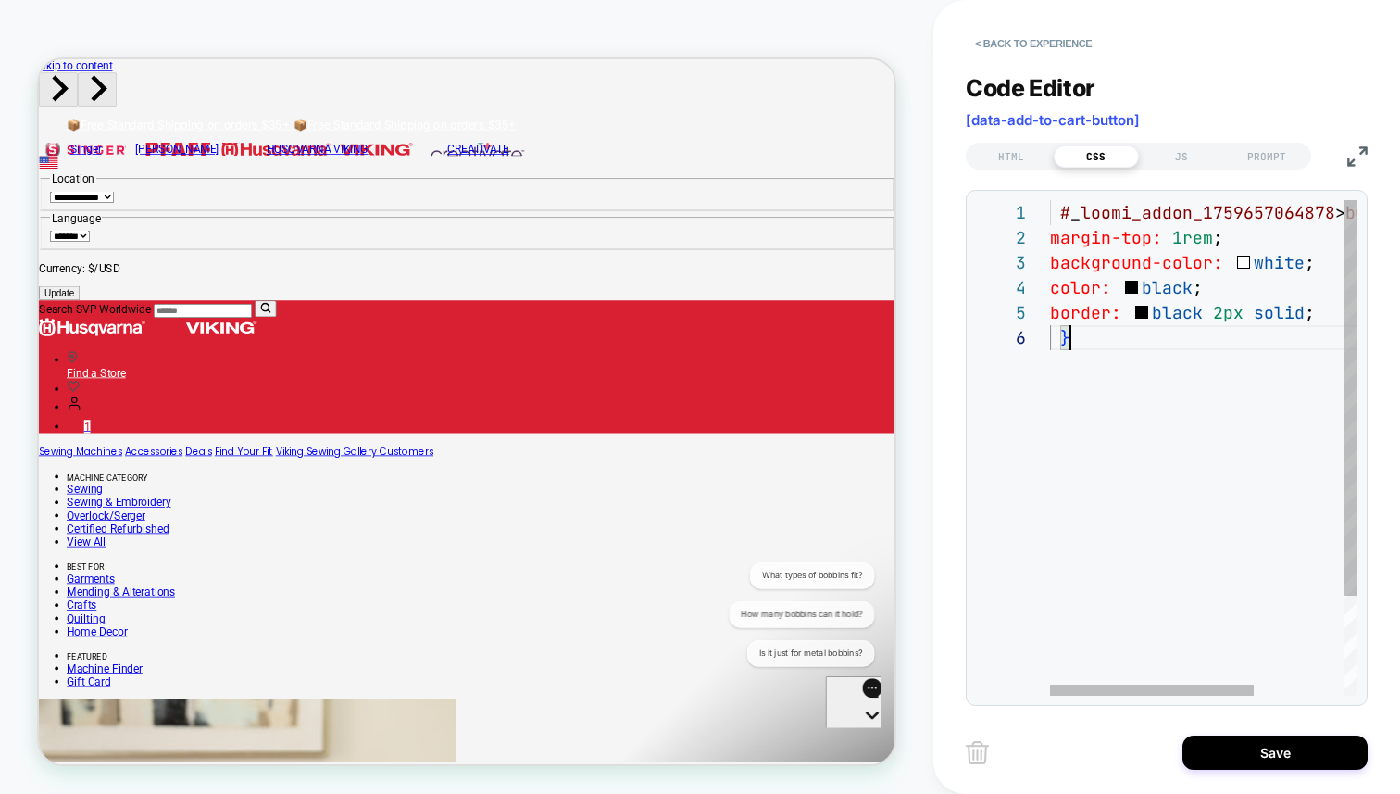
drag, startPoint x: 1193, startPoint y: 280, endPoint x: 1172, endPoint y: 223, distance: 60.4
click at [1193, 278] on span ";" at bounding box center [1198, 287] width 10 height 21
click at [1172, 223] on div "# _ loomi_addon_1759657064878 > button { margin-top: 1rem ; background-color: w…" at bounding box center [1271, 510] width 443 height 621
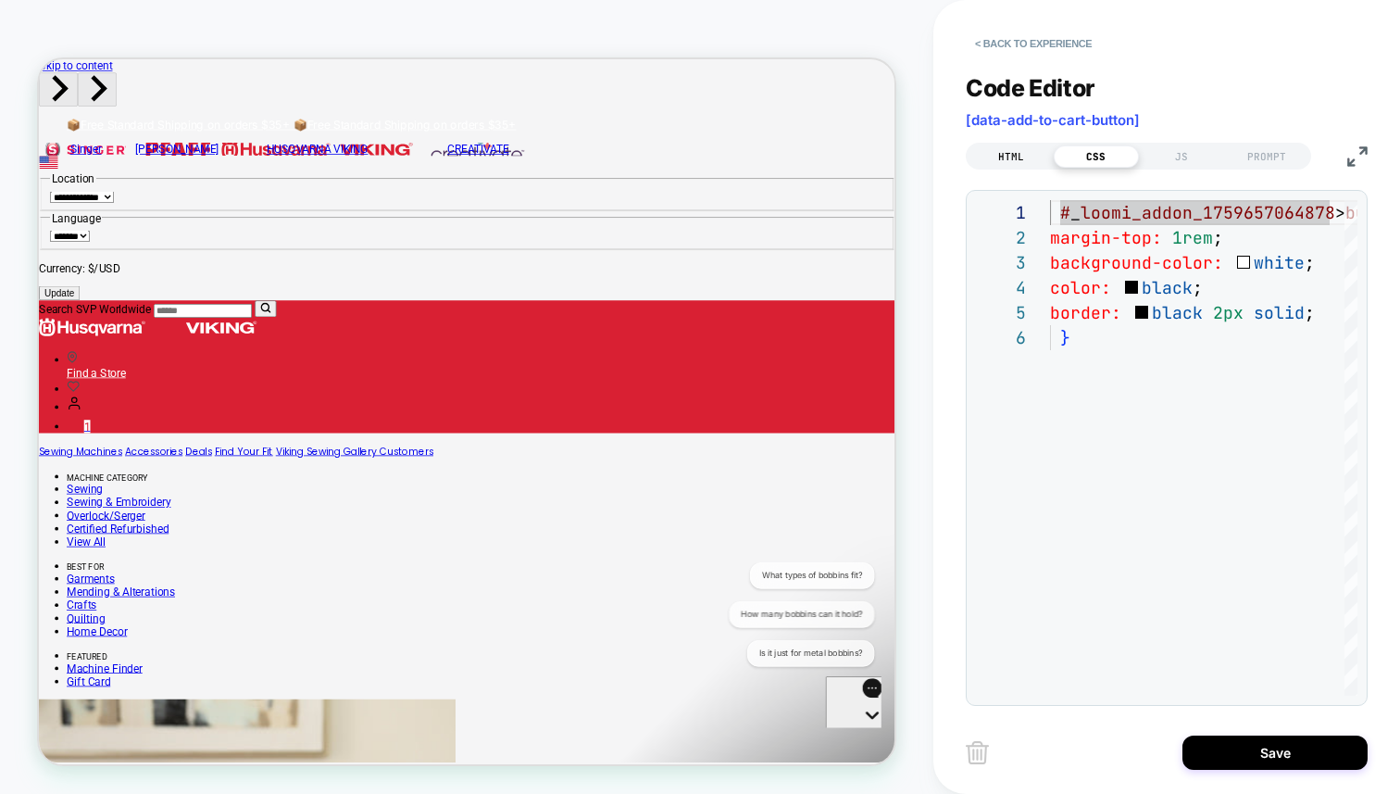
type textarea "**********"
click at [1042, 155] on div "HTML" at bounding box center [1011, 156] width 85 height 22
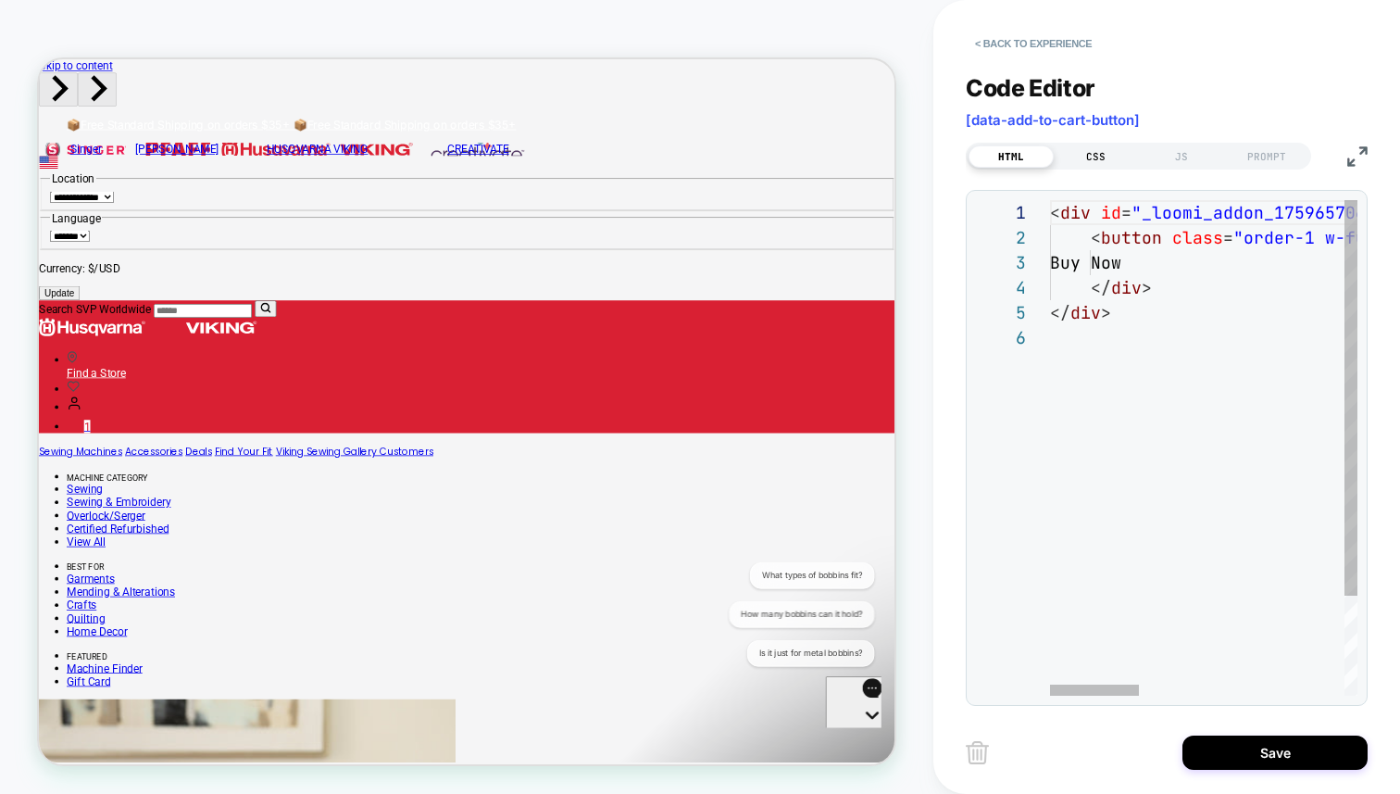
click at [1091, 152] on div "CSS" at bounding box center [1096, 156] width 85 height 22
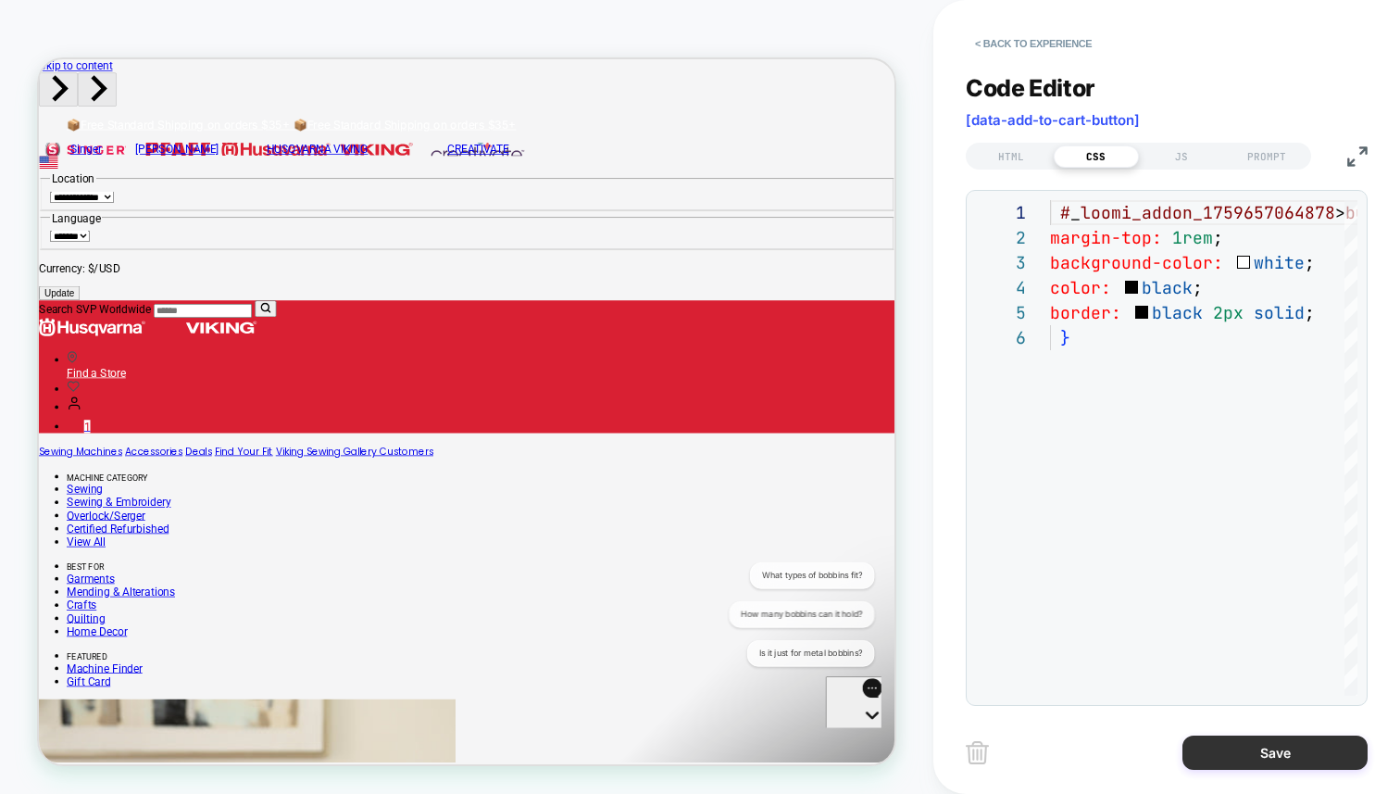
click at [1256, 752] on button "Save" at bounding box center [1275, 752] width 185 height 34
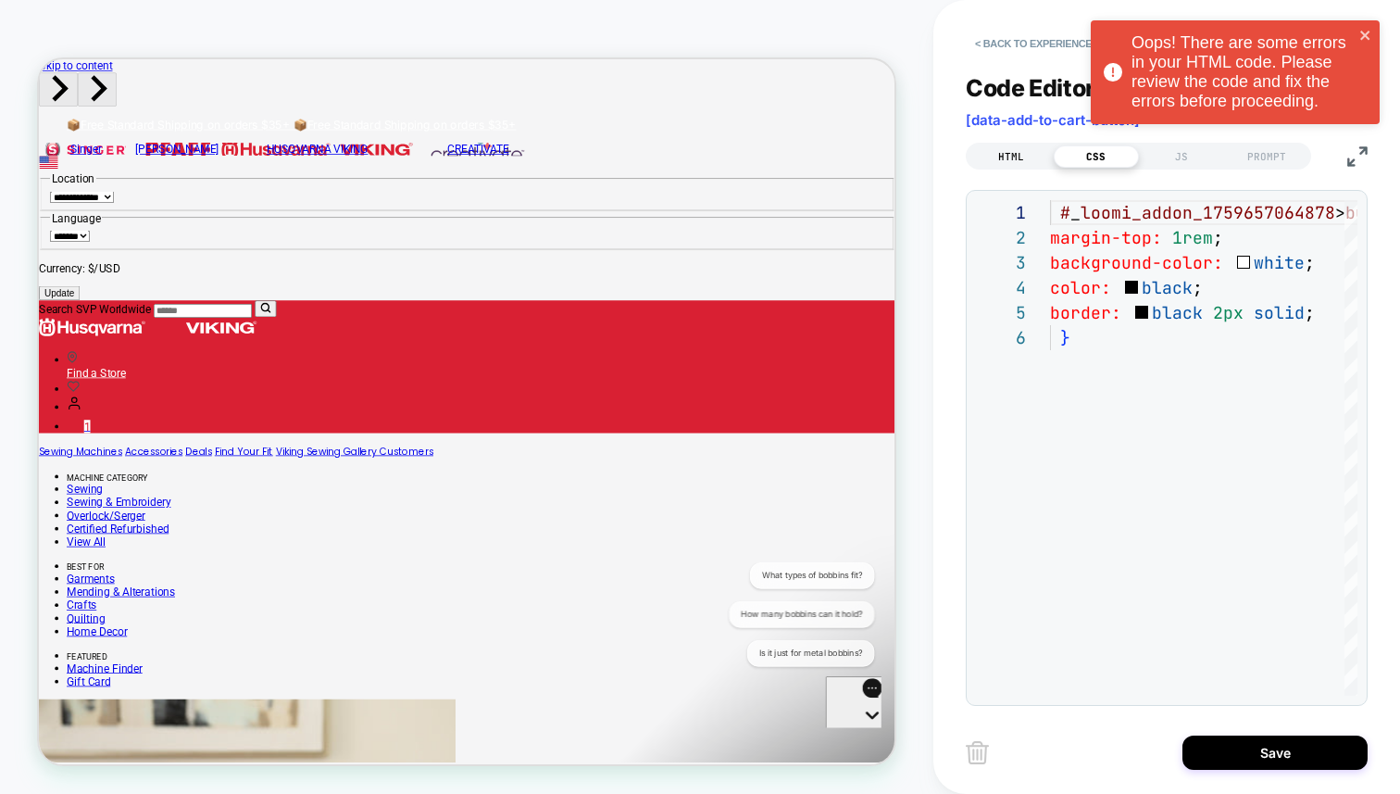
click at [1015, 162] on div "HTML" at bounding box center [1011, 156] width 85 height 22
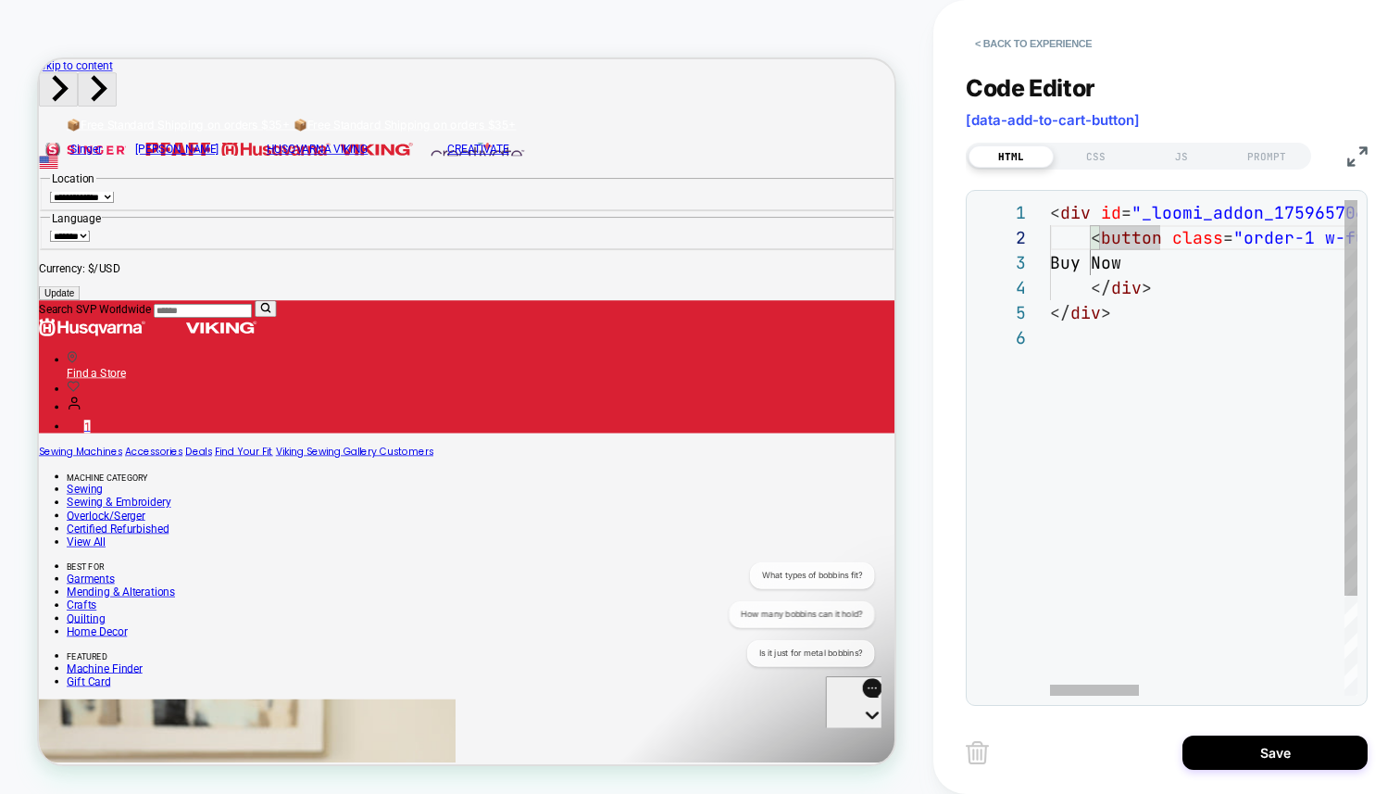
type textarea "**********"
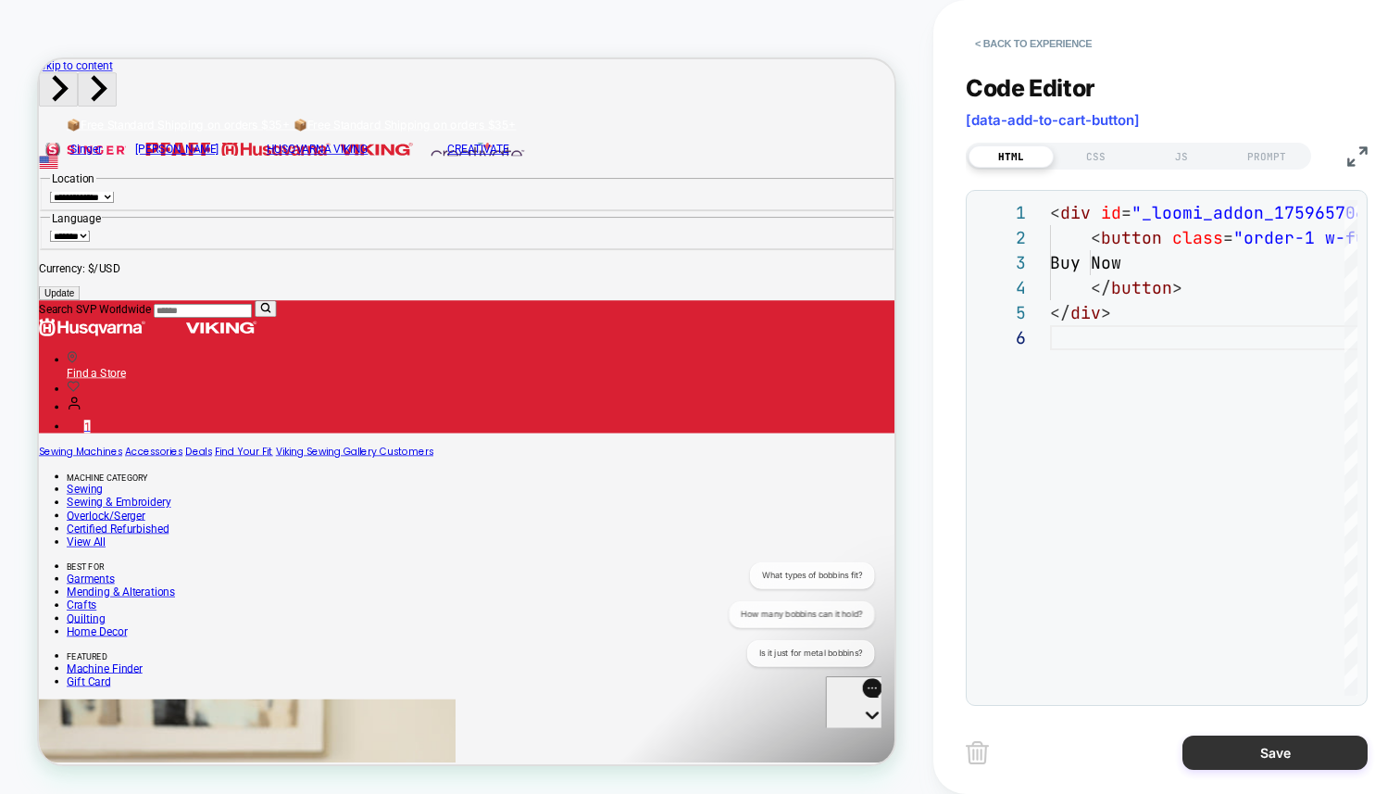
click at [1240, 753] on button "Save" at bounding box center [1275, 752] width 185 height 34
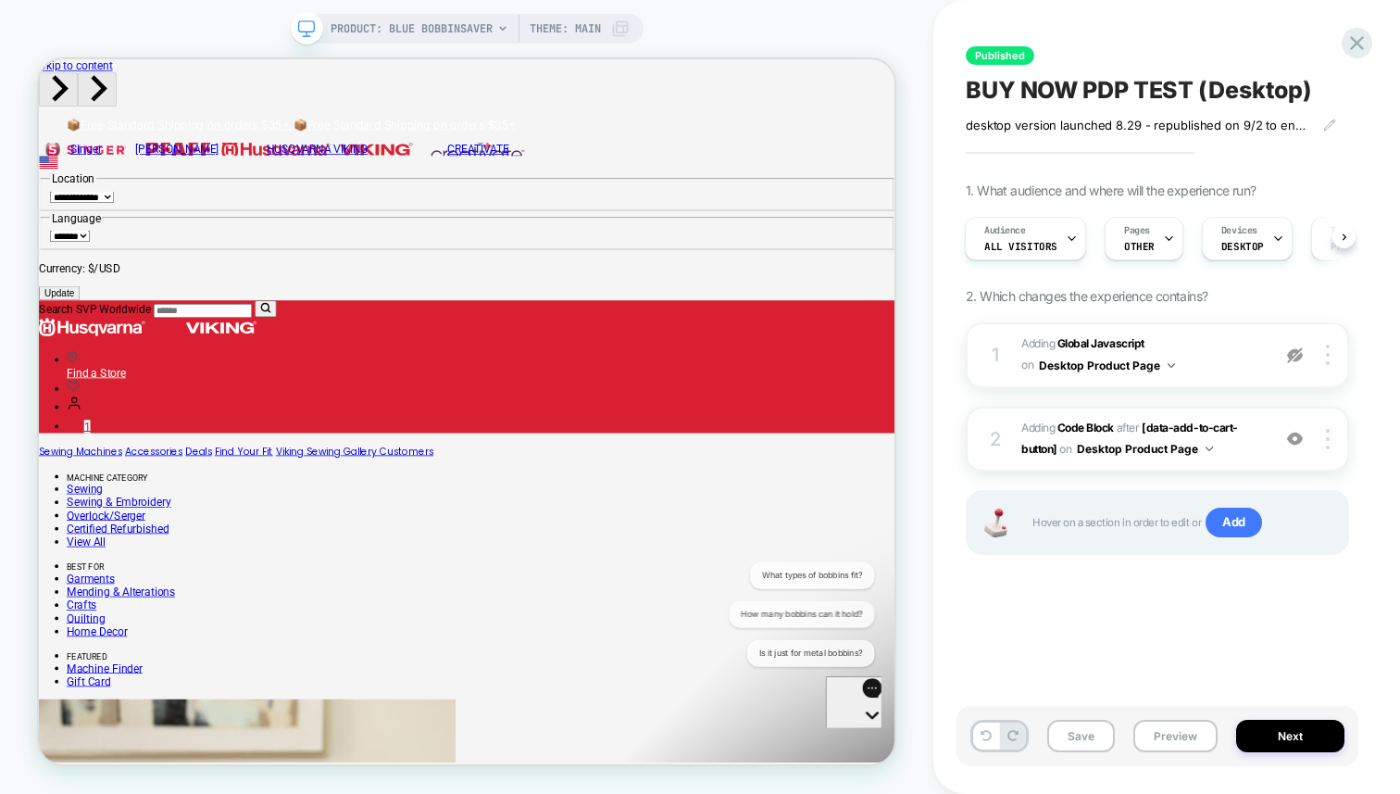
click at [1001, 435] on div "2" at bounding box center [995, 438] width 19 height 33
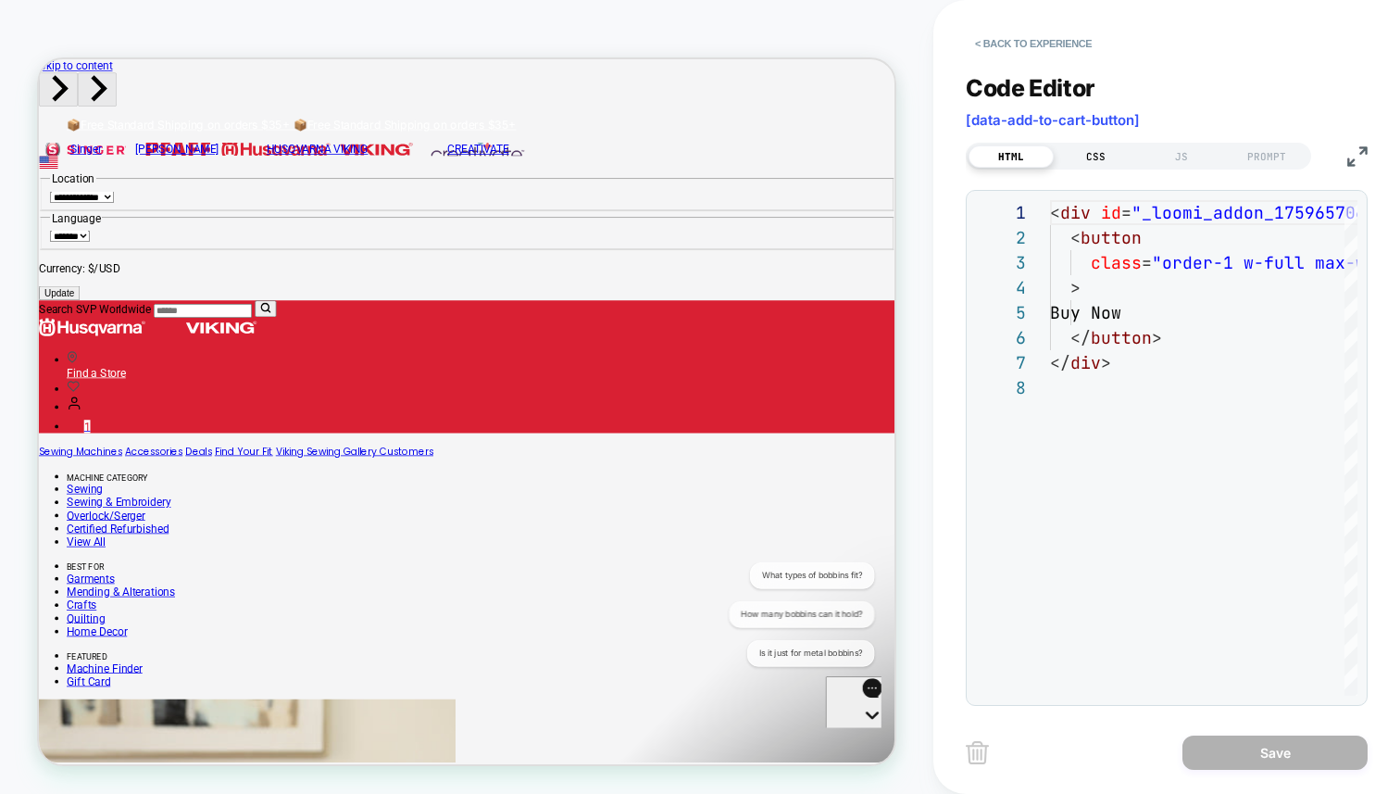
click at [1096, 155] on div "CSS" at bounding box center [1096, 156] width 85 height 22
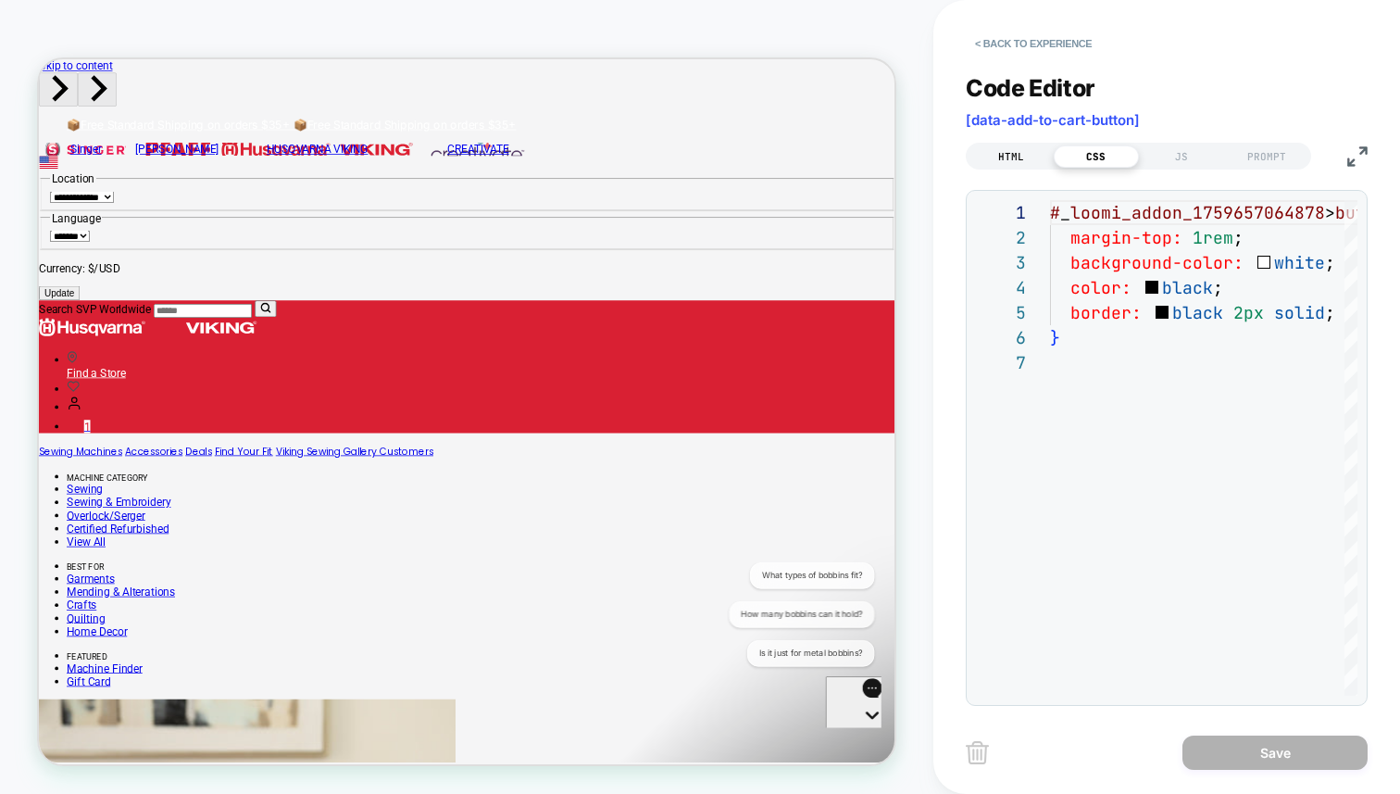
click at [1039, 152] on div "HTML" at bounding box center [1011, 156] width 85 height 22
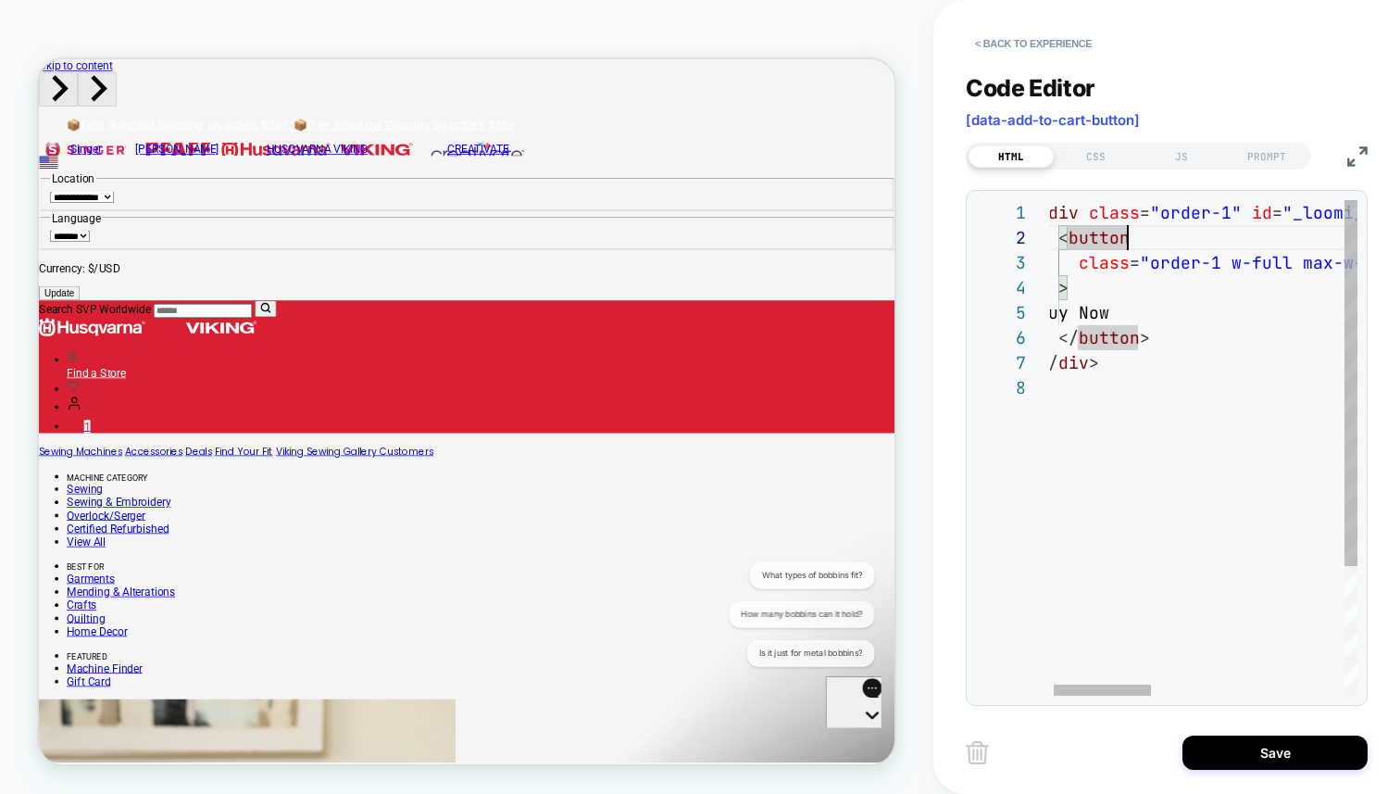
scroll to position [75, 30]
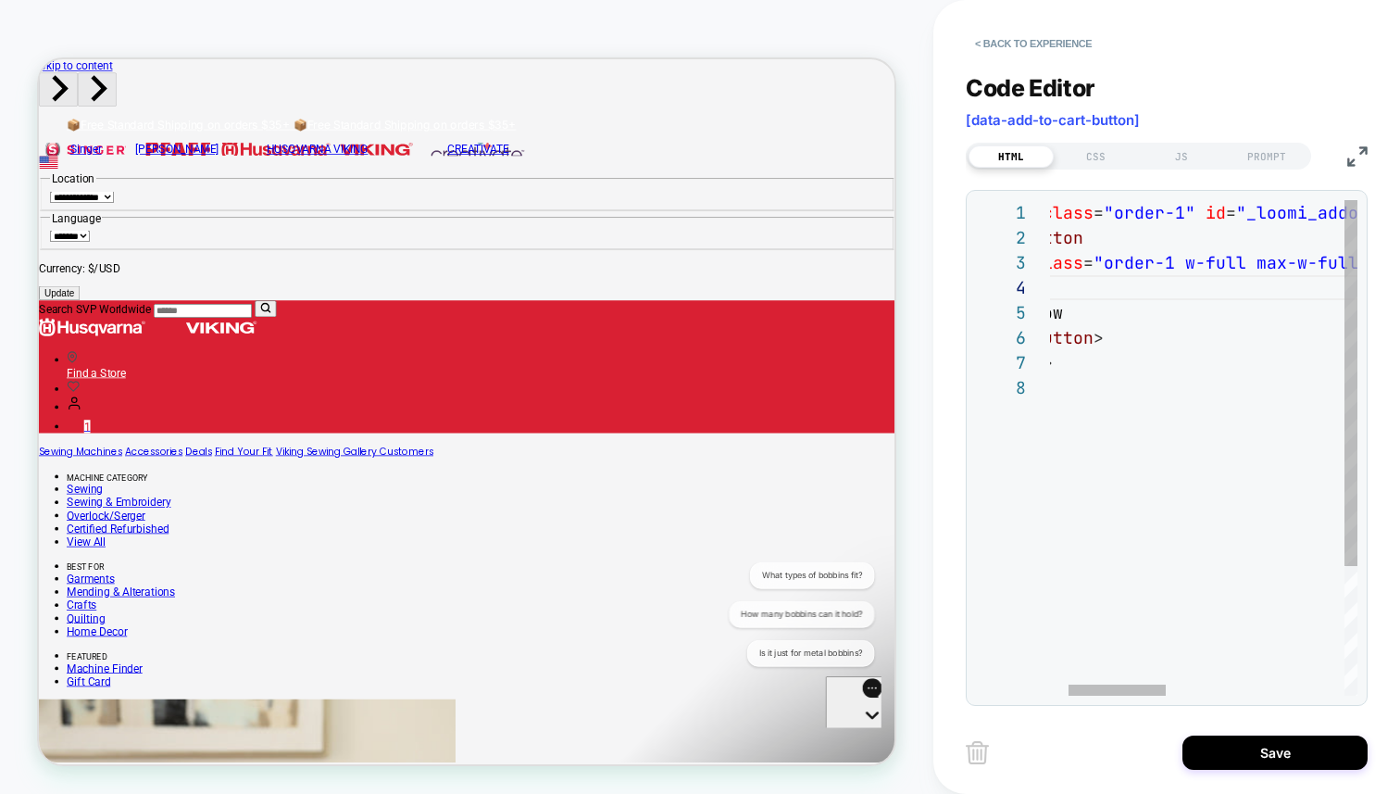
drag, startPoint x: 1099, startPoint y: 265, endPoint x: 1155, endPoint y: 227, distance: 68.1
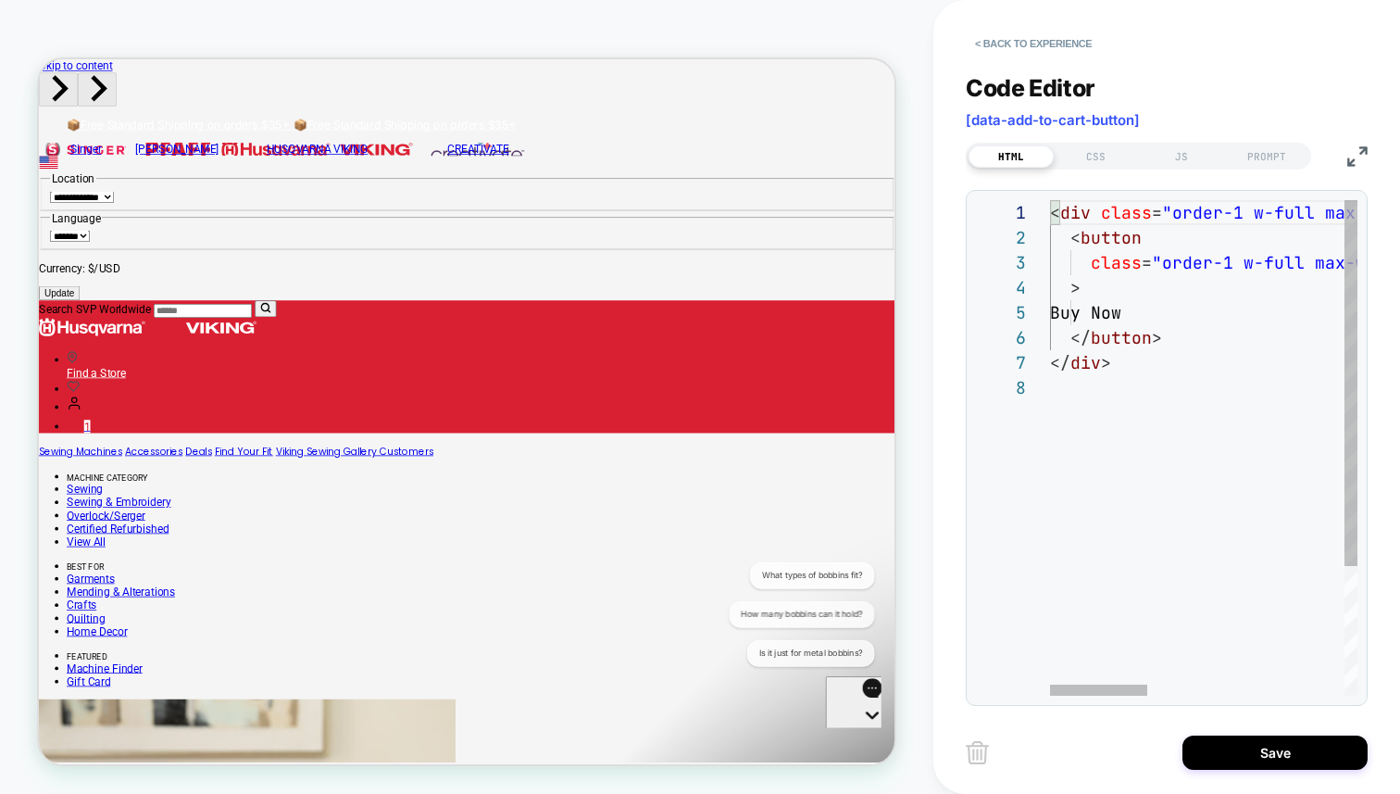
scroll to position [50, 130]
type textarea "**********"
click at [1106, 157] on div "CSS" at bounding box center [1096, 156] width 85 height 22
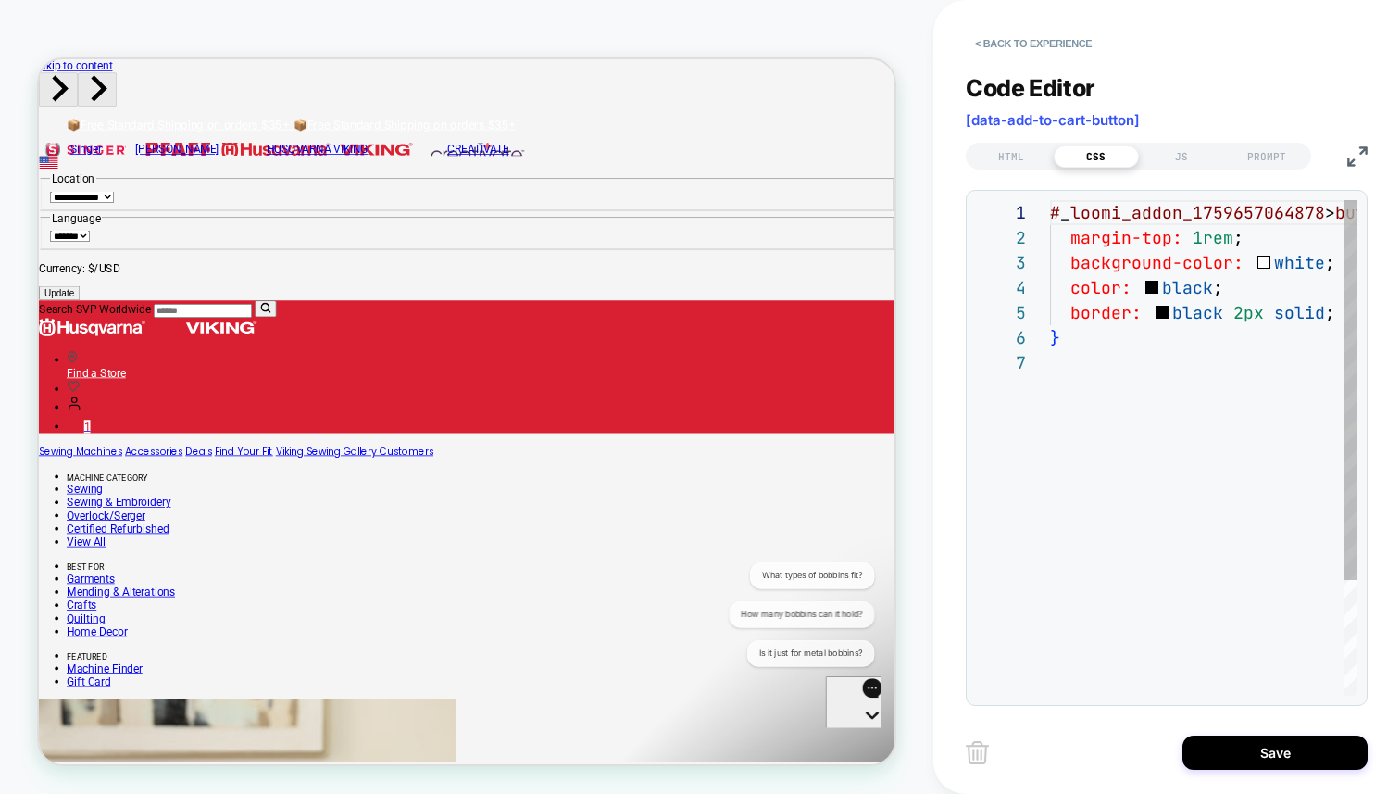
scroll to position [150, 0]
click at [1178, 302] on div "# _ loomi_addon_1759657064878 > button { margin-top: 1rem ; background-color: w…" at bounding box center [1266, 523] width 433 height 646
click at [1180, 164] on div "JS" at bounding box center [1181, 156] width 85 height 22
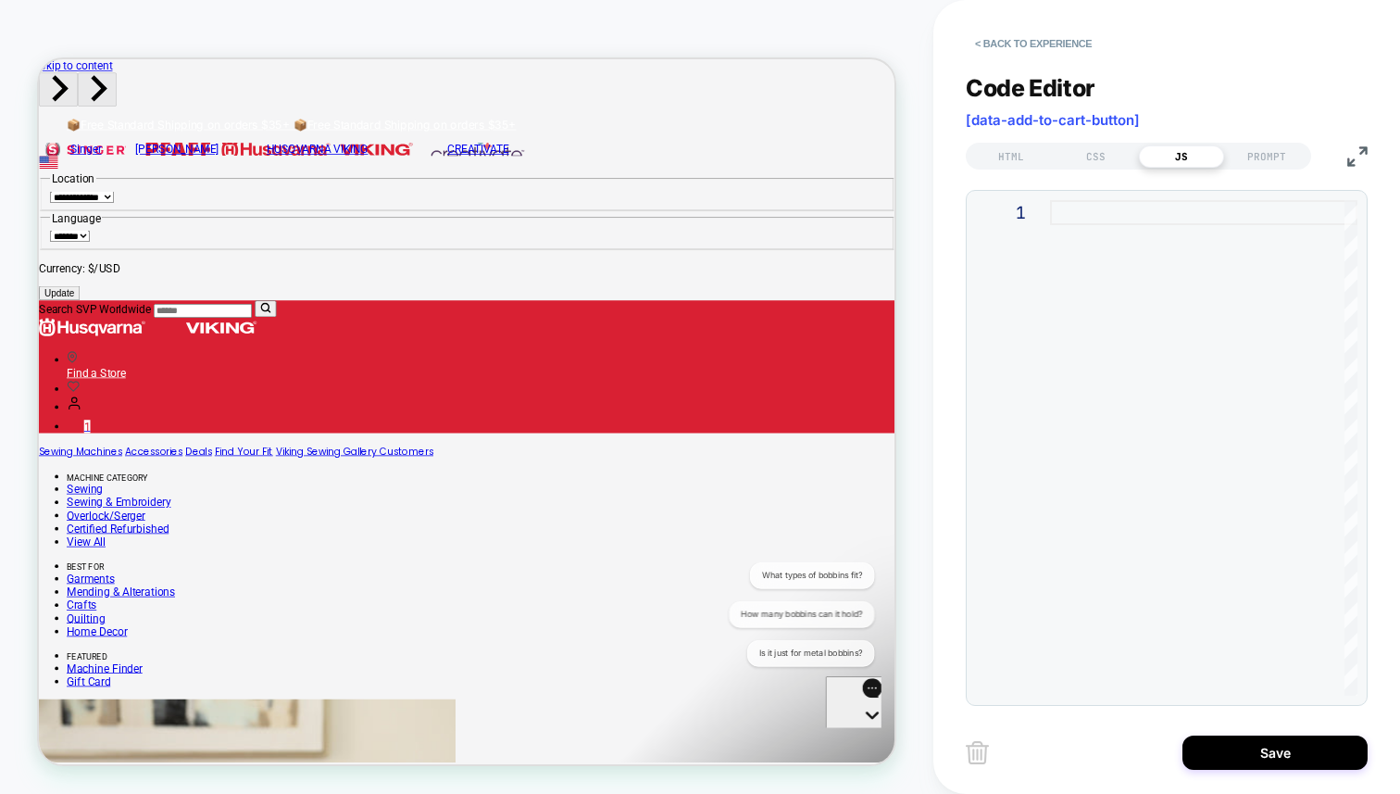
click at [1087, 269] on div at bounding box center [1204, 448] width 308 height 496
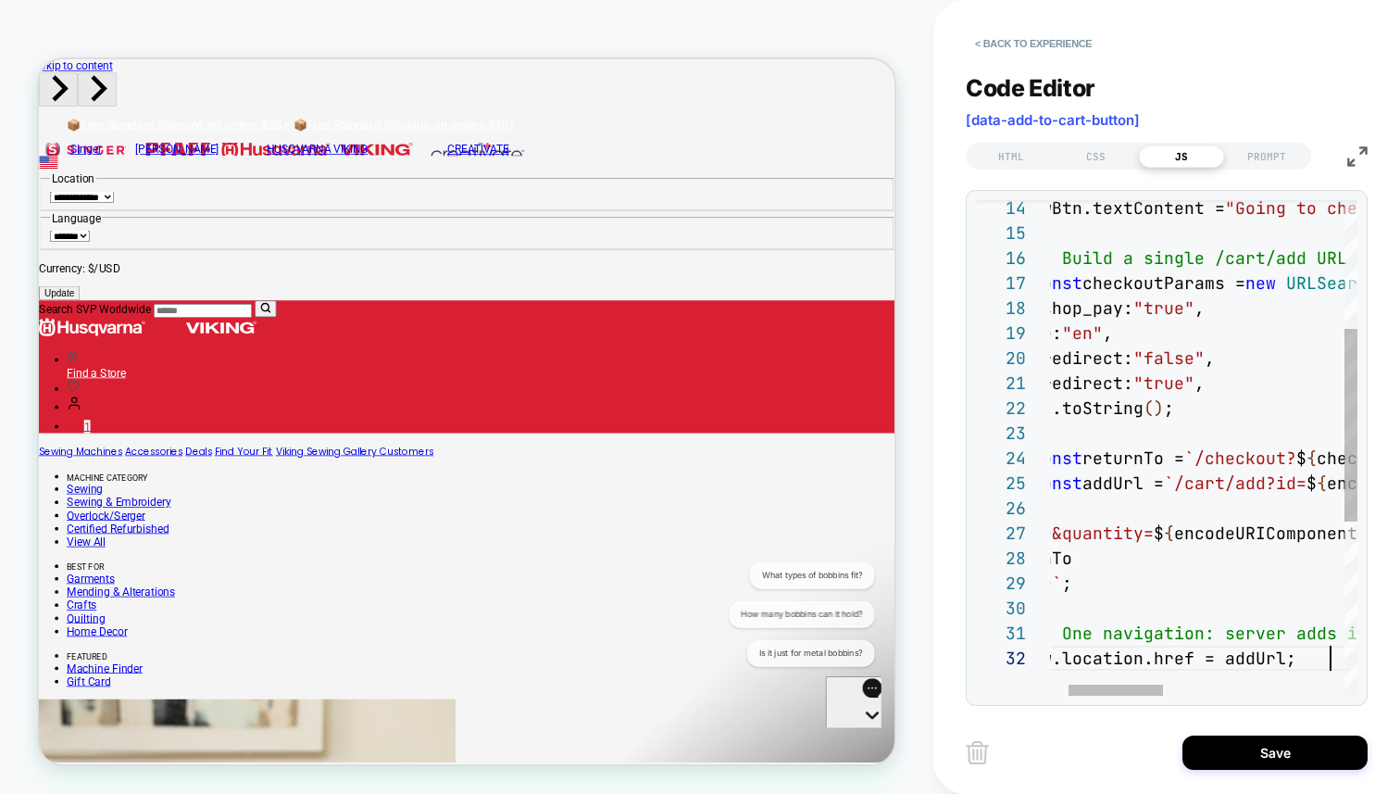
scroll to position [25, 340]
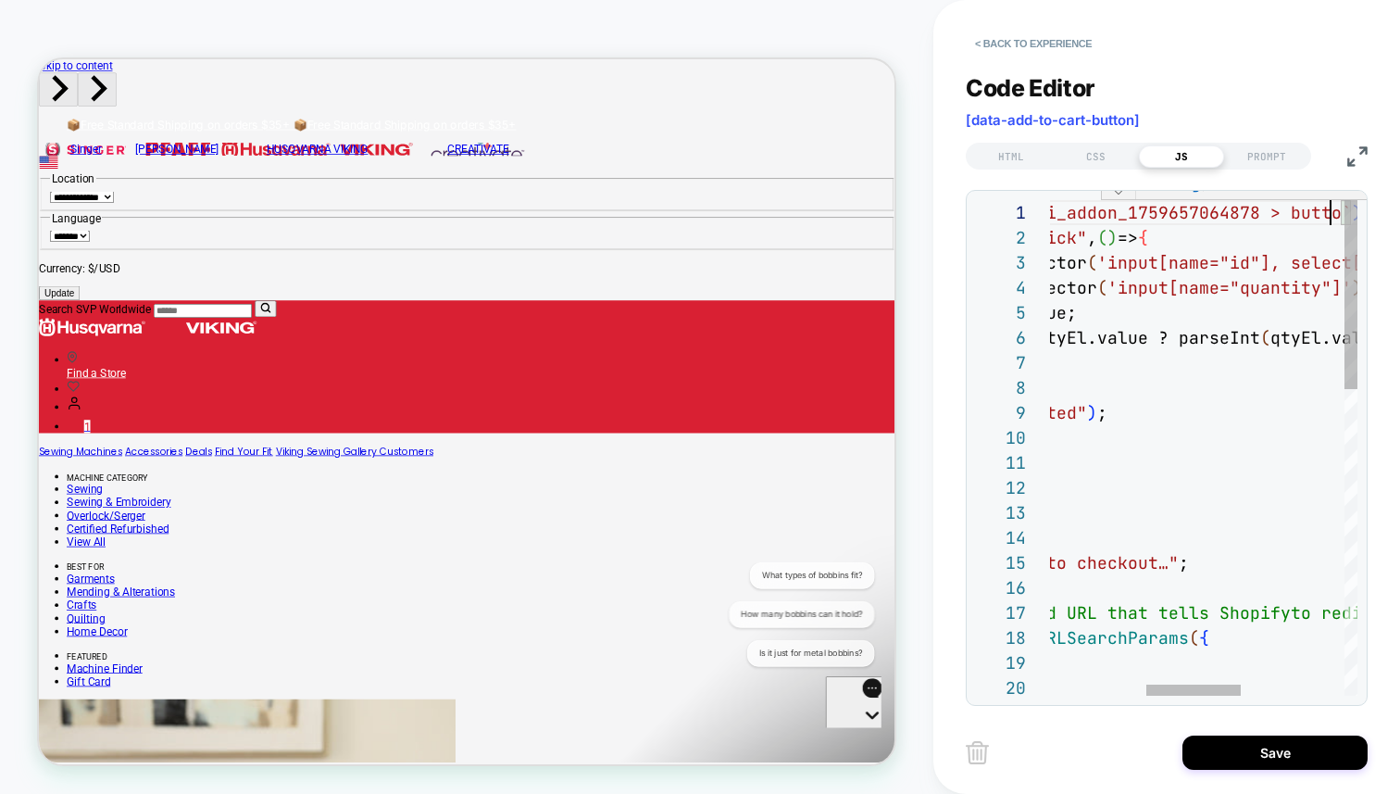
scroll to position [0, 600]
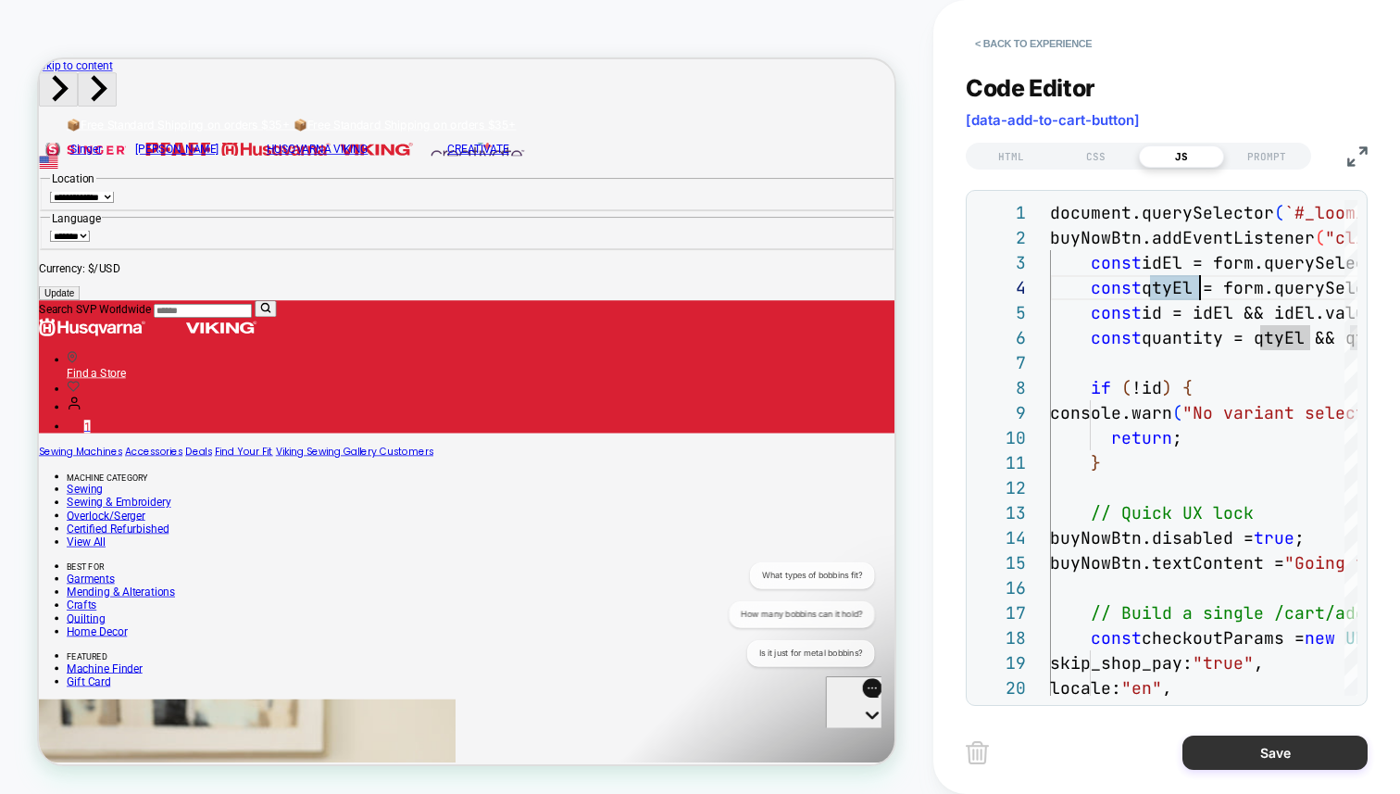
type textarea "**********"
click at [1323, 748] on button "Save" at bounding box center [1275, 752] width 185 height 34
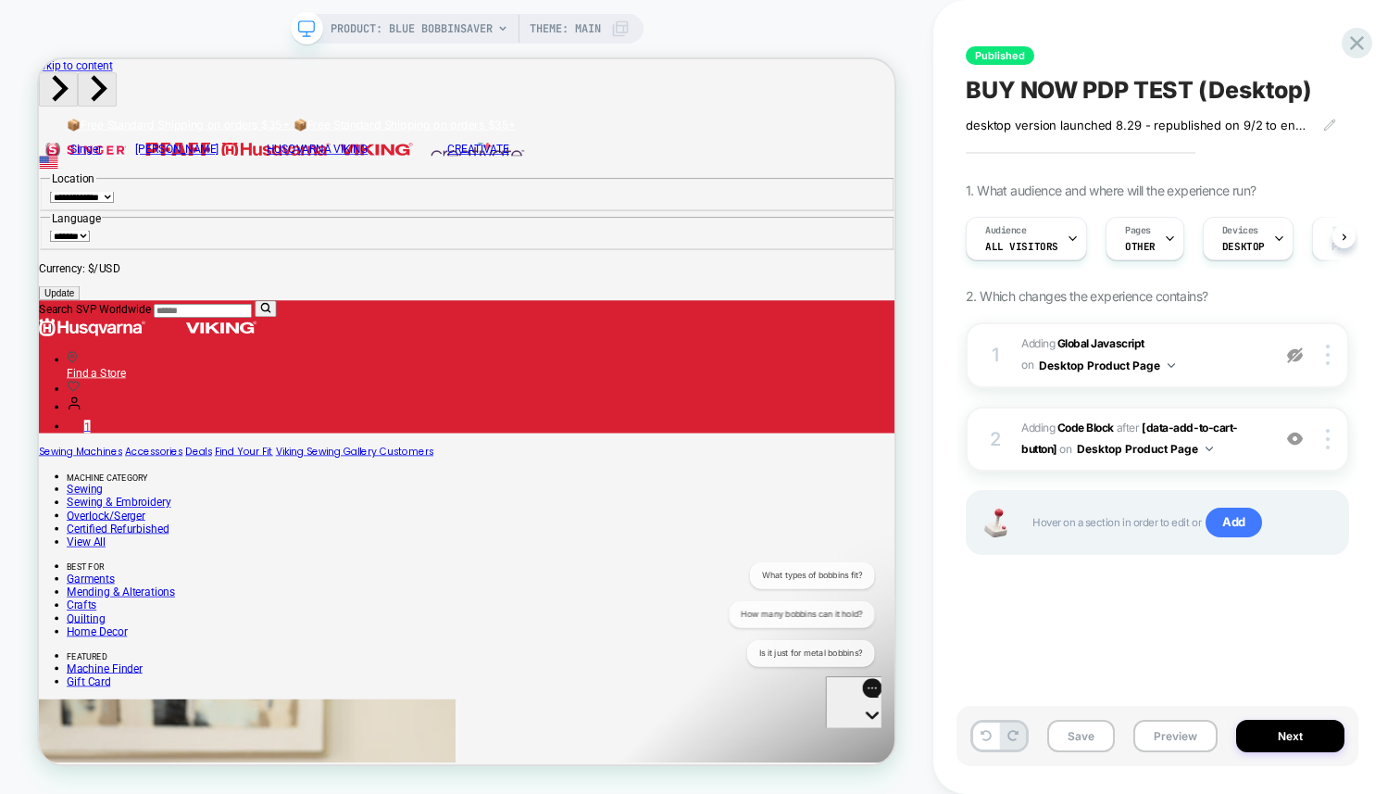
scroll to position [0, 1]
click at [1177, 740] on button "Preview" at bounding box center [1176, 736] width 84 height 32
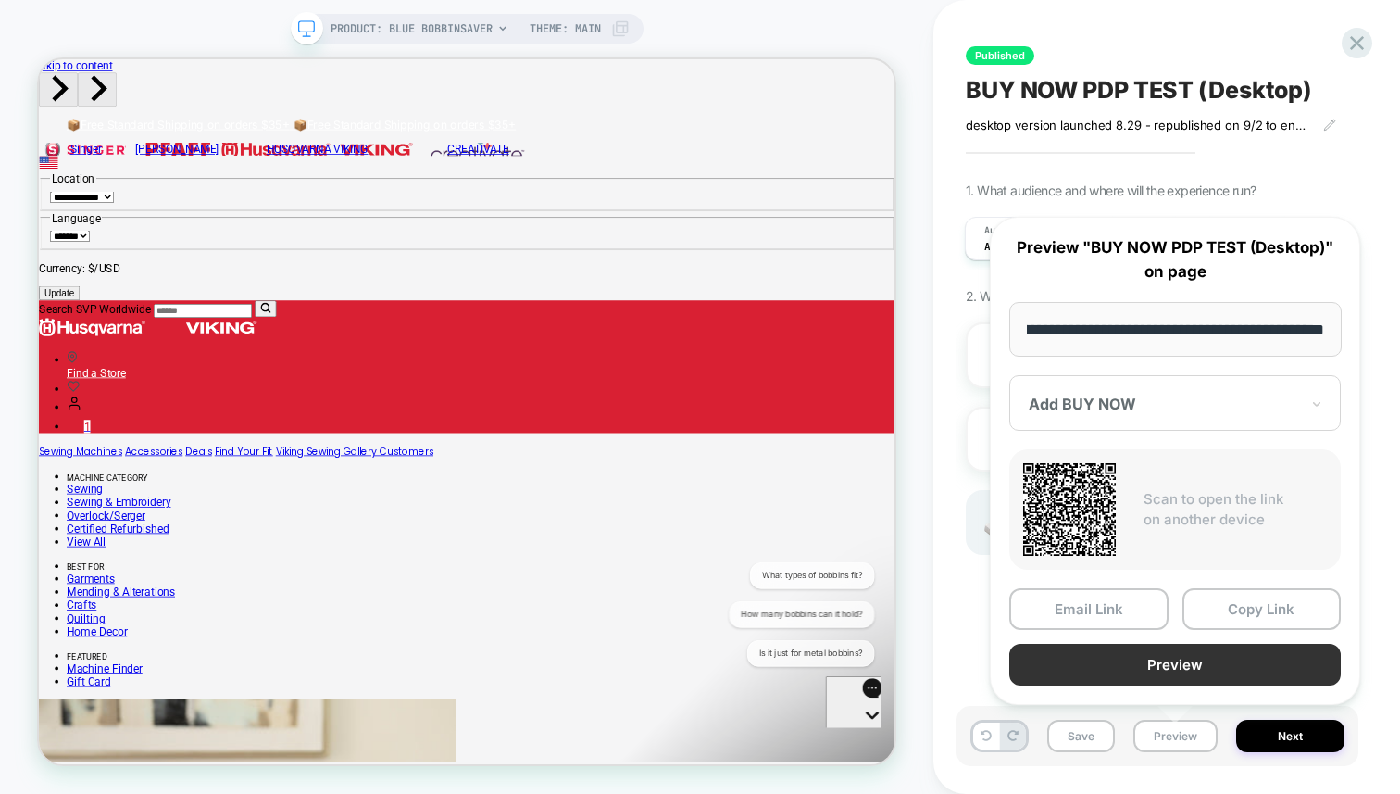
scroll to position [0, 0]
click at [1174, 666] on button "Preview" at bounding box center [1176, 665] width 332 height 42
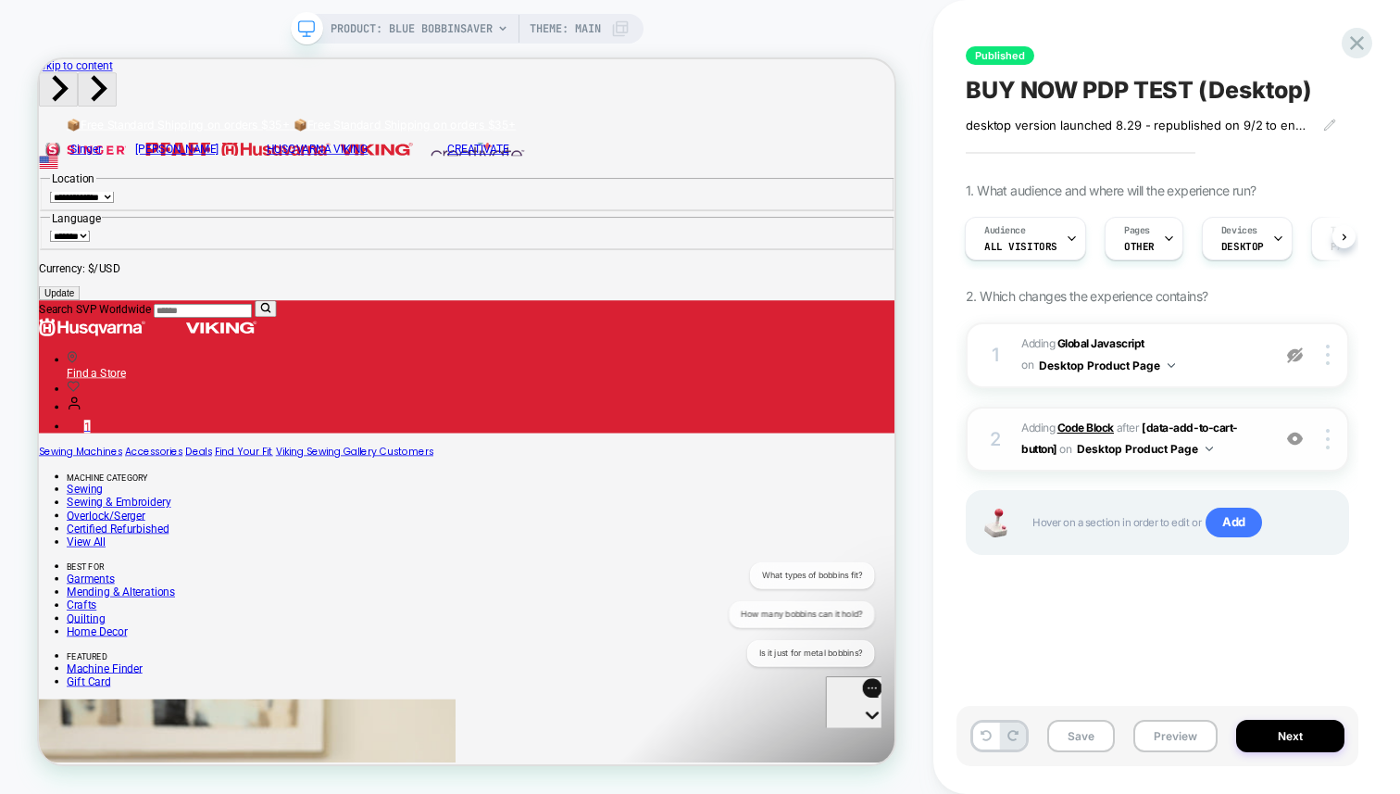
click at [1101, 428] on b "Code Block" at bounding box center [1086, 428] width 56 height 14
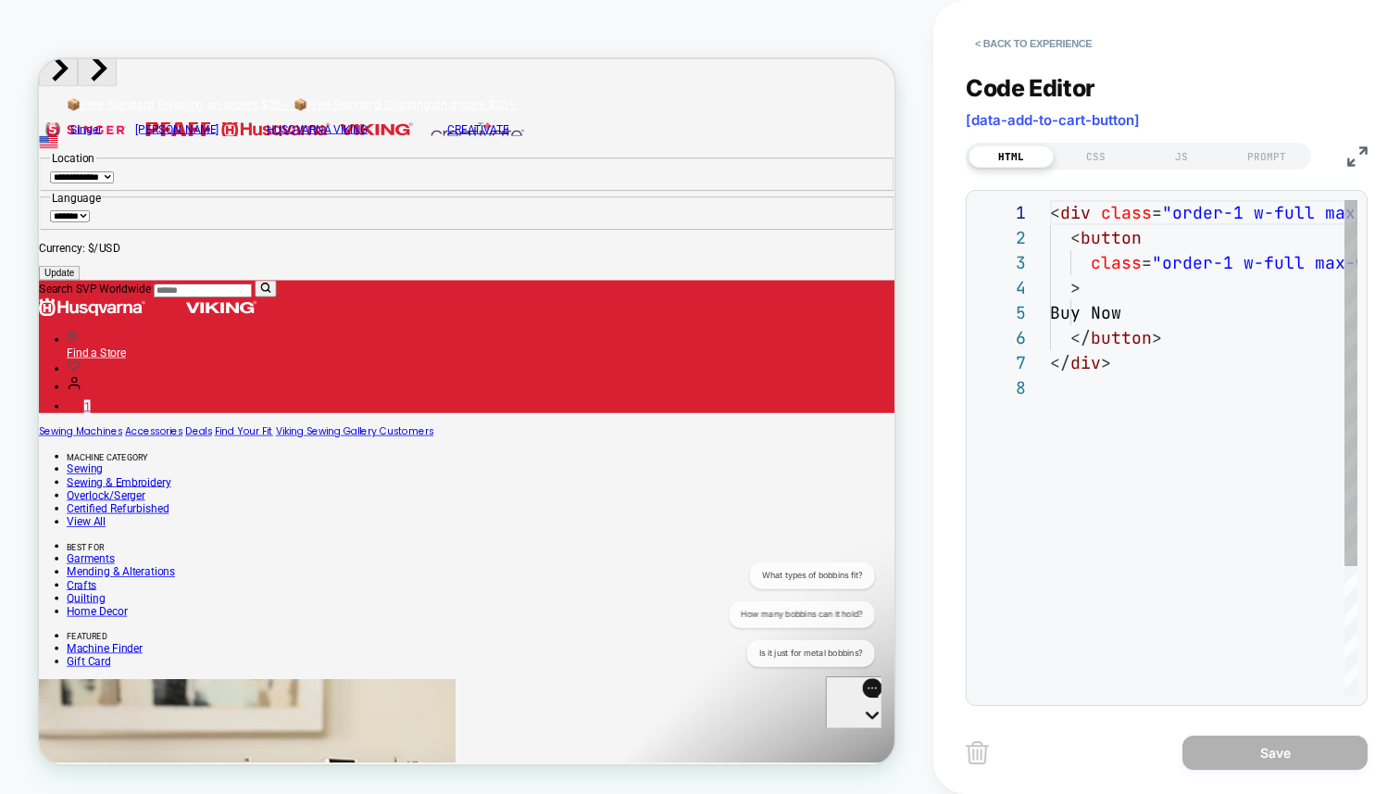
scroll to position [175, 0]
click at [1175, 160] on div "JS" at bounding box center [1181, 156] width 85 height 22
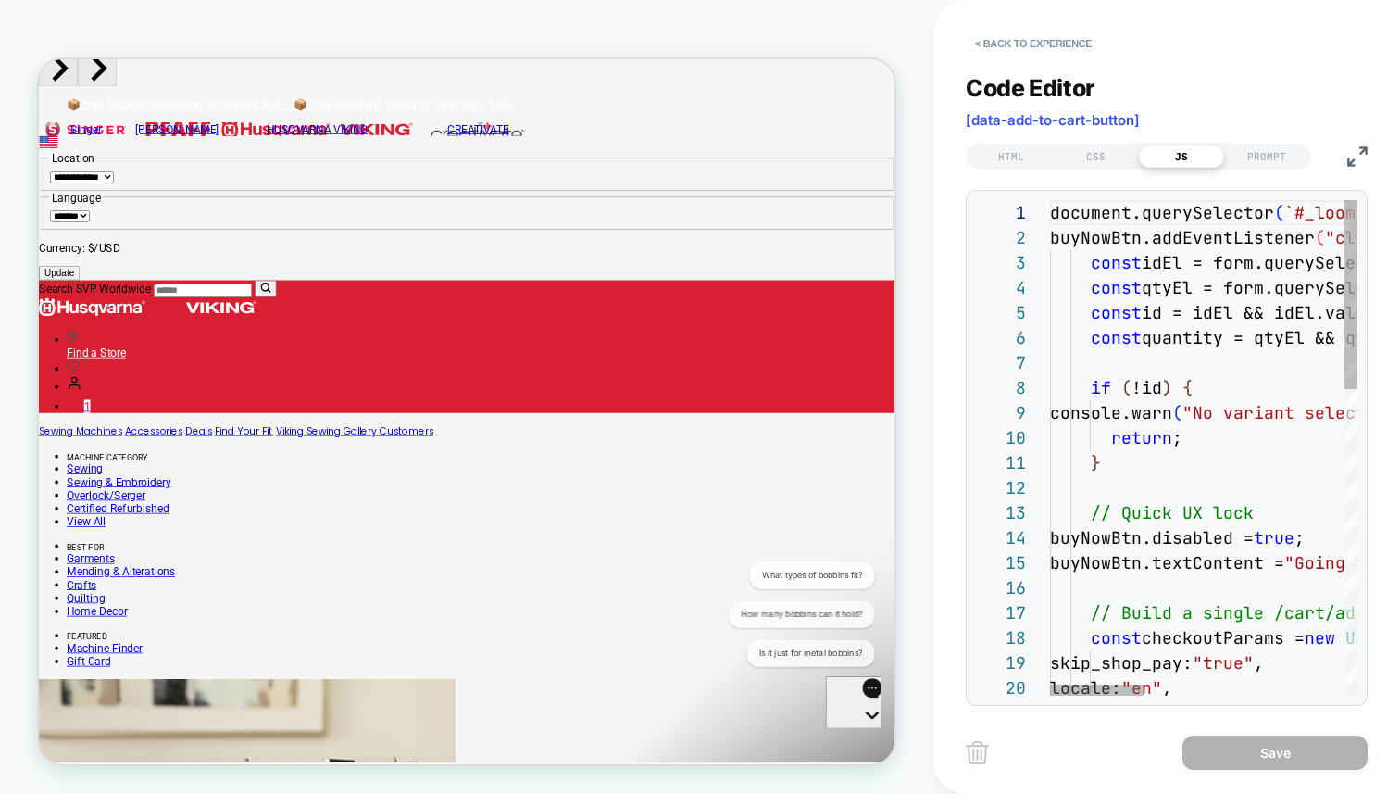
scroll to position [0, 80]
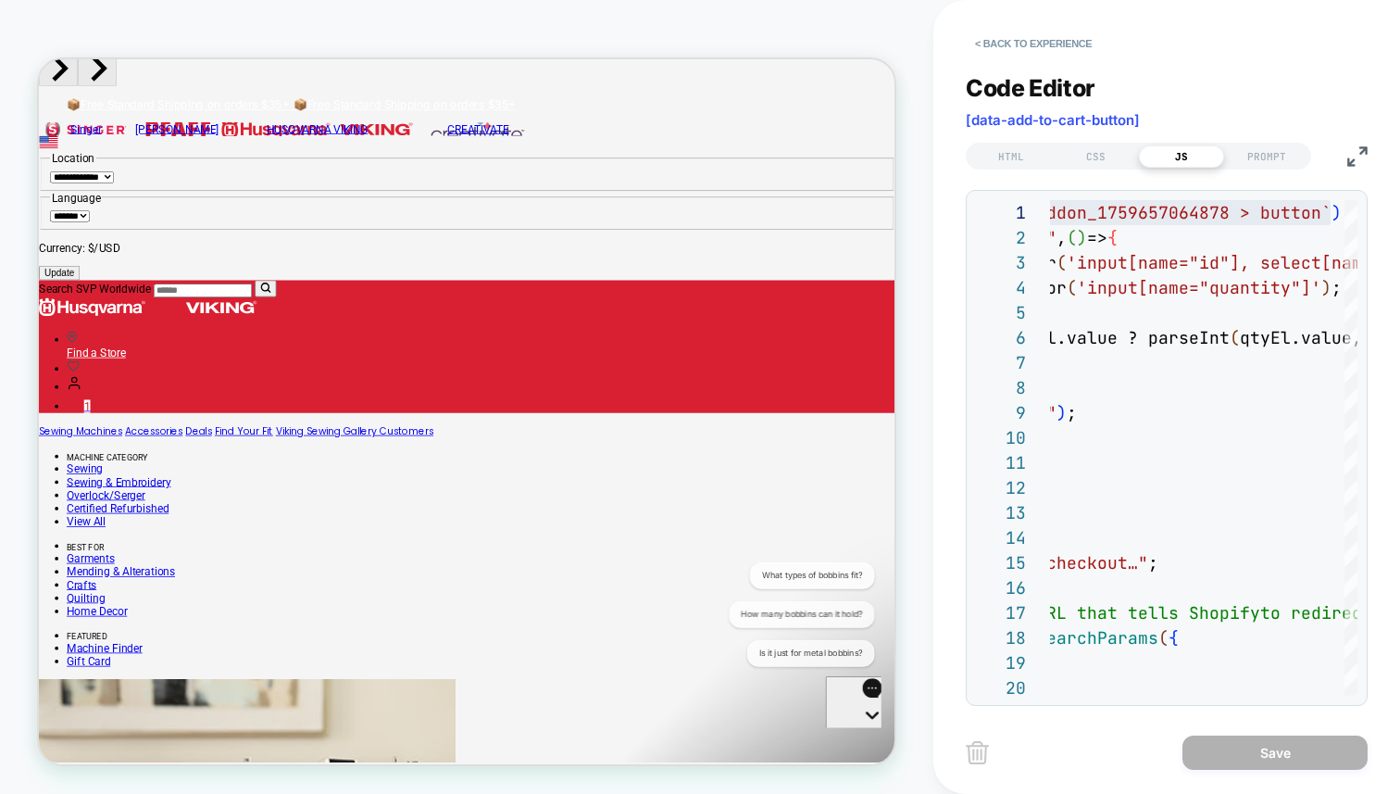
click at [1355, 157] on img at bounding box center [1358, 156] width 20 height 20
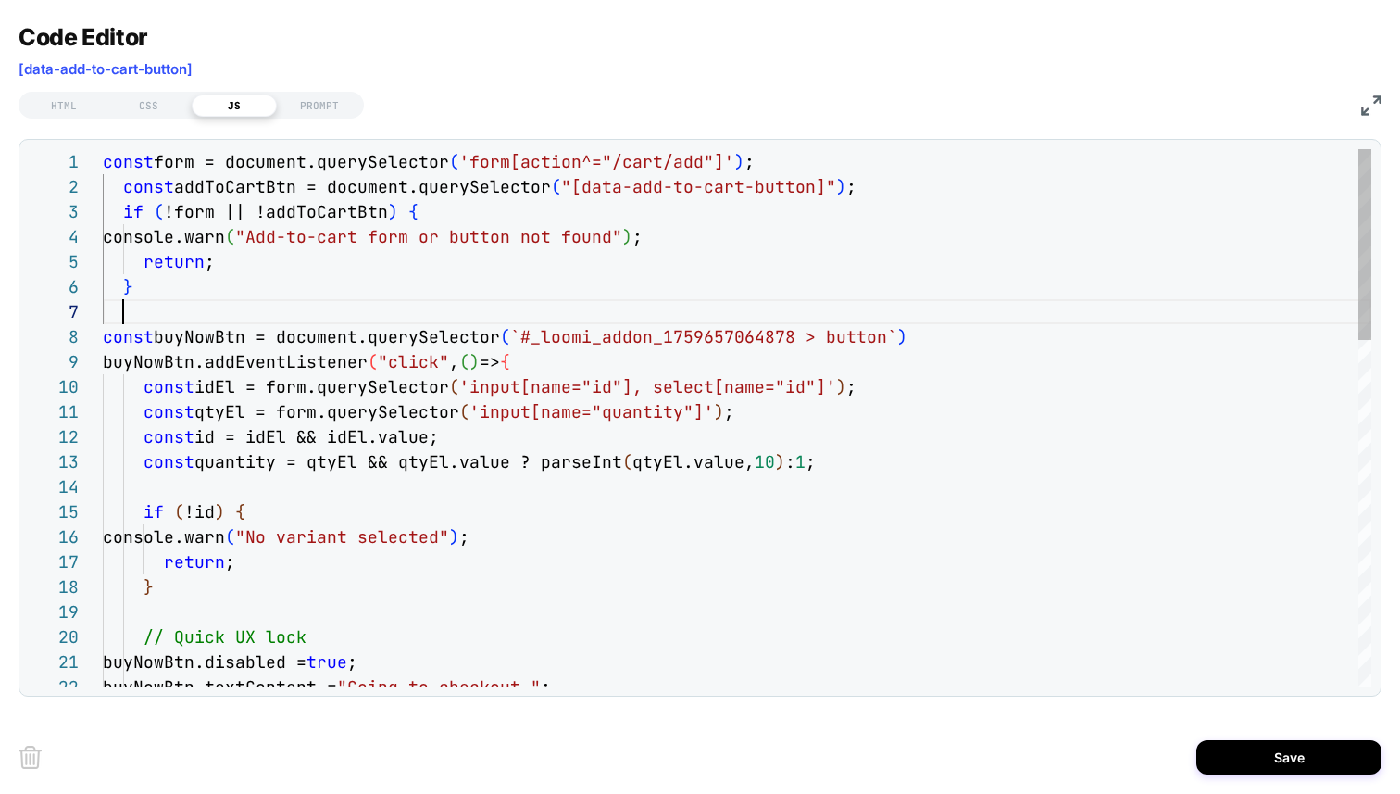
scroll to position [125, 30]
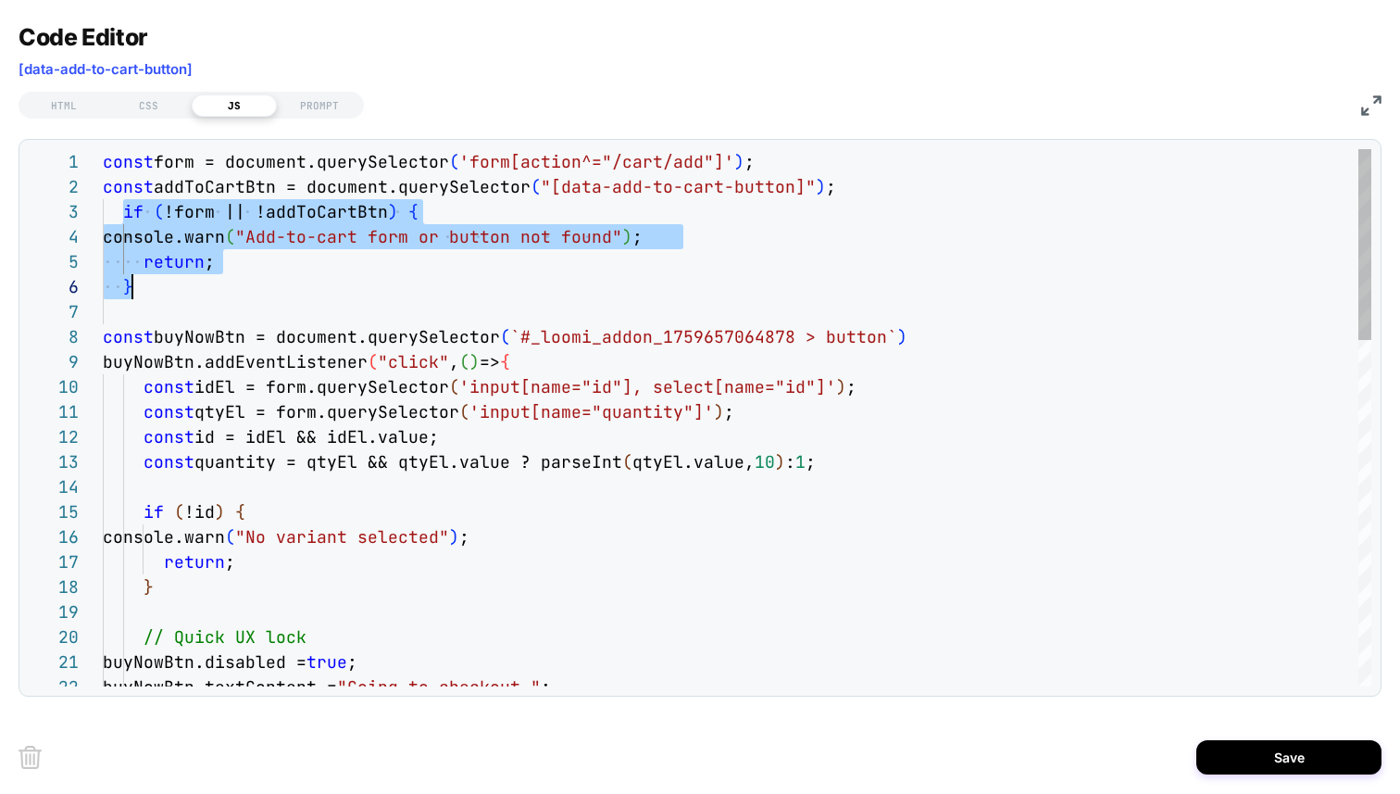
scroll to position [50, 0]
drag, startPoint x: 122, startPoint y: 207, endPoint x: 220, endPoint y: 298, distance: 133.7
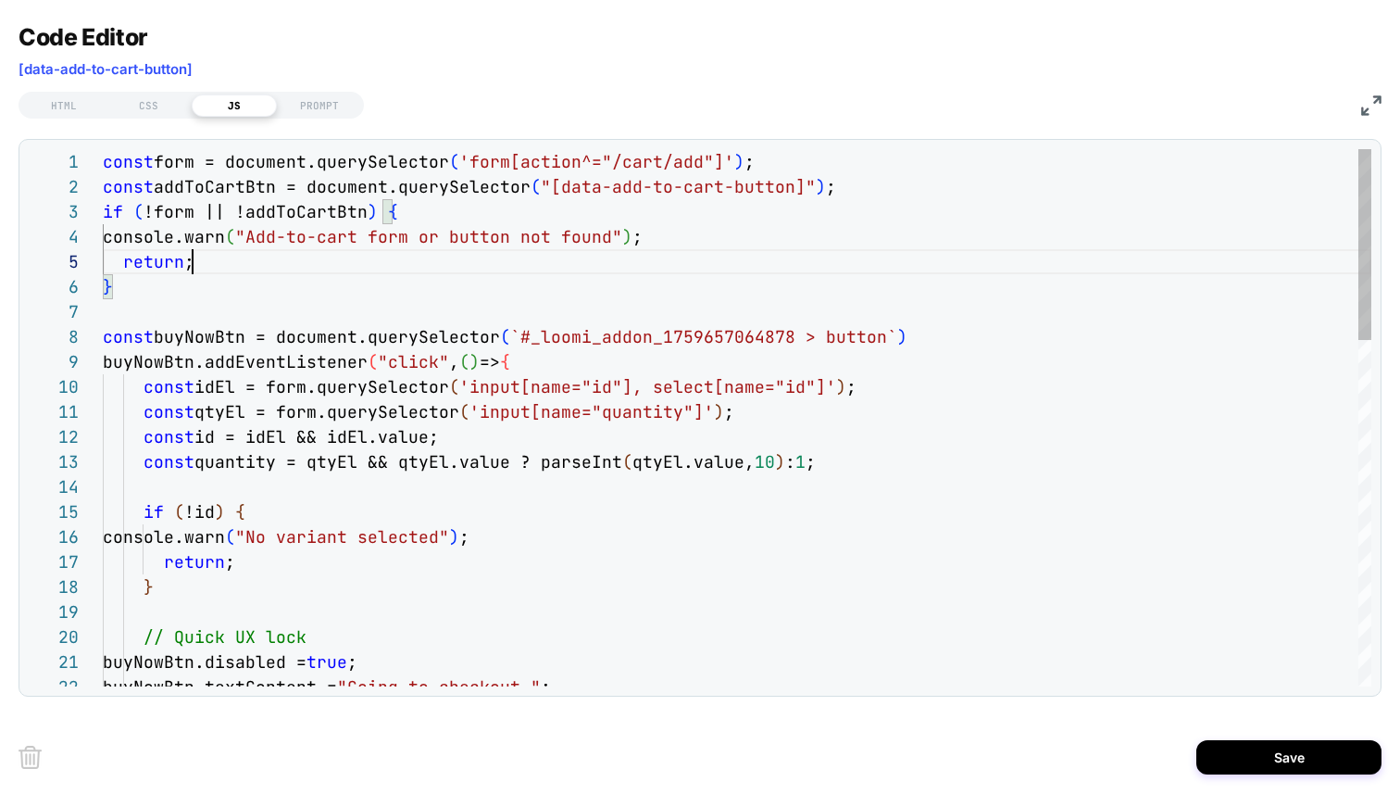
drag, startPoint x: 475, startPoint y: 275, endPoint x: 442, endPoint y: 308, distance: 46.5
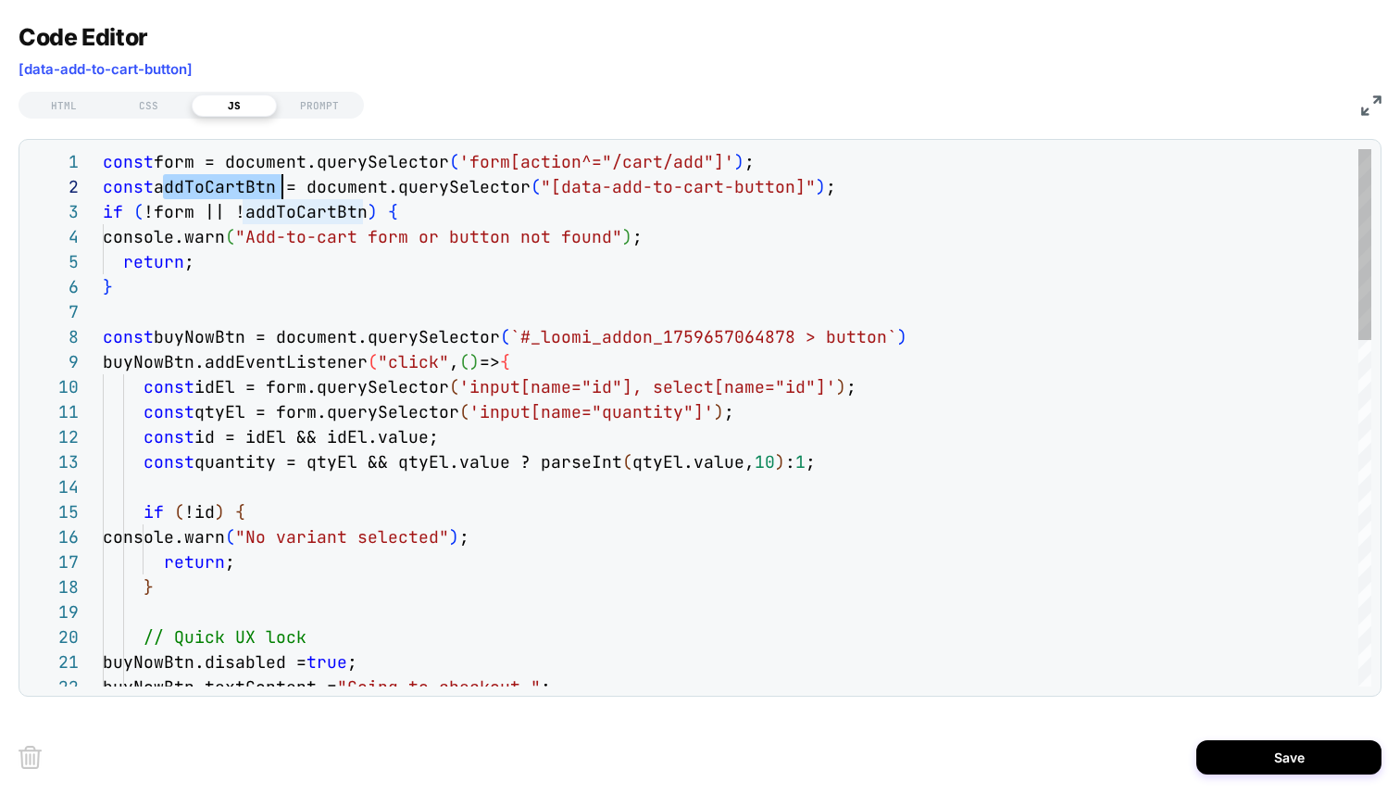
scroll to position [25, 180]
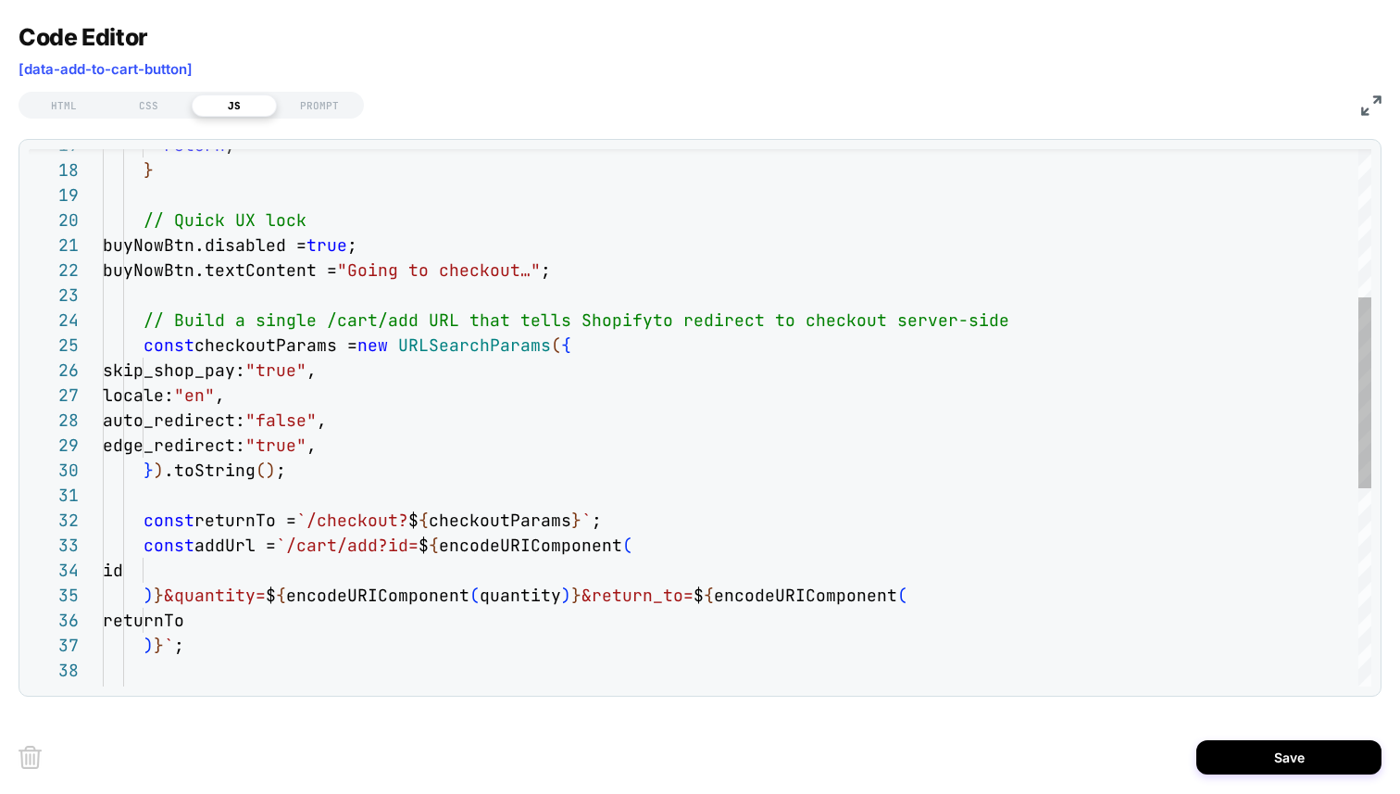
click at [584, 347] on div "const checkoutParams = new URLSearchParams ( { skip_shop_pay: "true" , locale: …" at bounding box center [737, 488] width 1269 height 1513
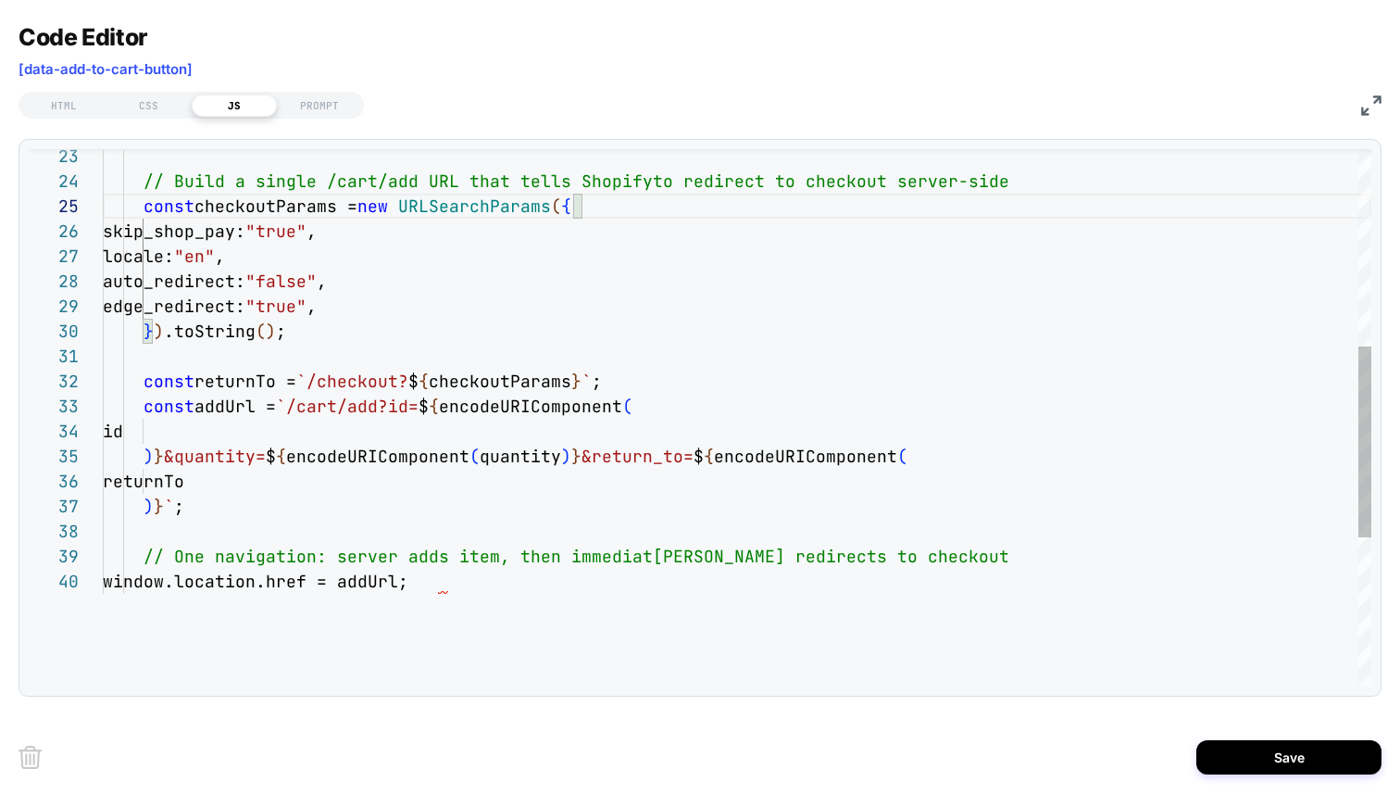
scroll to position [200, 510]
click at [616, 565] on div "const checkoutParams = new URLSearchParams ( { skip_shop_pay: "true" , locale: …" at bounding box center [737, 349] width 1269 height 1513
click at [495, 585] on div "const checkoutParams = new URLSearchParams ( { skip_shop_pay: "true" , locale: …" at bounding box center [737, 349] width 1269 height 1513
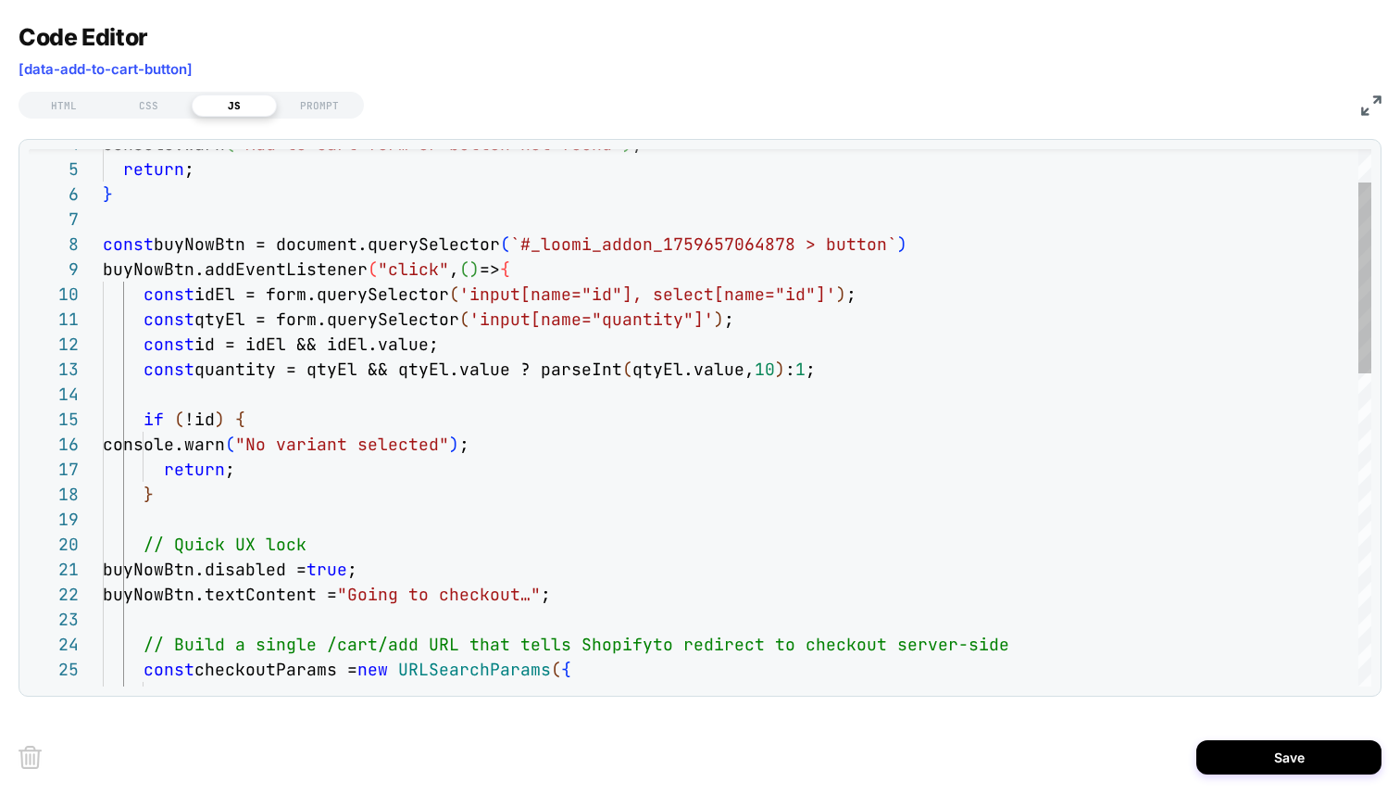
drag, startPoint x: 527, startPoint y: 282, endPoint x: 550, endPoint y: 269, distance: 27.0
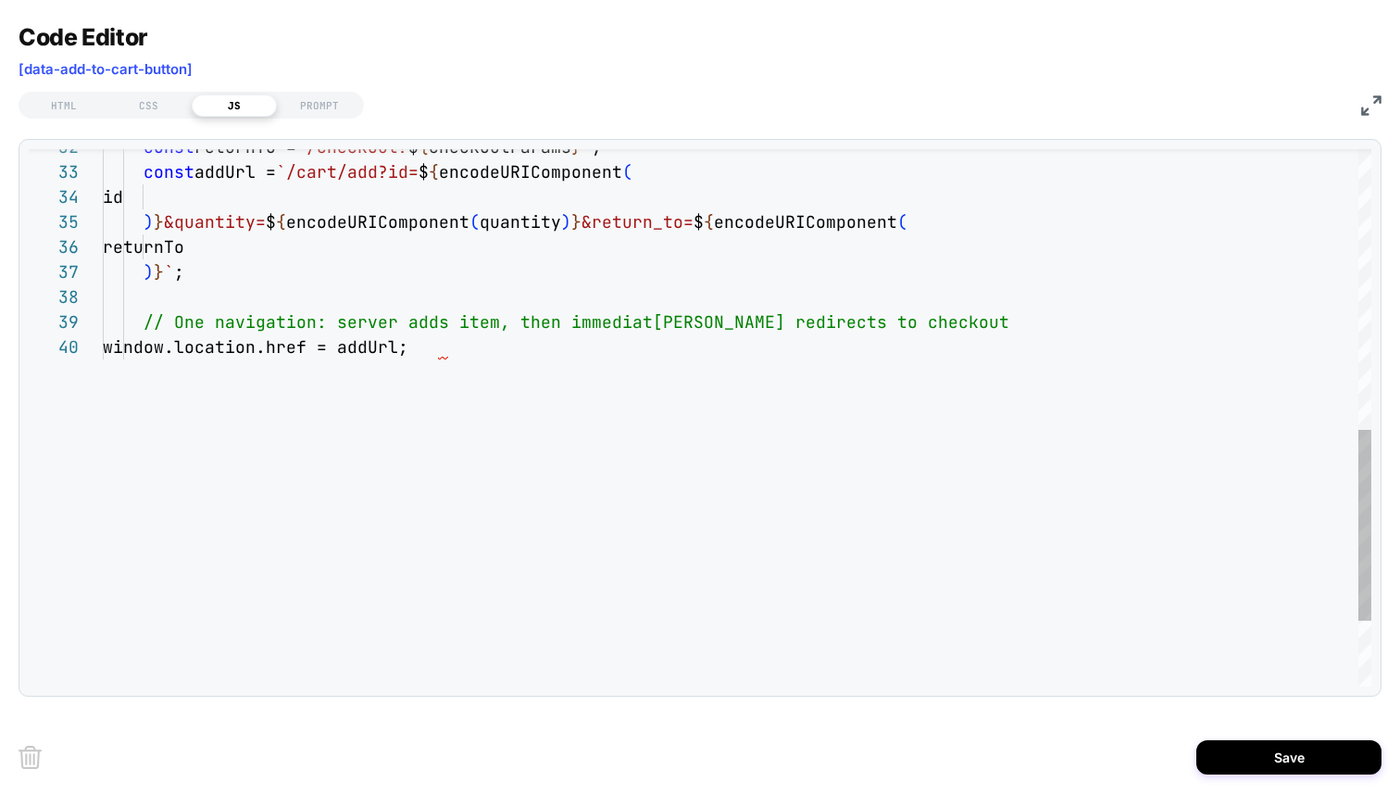
type textarea "**********"
click at [526, 345] on div "window.location.href = addUrl; // One navigation: server adds item, then immedi…" at bounding box center [737, 115] width 1269 height 1513
type textarea "*"
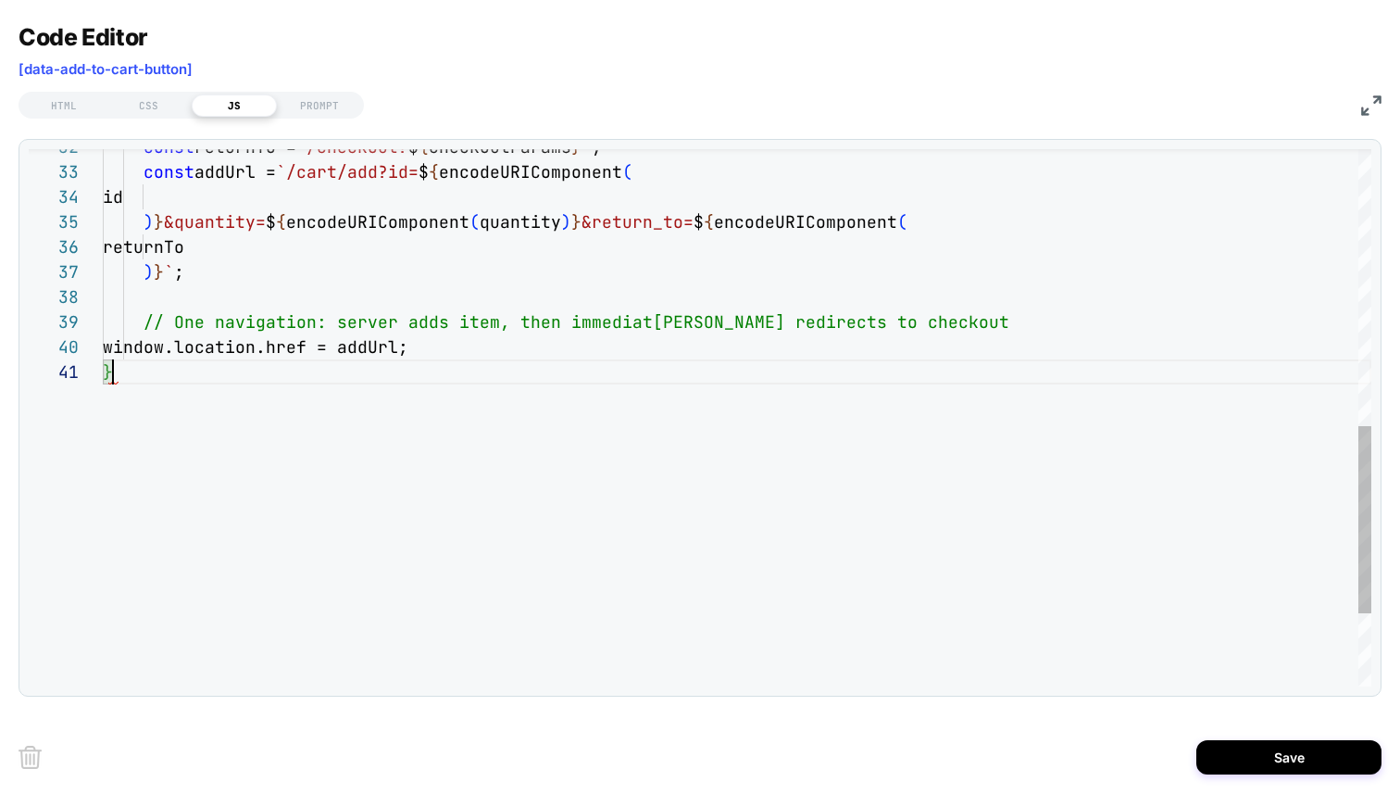
click at [266, 326] on div "window.location.href = addUrl; // One navigation: server adds item, then immedi…" at bounding box center [737, 128] width 1269 height 1538
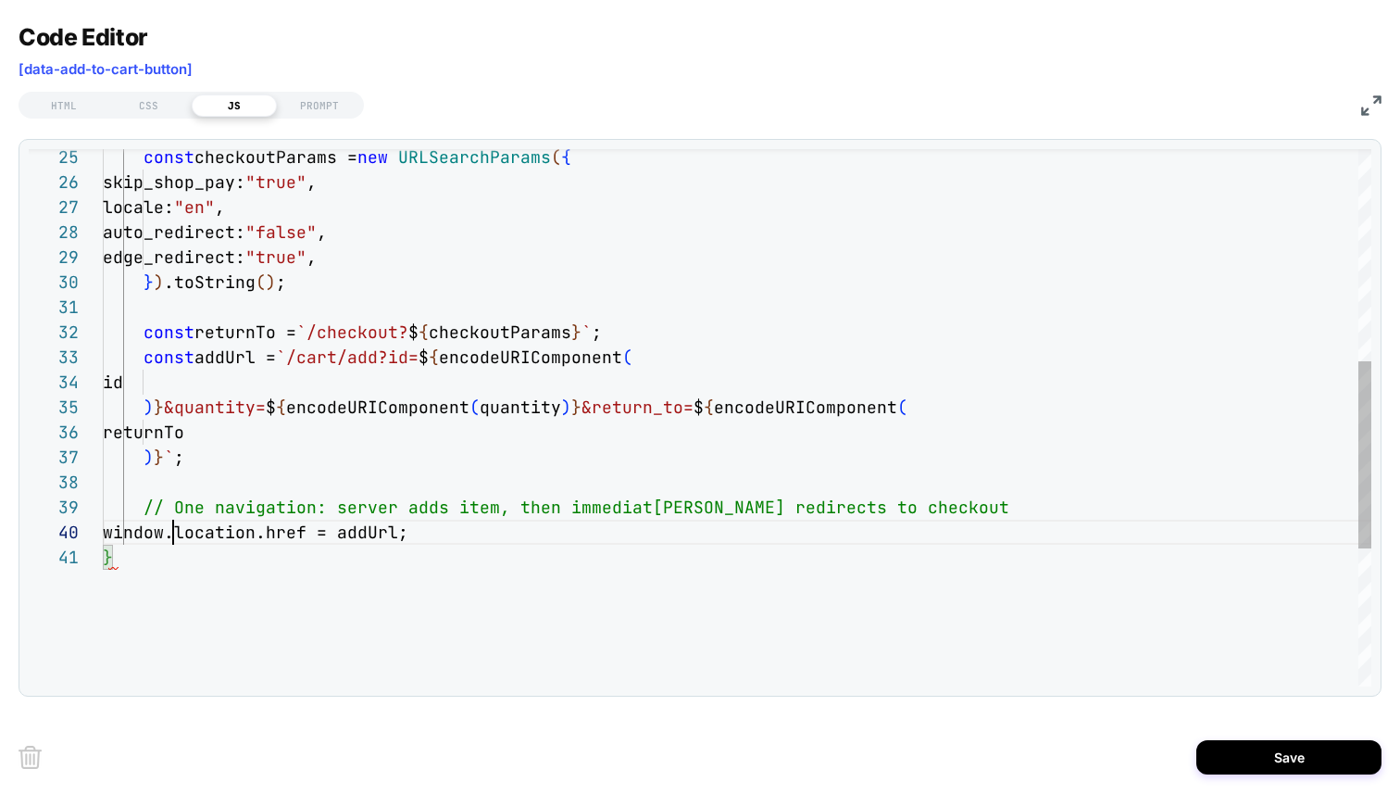
click at [174, 541] on div "returnTo ) } ` ; const returnTo = `/checkout? $ { checkoutParams } ` ; const ad…" at bounding box center [737, 313] width 1269 height 1538
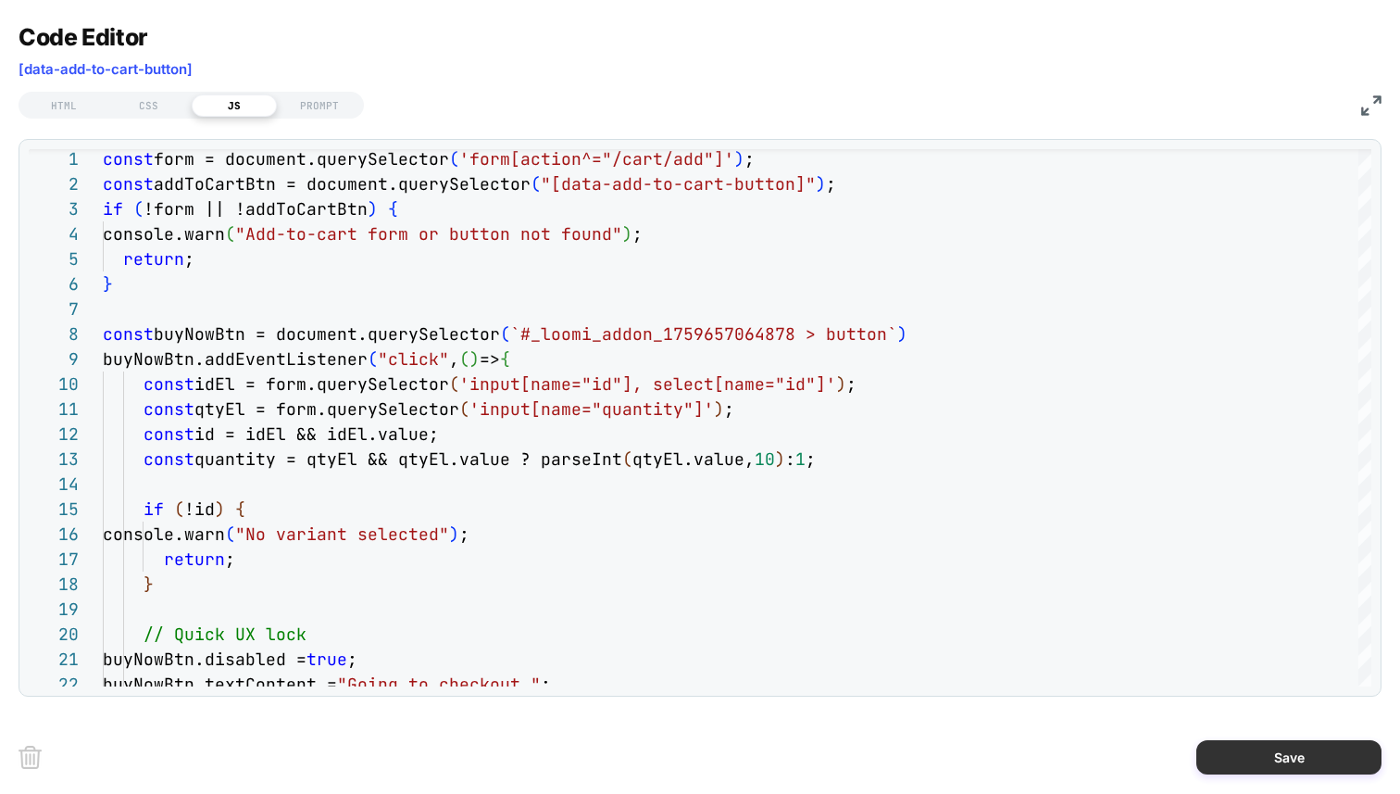
type textarea "***"
click at [1327, 752] on button "Save" at bounding box center [1289, 757] width 185 height 34
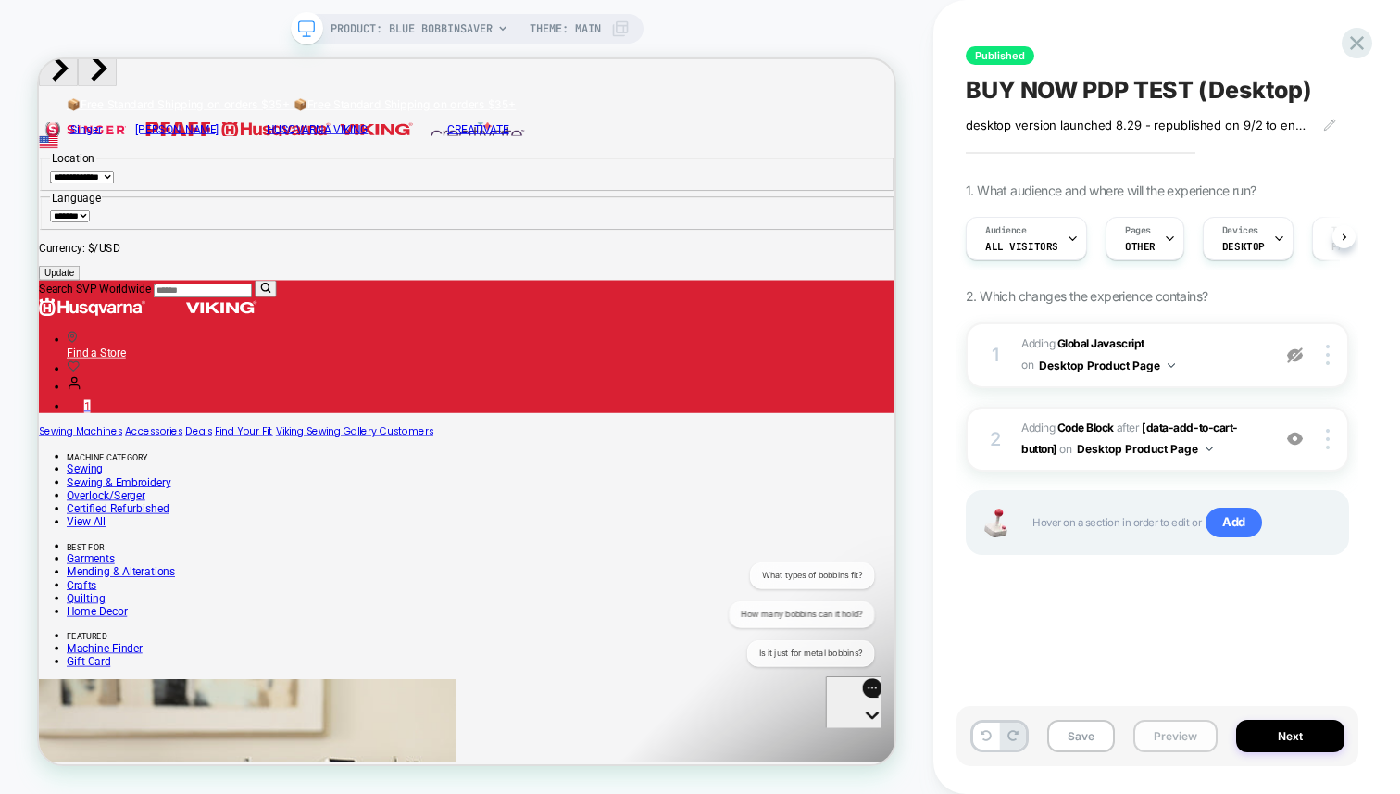
scroll to position [0, 1]
click at [1166, 742] on button "Preview" at bounding box center [1176, 736] width 84 height 32
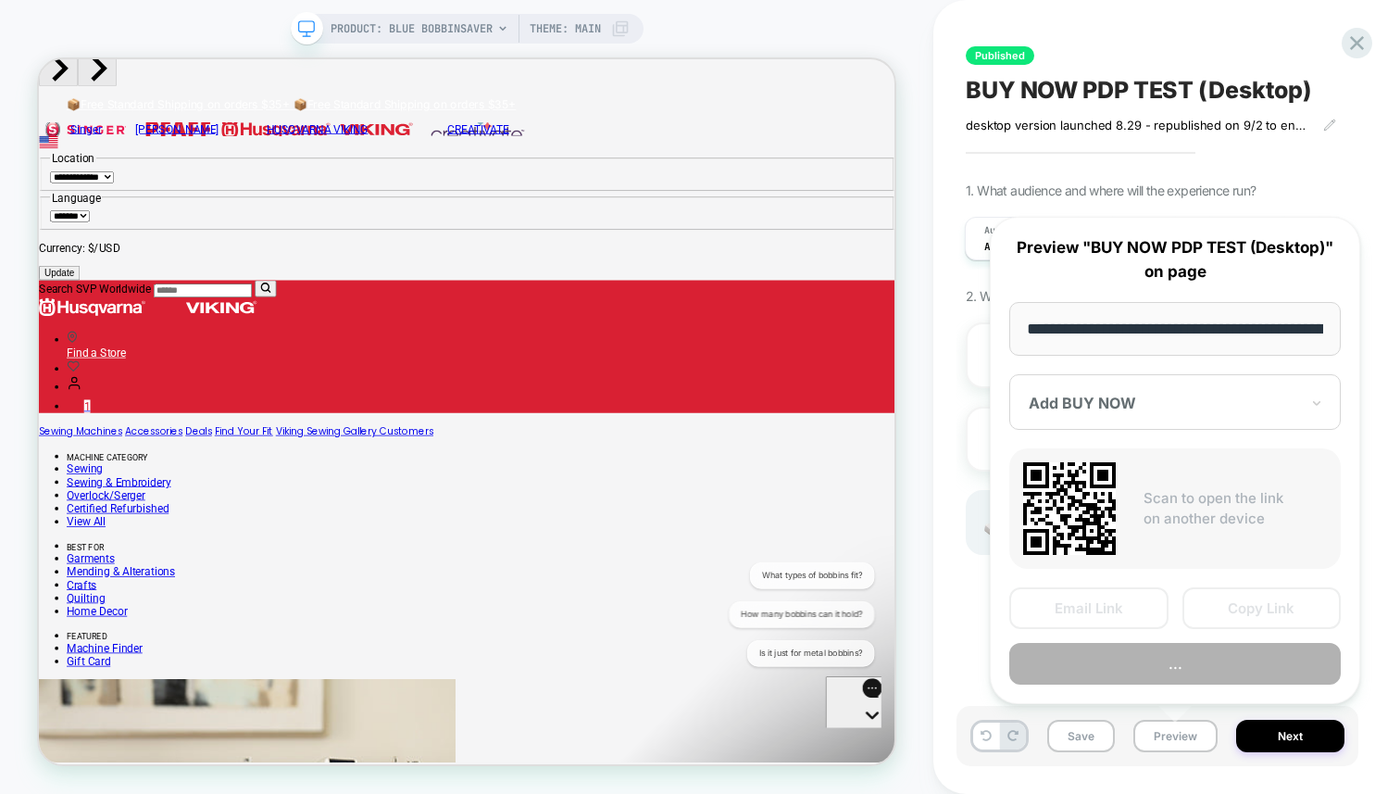
scroll to position [0, 229]
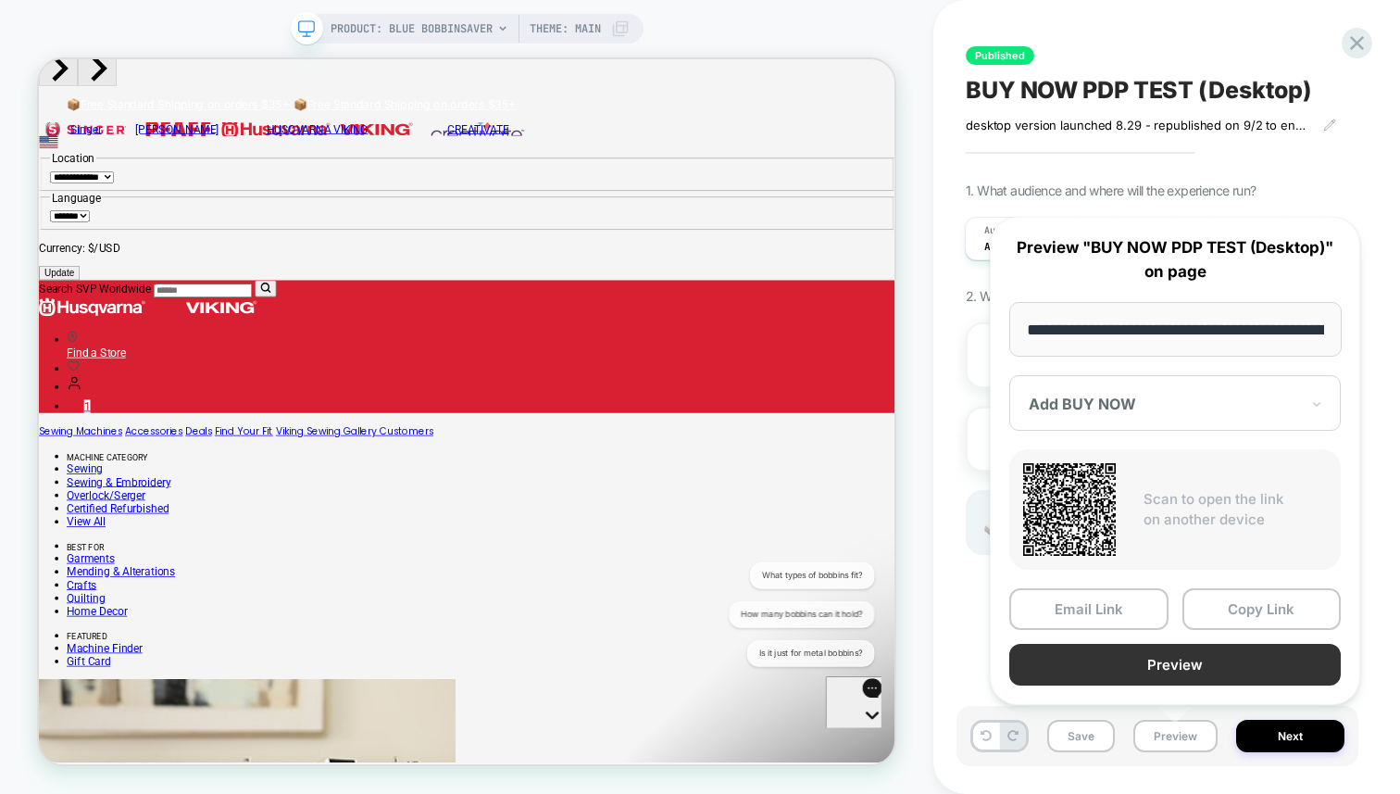
click at [1148, 672] on button "Preview" at bounding box center [1176, 665] width 332 height 42
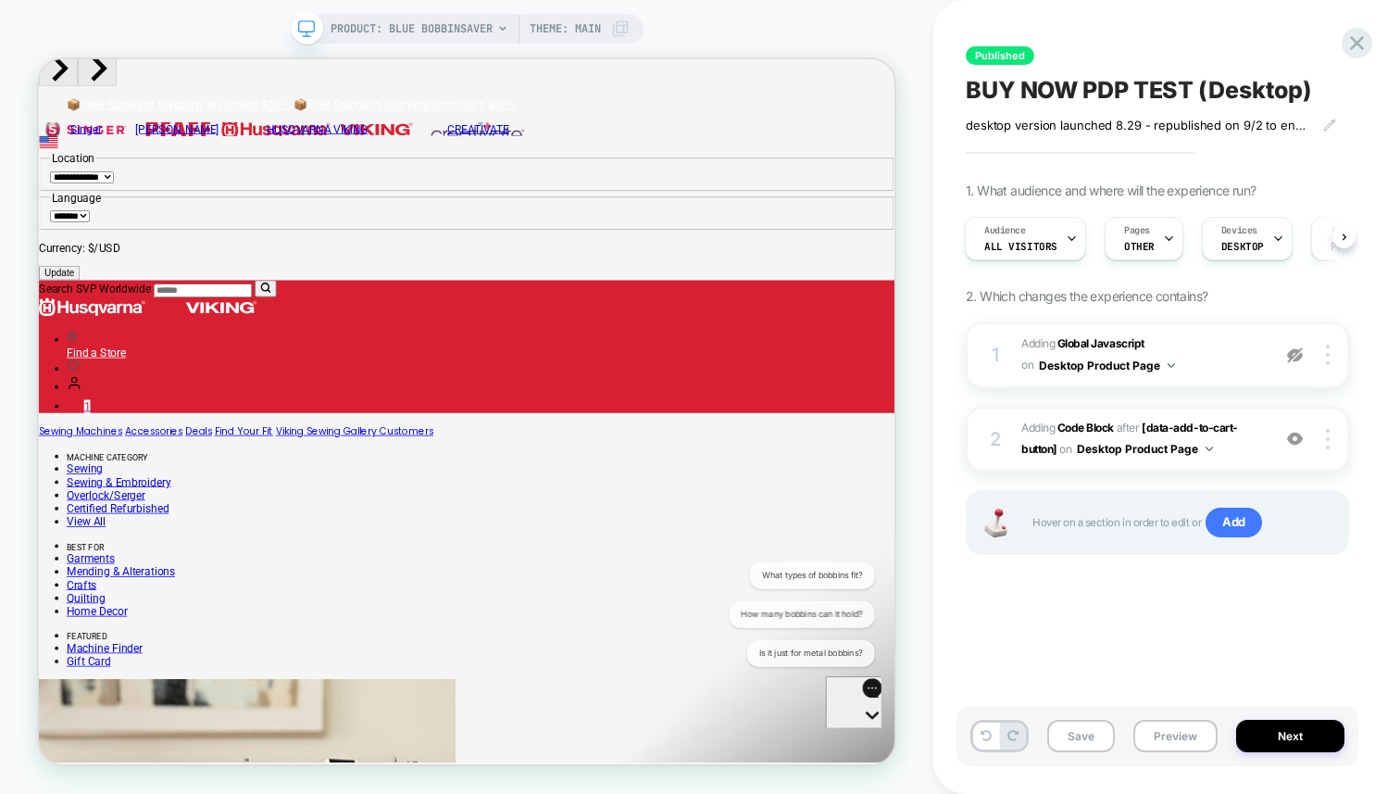
click at [1186, 633] on div "Published BUY NOW PDP TEST (Desktop) desktop version launched 8.29﻿ - republish…" at bounding box center [1158, 397] width 402 height 757
click at [1033, 432] on span "Adding Code Block" at bounding box center [1068, 428] width 93 height 14
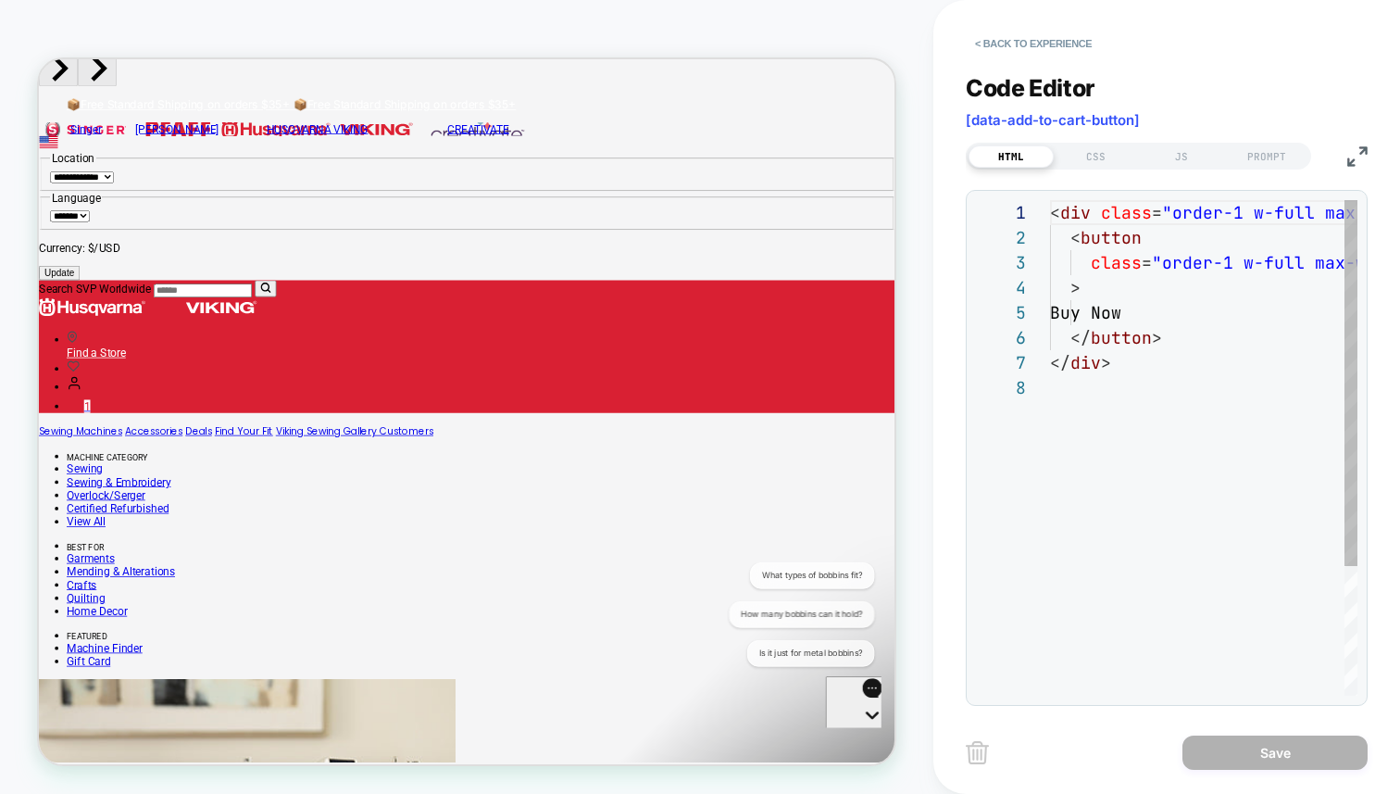
scroll to position [175, 0]
click at [1160, 156] on div "JS" at bounding box center [1181, 156] width 85 height 22
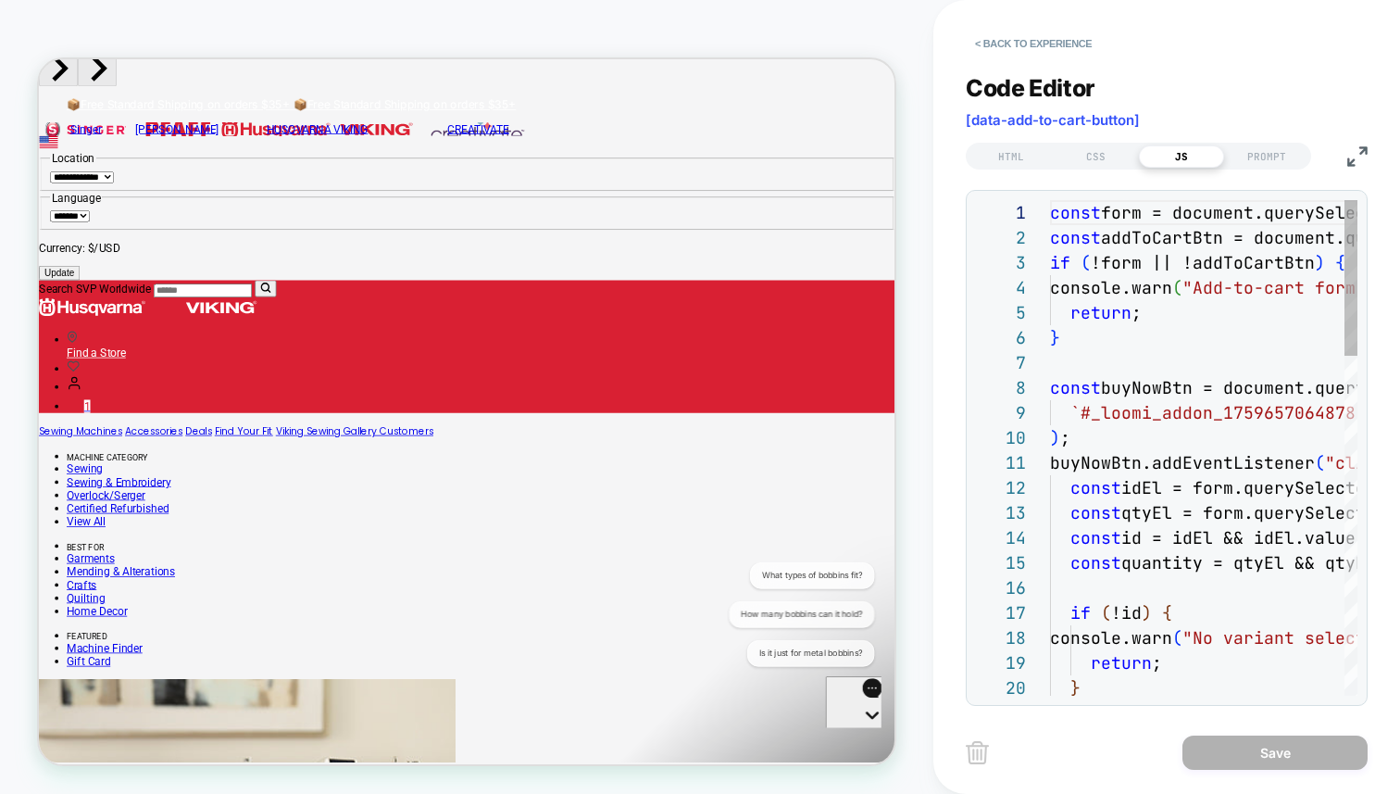
scroll to position [250, 0]
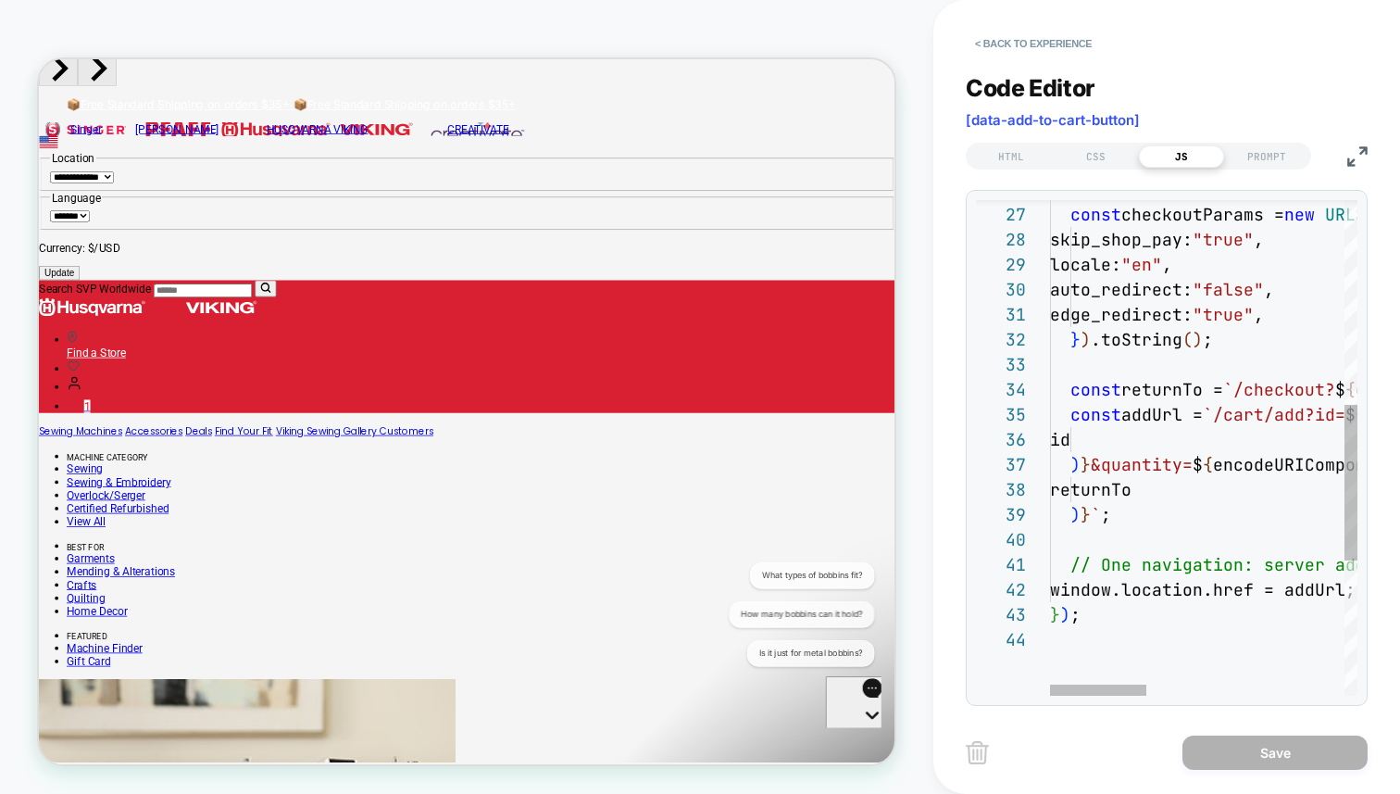
type textarea "**********"
click at [1070, 45] on button "< Back to experience" at bounding box center [1033, 44] width 135 height 30
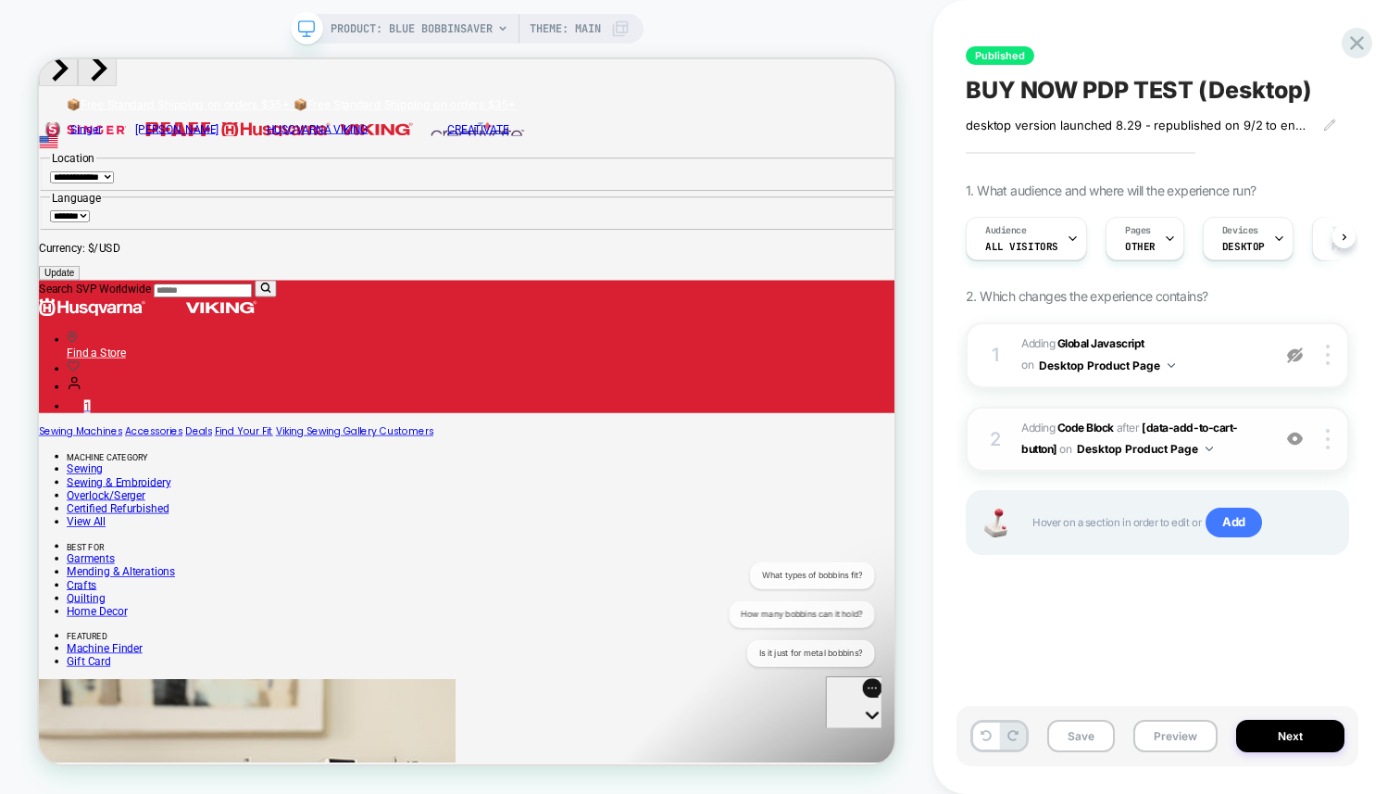
scroll to position [0, 1]
click at [1294, 438] on img at bounding box center [1295, 439] width 16 height 16
click at [1302, 355] on img at bounding box center [1295, 355] width 16 height 16
click at [1183, 593] on div "1 Adding Global Javascript on Desktop Product Page Add Before Add After Copy to…" at bounding box center [1157, 461] width 383 height 279
click at [1069, 734] on button "Save" at bounding box center [1082, 736] width 68 height 32
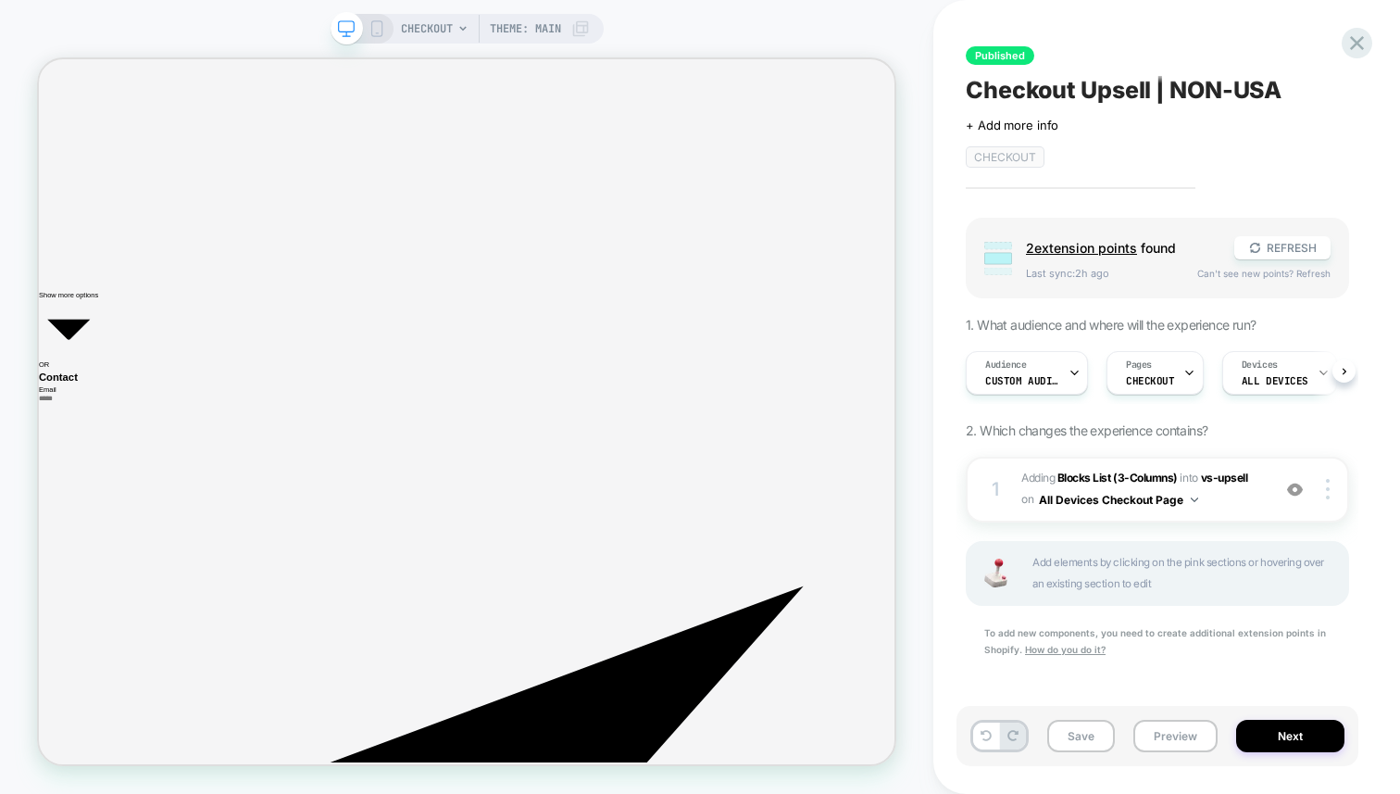
scroll to position [0, 1]
click at [56, 36] on div "CHECKOUT Theme: MAIN" at bounding box center [467, 397] width 934 height 757
click at [73, 422] on icon "Express checkout" at bounding box center [78, 419] width 56 height 27
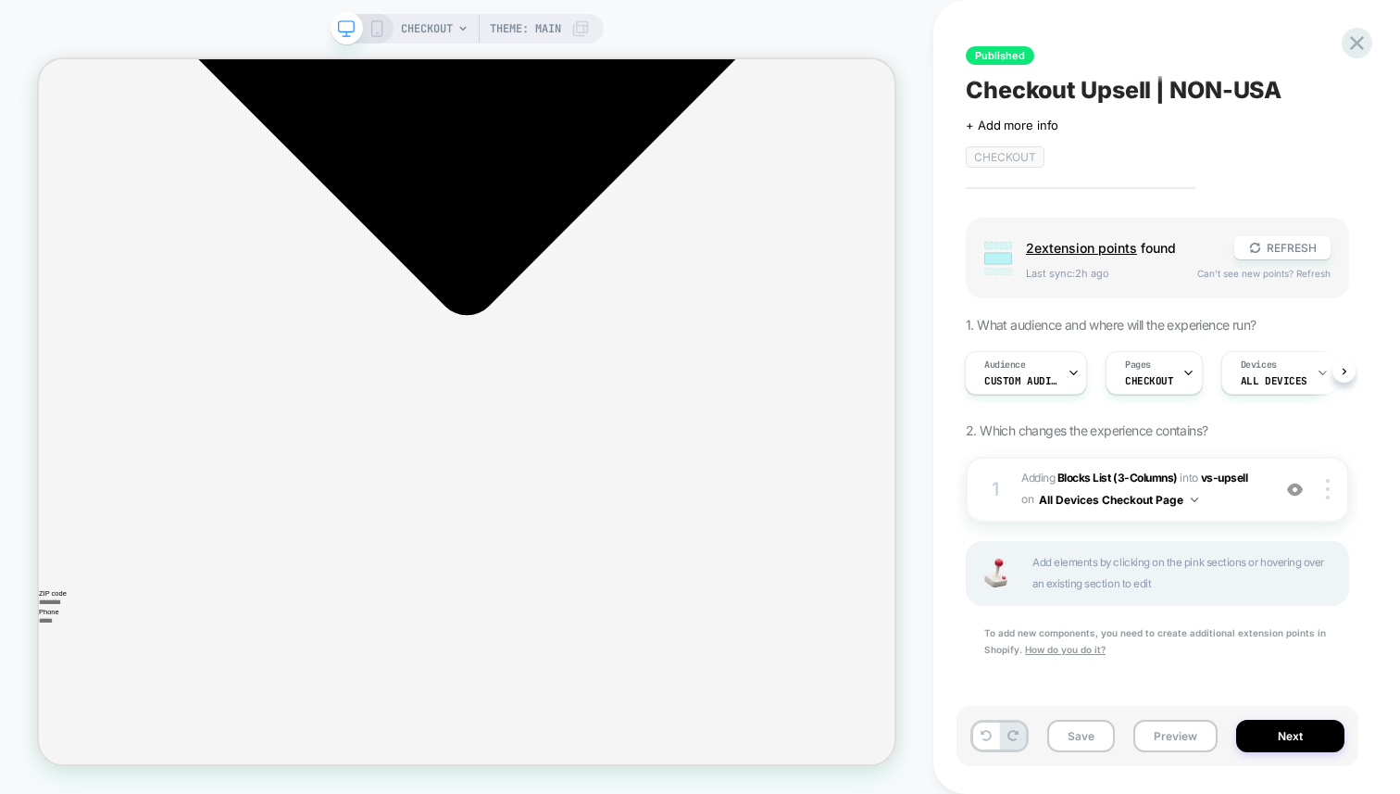
scroll to position [12887, 0]
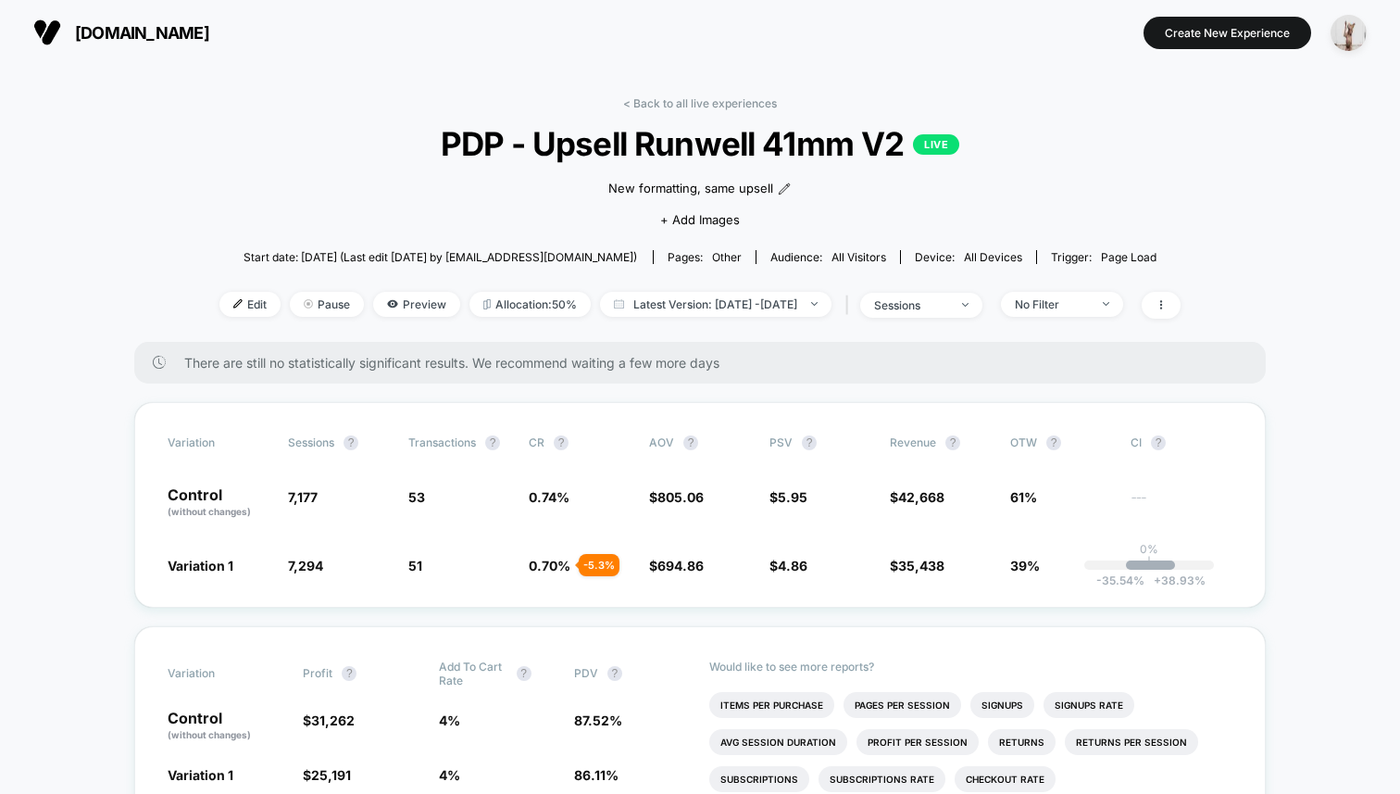
click at [230, 311] on span "Edit" at bounding box center [250, 304] width 61 height 25
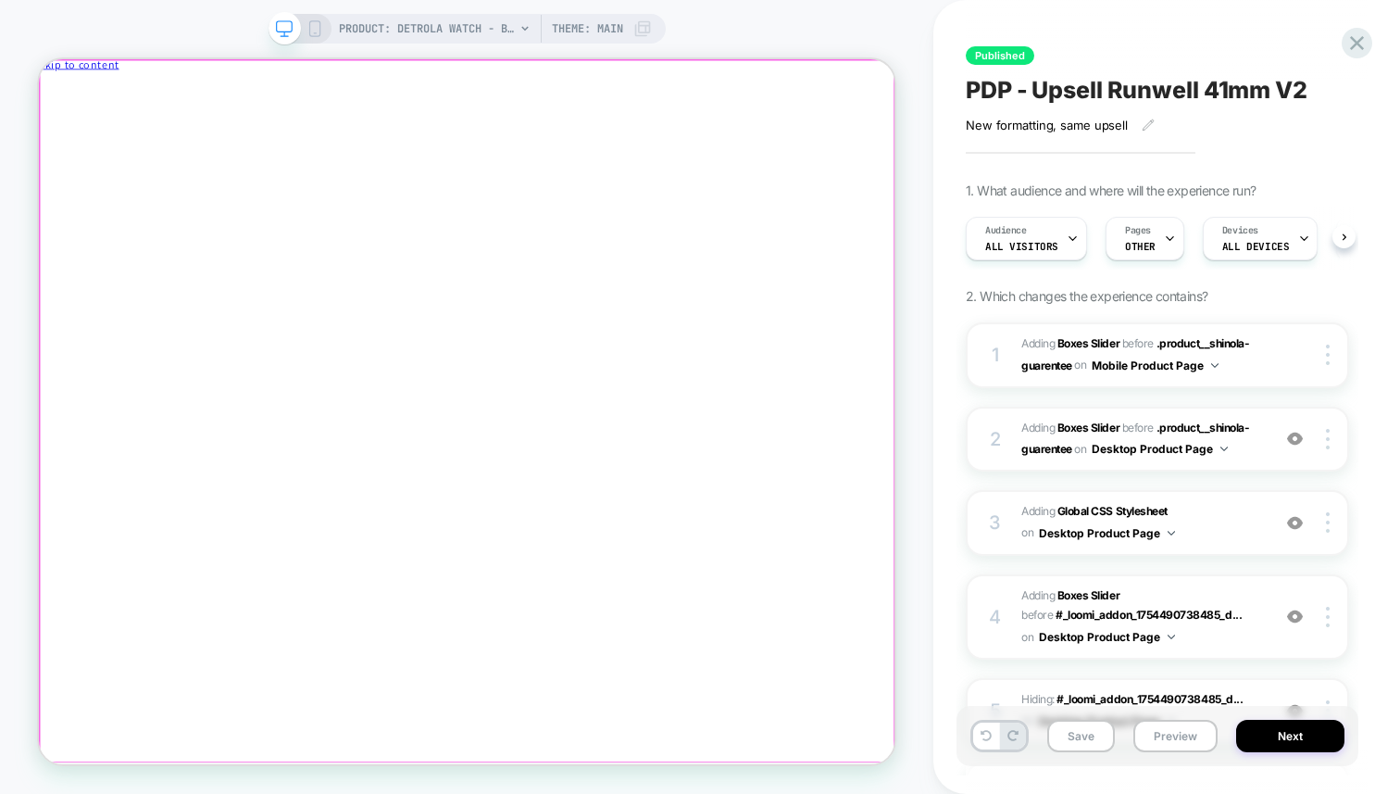
scroll to position [0, 1]
click at [562, 74] on div at bounding box center [610, 74] width 1142 height 0
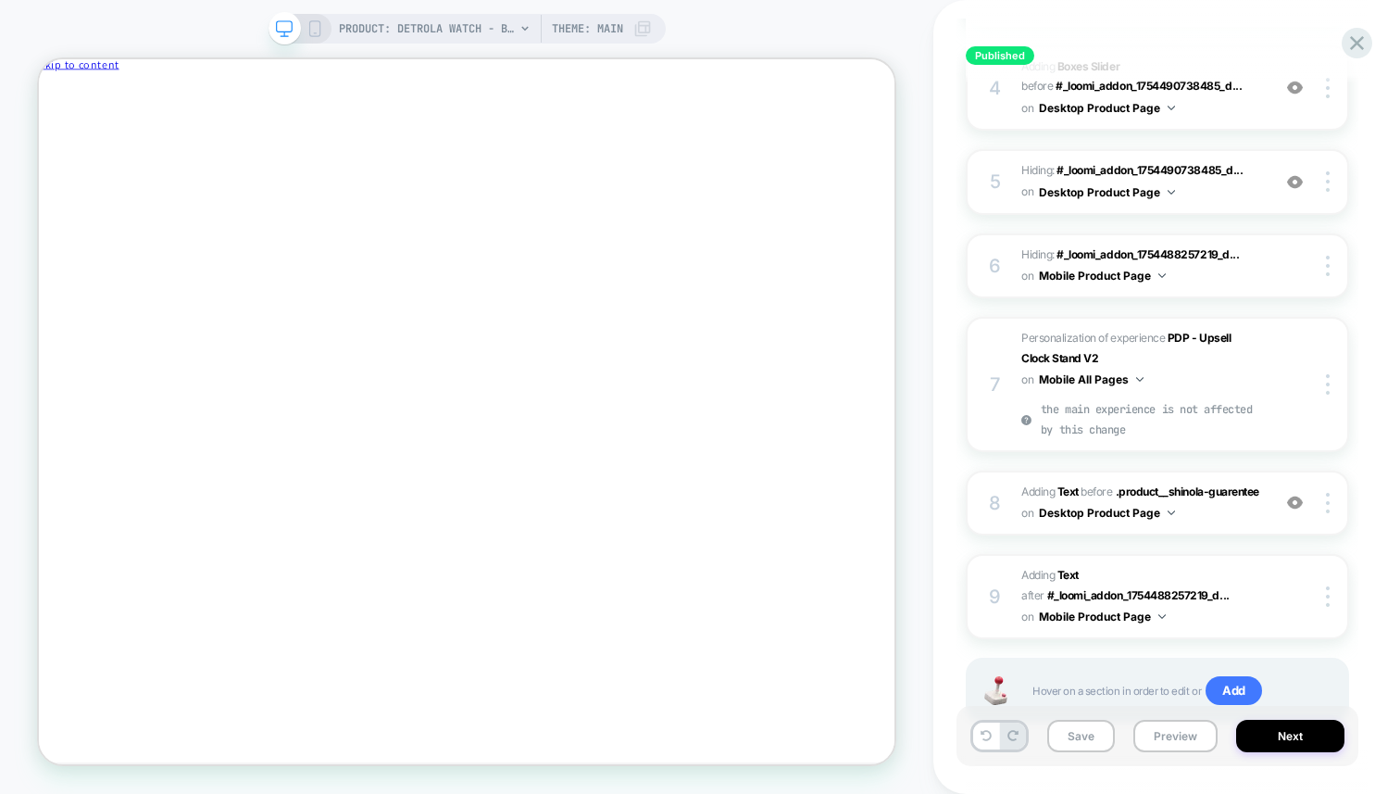
scroll to position [592, 0]
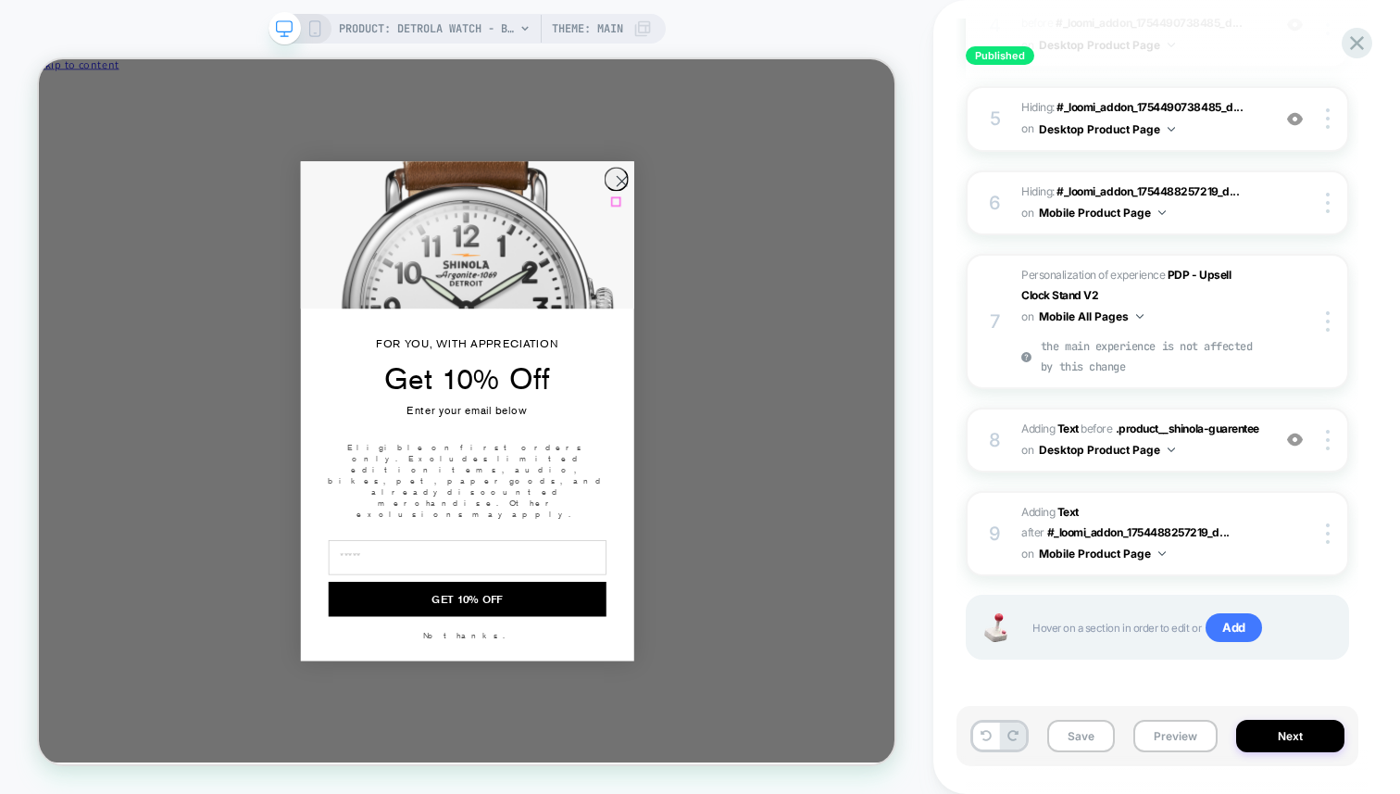
click at [812, 228] on icon "Close dialog" at bounding box center [816, 221] width 13 height 13
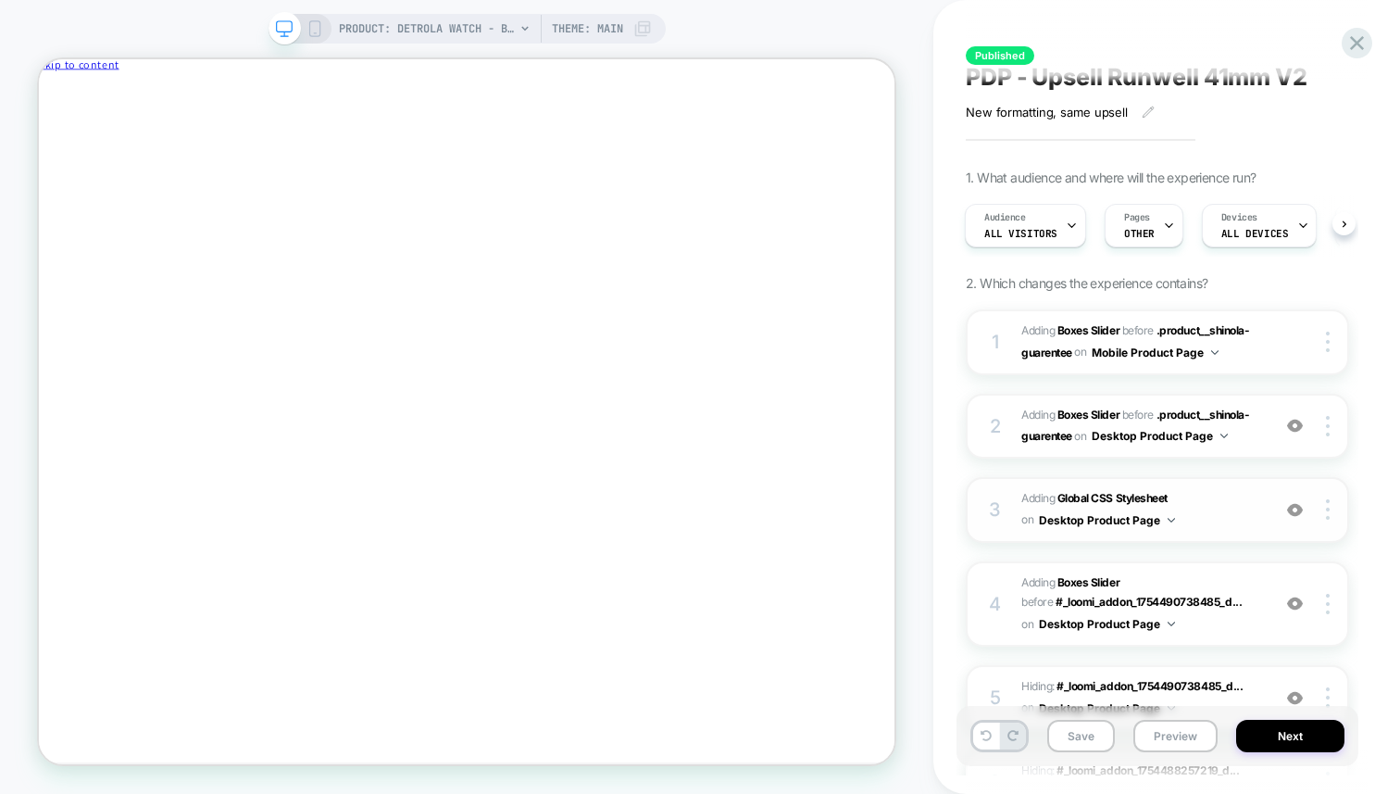
scroll to position [0, 0]
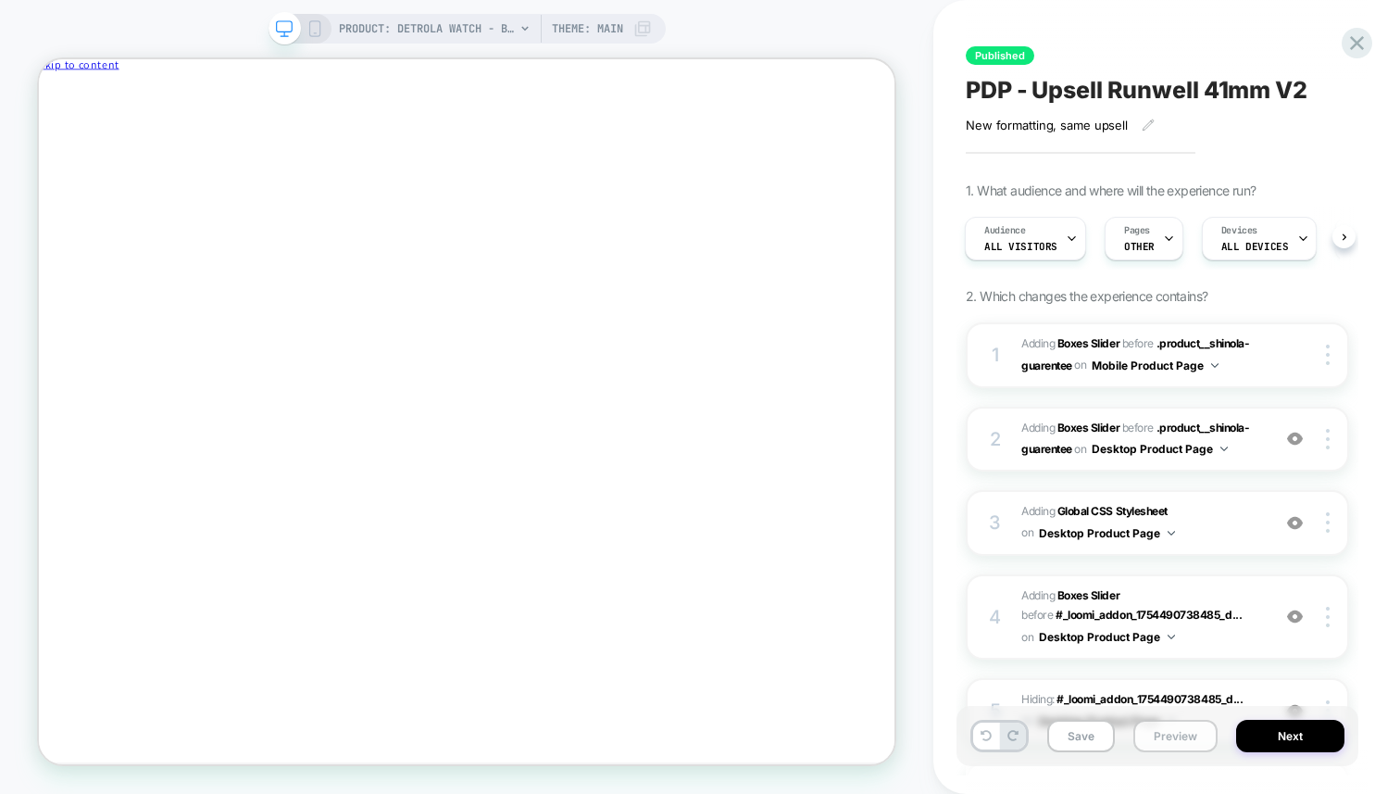
click at [1174, 731] on button "Preview" at bounding box center [1176, 736] width 84 height 32
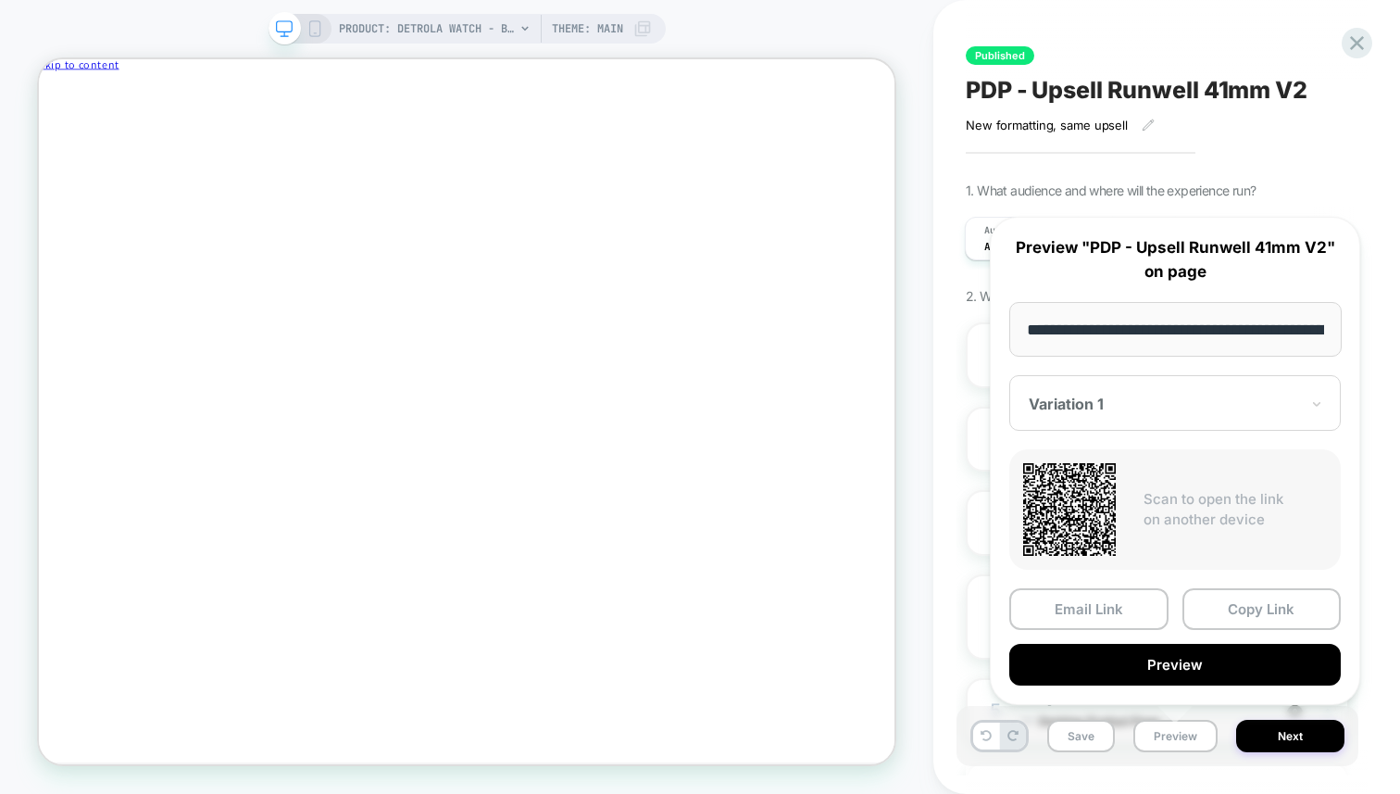
click at [1130, 430] on div "**********" at bounding box center [1175, 461] width 370 height 488
click at [1127, 421] on div "Variation 1" at bounding box center [1176, 403] width 332 height 56
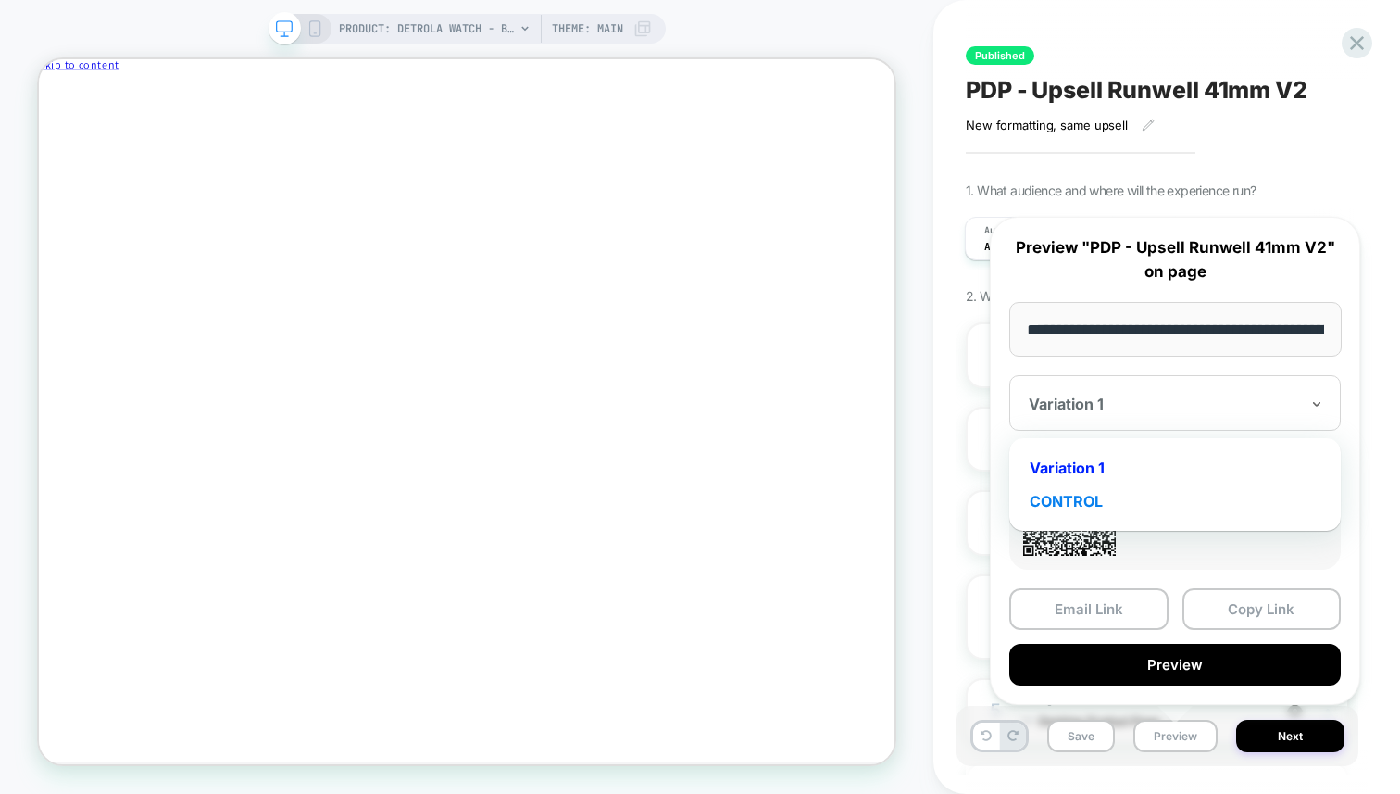
click at [1086, 496] on div "CONTROL" at bounding box center [1175, 500] width 313 height 33
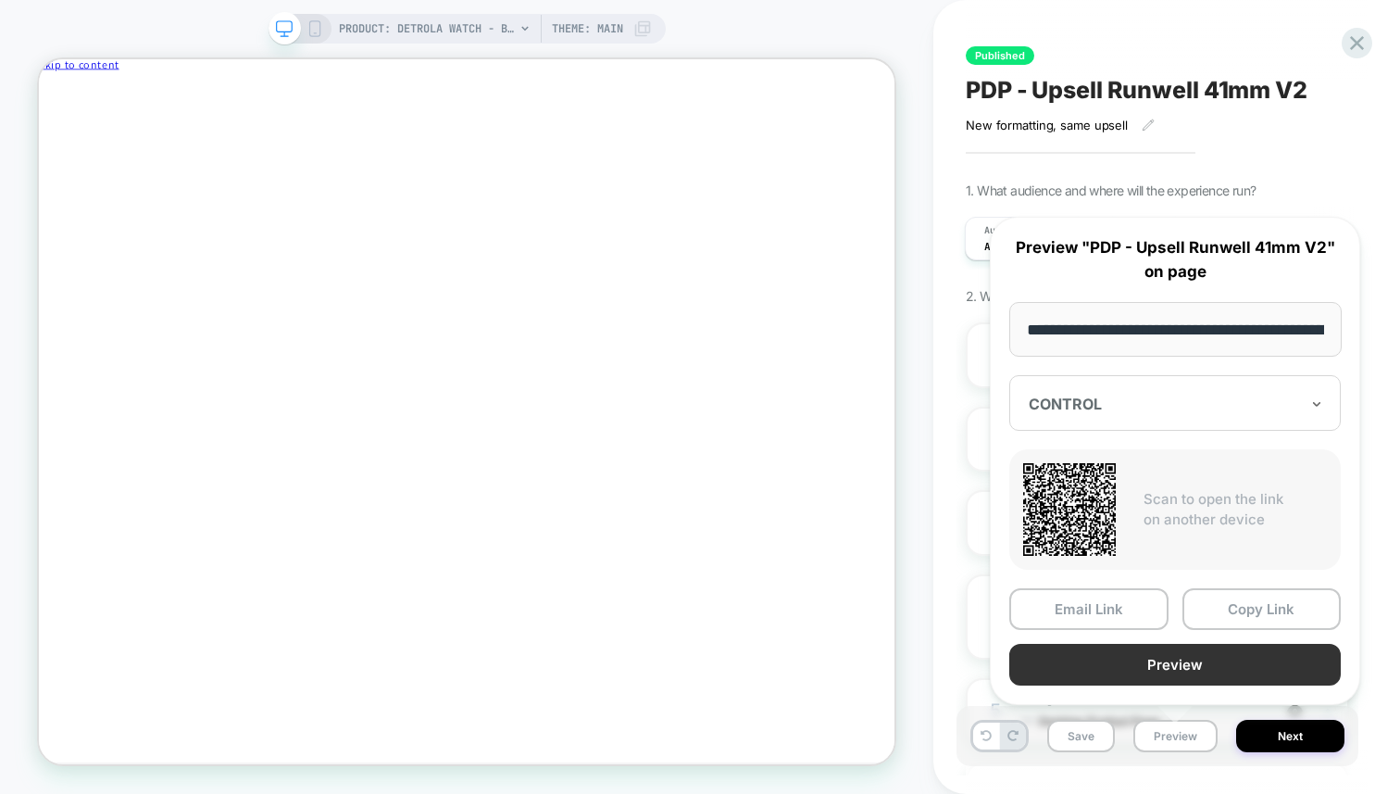
click at [1161, 665] on button "Preview" at bounding box center [1176, 665] width 332 height 42
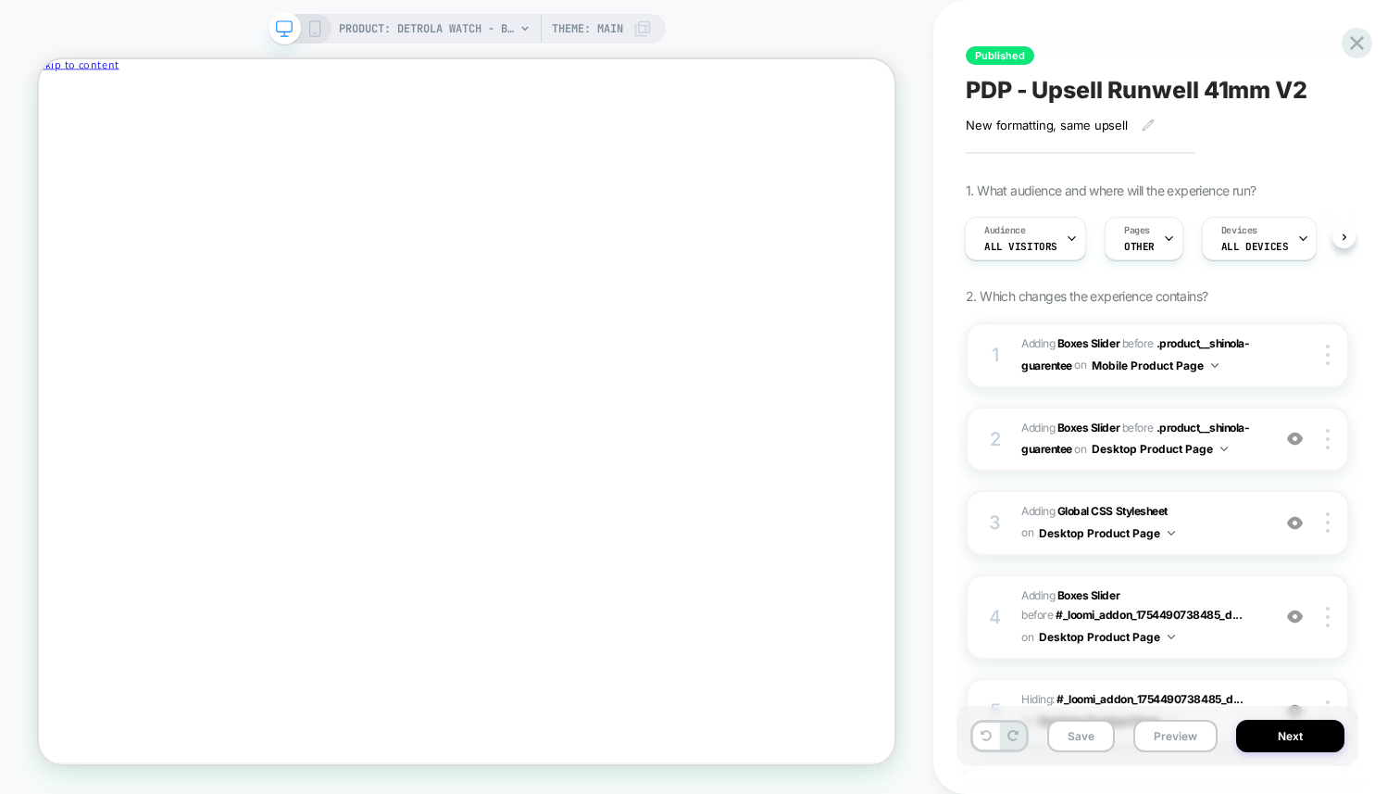
click at [310, 25] on icon at bounding box center [315, 28] width 17 height 17
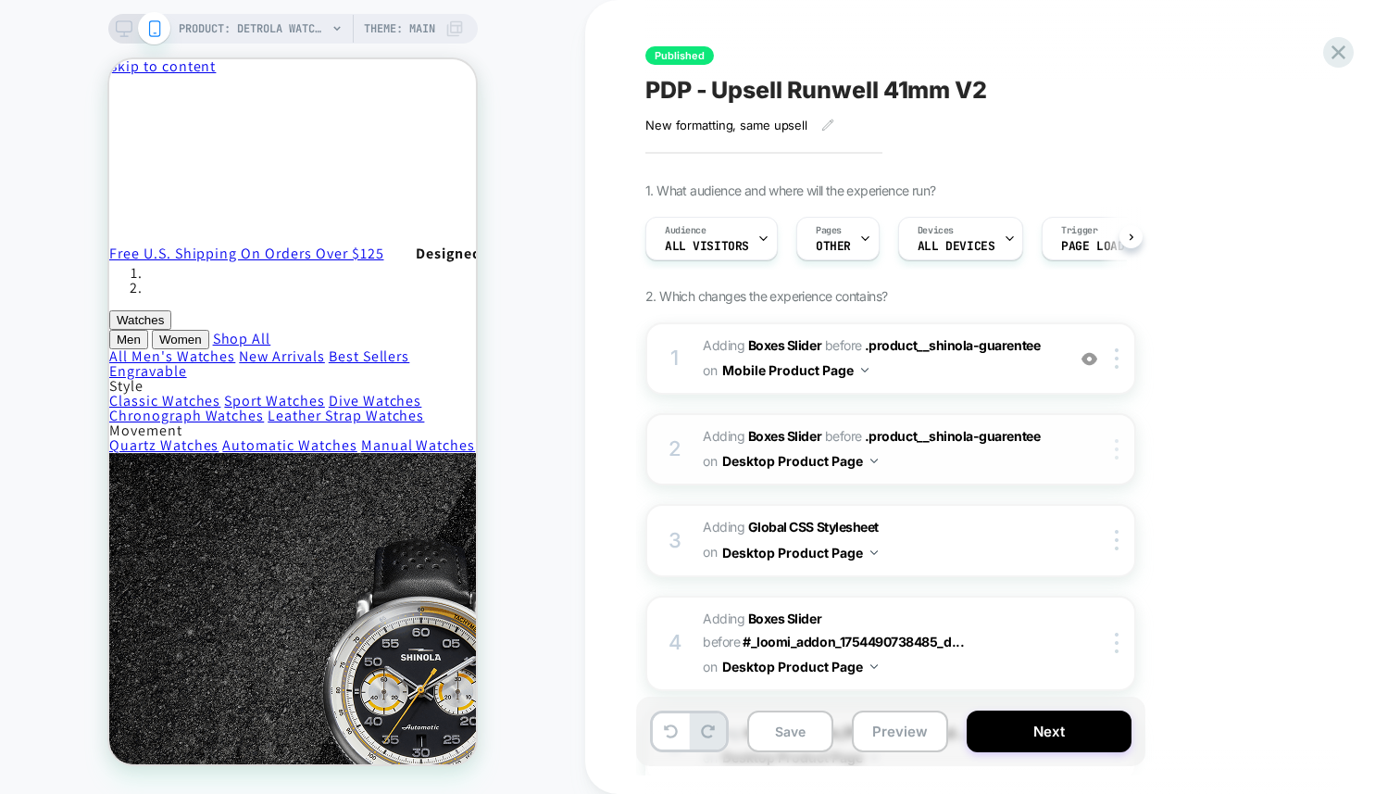
scroll to position [0, 1]
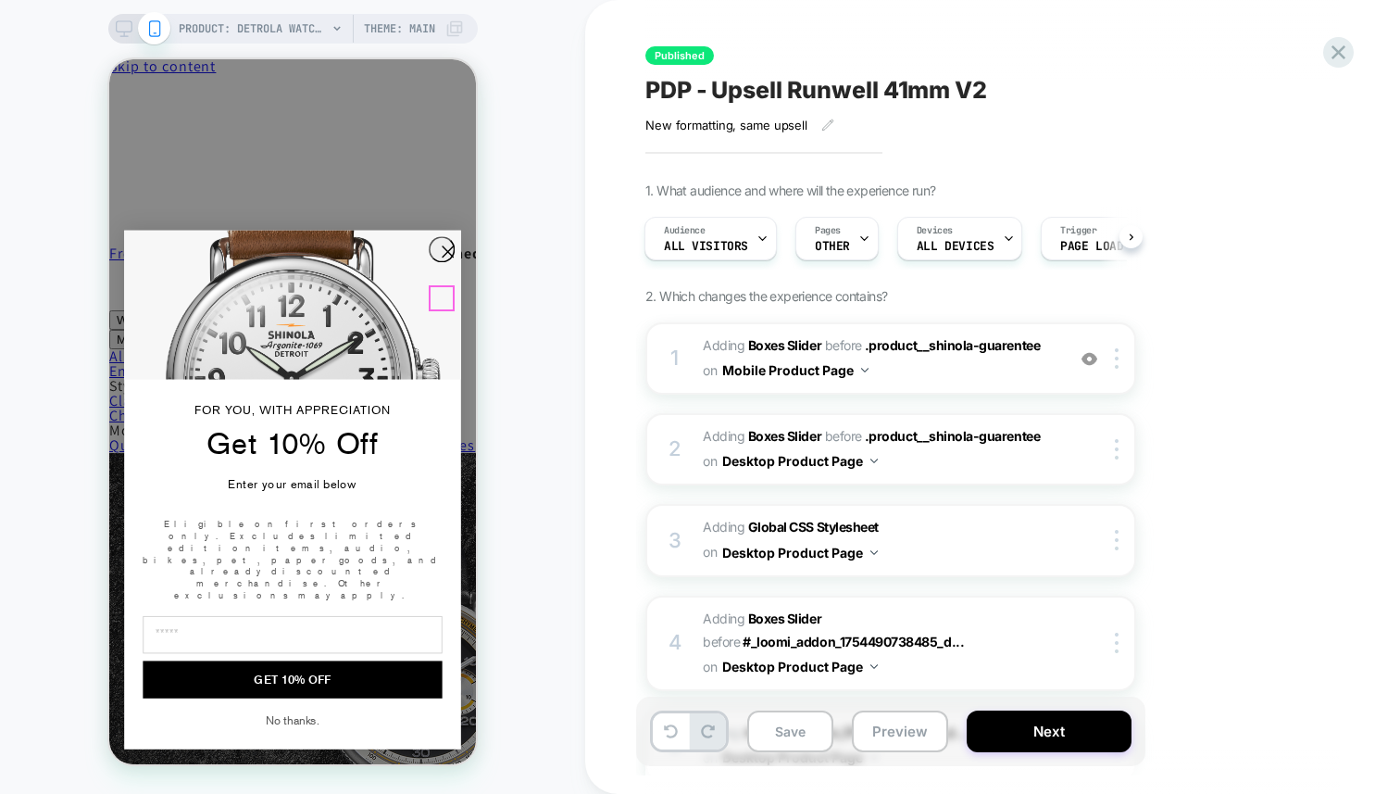
click at [435, 265] on circle "Close dialog" at bounding box center [447, 252] width 25 height 25
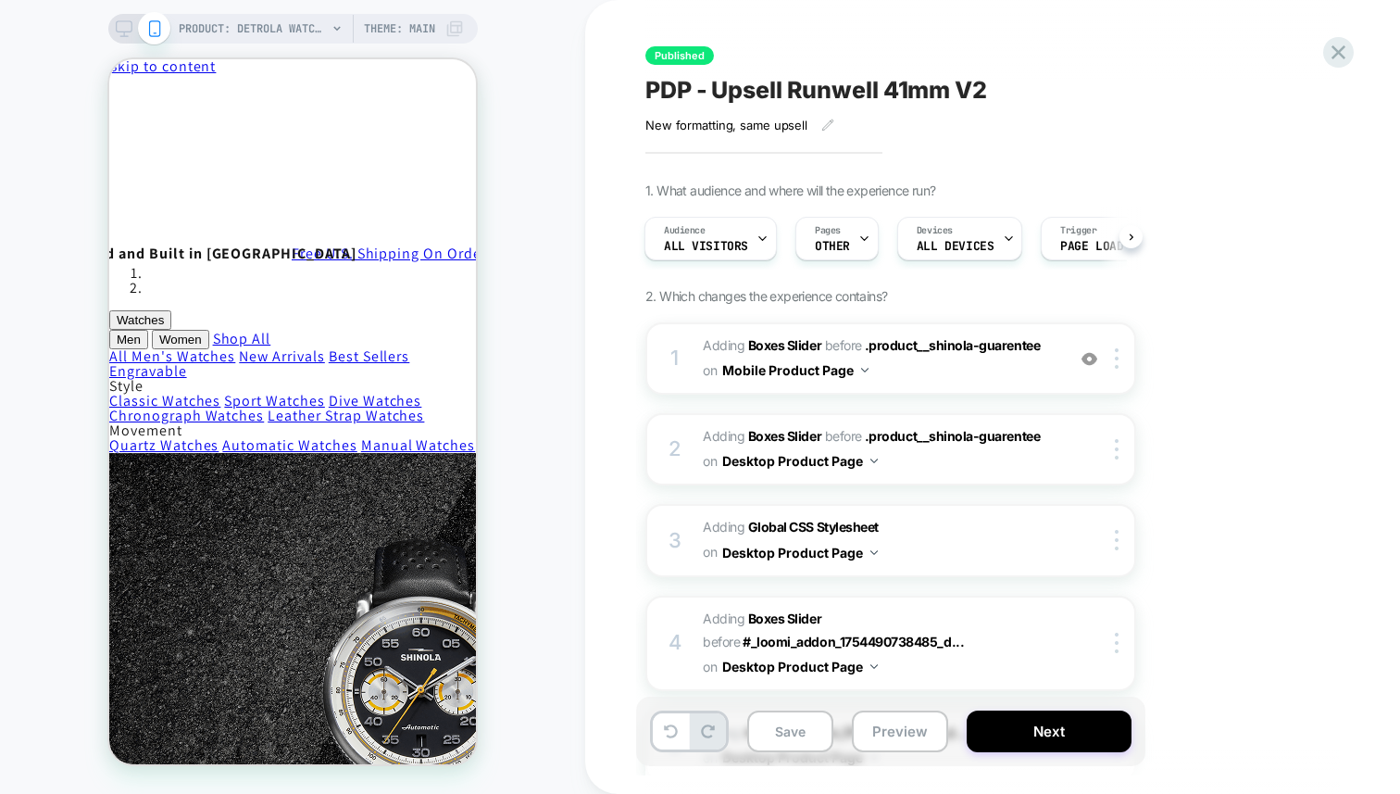
click at [569, 279] on div "PRODUCT: Detrola Watch - Black PRODUCT: Detrola Watch - Black Theme: MAIN" at bounding box center [292, 397] width 585 height 757
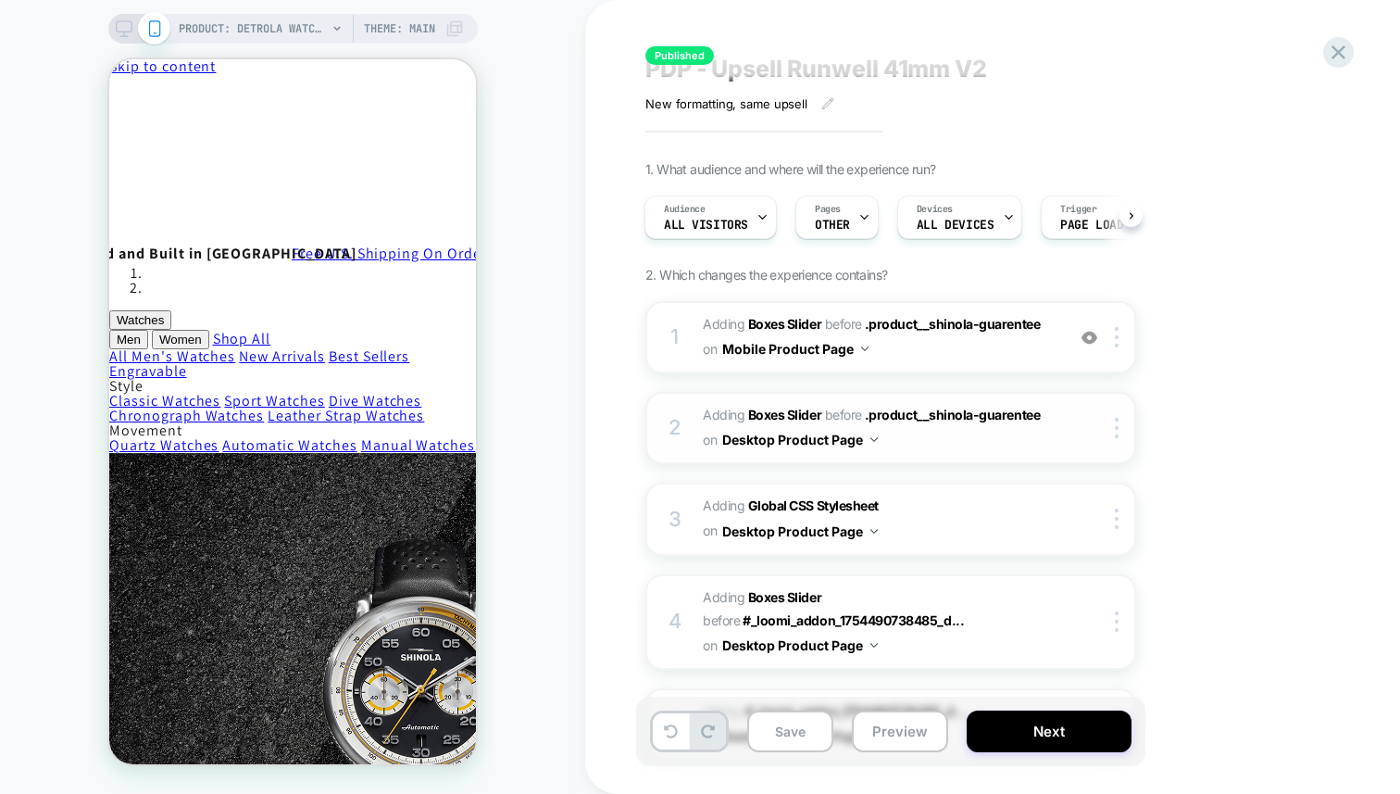
scroll to position [28, 0]
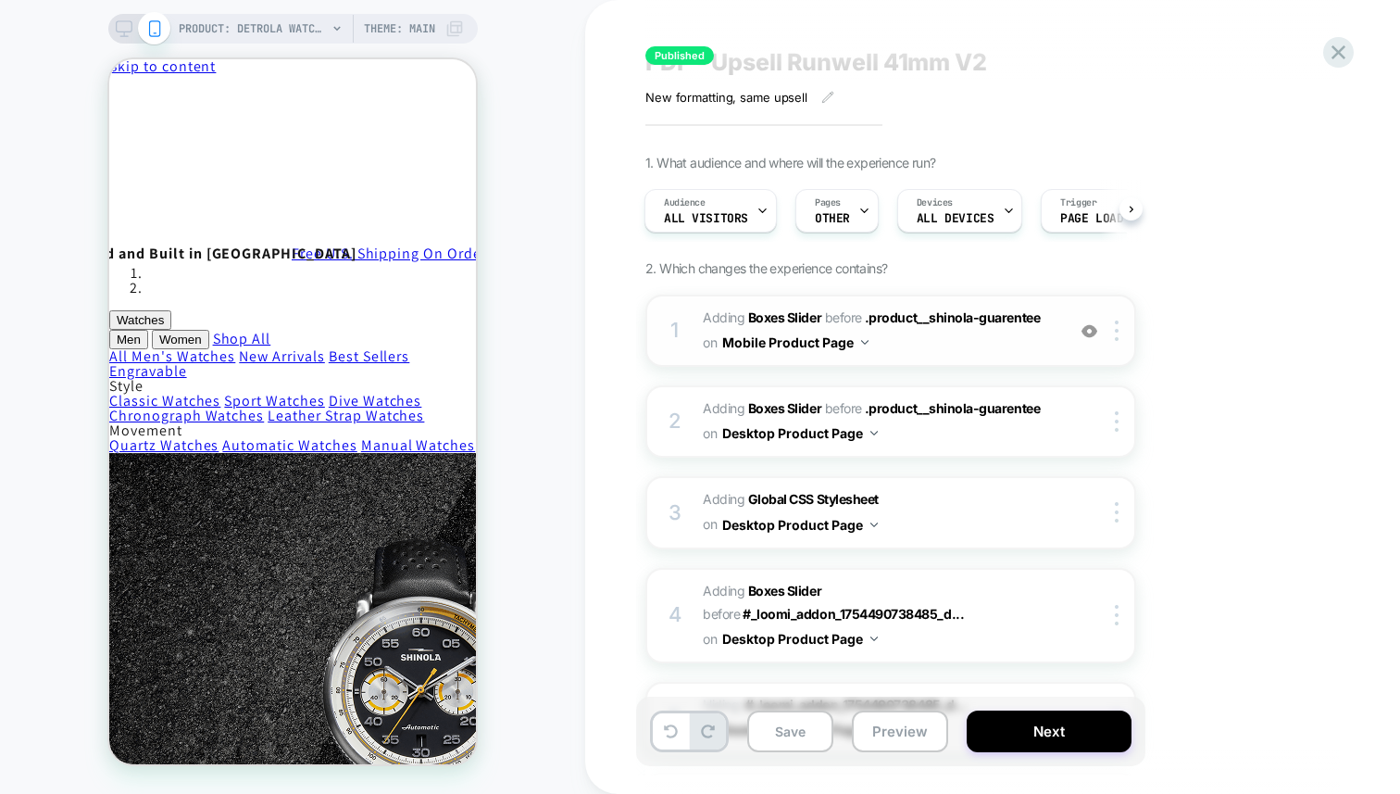
click at [1099, 332] on div at bounding box center [1089, 330] width 31 height 20
click at [1092, 335] on img at bounding box center [1090, 331] width 16 height 16
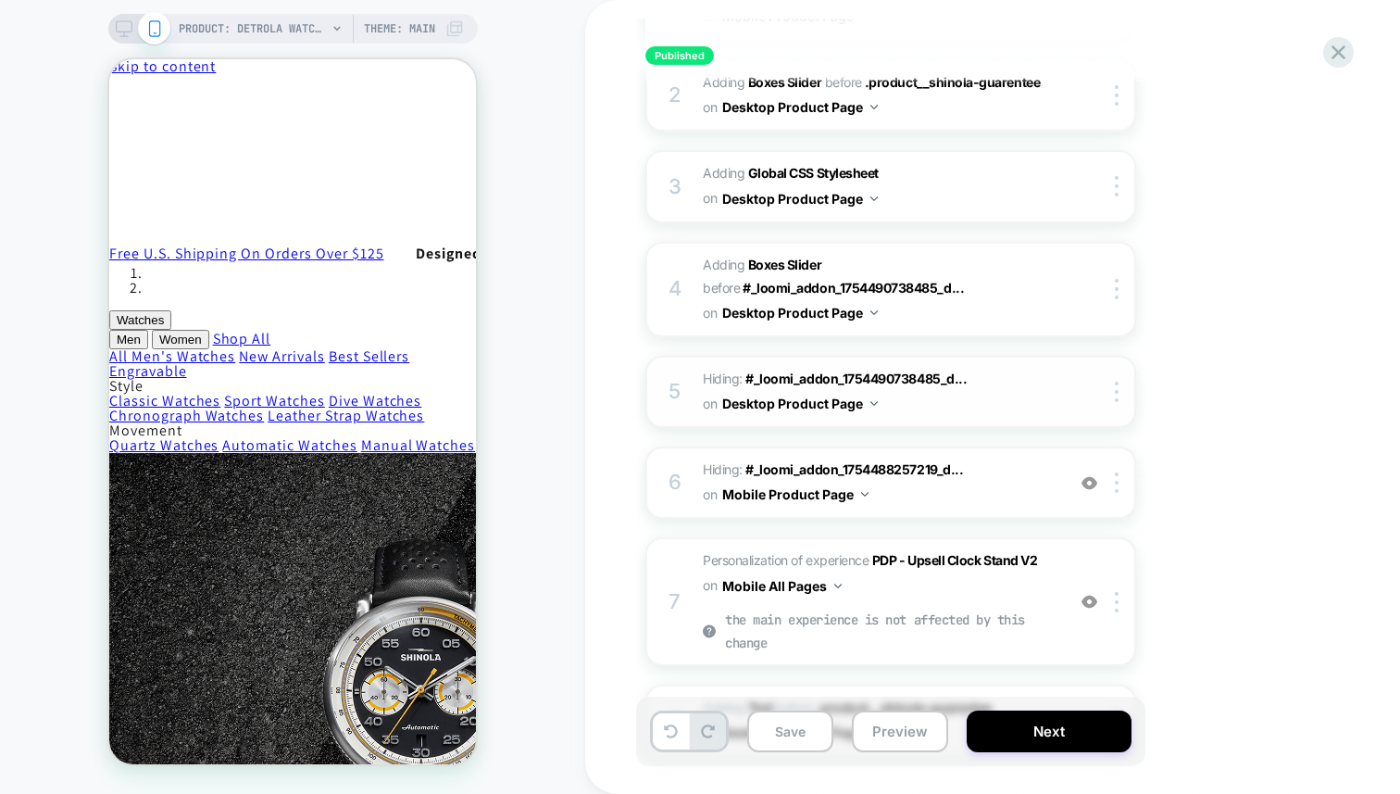
scroll to position [622, 0]
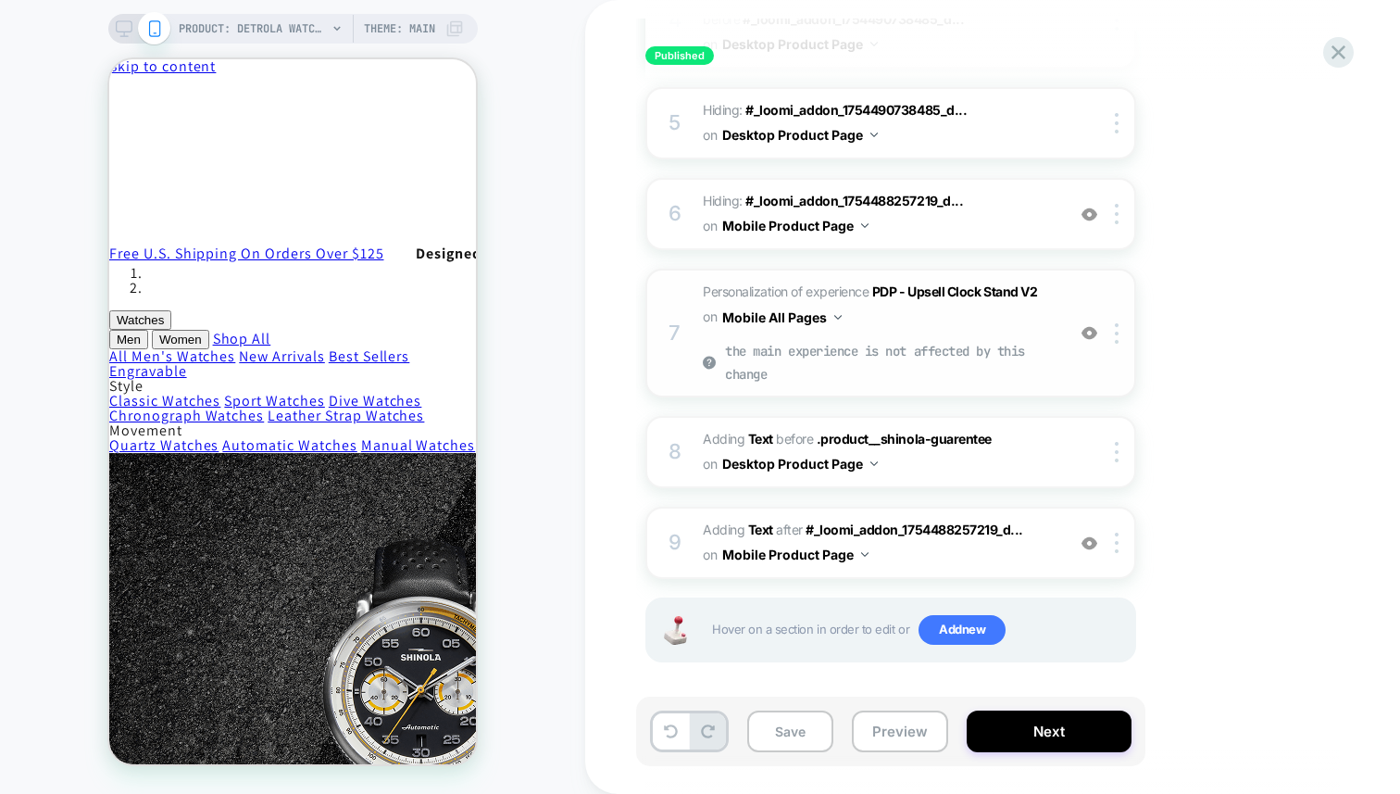
click at [1097, 335] on img at bounding box center [1090, 333] width 16 height 16
click at [1087, 335] on img at bounding box center [1090, 333] width 16 height 16
click at [1085, 545] on img at bounding box center [1090, 543] width 16 height 16
click at [1092, 541] on img at bounding box center [1090, 543] width 16 height 16
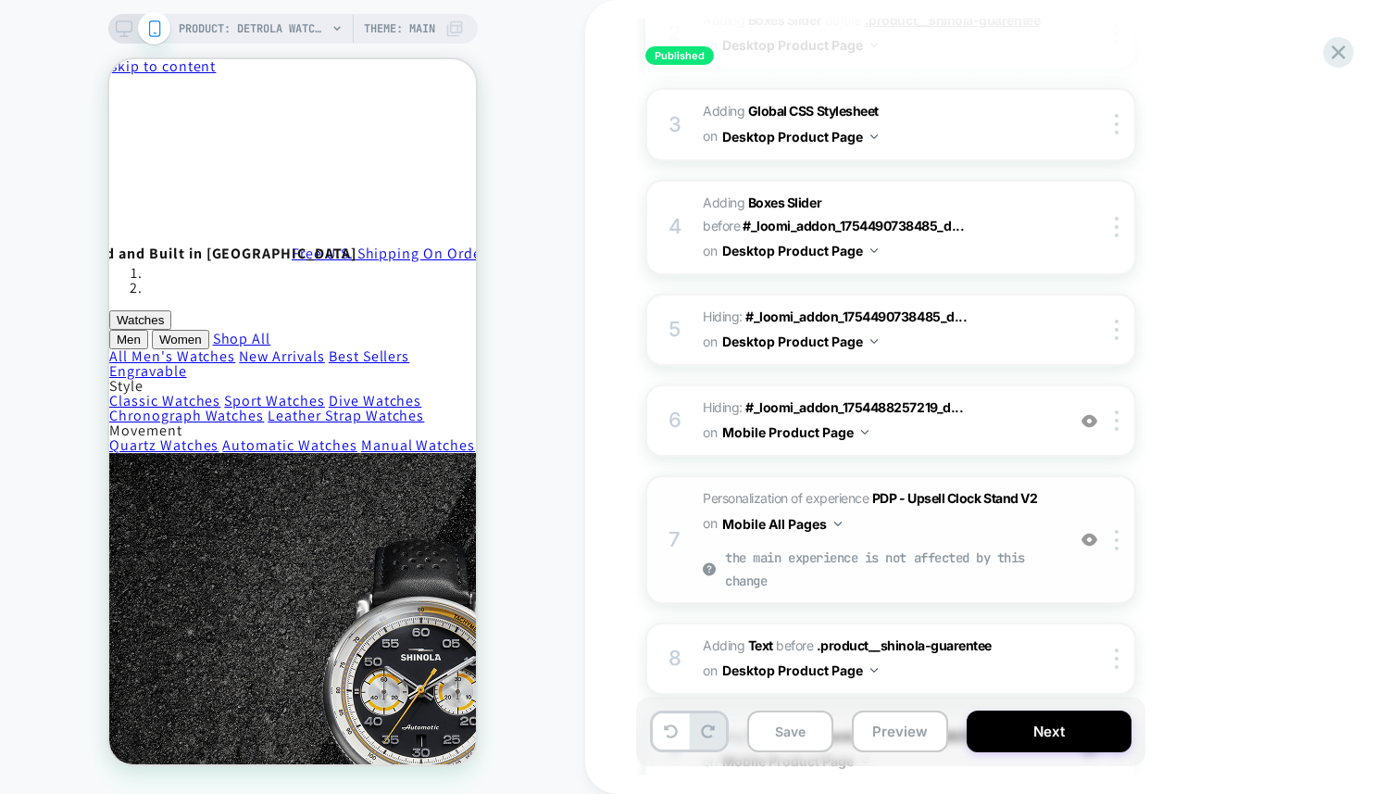
scroll to position [218, 0]
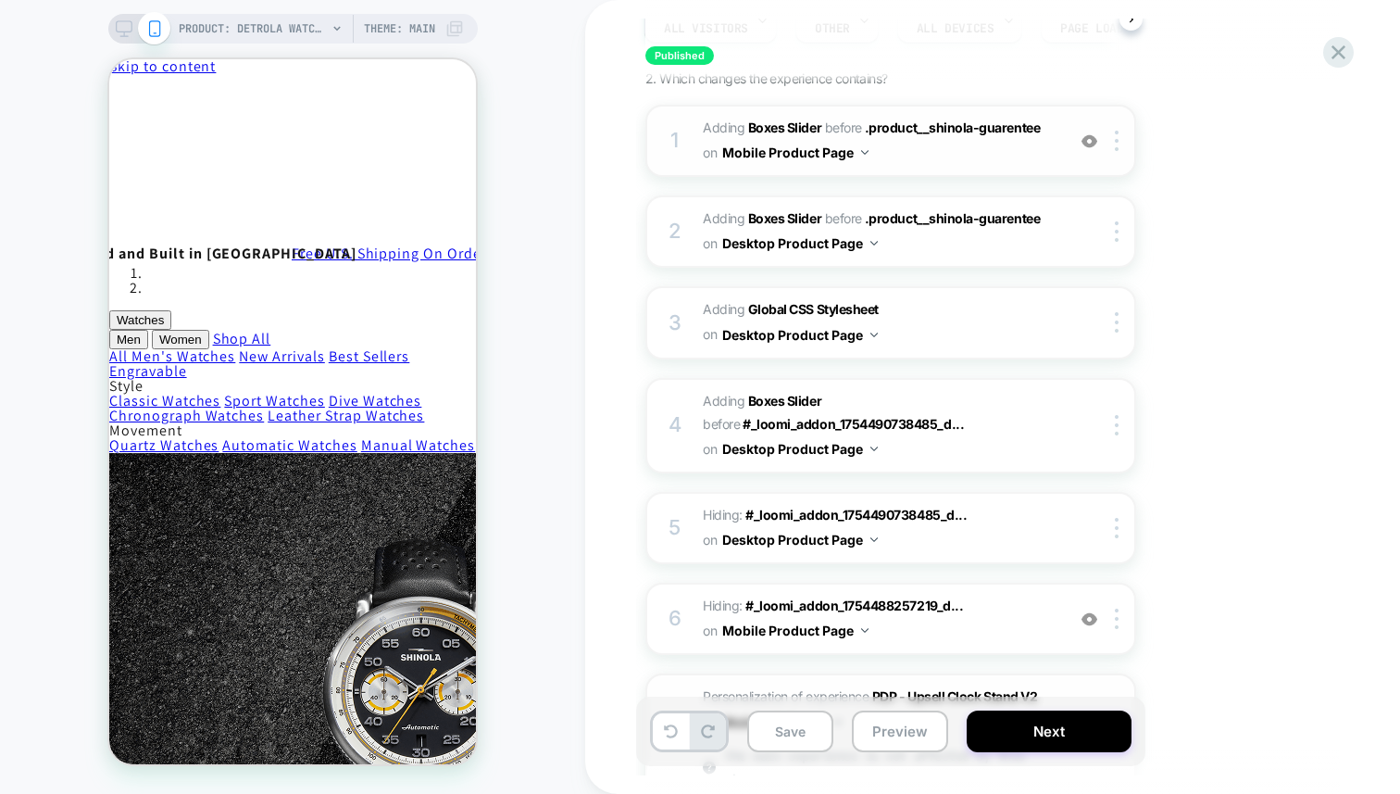
click at [550, 249] on div "PRODUCT: Detrola Watch - Black PRODUCT: Detrola Watch - Black Theme: MAIN" at bounding box center [292, 397] width 585 height 757
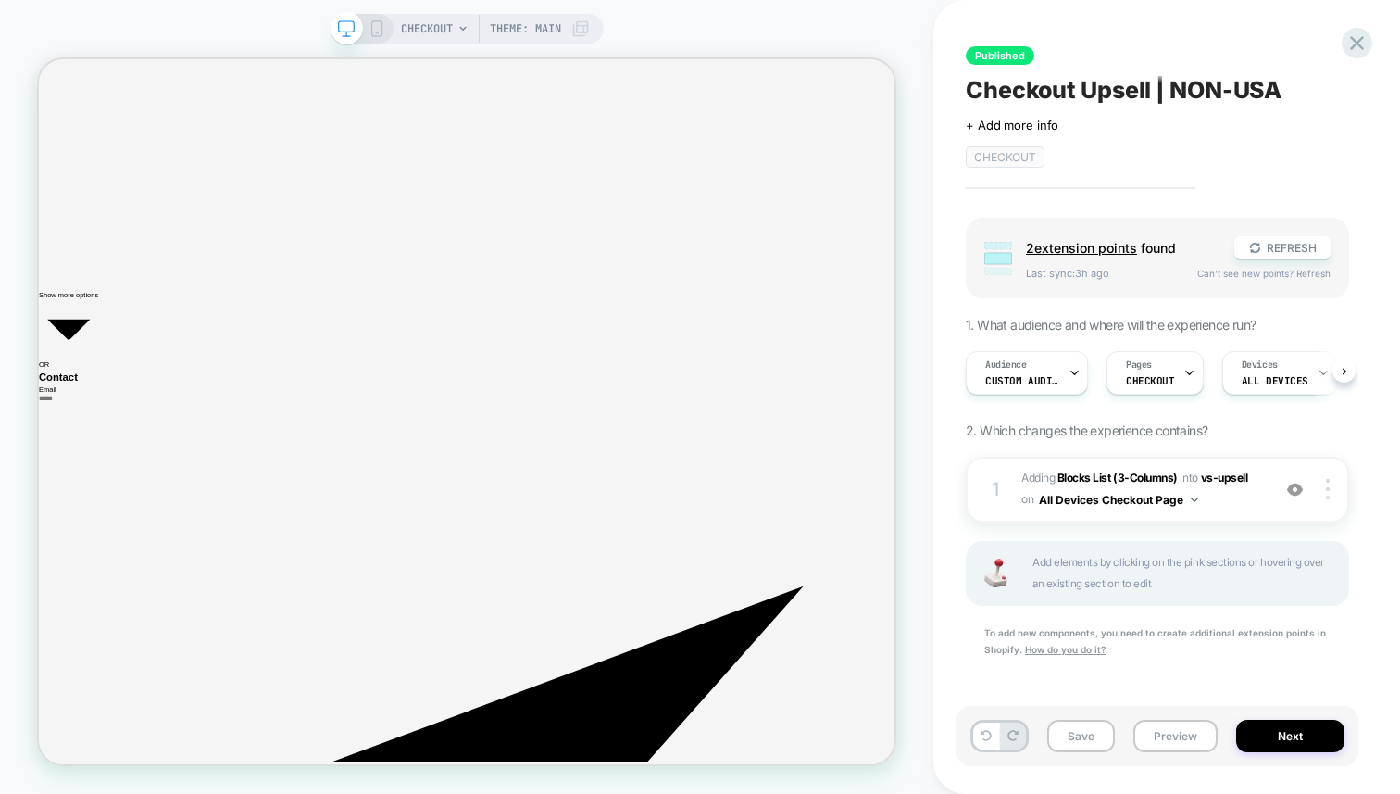
scroll to position [0, 1]
click at [1284, 254] on button "REFRESH" at bounding box center [1283, 247] width 96 height 23
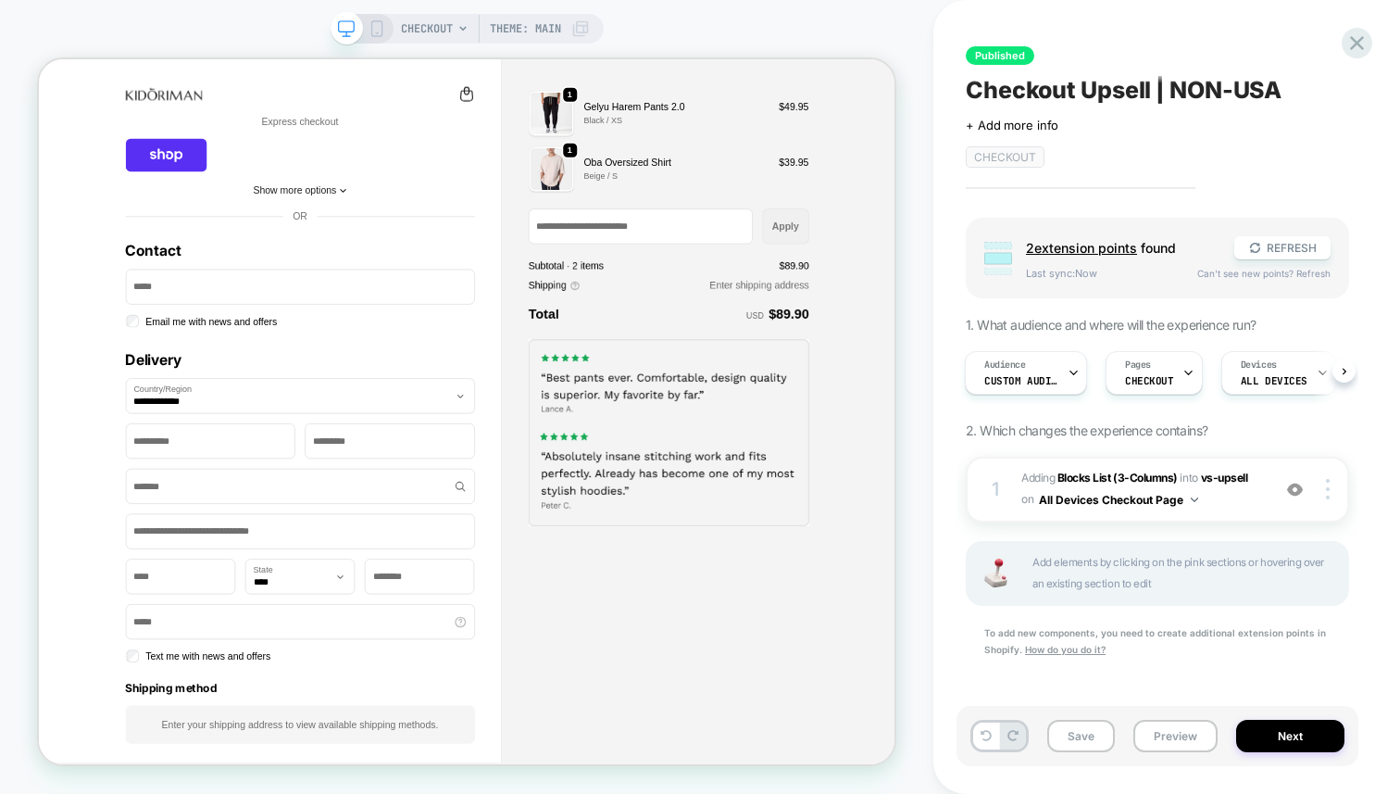
scroll to position [0, 0]
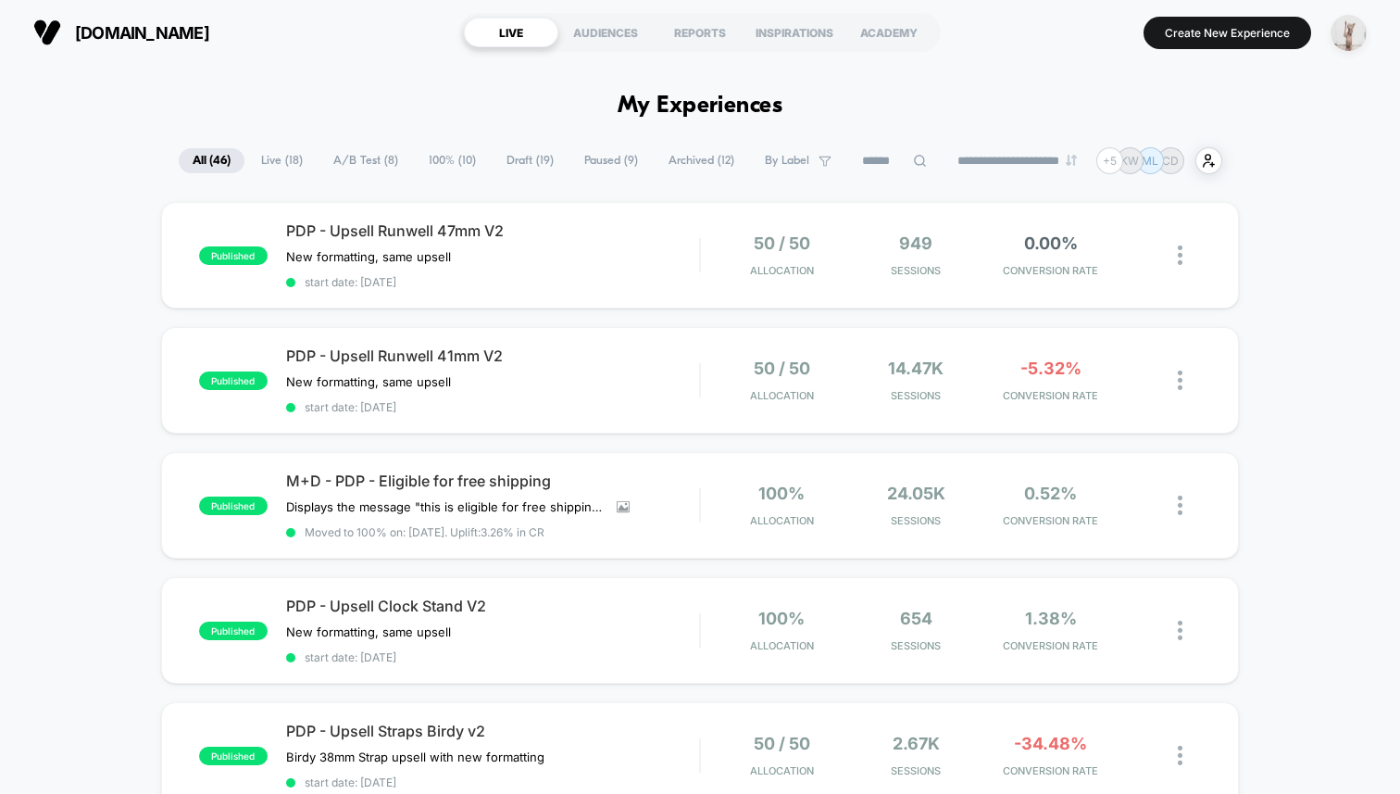
click at [1350, 36] on img "button" at bounding box center [1349, 33] width 36 height 36
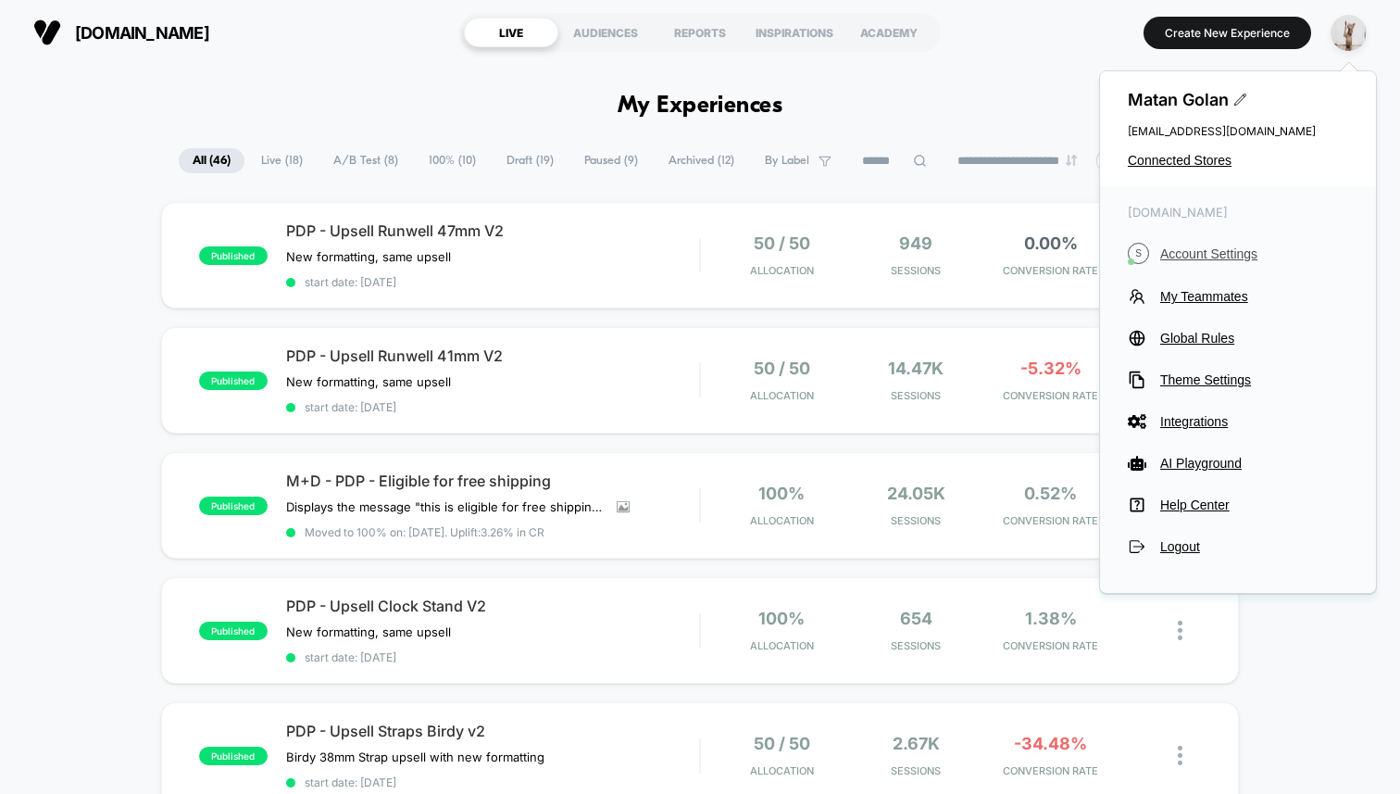
click at [1209, 251] on span "Account Settings" at bounding box center [1255, 253] width 188 height 15
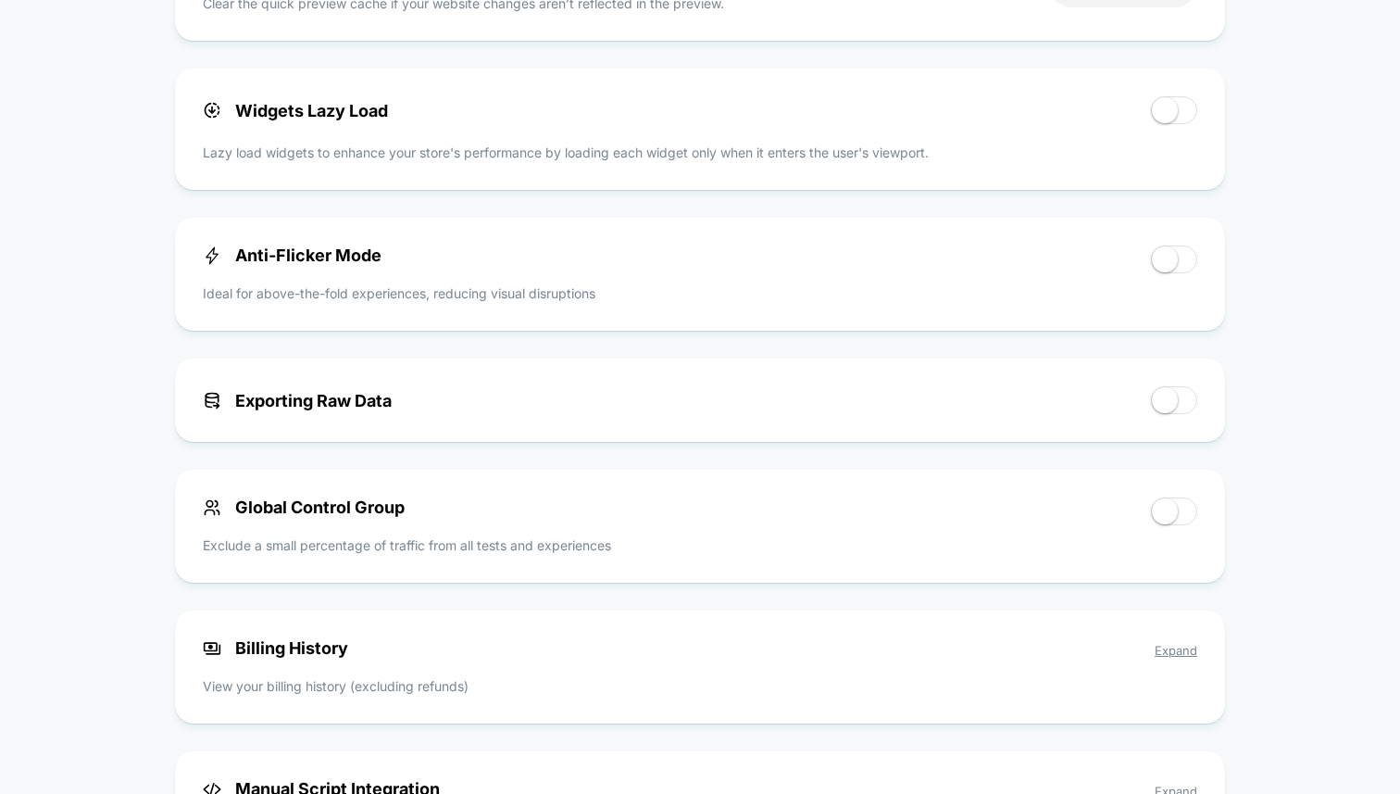
scroll to position [984, 0]
click at [1346, 276] on div "< Back to Homepage [DOMAIN_NAME] Account Settings Your subscription is Active P…" at bounding box center [700, 258] width 1400 height 2354
click at [101, 251] on div "< Back to Homepage [DOMAIN_NAME] Account Settings Your subscription is Active P…" at bounding box center [700, 258] width 1400 height 2354
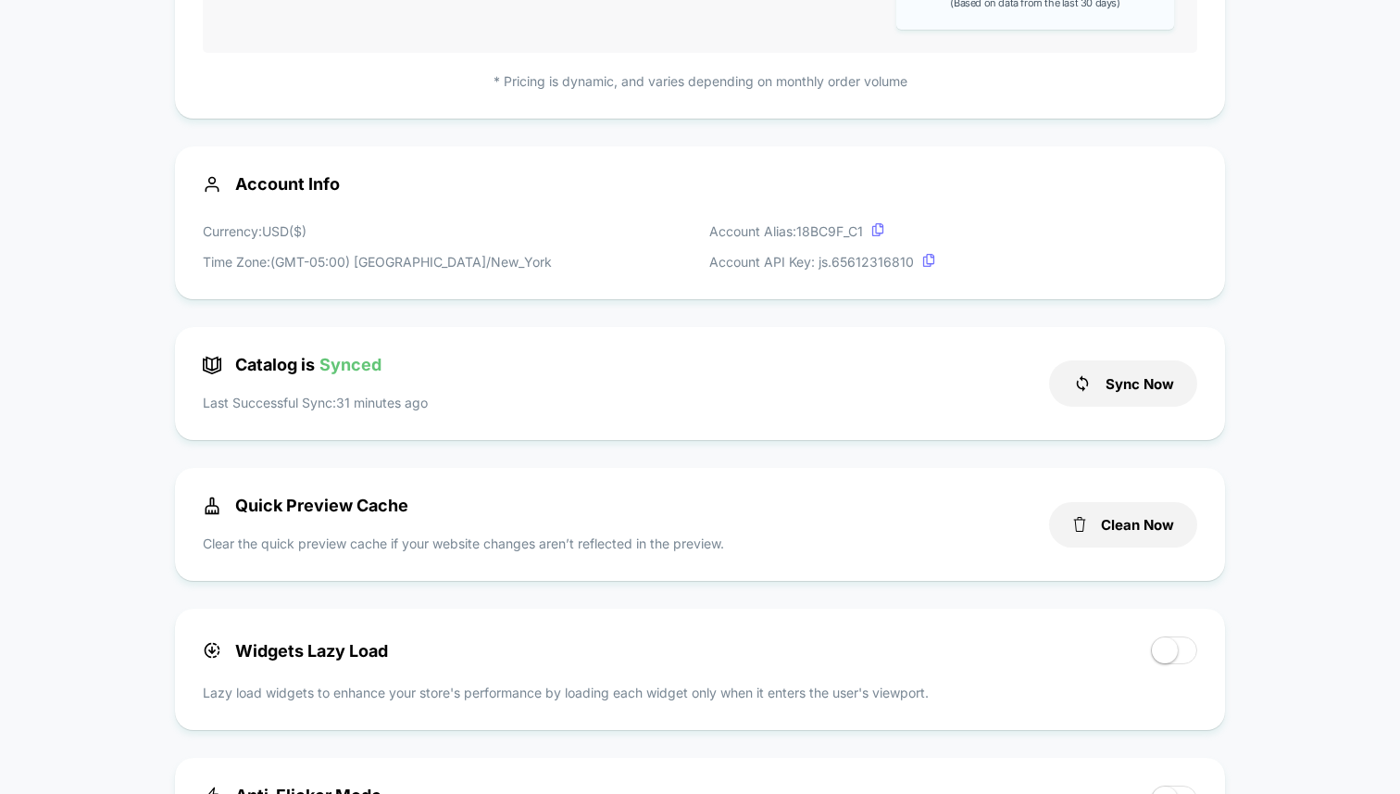
scroll to position [0, 0]
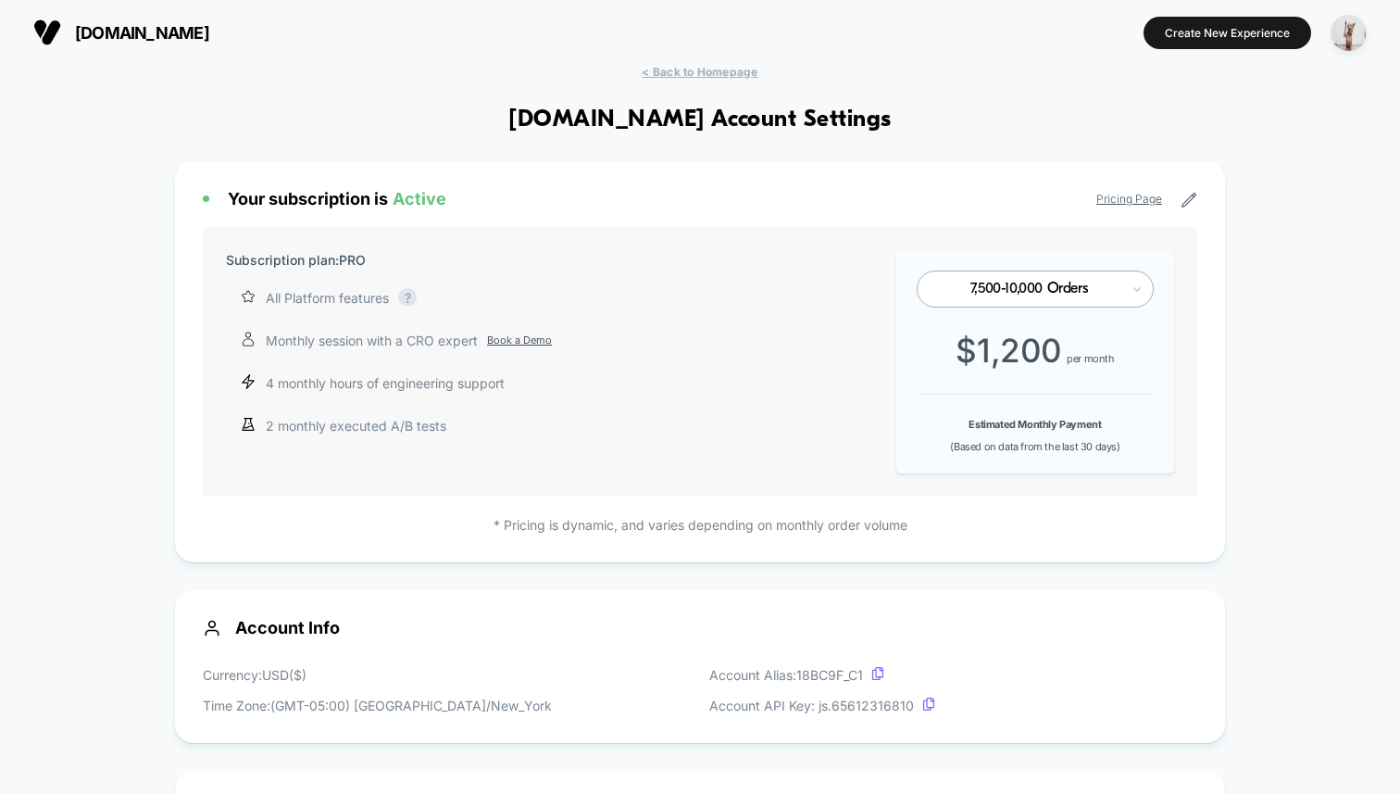
click at [969, 56] on div "[DOMAIN_NAME] Create New Experience" at bounding box center [700, 32] width 1400 height 65
